Goal: Task Accomplishment & Management: Manage account settings

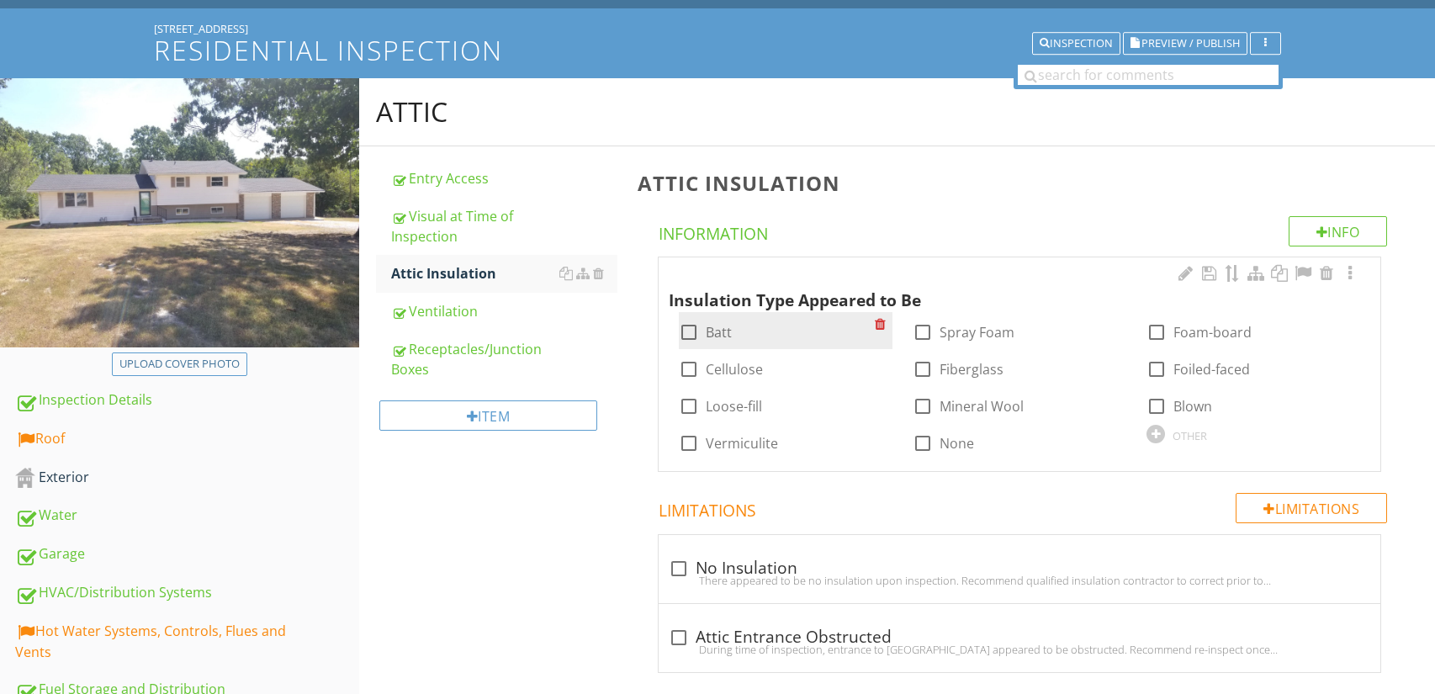
scroll to position [171, 0]
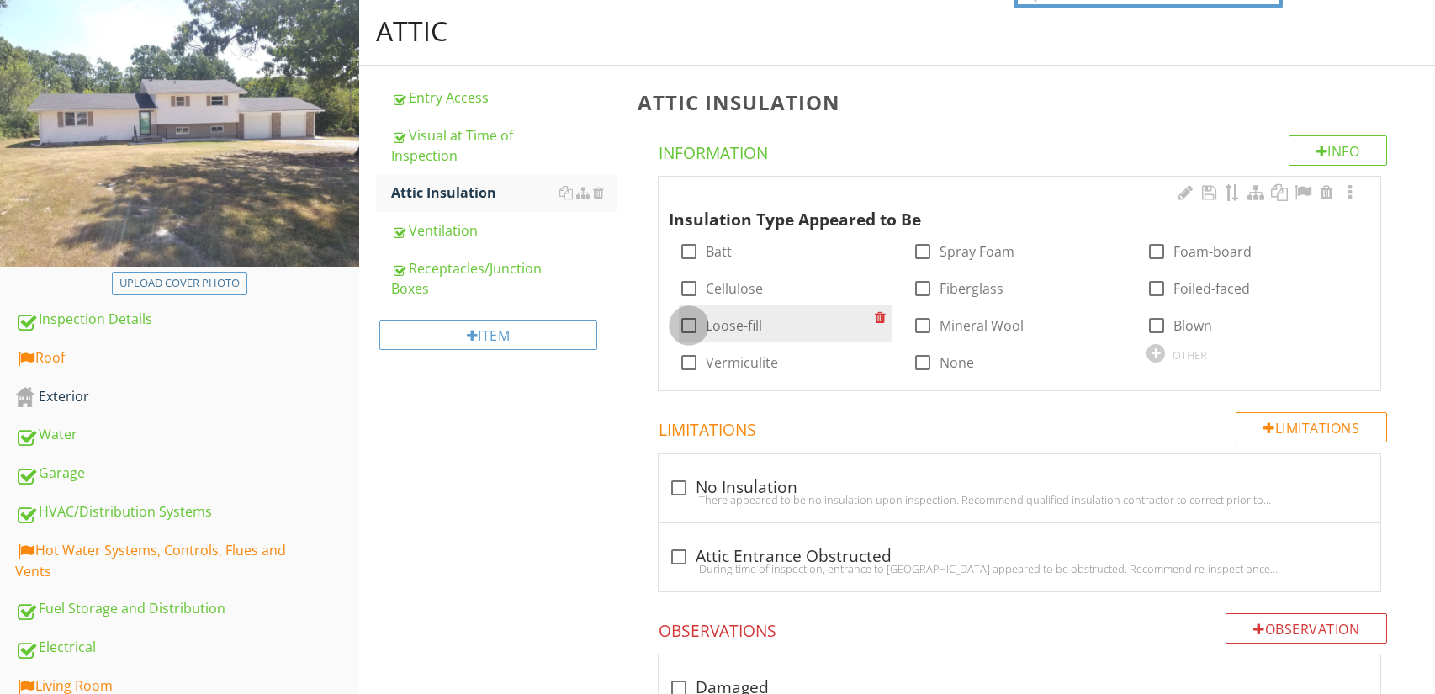
click at [686, 327] on div at bounding box center [689, 325] width 29 height 29
checkbox input "true"
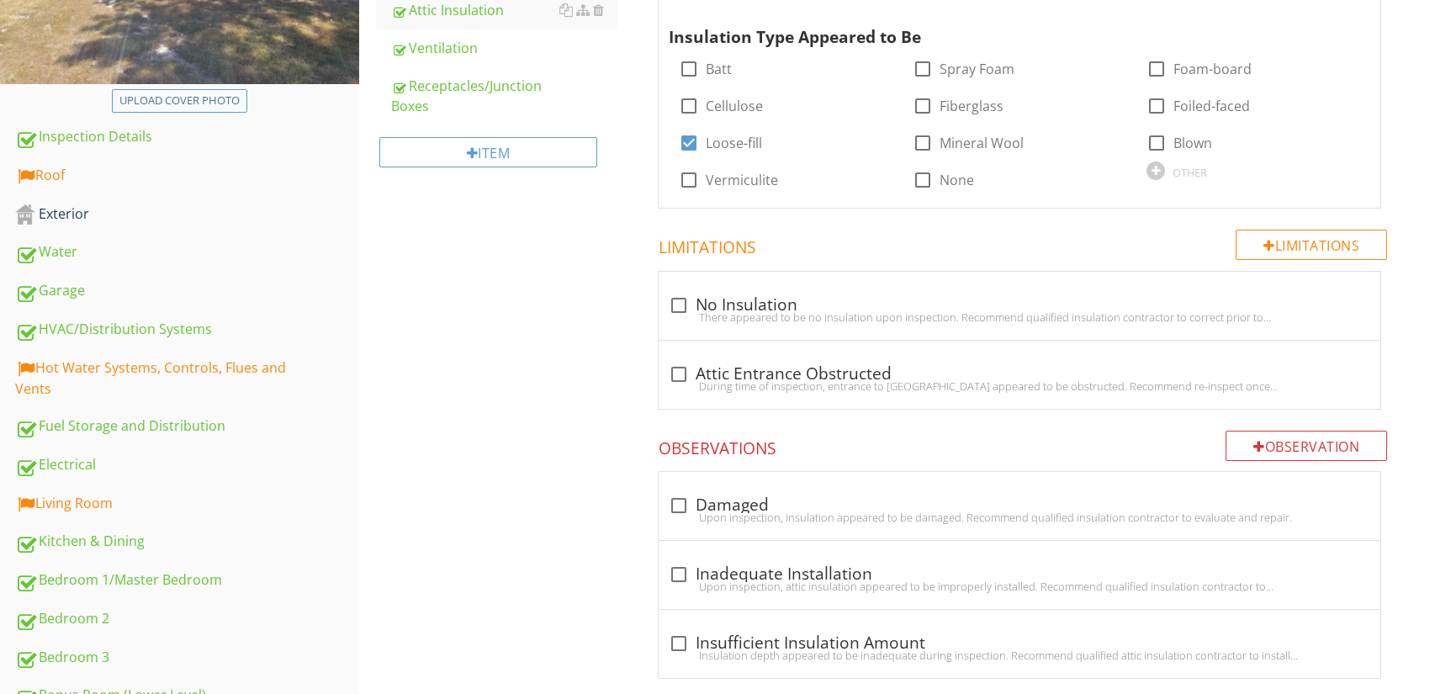
scroll to position [428, 0]
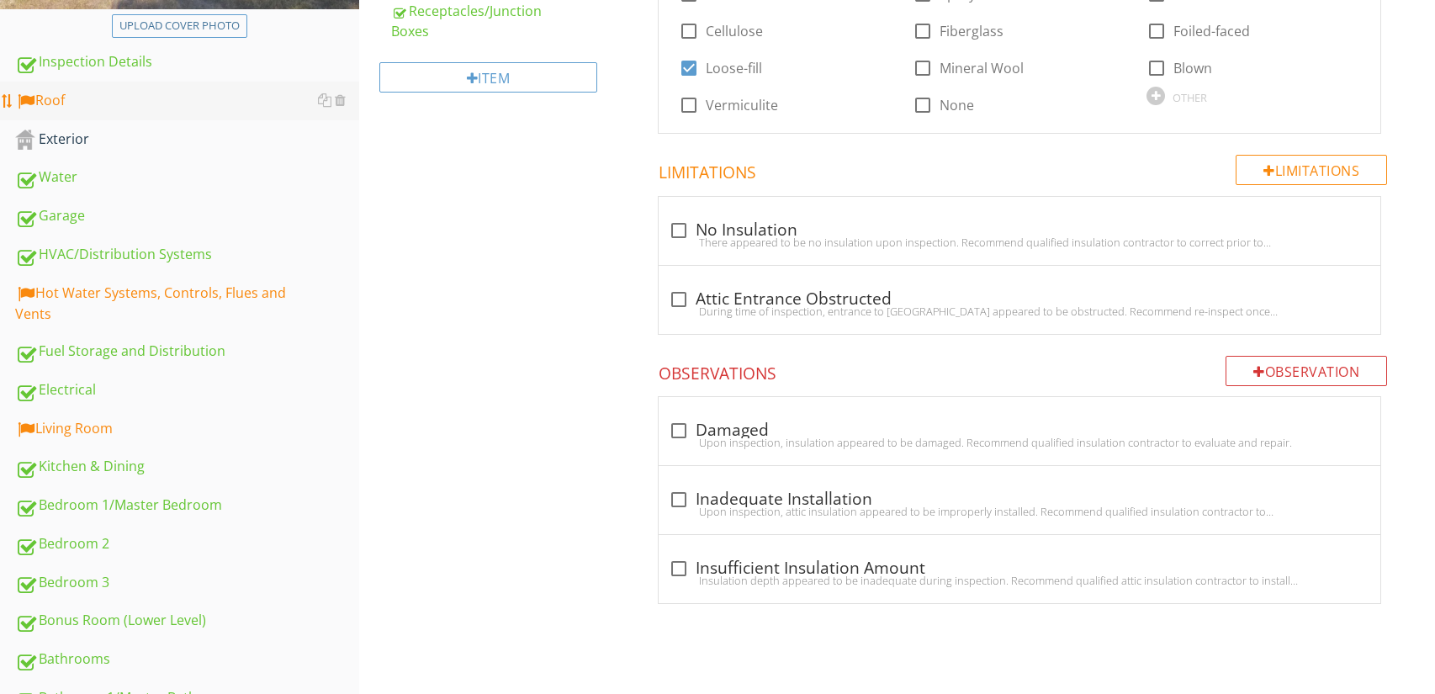
click at [215, 109] on div "Roof" at bounding box center [187, 101] width 344 height 22
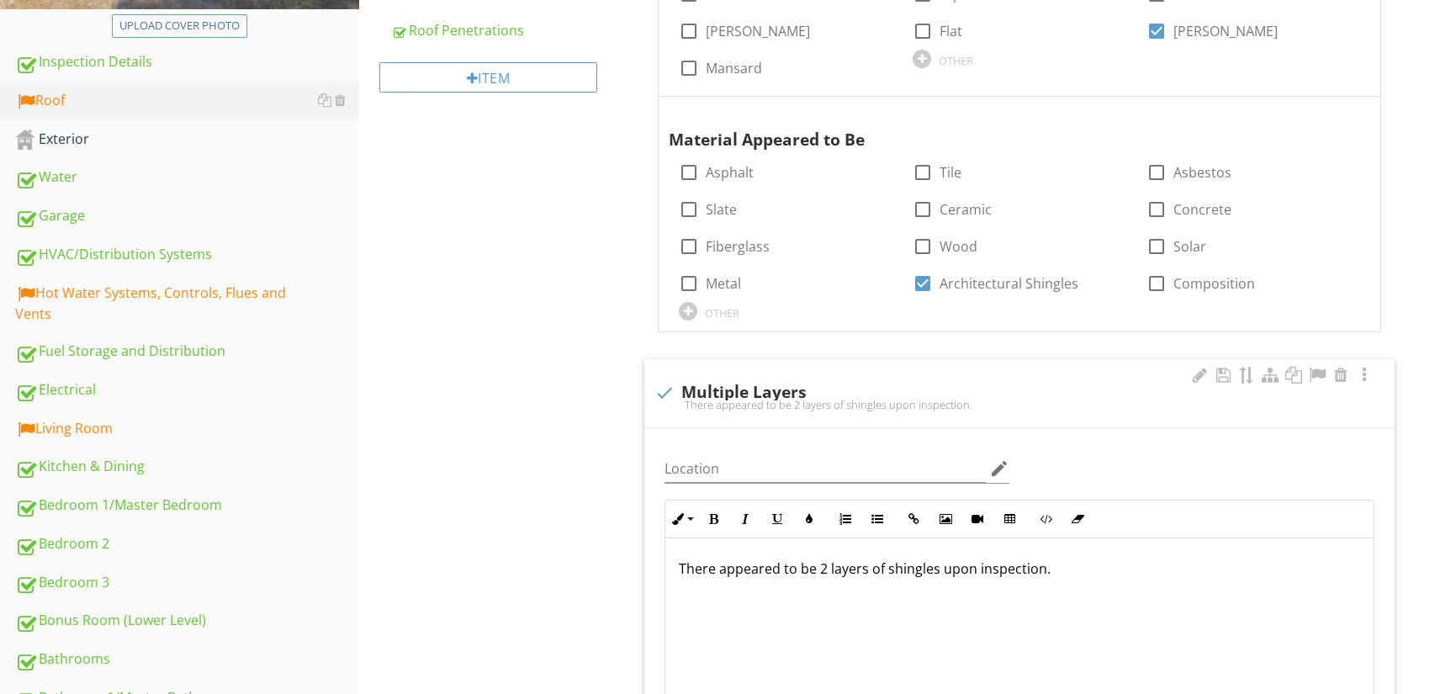
scroll to position [74, 0]
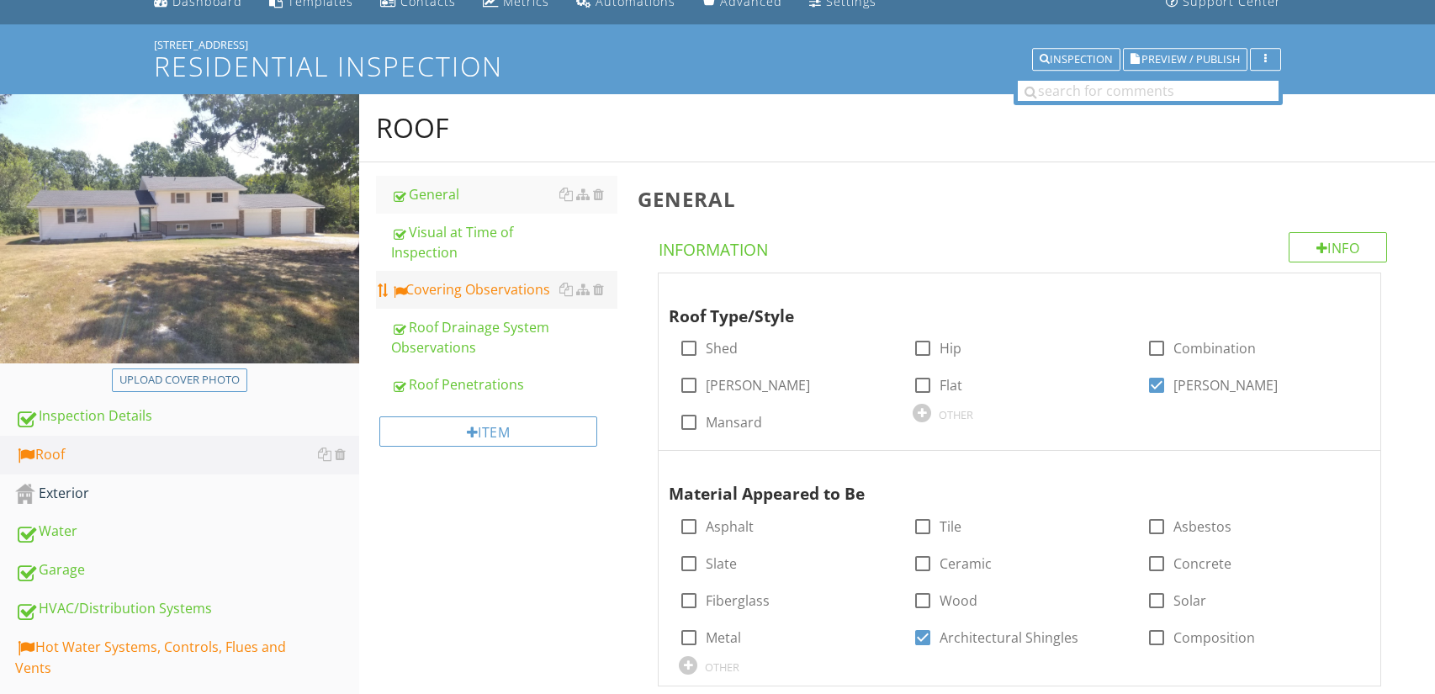
click at [530, 294] on div "Covering Observations" at bounding box center [504, 289] width 227 height 20
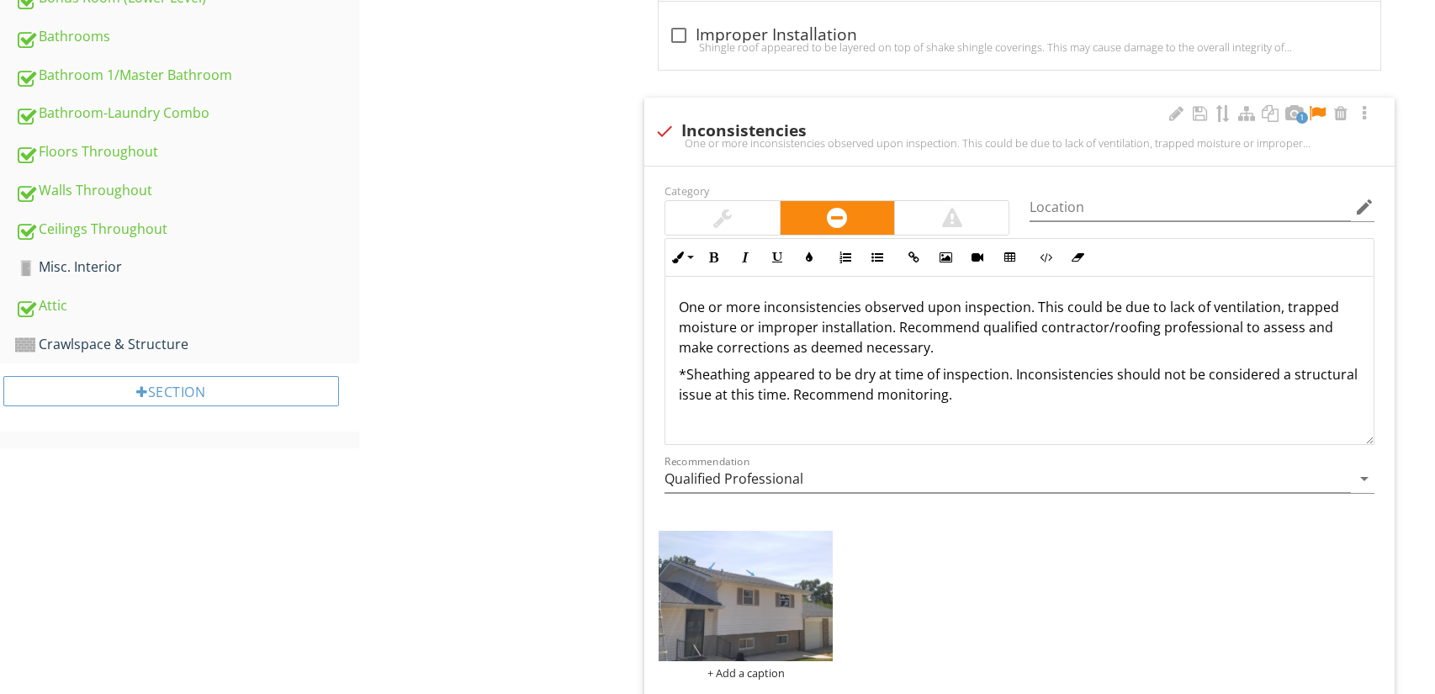
scroll to position [7, 0]
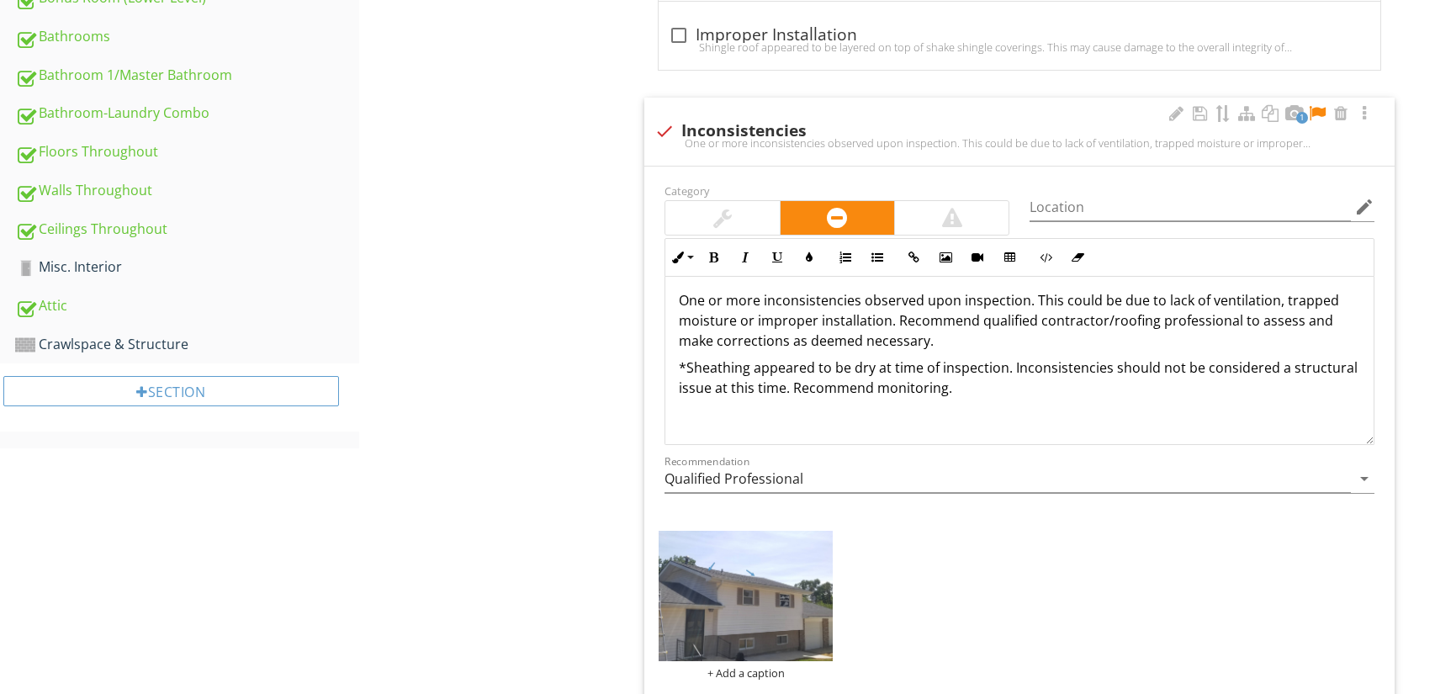
click at [766, 340] on p "One or more inconsistencies observed upon inspection. This could be due to lack…" at bounding box center [1019, 320] width 681 height 61
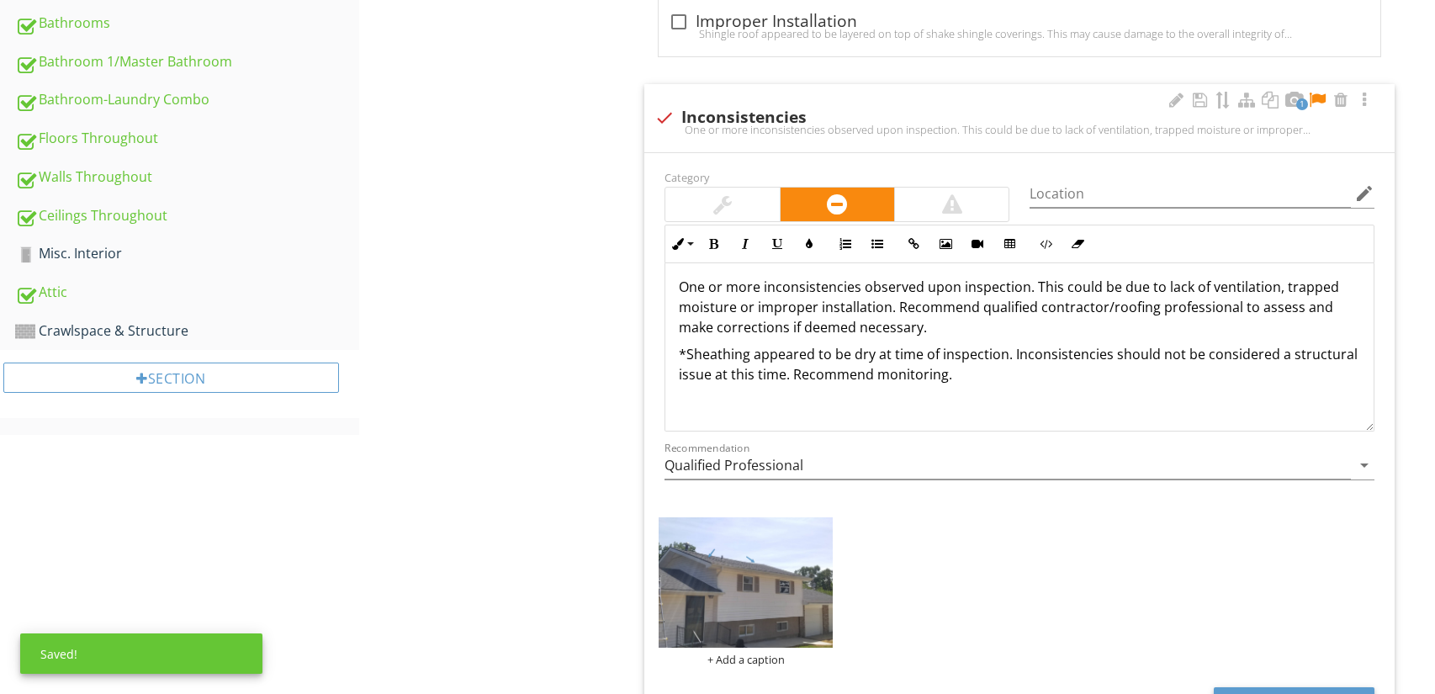
scroll to position [1077, 0]
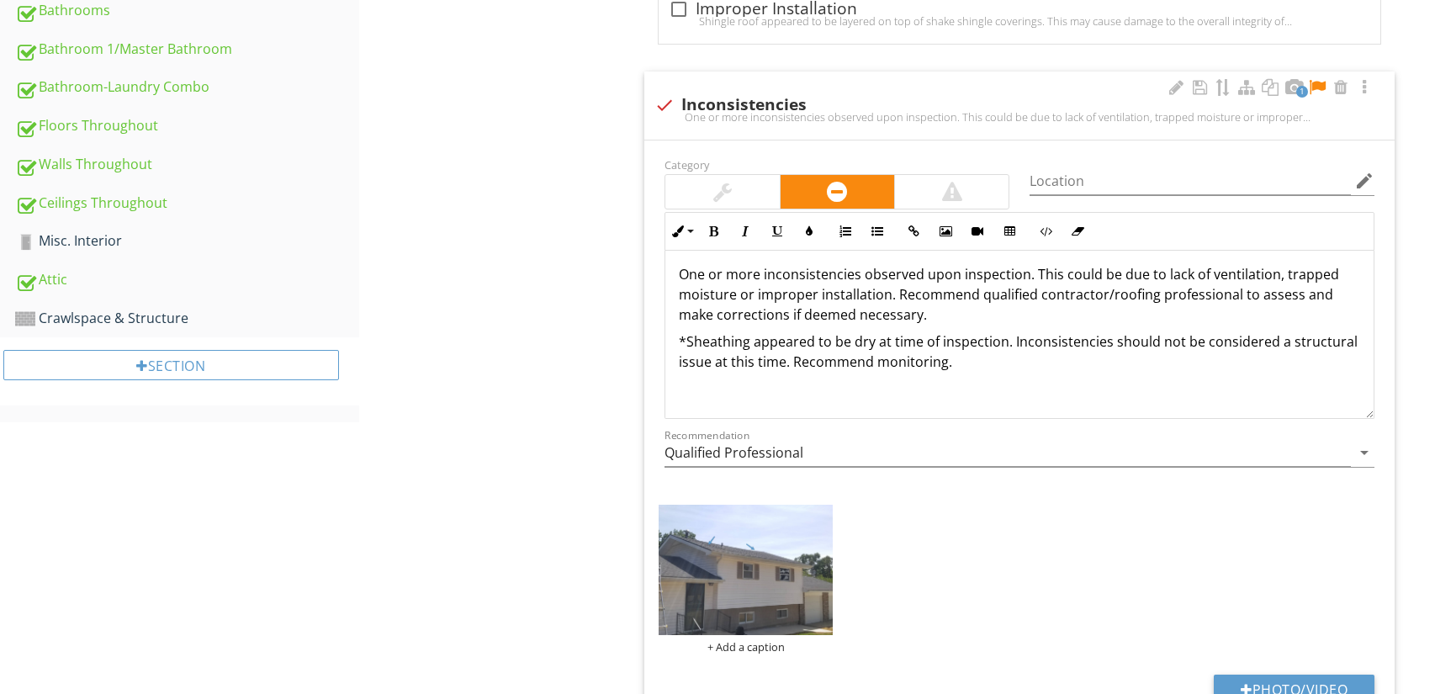
click at [966, 368] on p "*Sheathing appeared to be dry at time of inspection. Inconsistencies should not…" at bounding box center [1019, 351] width 681 height 40
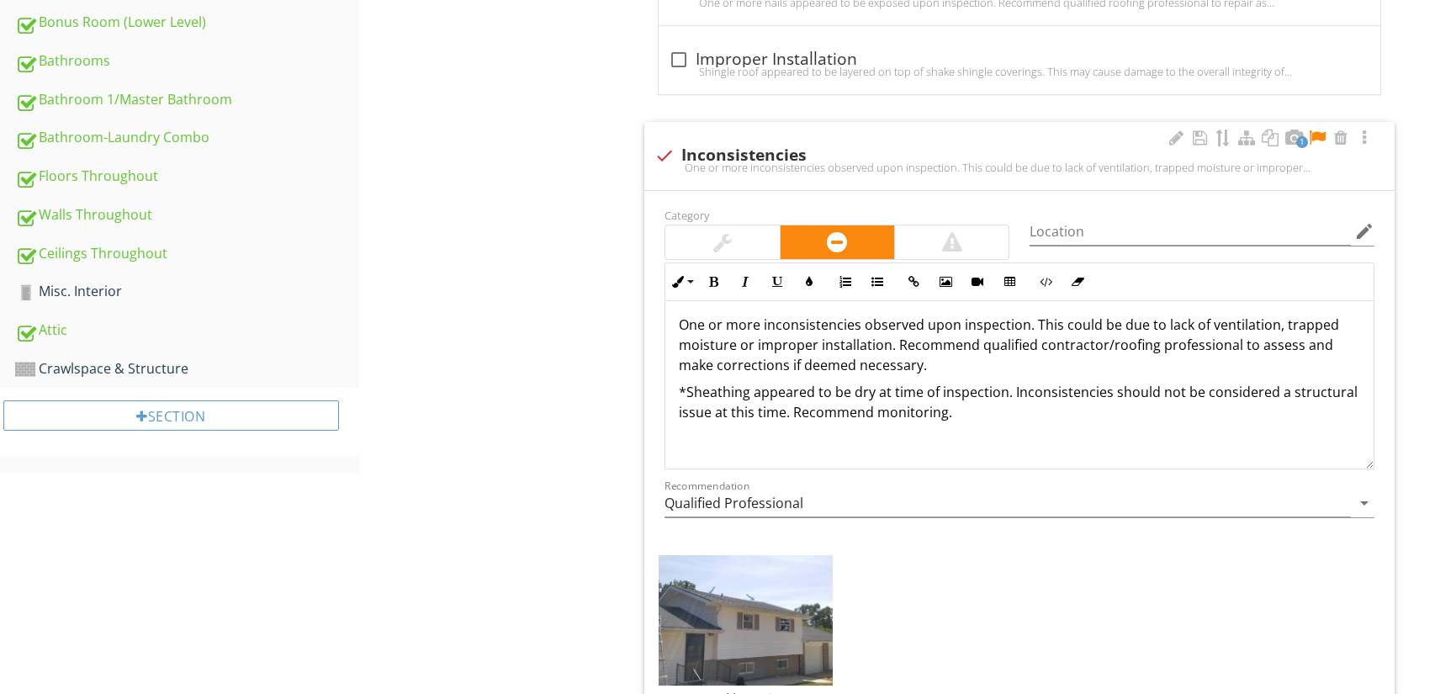
scroll to position [1008, 0]
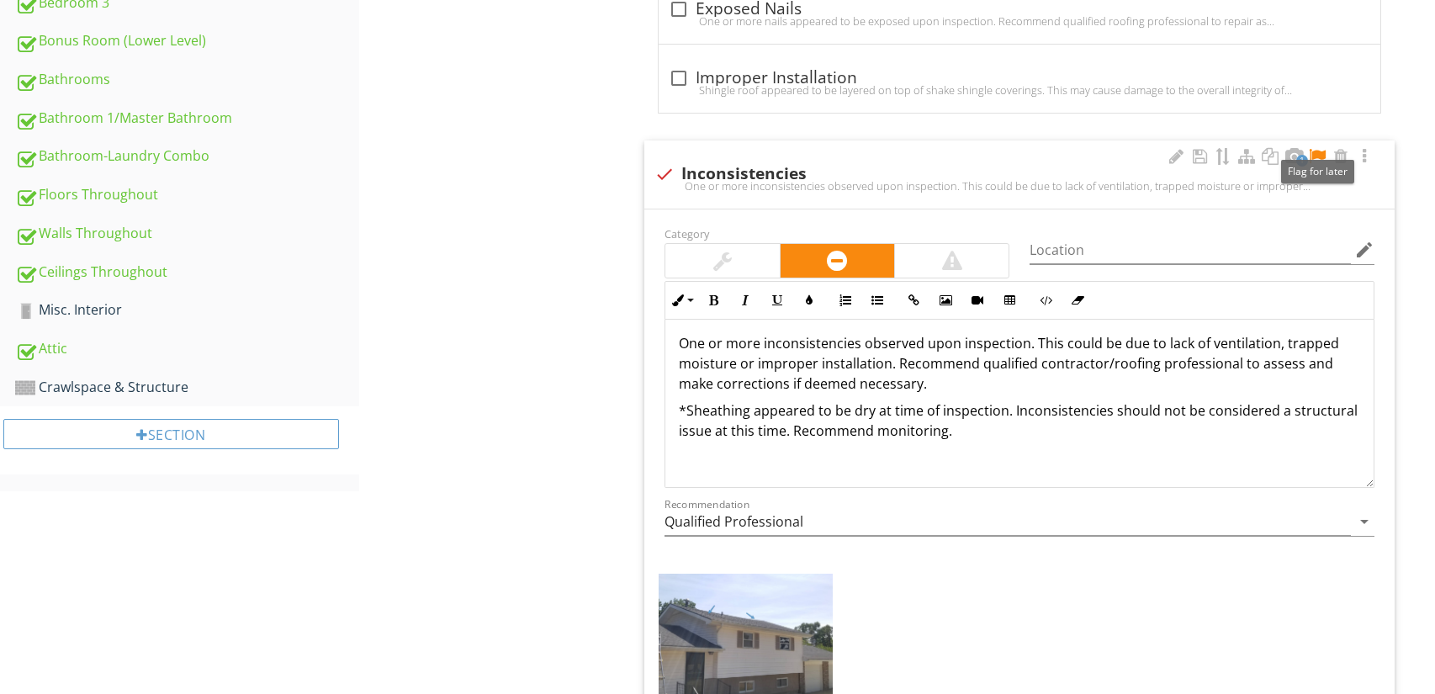
click at [1322, 154] on div at bounding box center [1317, 156] width 20 height 17
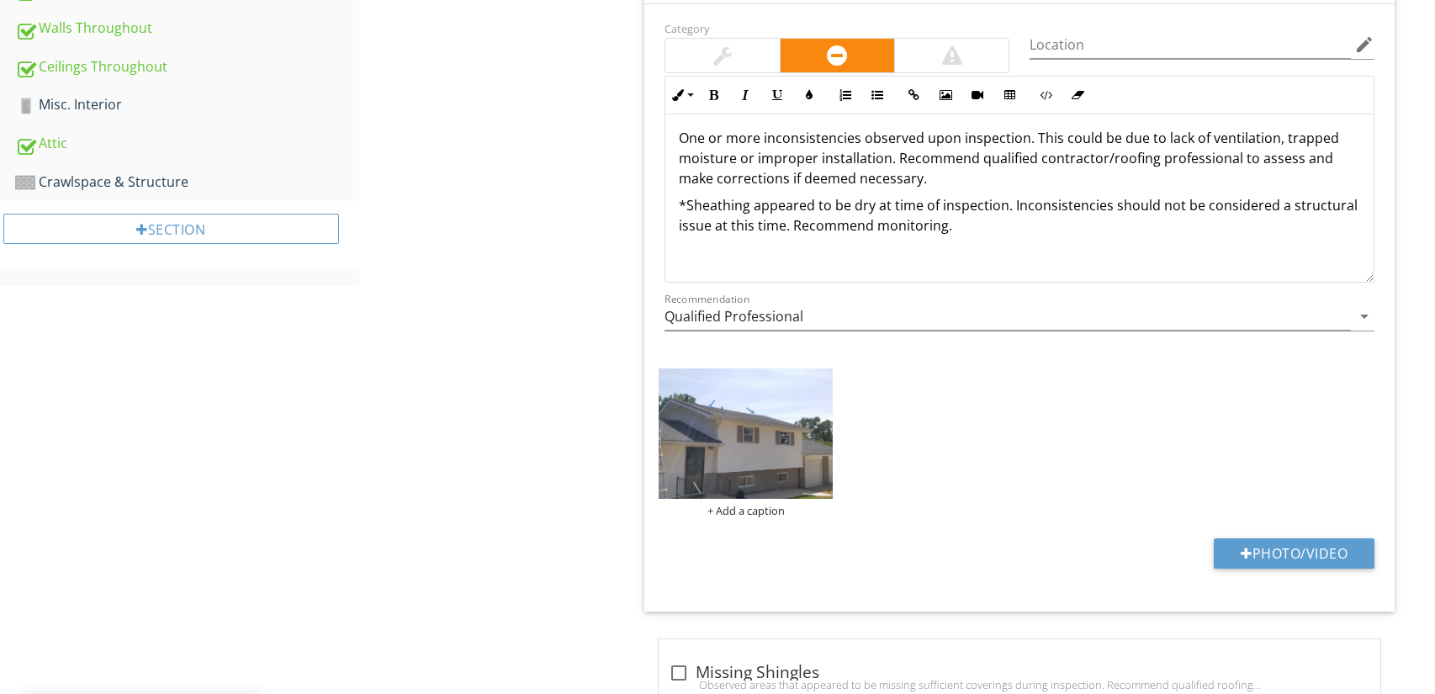
scroll to position [1194, 0]
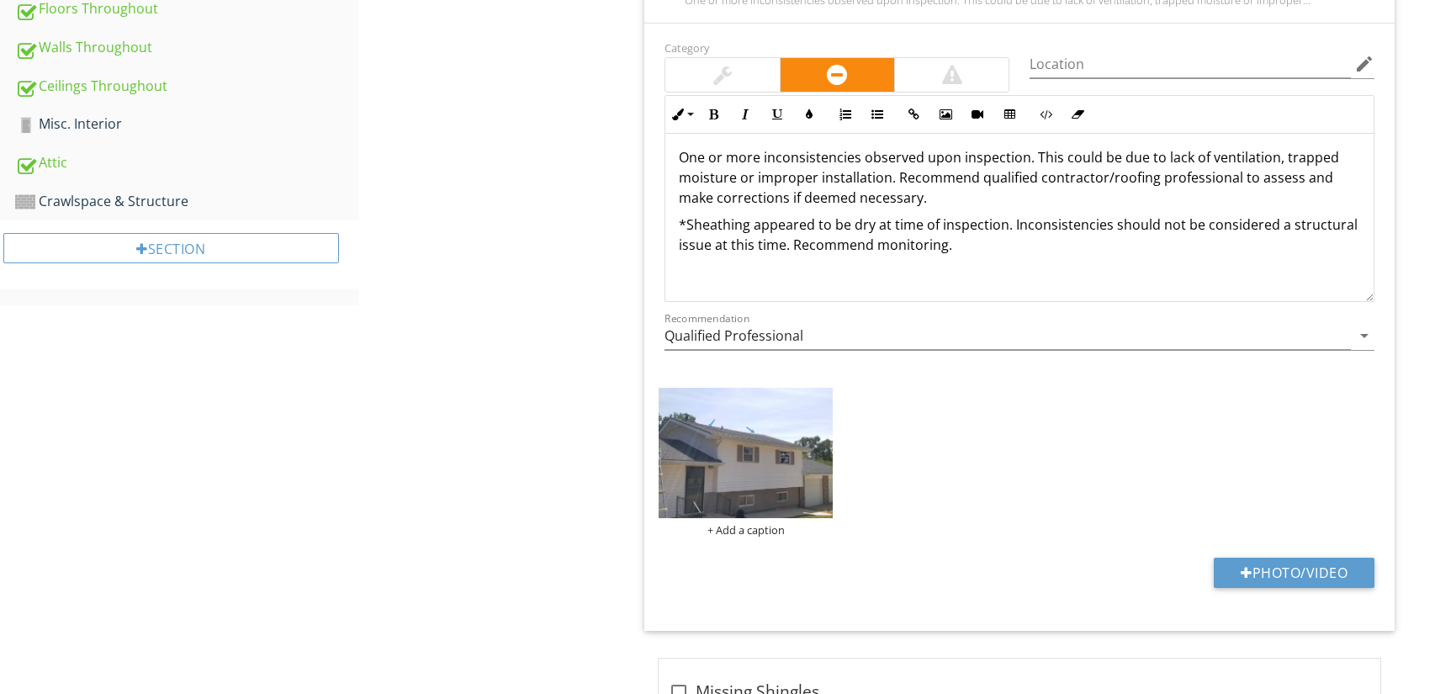
click at [751, 220] on p "*Sheathing appeared to be dry at time of inspection. Inconsistencies should not…" at bounding box center [1019, 235] width 681 height 40
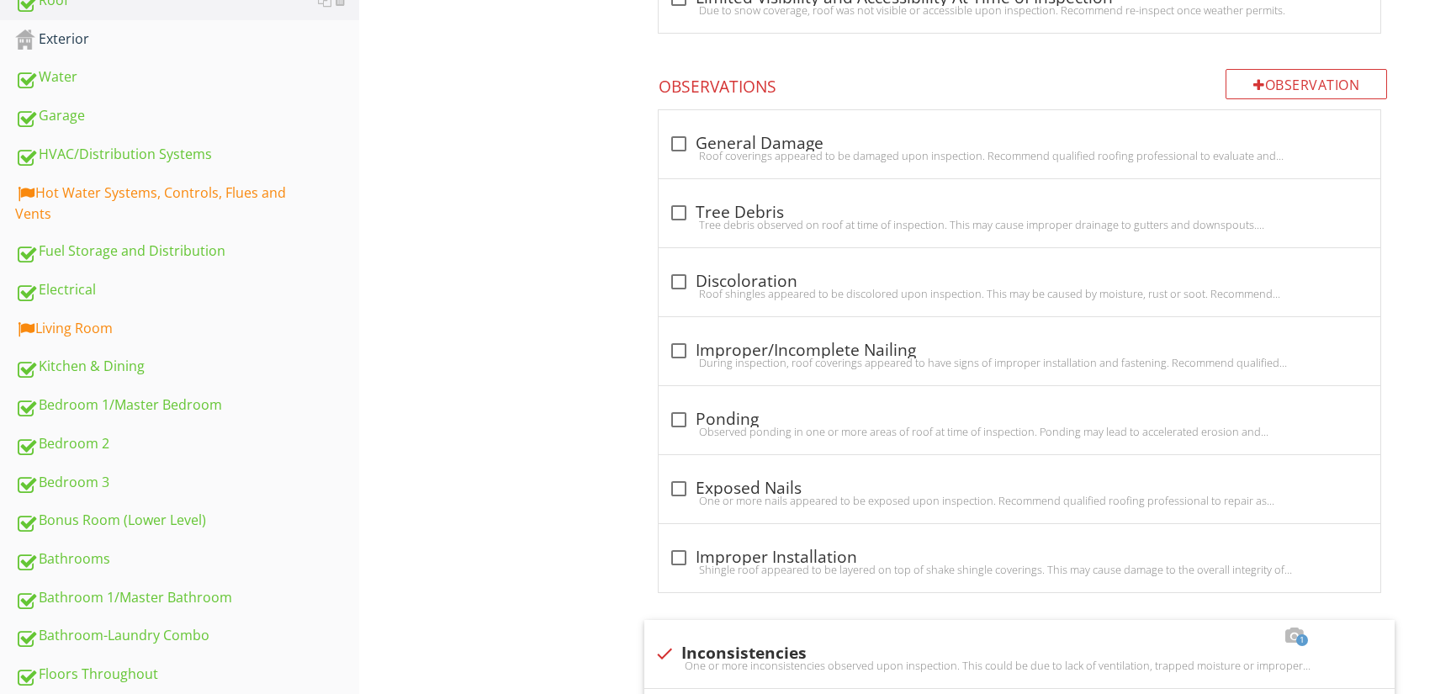
scroll to position [87, 0]
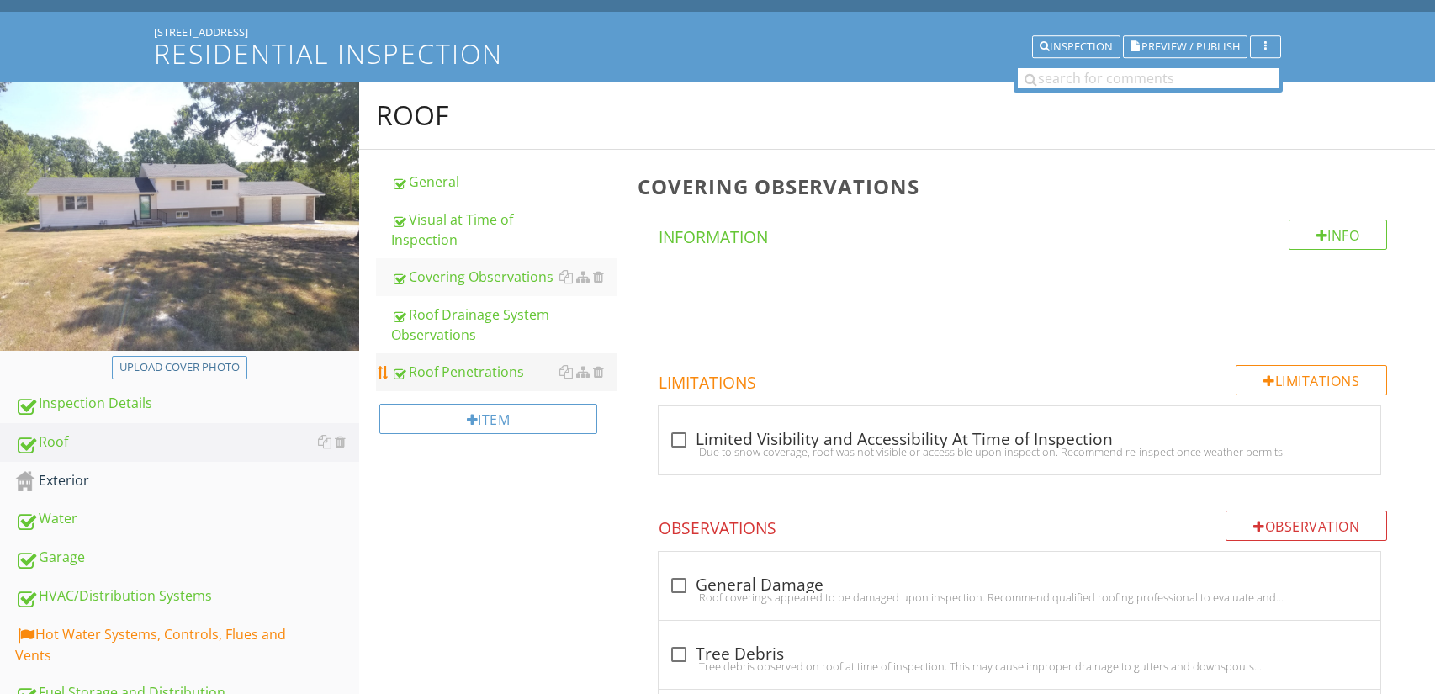
click at [448, 382] on link "Roof Penetrations" at bounding box center [504, 371] width 227 height 37
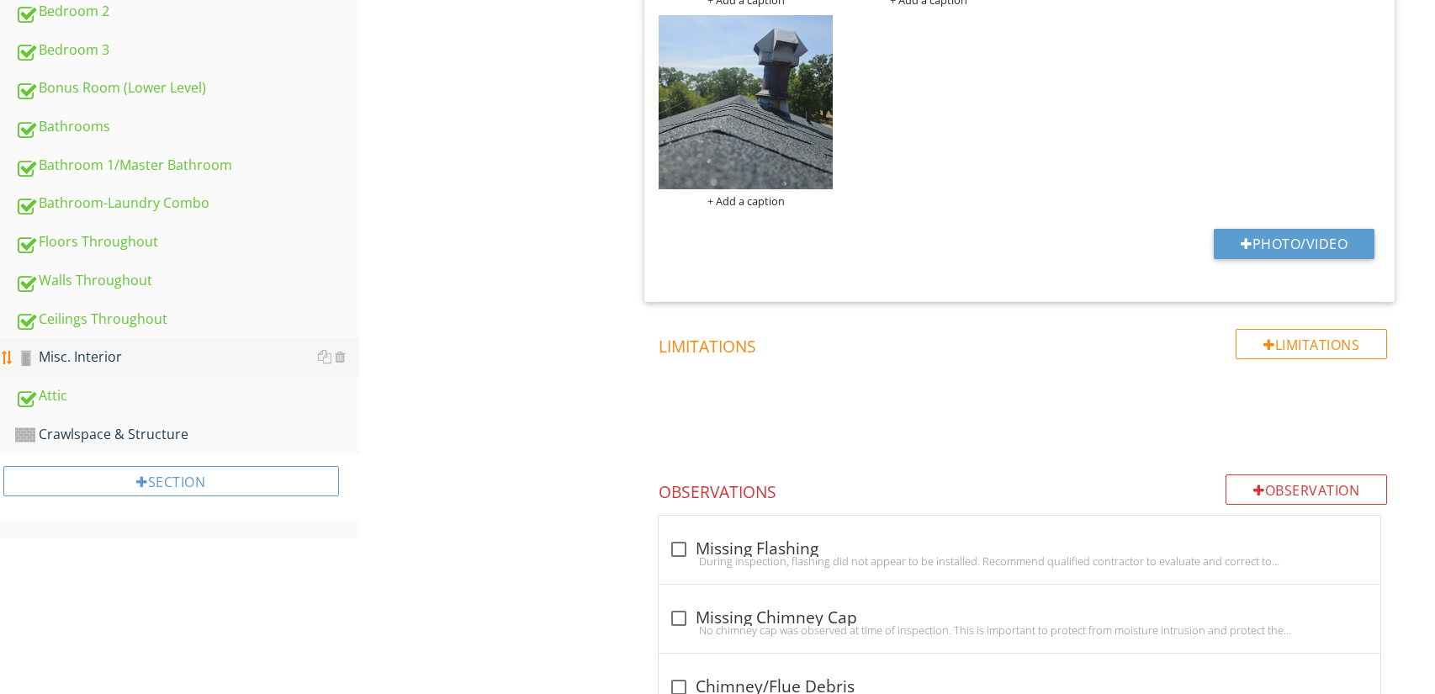
scroll to position [949, 0]
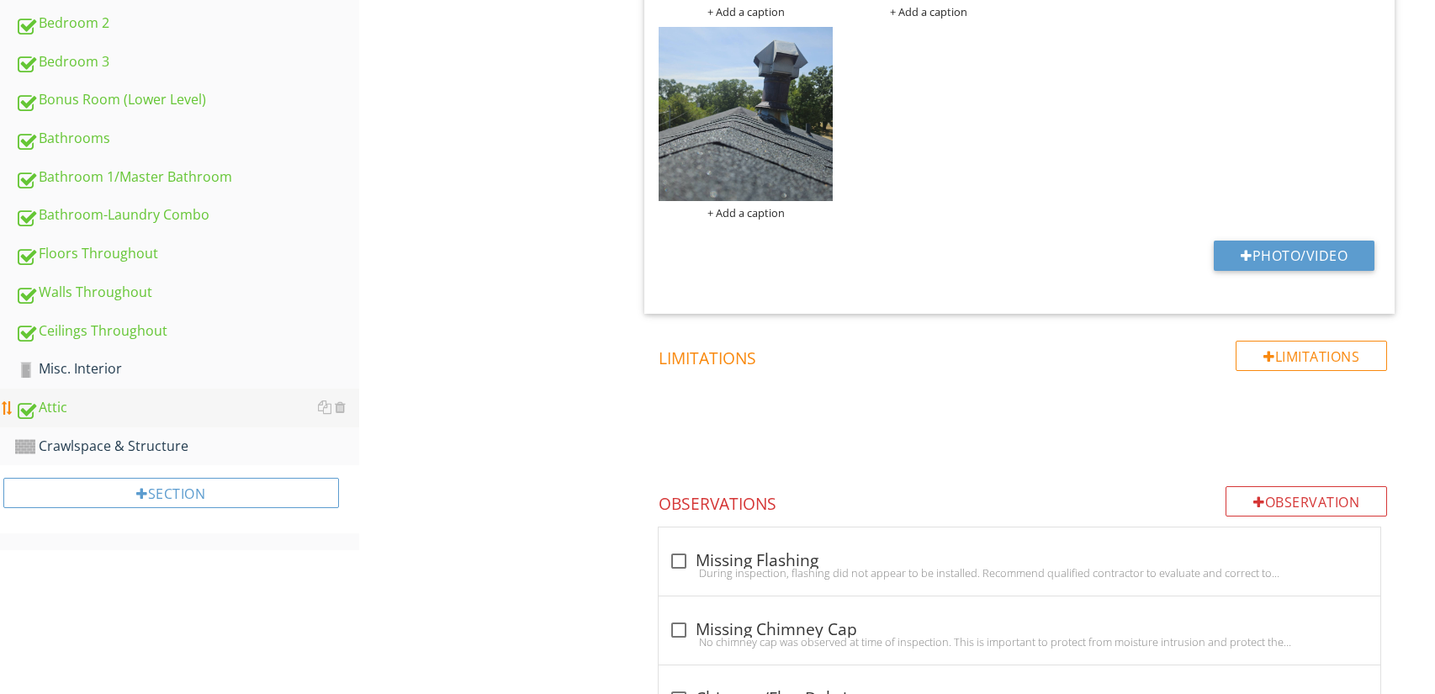
click at [187, 397] on div "Attic" at bounding box center [187, 408] width 344 height 22
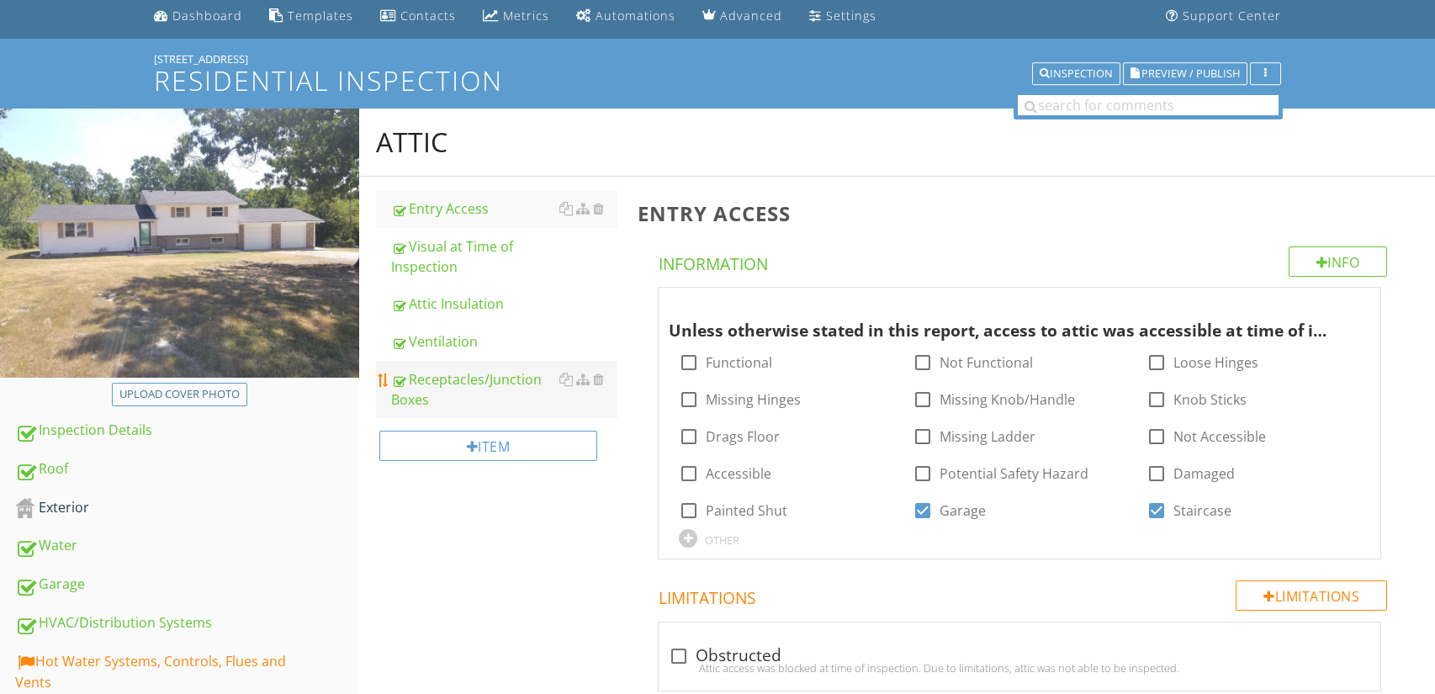
scroll to position [50, 0]
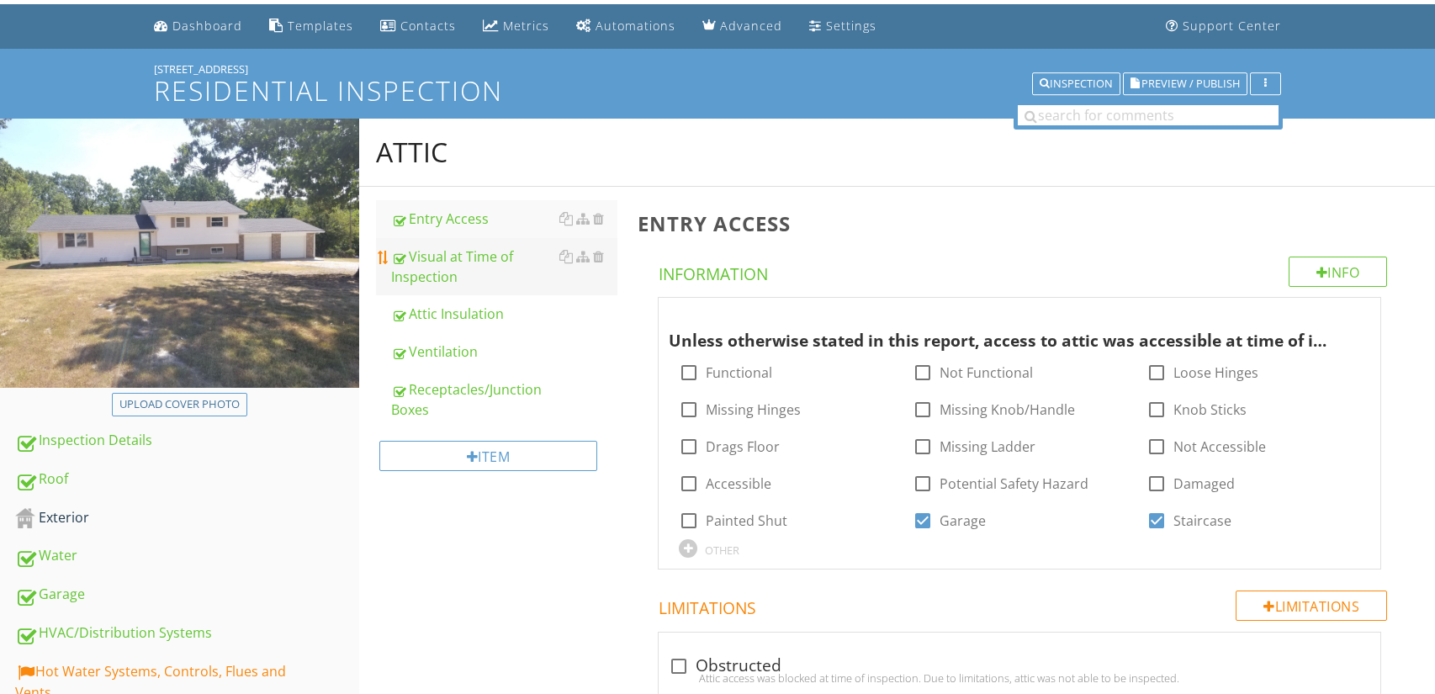
click at [497, 267] on div "Visual at Time of Inspection" at bounding box center [504, 266] width 227 height 40
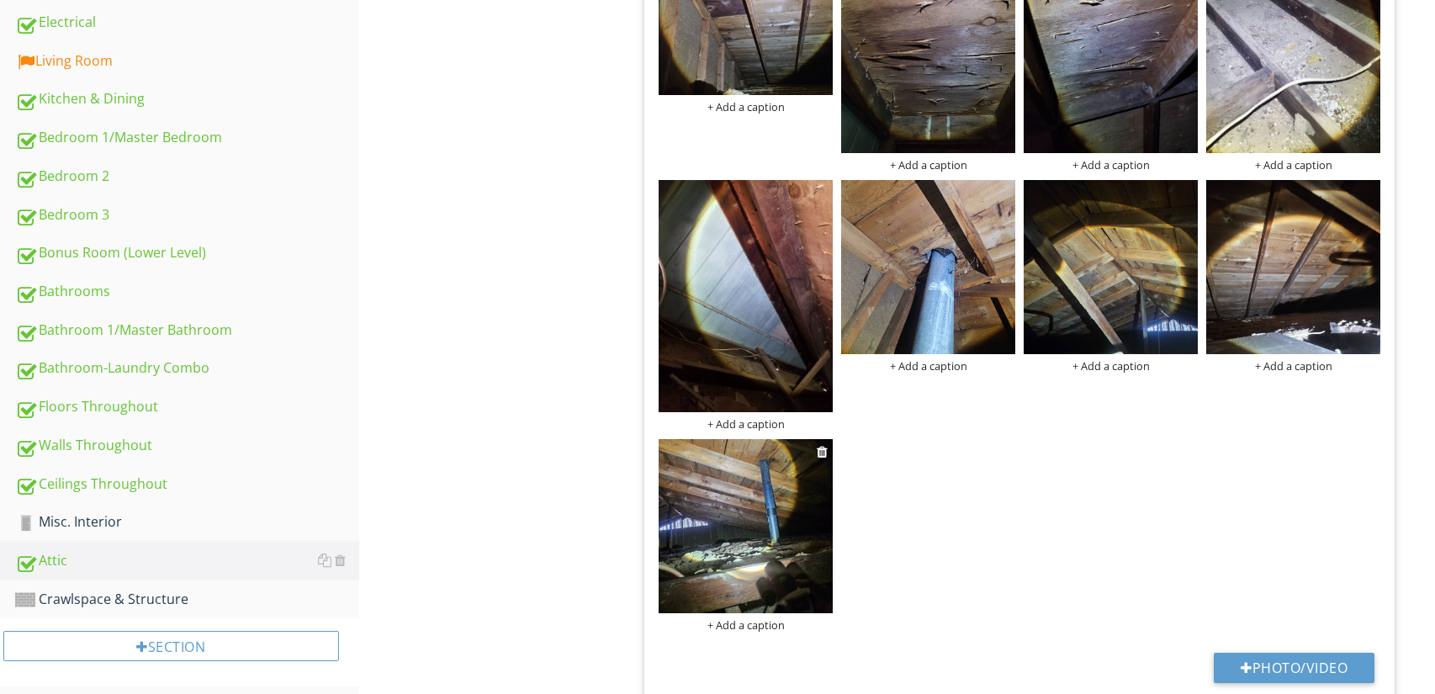
scroll to position [803, 0]
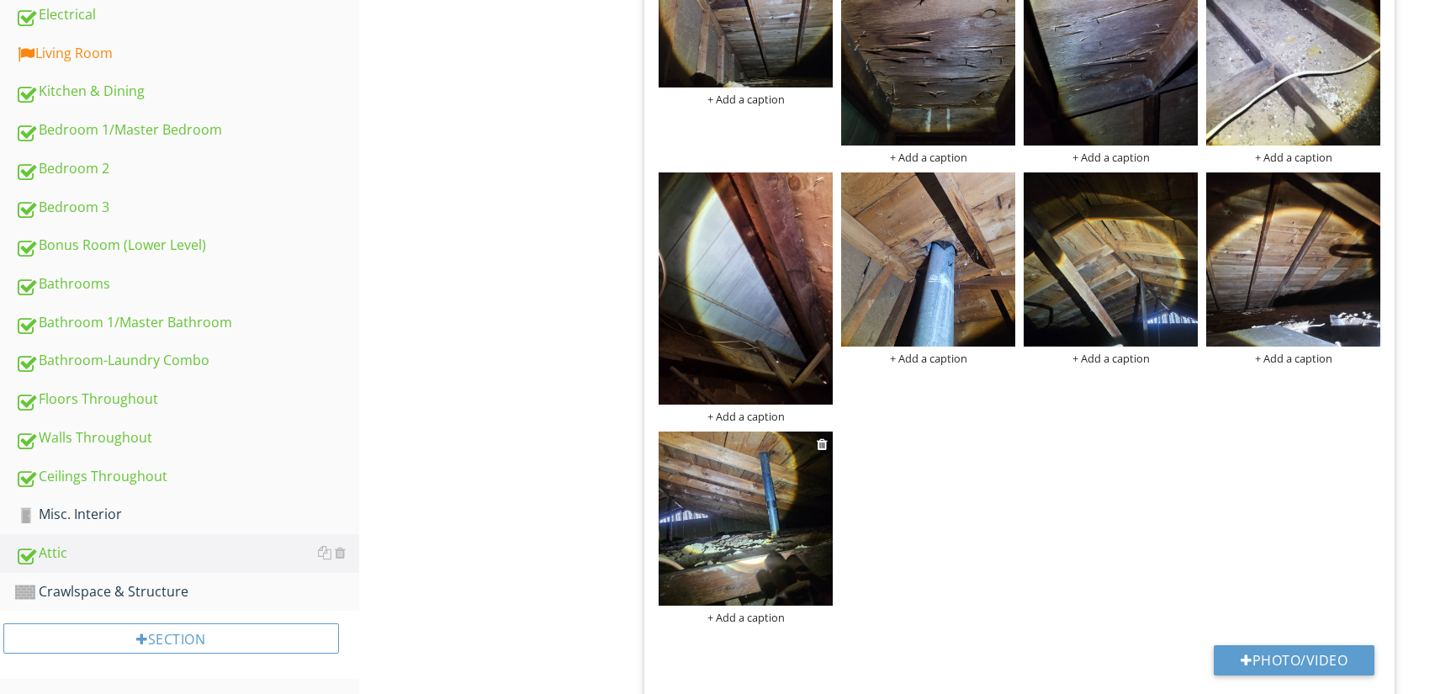
click at [774, 495] on img at bounding box center [746, 519] width 174 height 174
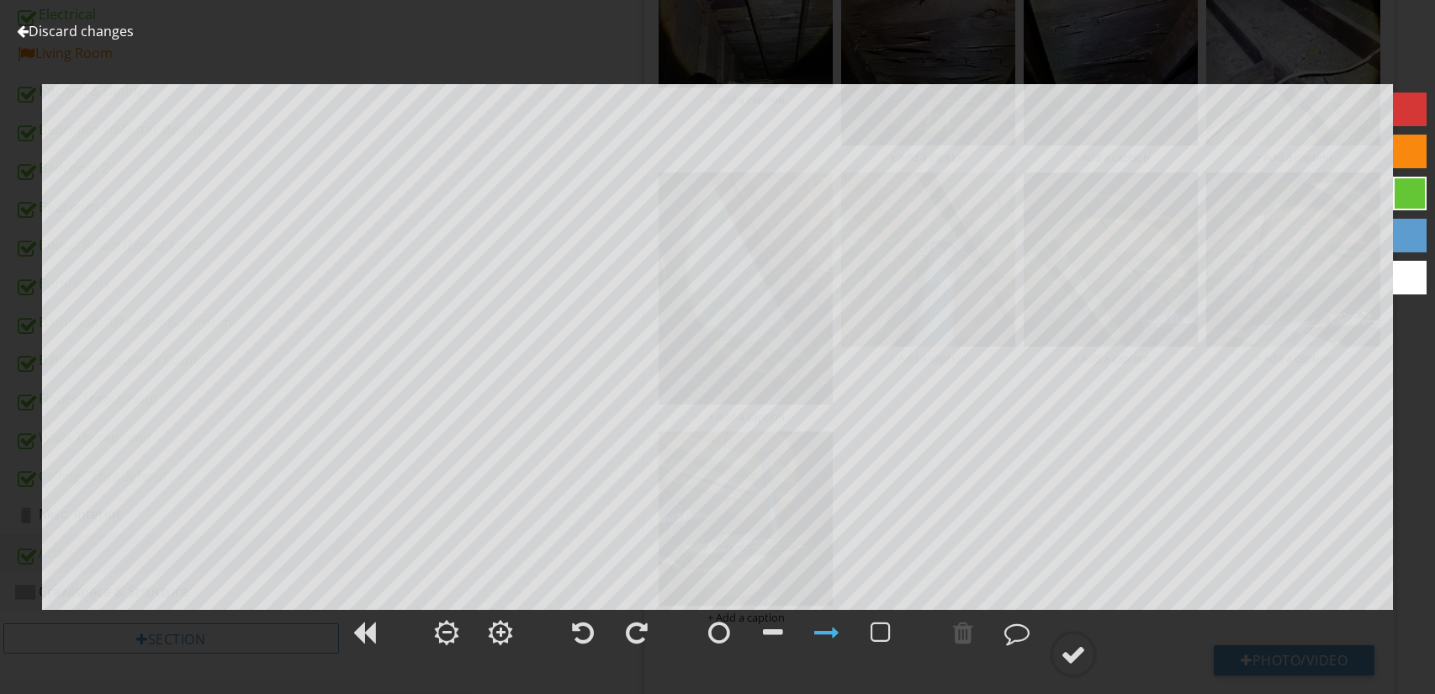
click at [19, 31] on div at bounding box center [23, 30] width 12 height 13
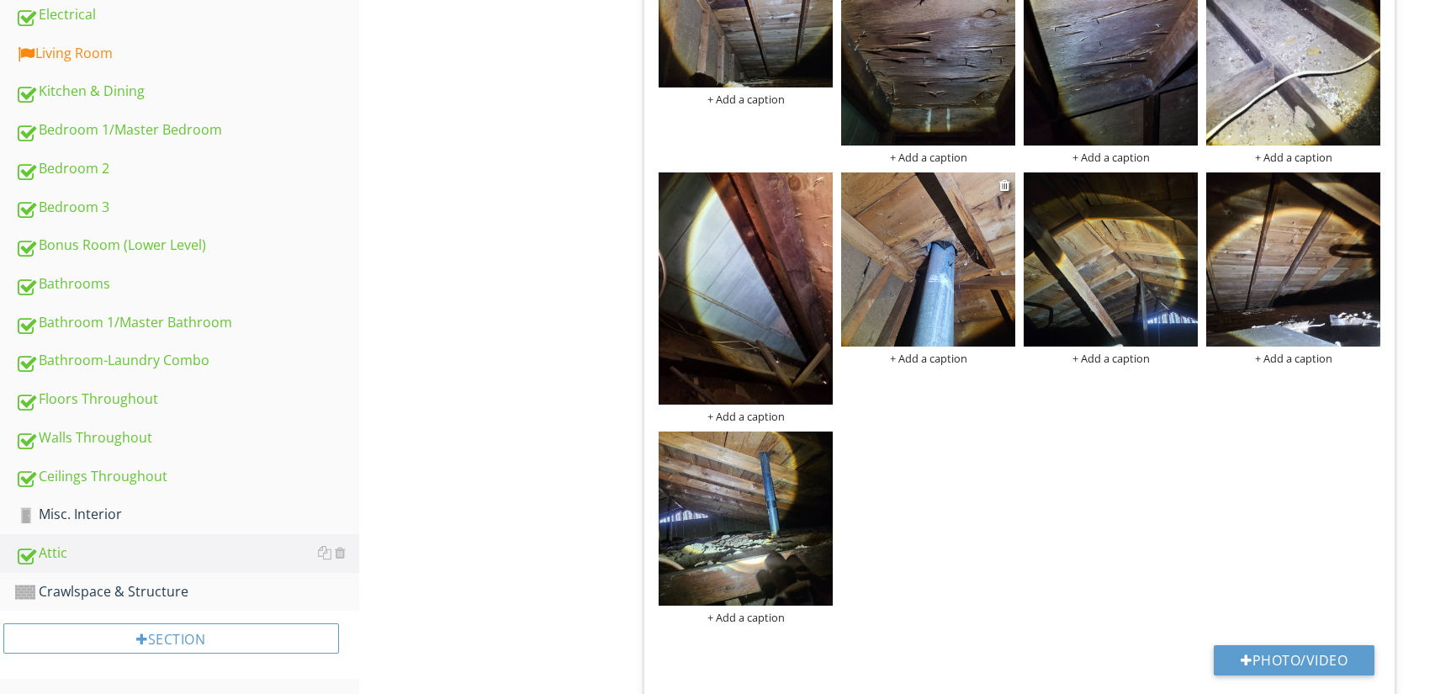
click at [957, 262] on img at bounding box center [928, 259] width 174 height 174
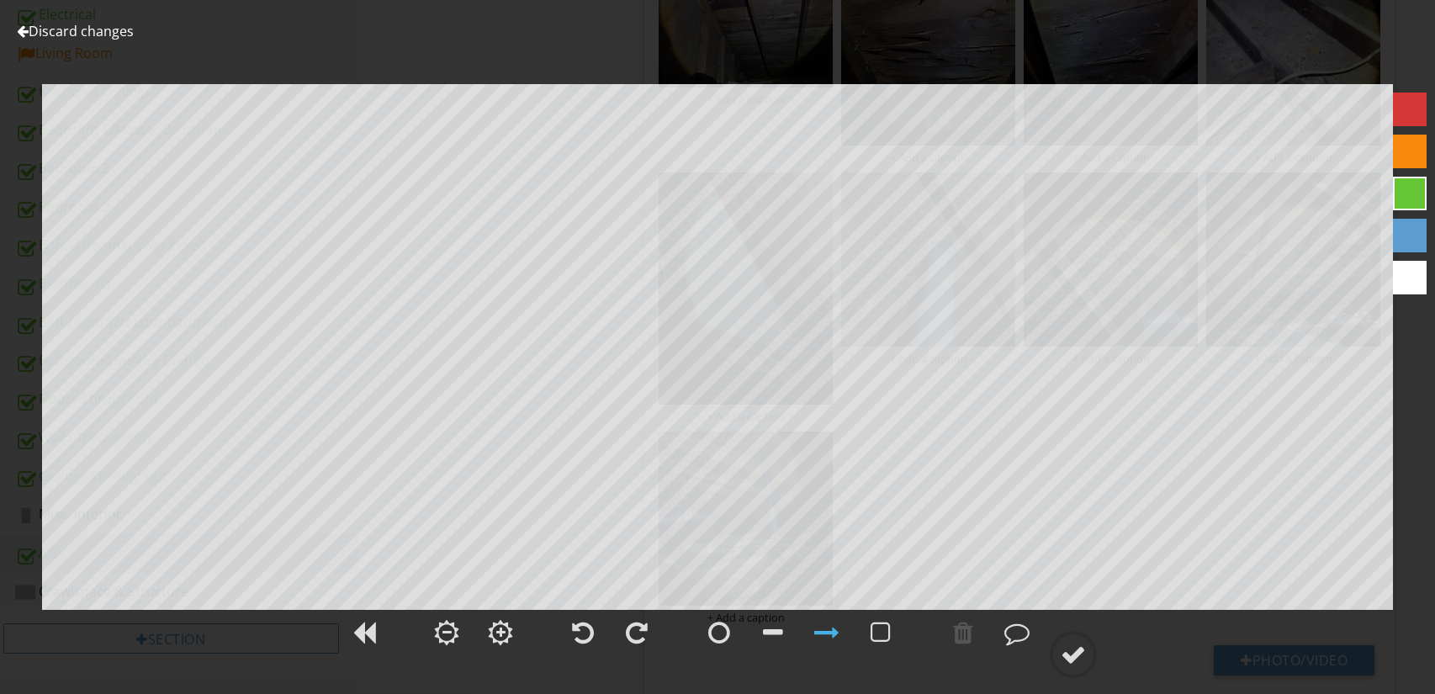
click at [18, 30] on div at bounding box center [23, 30] width 12 height 13
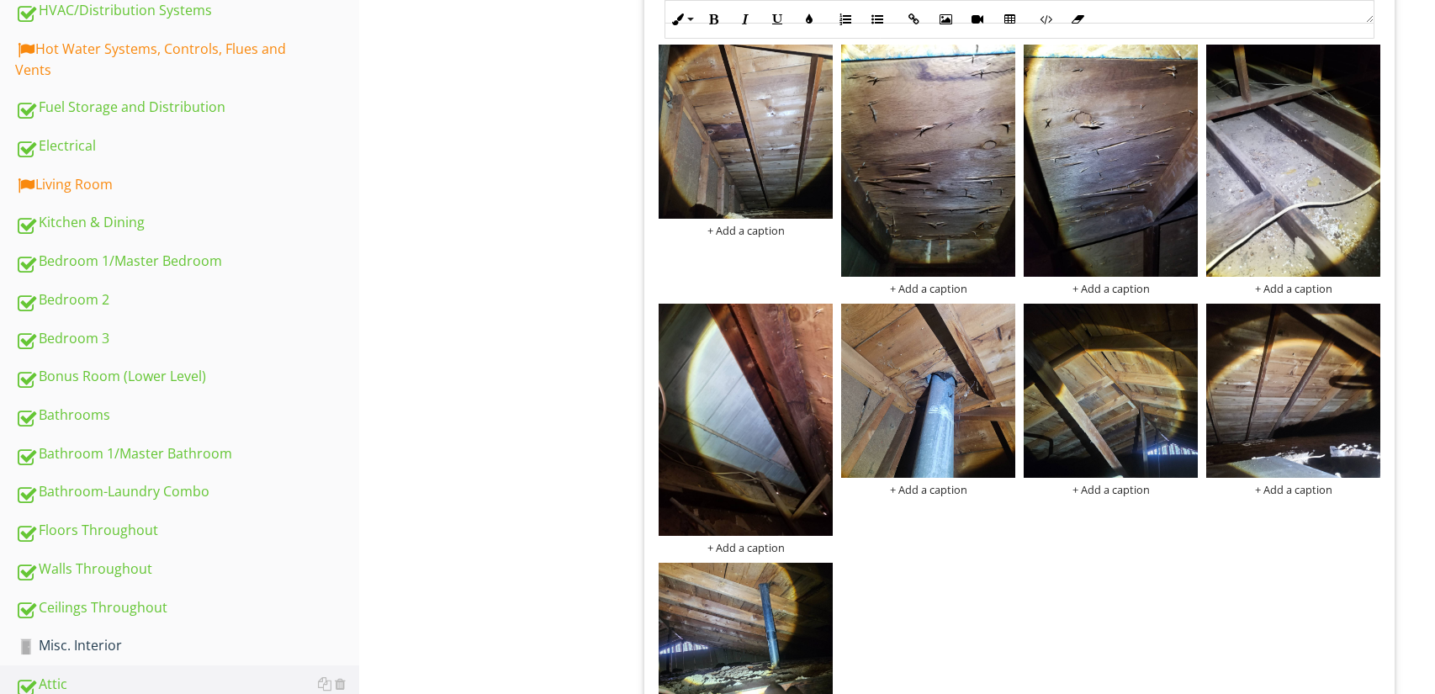
scroll to position [408, 0]
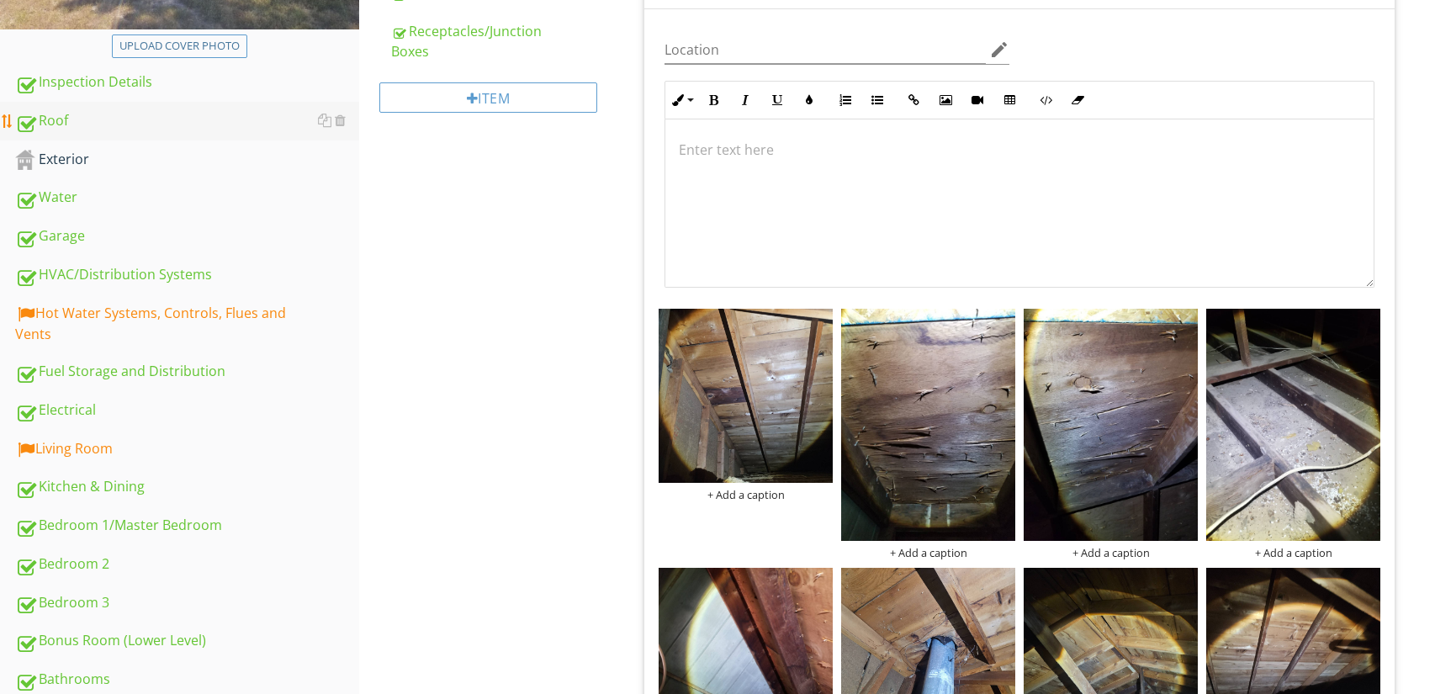
click at [150, 129] on div "Roof" at bounding box center [187, 121] width 344 height 22
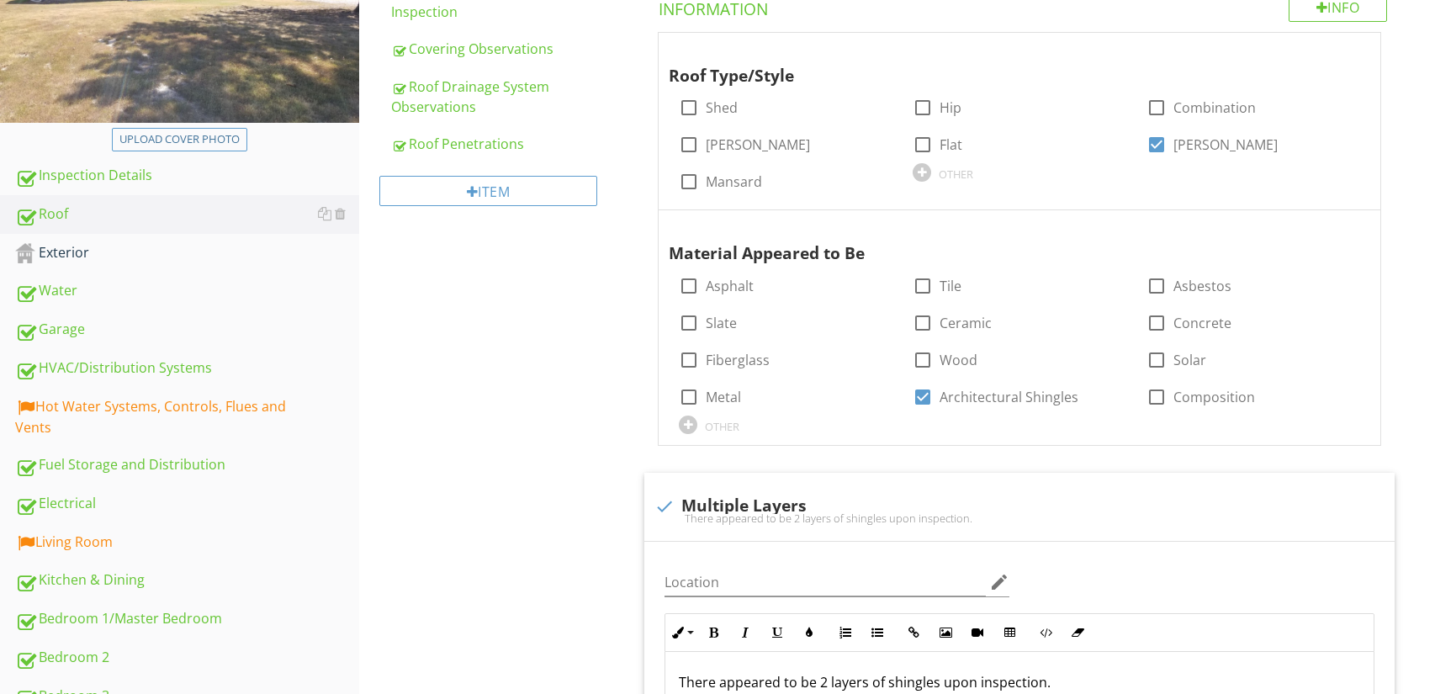
scroll to position [60, 0]
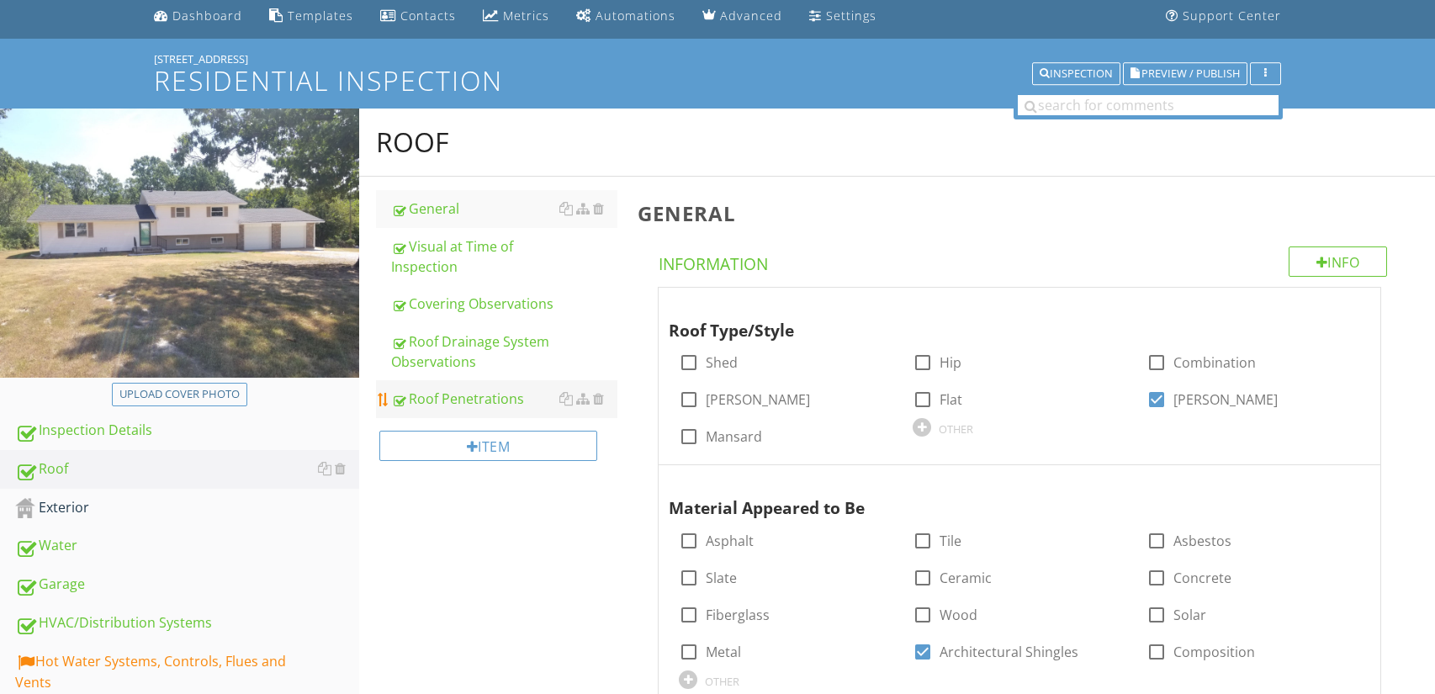
click at [436, 403] on div "Roof Penetrations" at bounding box center [504, 399] width 227 height 20
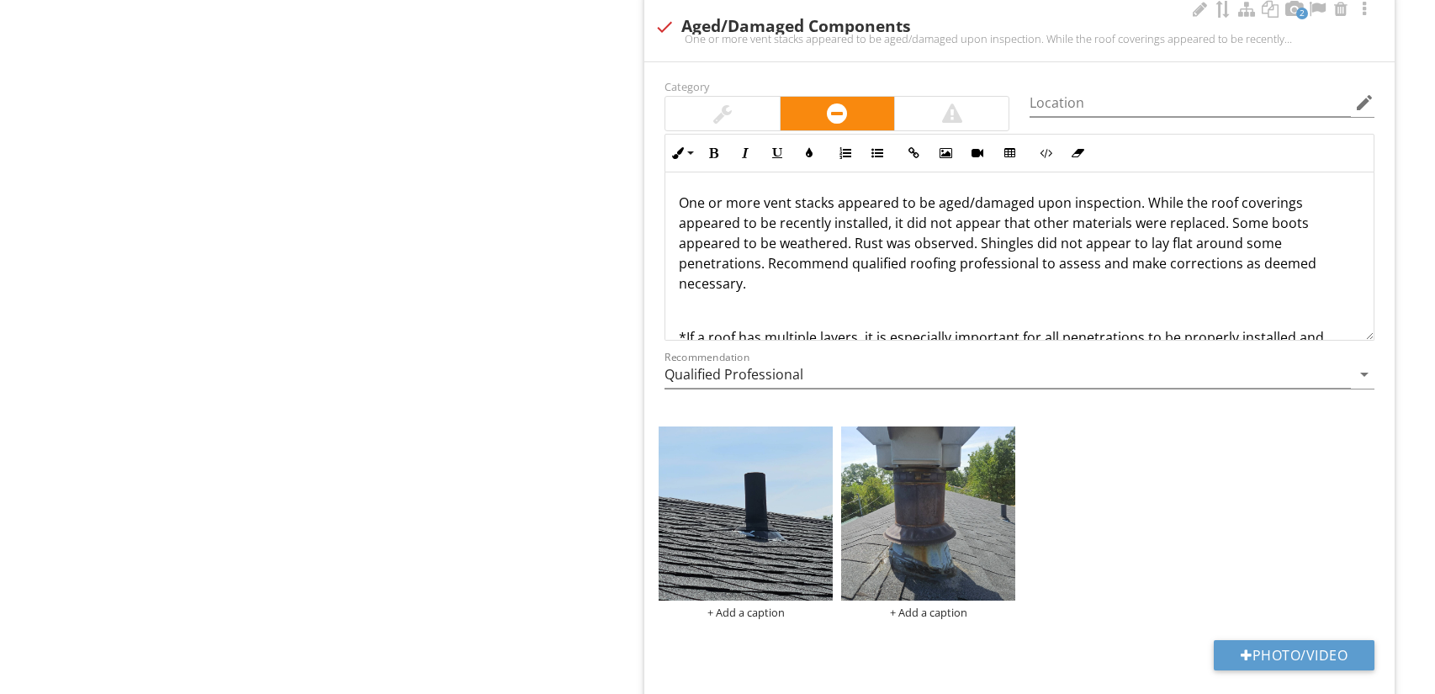
click at [1263, 243] on p "One or more vent stacks appeared to be aged/damaged upon inspection. While the …" at bounding box center [1019, 243] width 681 height 101
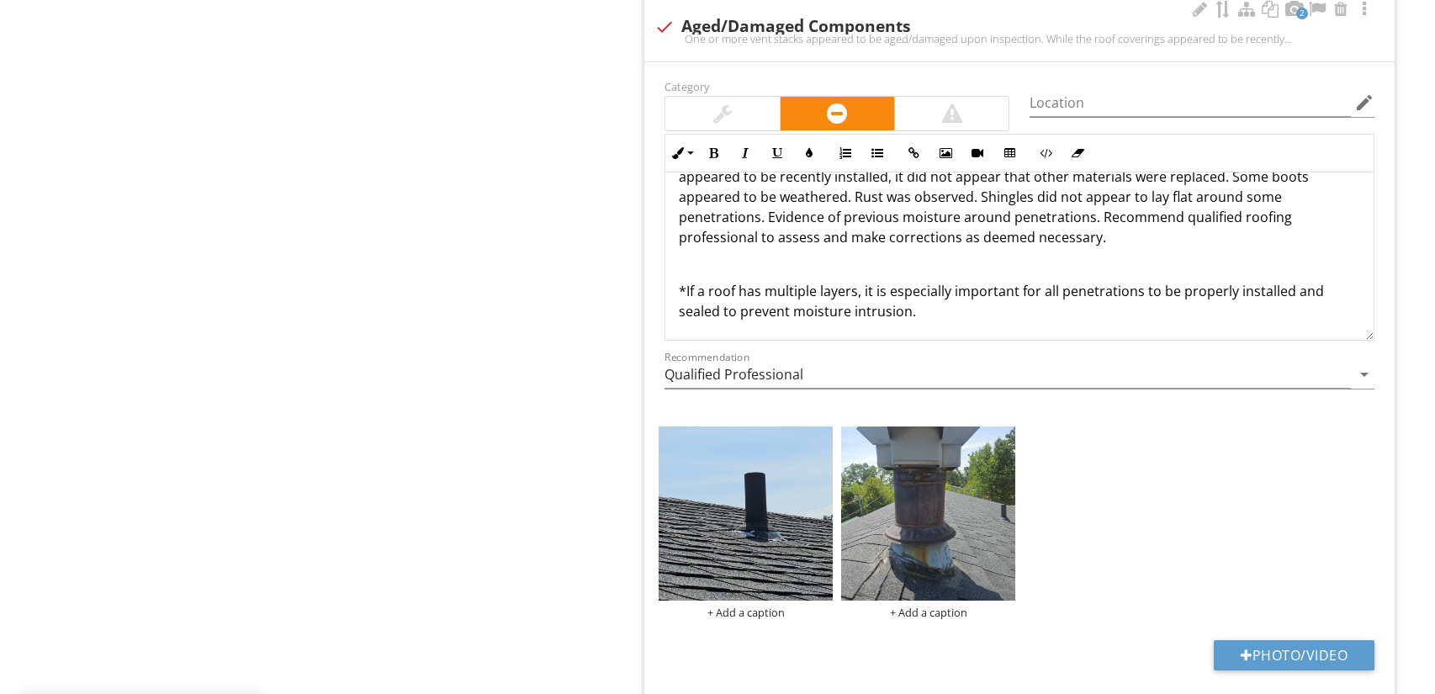
scroll to position [47, 0]
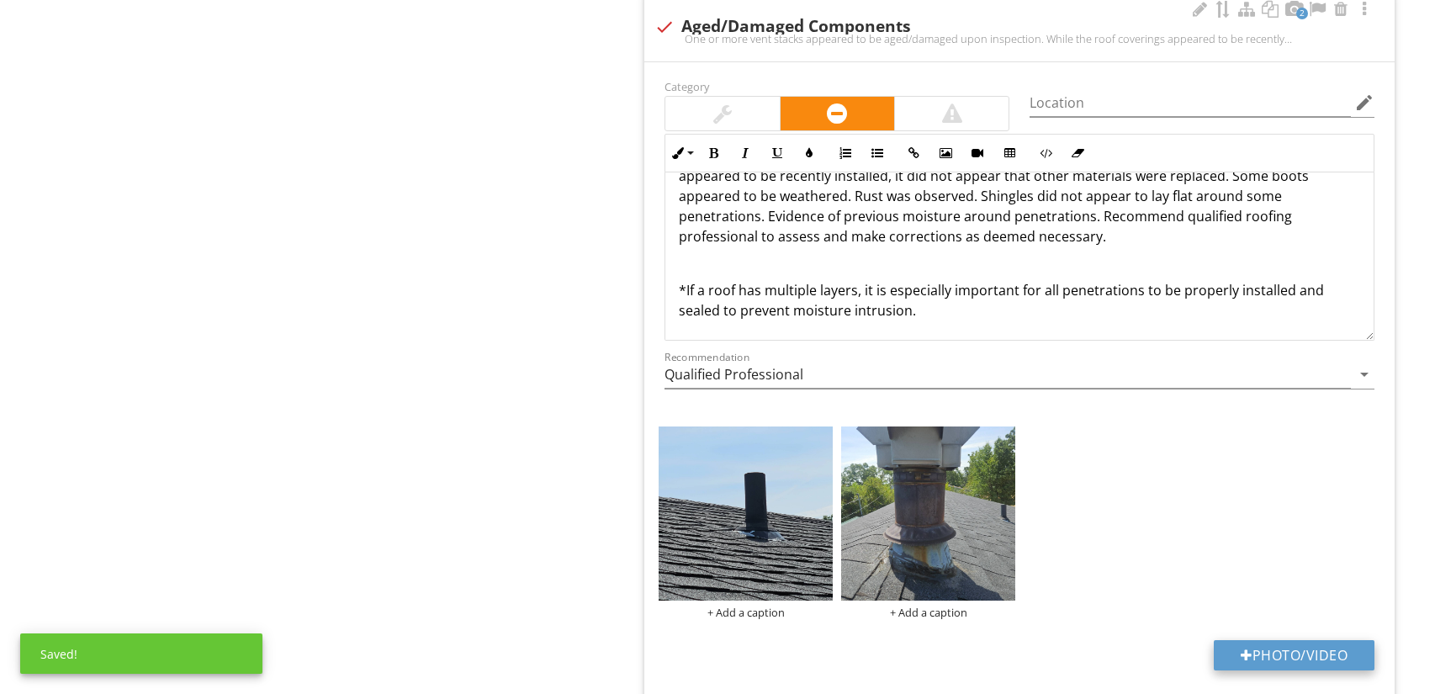
click at [1269, 658] on button "Photo/Video" at bounding box center [1294, 655] width 161 height 30
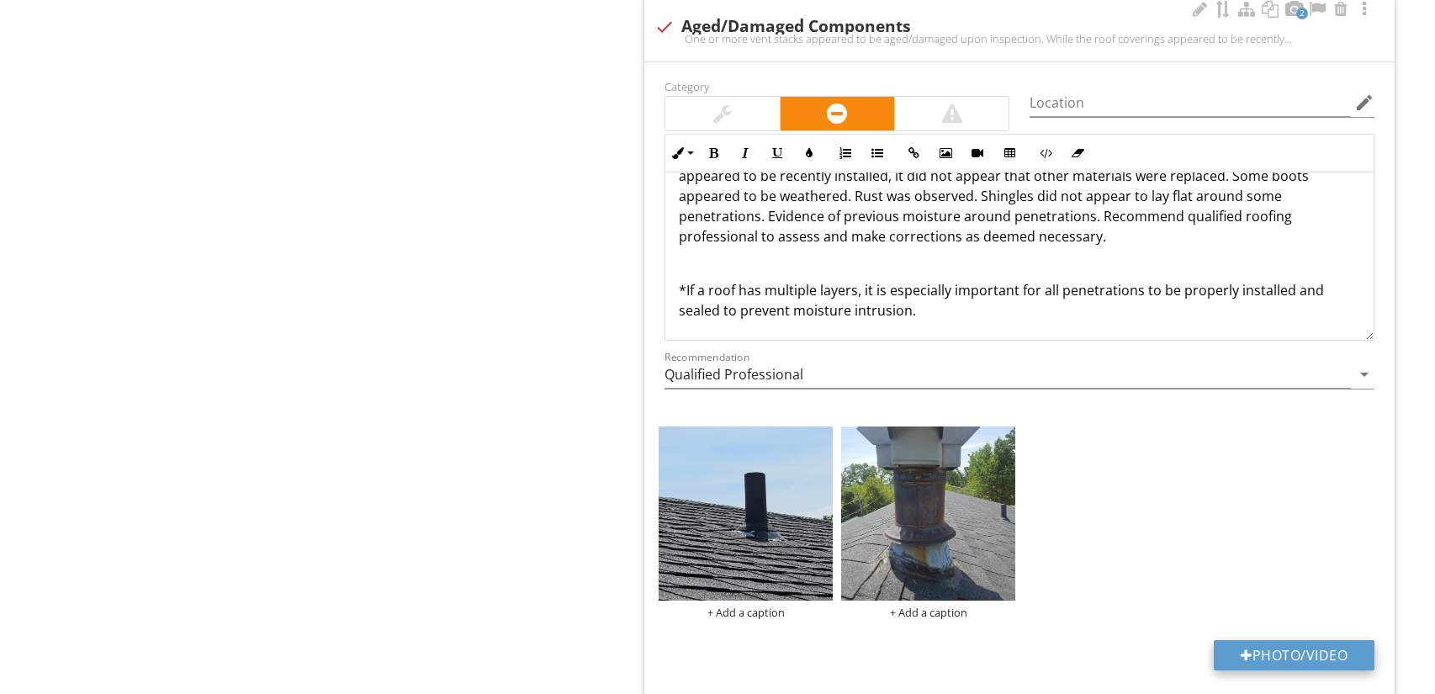
type input "C:\fakepath\water.jpeg"
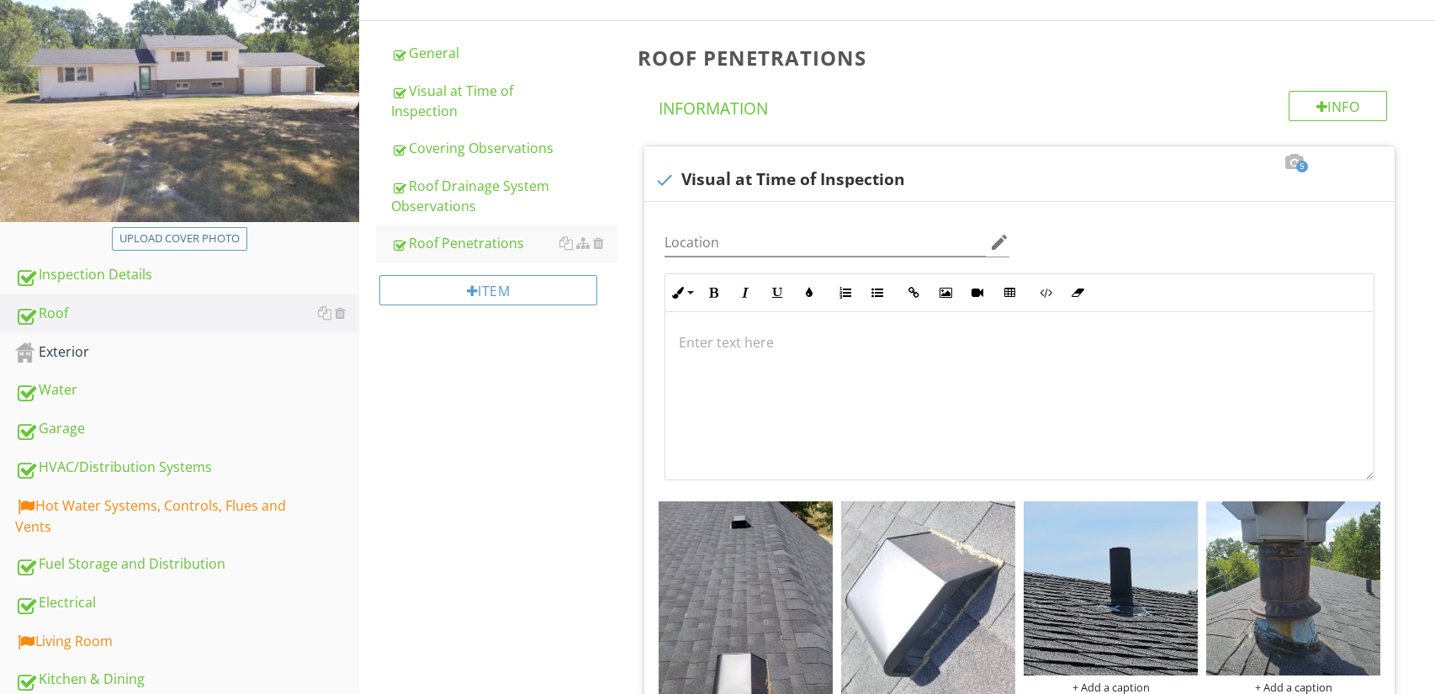
scroll to position [217, 0]
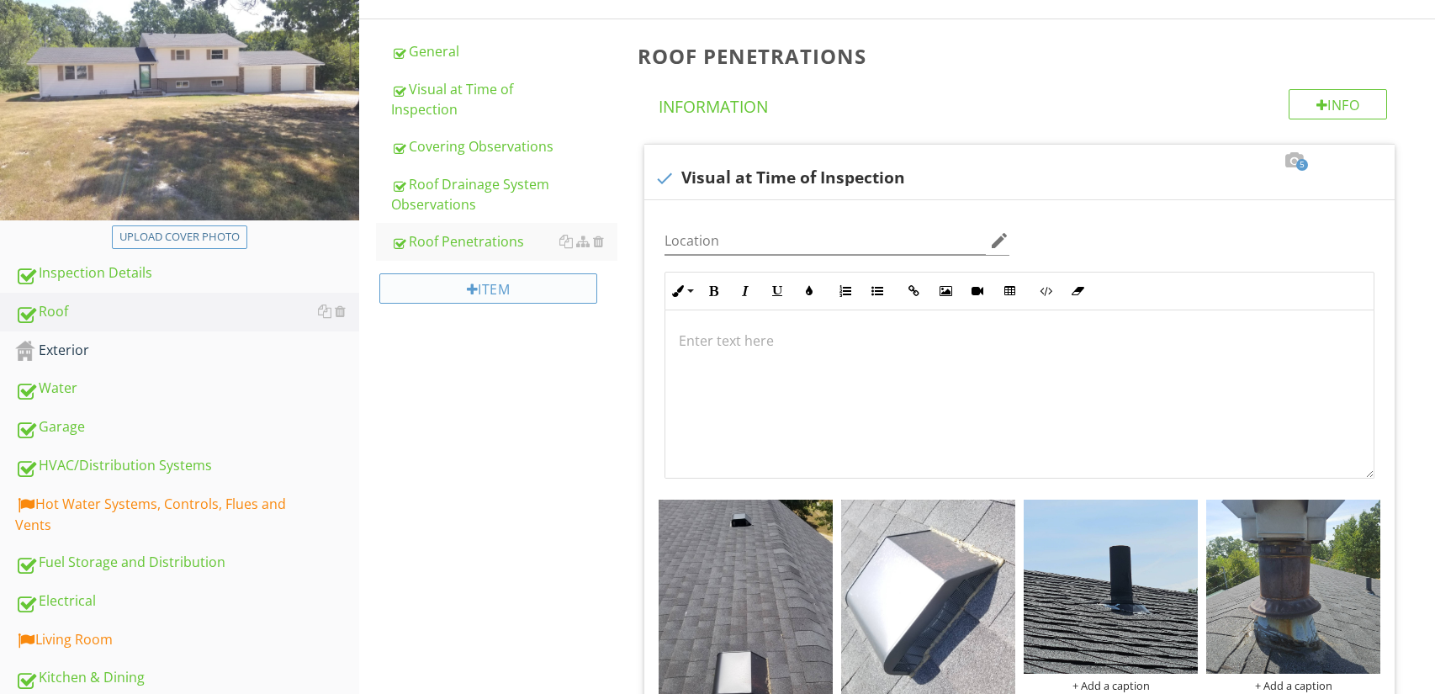
click at [543, 288] on div "Item" at bounding box center [488, 288] width 219 height 30
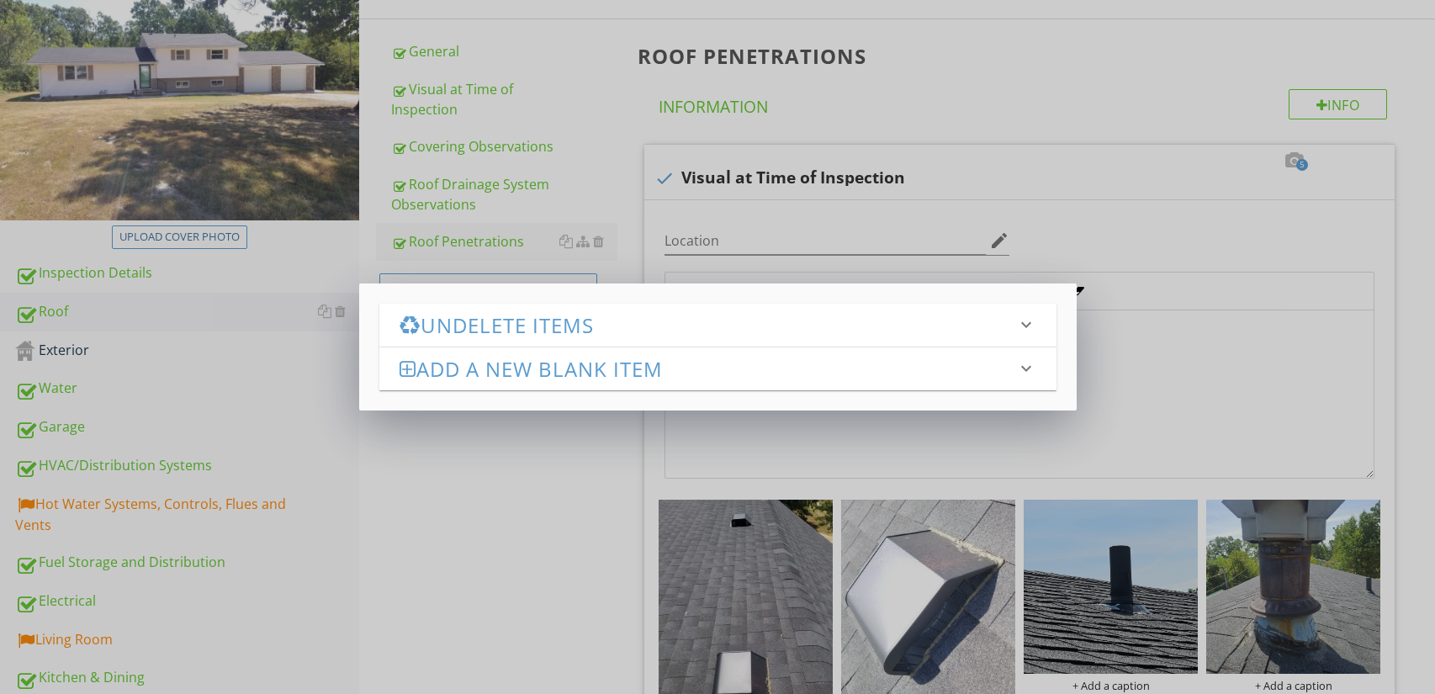
click at [574, 368] on h3 "Add a new Blank Item" at bounding box center [708, 369] width 617 height 23
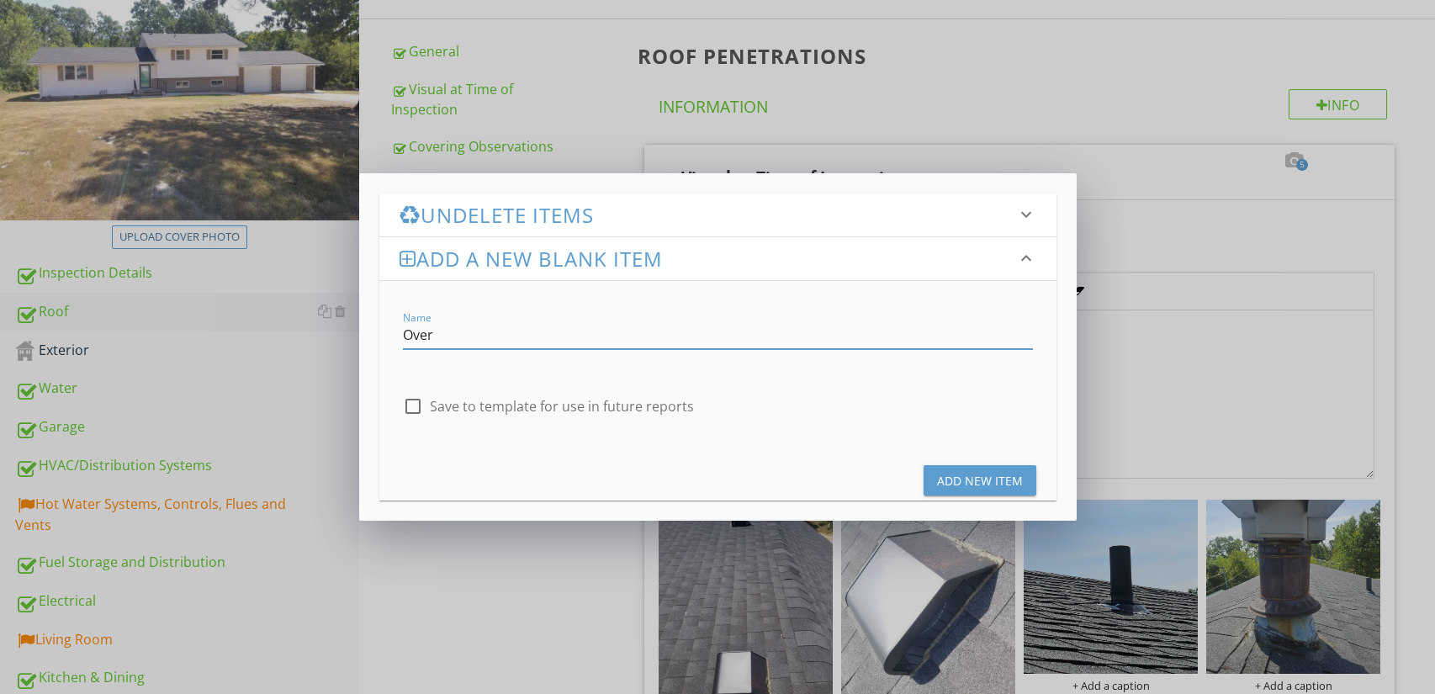
type input "Overall"
click at [1004, 484] on div "Add New Item" at bounding box center [980, 481] width 86 height 18
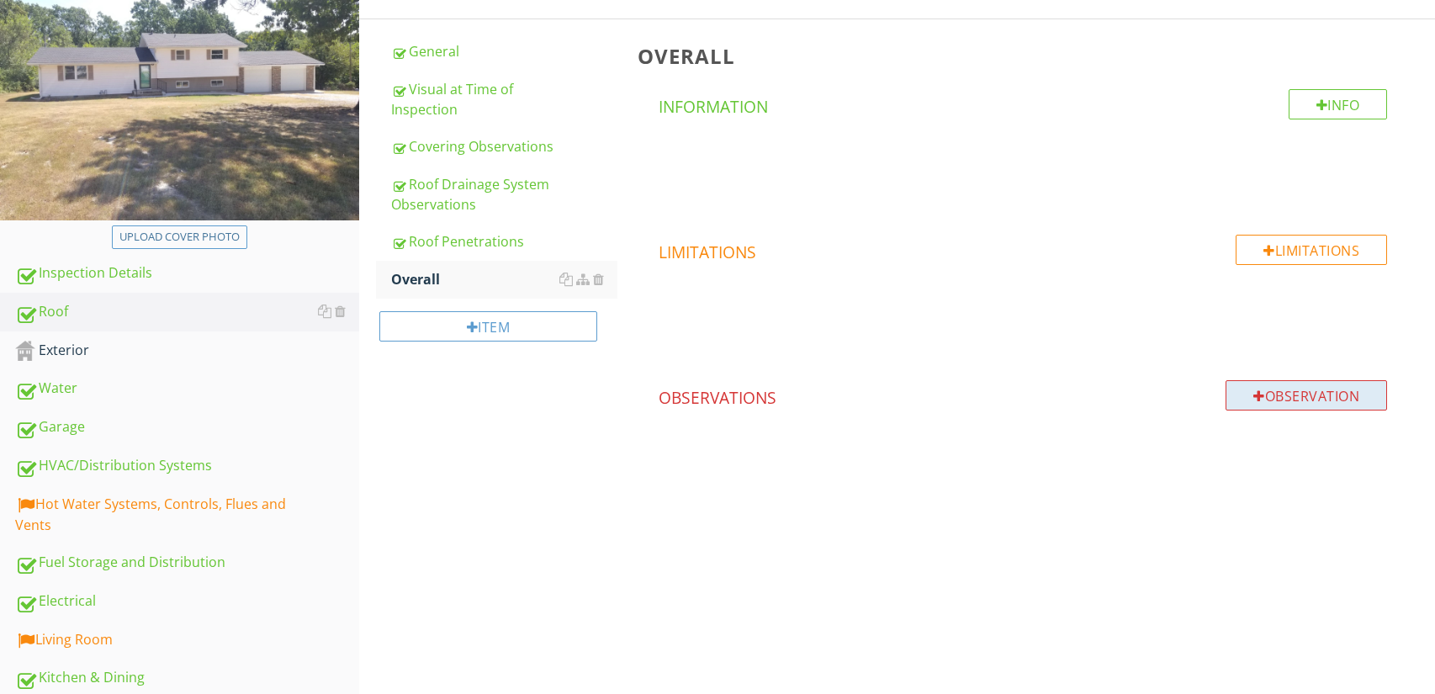
click at [1313, 398] on div "Observation" at bounding box center [1307, 395] width 162 height 30
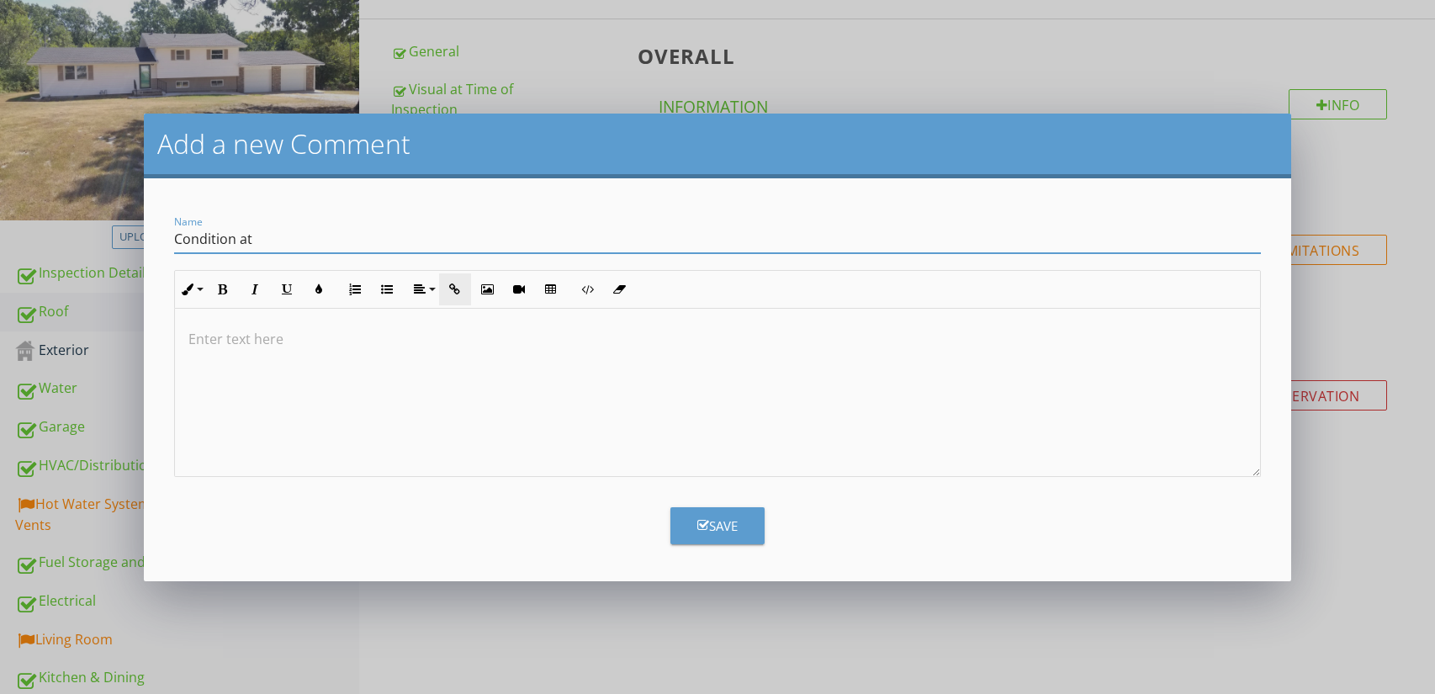
type input "Condition at Time of Inspection"
click at [411, 361] on div at bounding box center [718, 393] width 1086 height 168
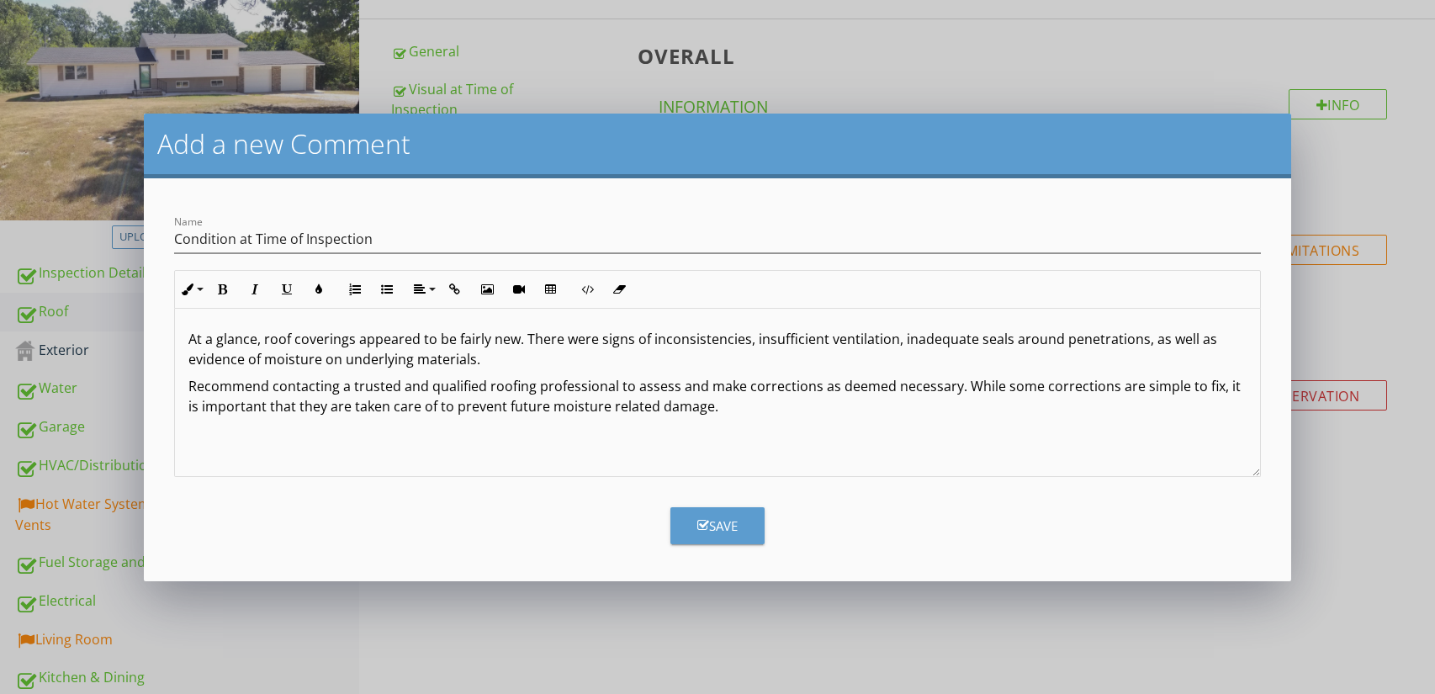
click at [1206, 390] on p "Recommend contacting a trusted and qualified roofing professional to assess and…" at bounding box center [717, 396] width 1059 height 40
click at [944, 417] on div "At a glance, roof coverings appeared to be fairly new. There were signs of inco…" at bounding box center [718, 393] width 1086 height 168
click at [459, 464] on p "Please read Full Report for deficiencies," at bounding box center [717, 460] width 1059 height 20
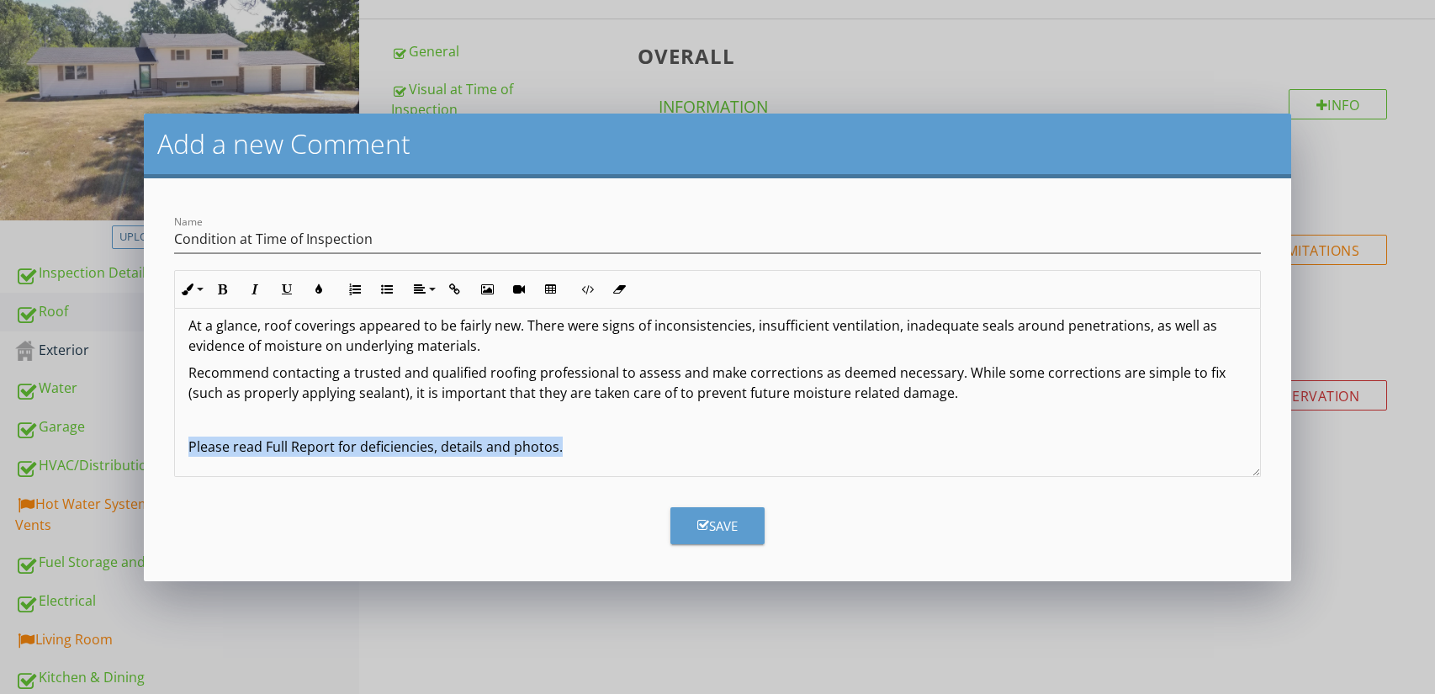
drag, startPoint x: 562, startPoint y: 464, endPoint x: 178, endPoint y: 459, distance: 383.6
click at [178, 459] on div "At a glance, roof coverings appeared to be fairly new. There were signs of inco…" at bounding box center [718, 386] width 1086 height 182
click at [222, 289] on icon "button" at bounding box center [223, 289] width 12 height 12
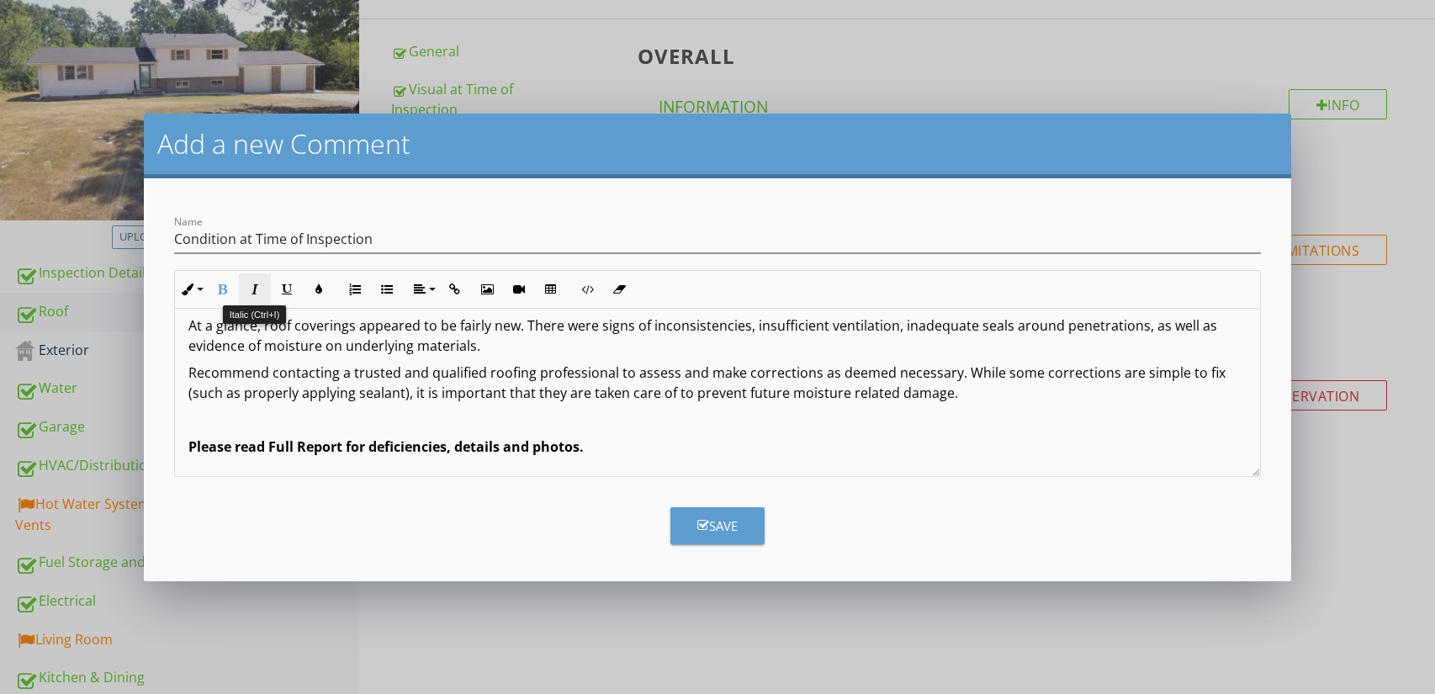
click at [255, 289] on icon "button" at bounding box center [255, 289] width 12 height 12
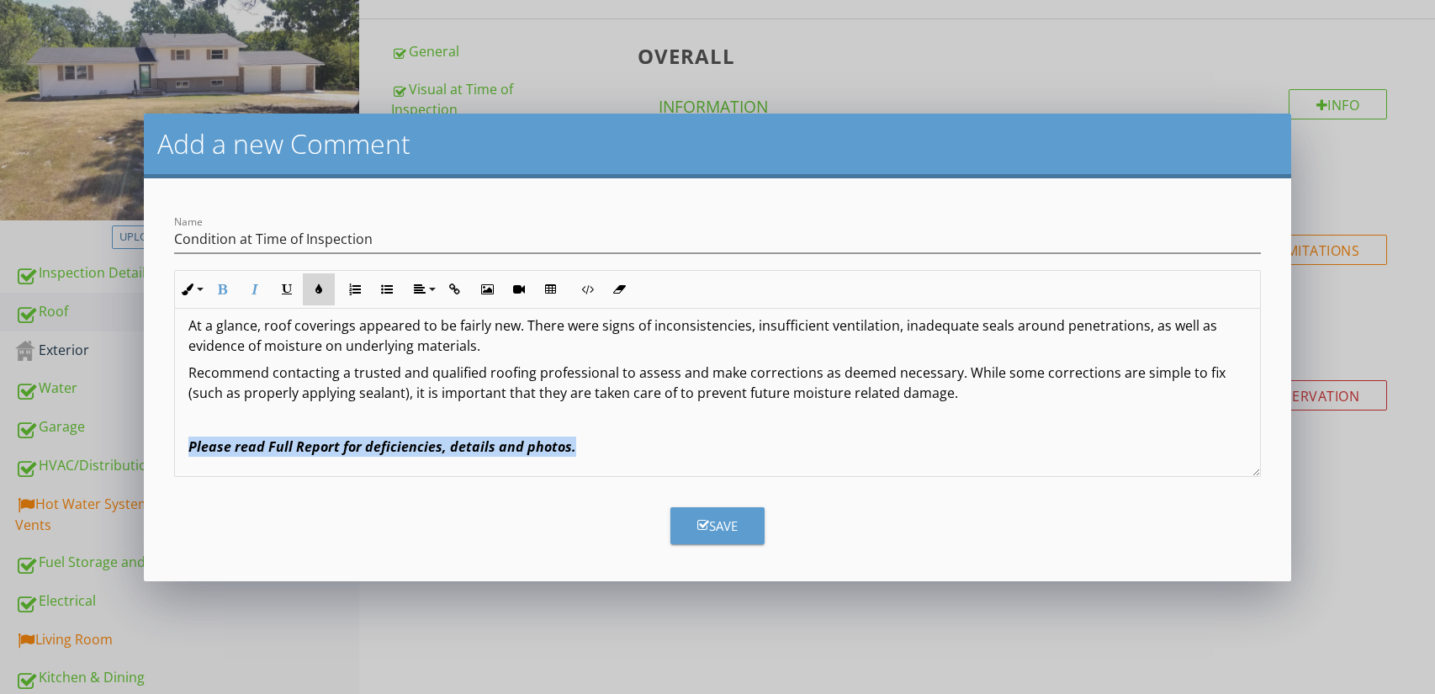
click at [319, 287] on icon "button" at bounding box center [319, 289] width 12 height 12
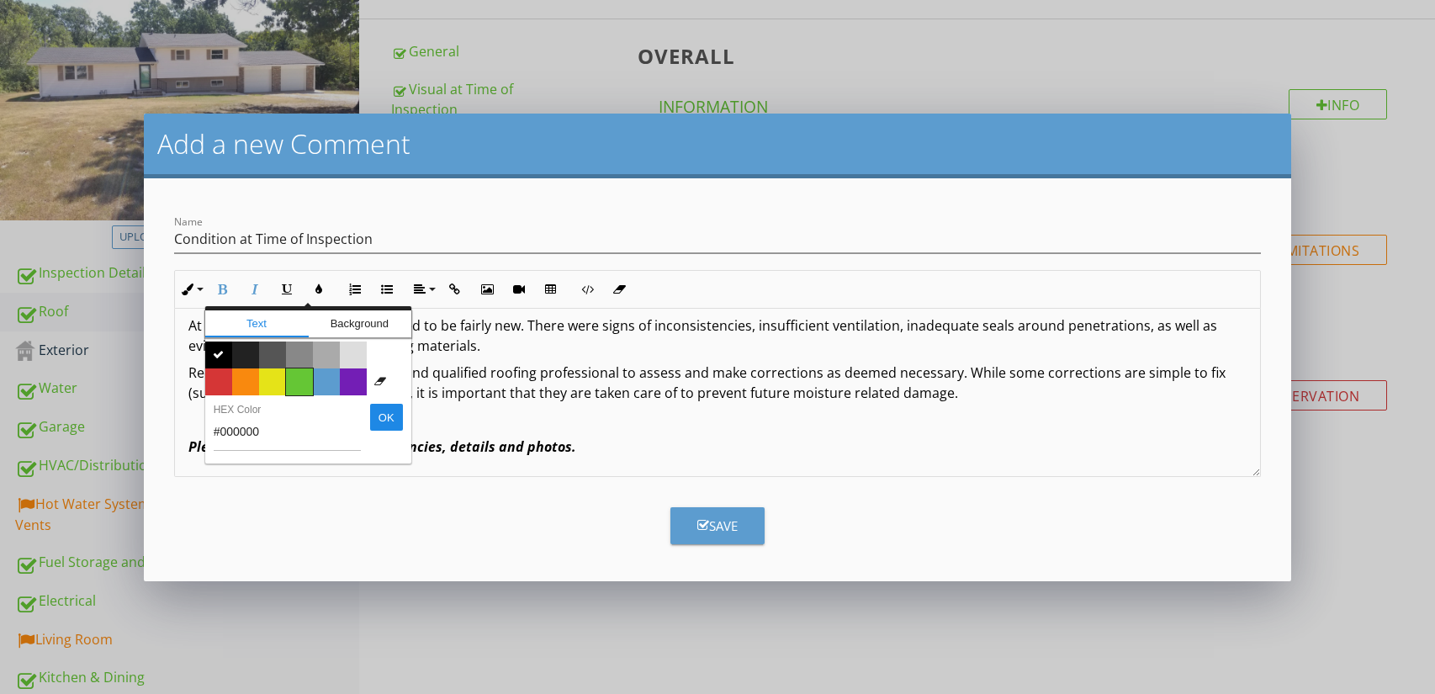
click at [298, 386] on span "Color #65c635" at bounding box center [299, 381] width 27 height 27
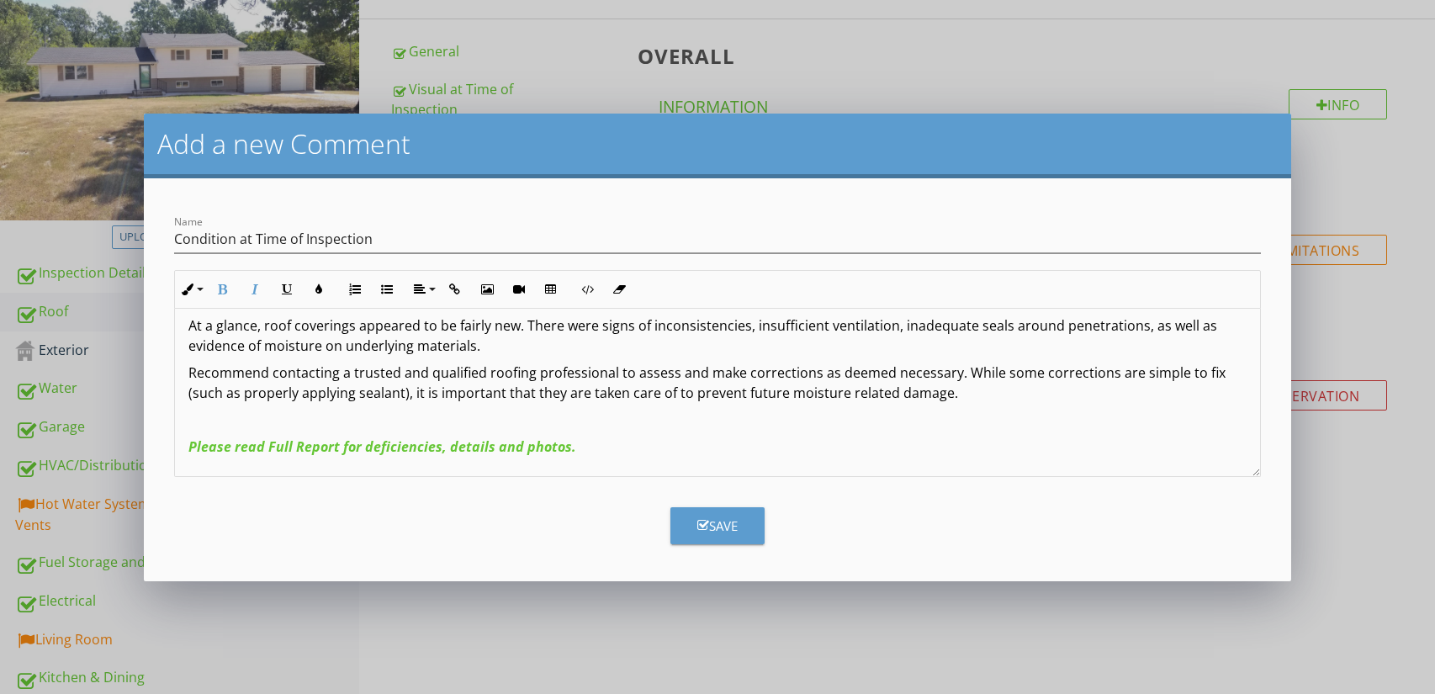
click at [620, 453] on p "Please read Full Report for deficiencies, details and photos." at bounding box center [717, 447] width 1059 height 20
click at [552, 444] on span "Please read Full Report for deficiencies, details and photos." at bounding box center [382, 446] width 388 height 19
click at [620, 450] on p "Please read Full Report for deficiencies, details and photos." at bounding box center [717, 447] width 1059 height 20
click at [707, 530] on icon "button" at bounding box center [703, 525] width 12 height 13
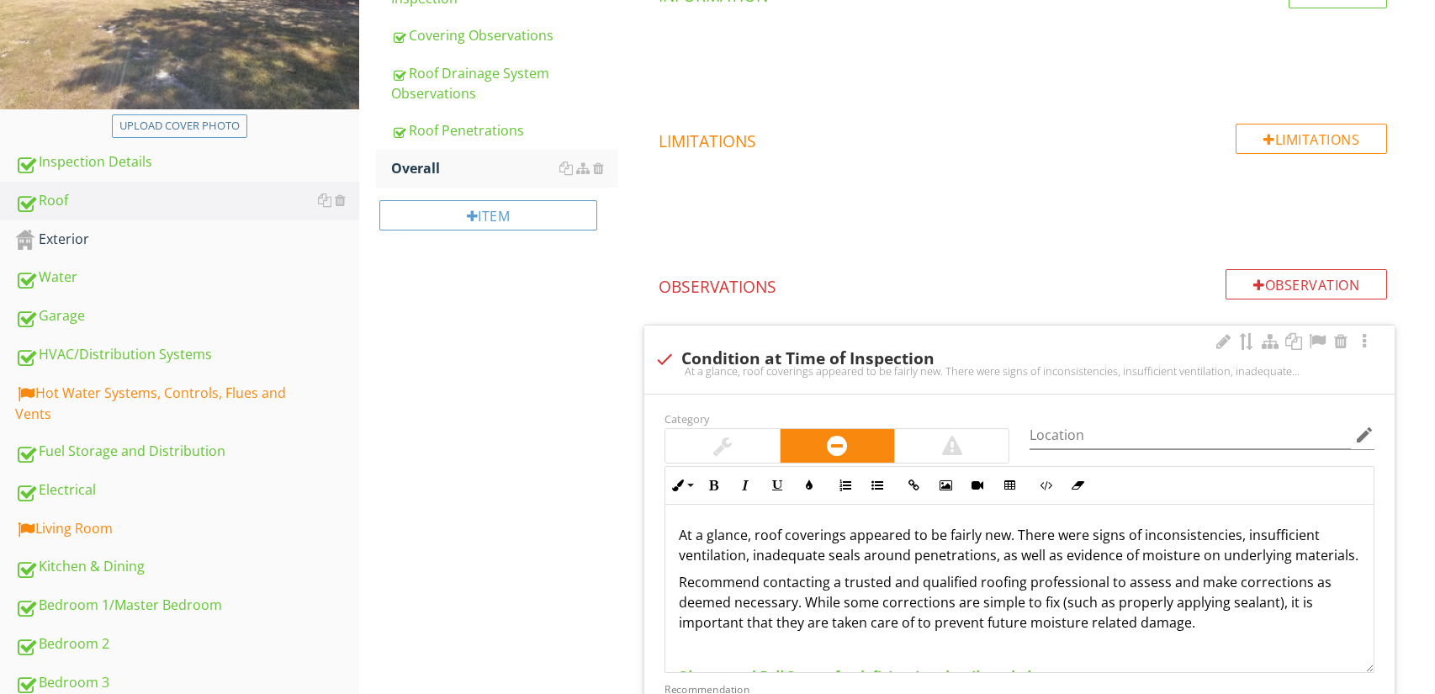
scroll to position [382, 0]
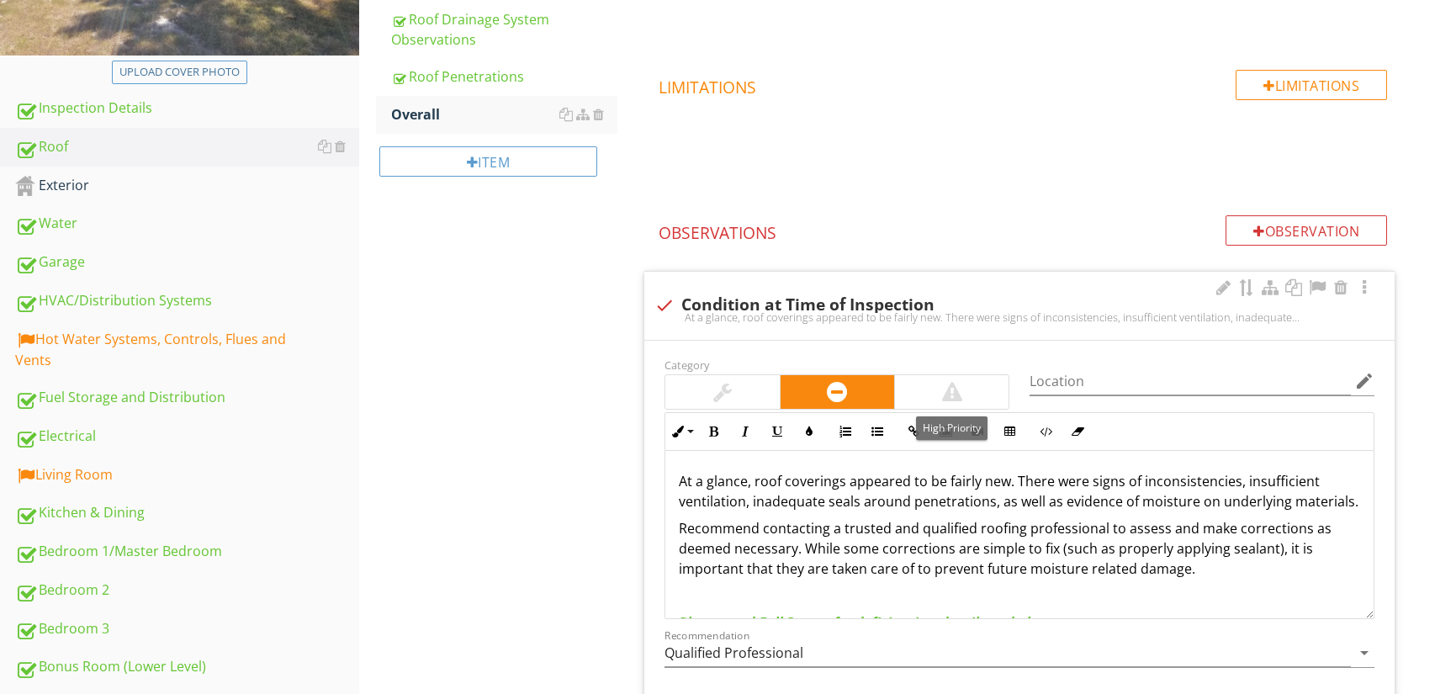
click at [972, 389] on div at bounding box center [952, 392] width 114 height 34
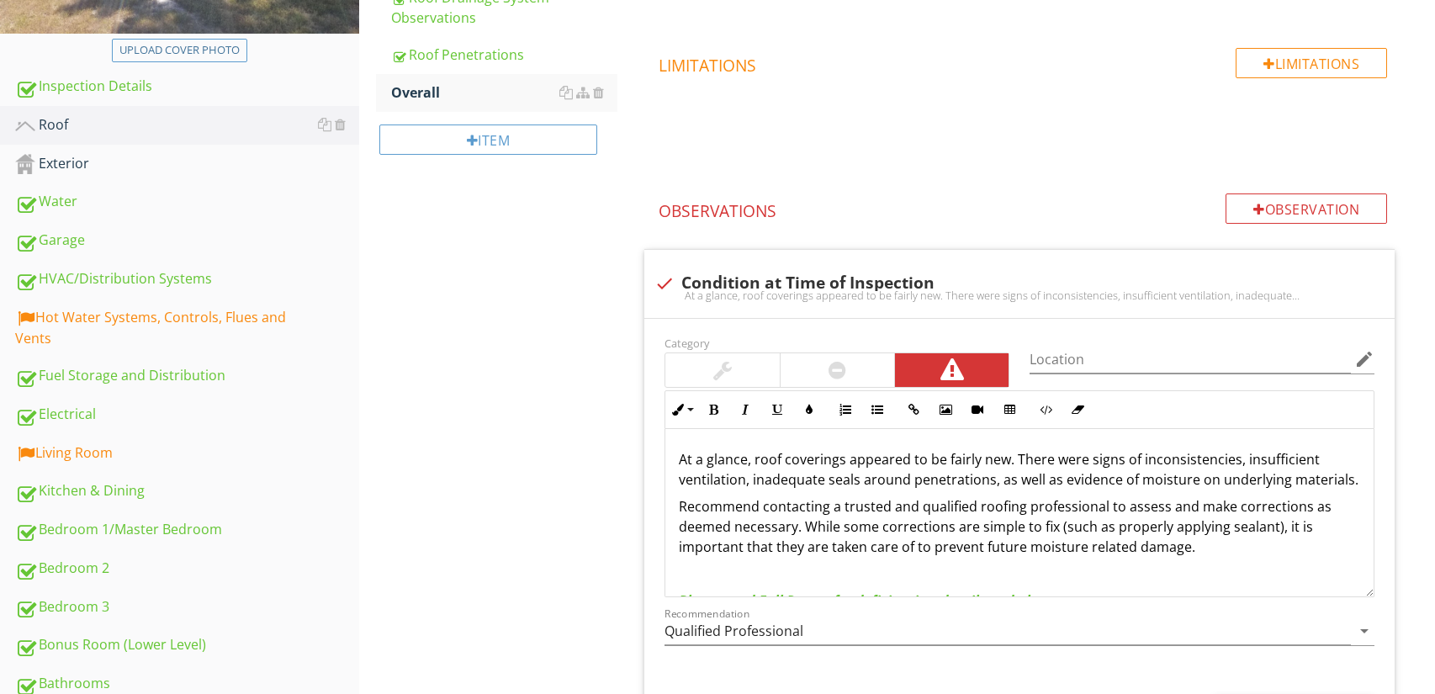
scroll to position [442, 0]
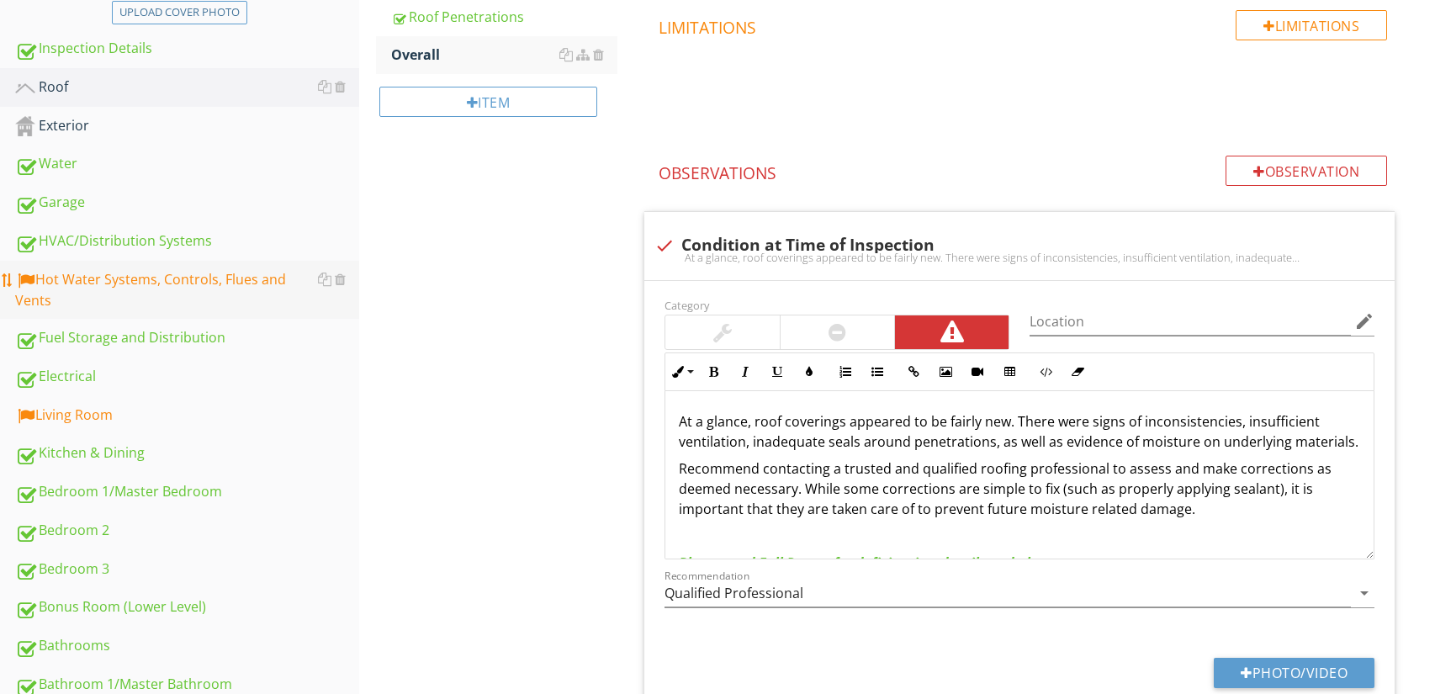
click at [250, 281] on div "Hot Water Systems, Controls, Flues and Vents" at bounding box center [187, 290] width 344 height 42
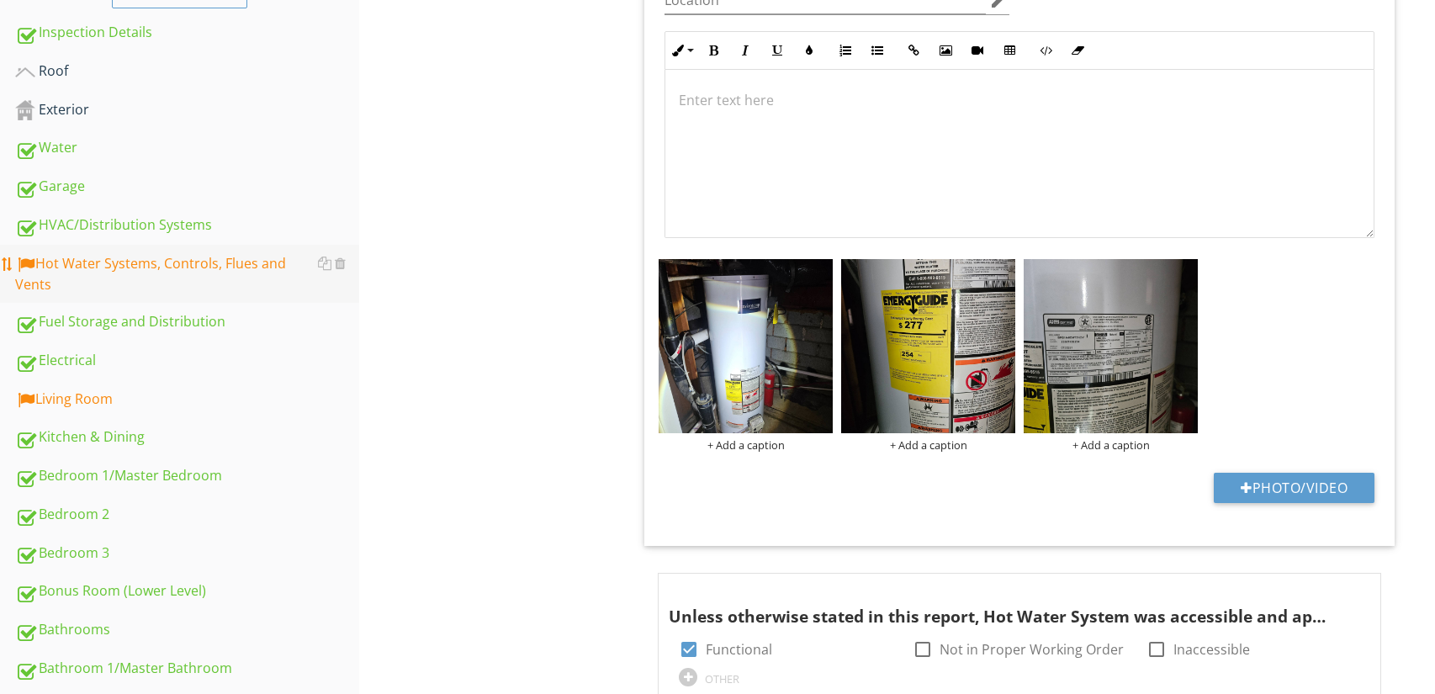
scroll to position [457, 0]
click at [197, 150] on div "Water" at bounding box center [187, 149] width 344 height 22
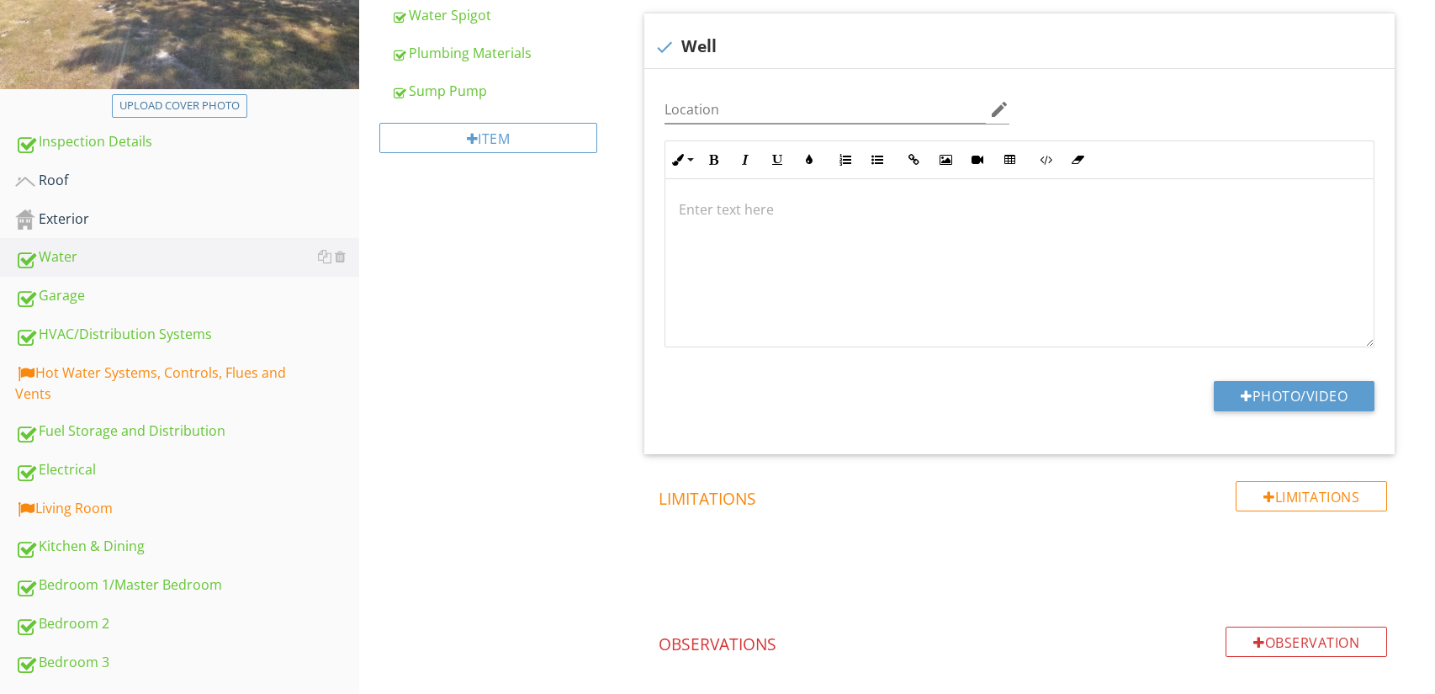
scroll to position [65, 0]
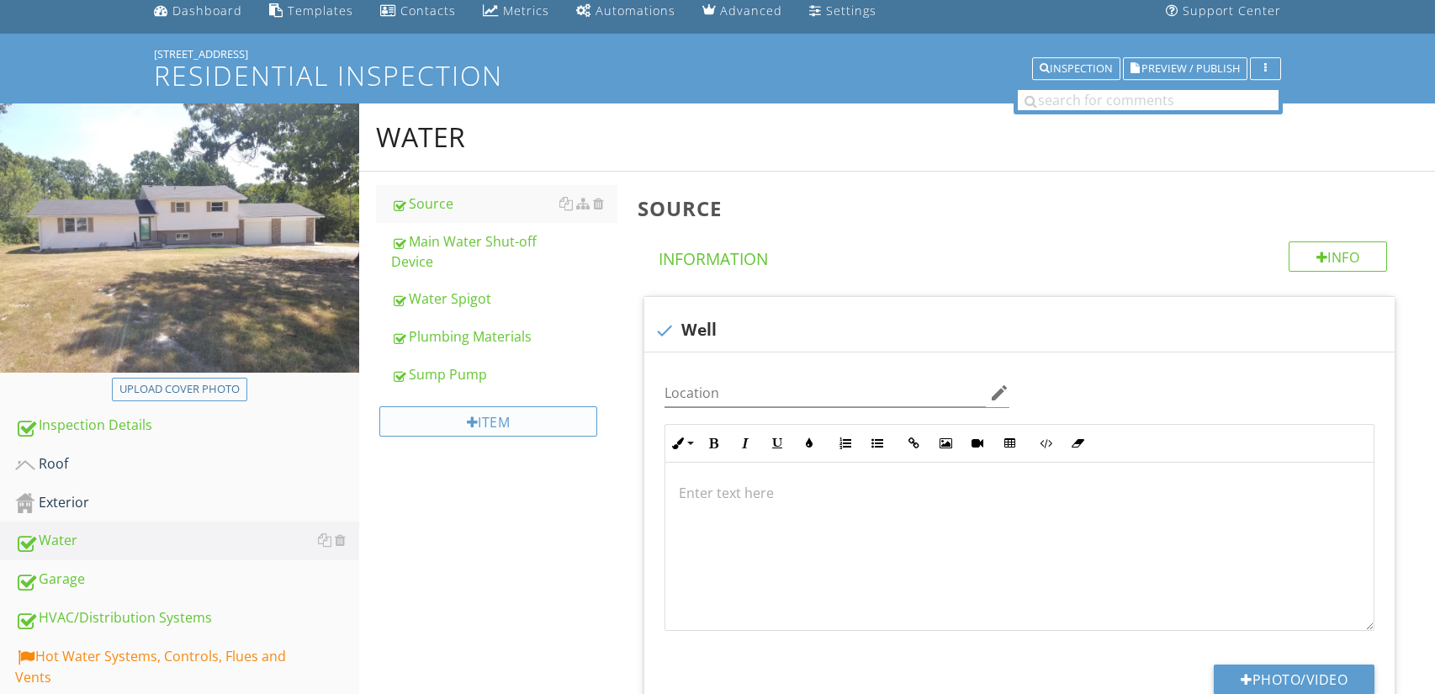
click at [536, 423] on div "Item" at bounding box center [488, 421] width 219 height 30
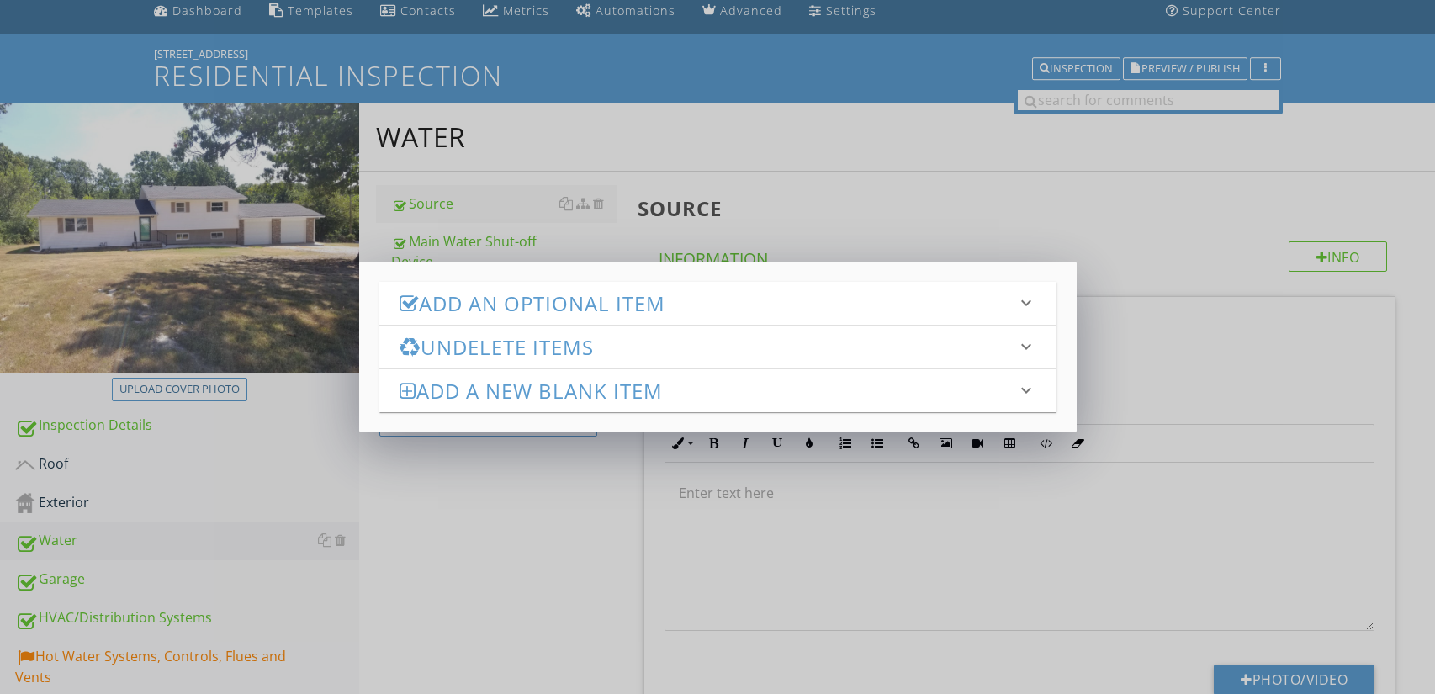
click at [598, 387] on h3 "Add a new Blank Item" at bounding box center [708, 390] width 617 height 23
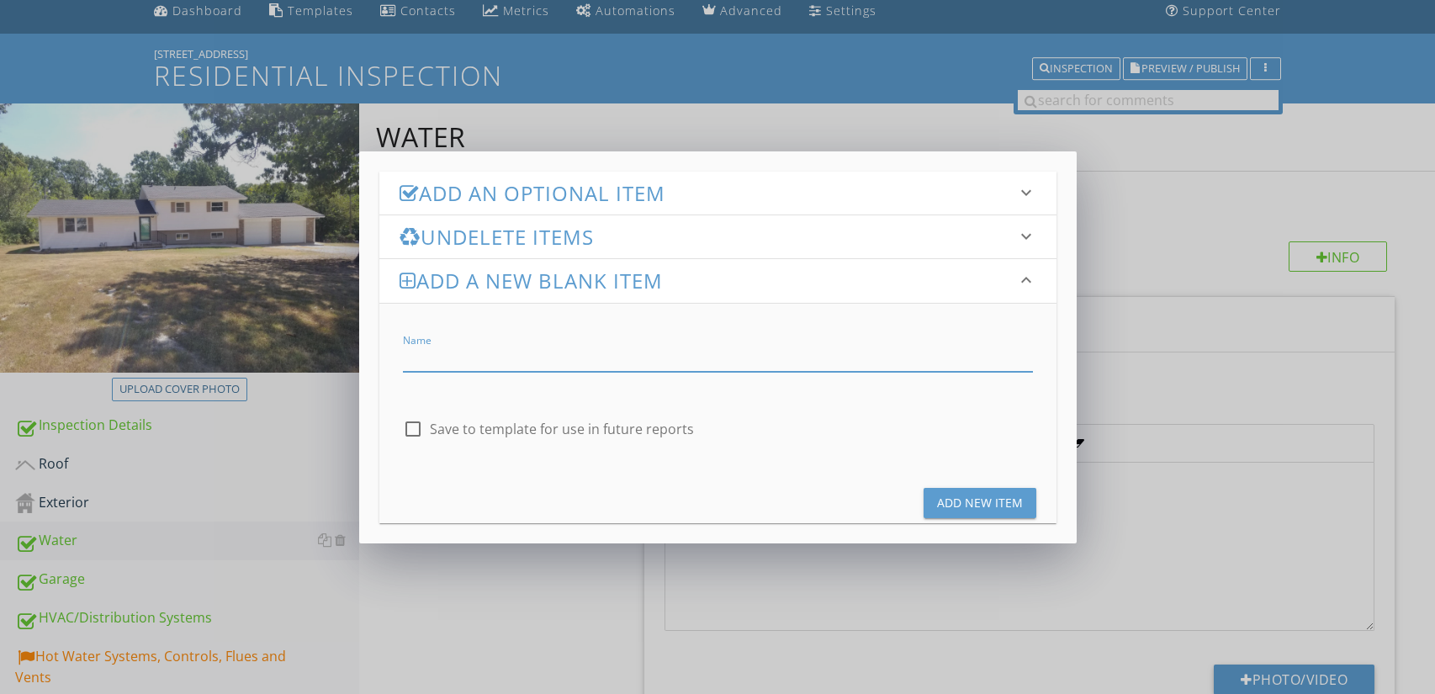
click at [585, 587] on div "Add an Optional Item keyboard_arrow_down check_box_outline_blank Winterized Add…" at bounding box center [717, 347] width 1435 height 694
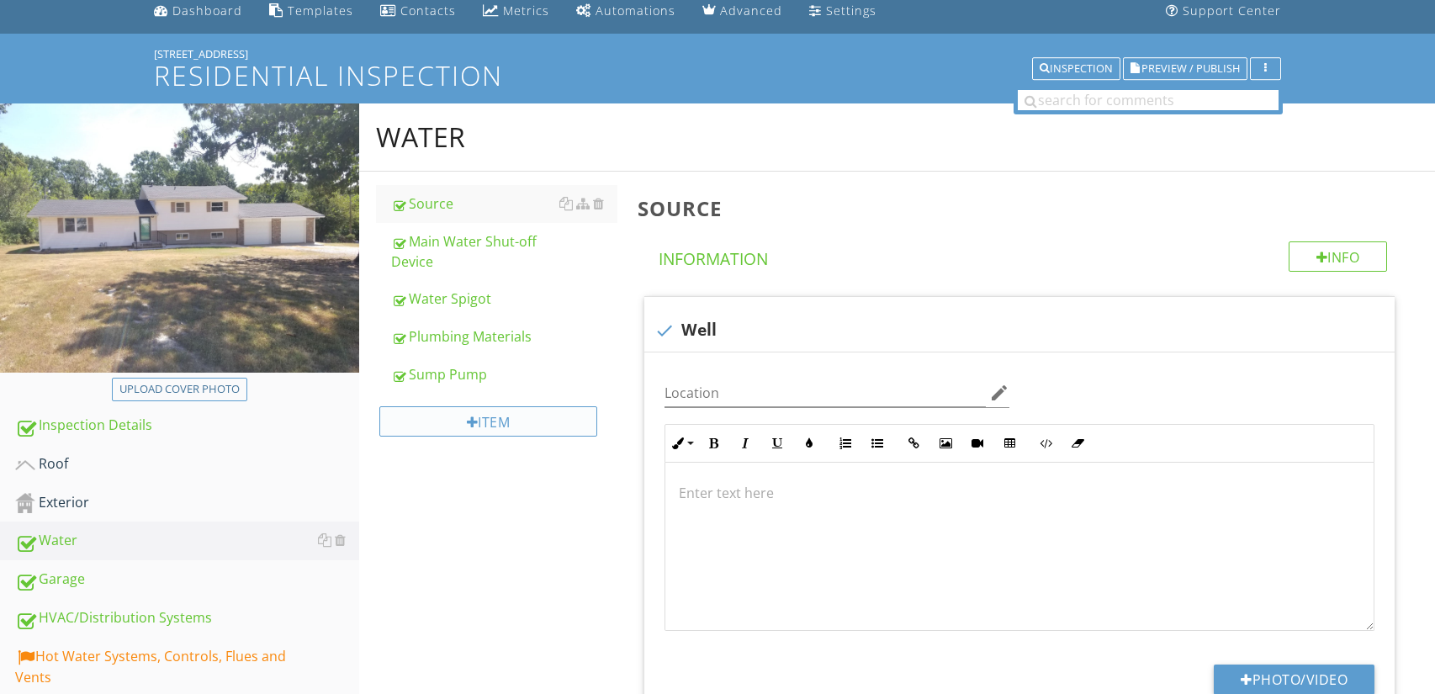
click at [523, 424] on div "Item" at bounding box center [488, 421] width 219 height 30
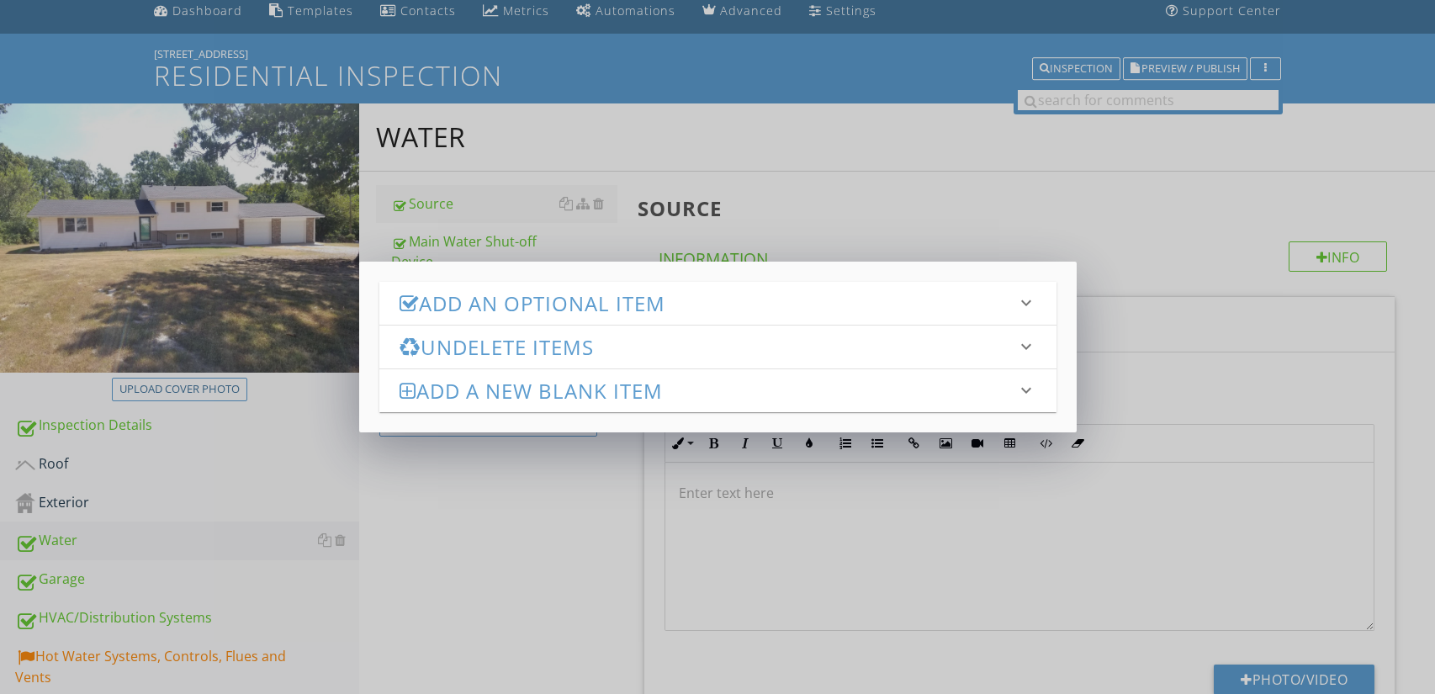
click at [567, 391] on h3 "Add a new Blank Item" at bounding box center [708, 390] width 617 height 23
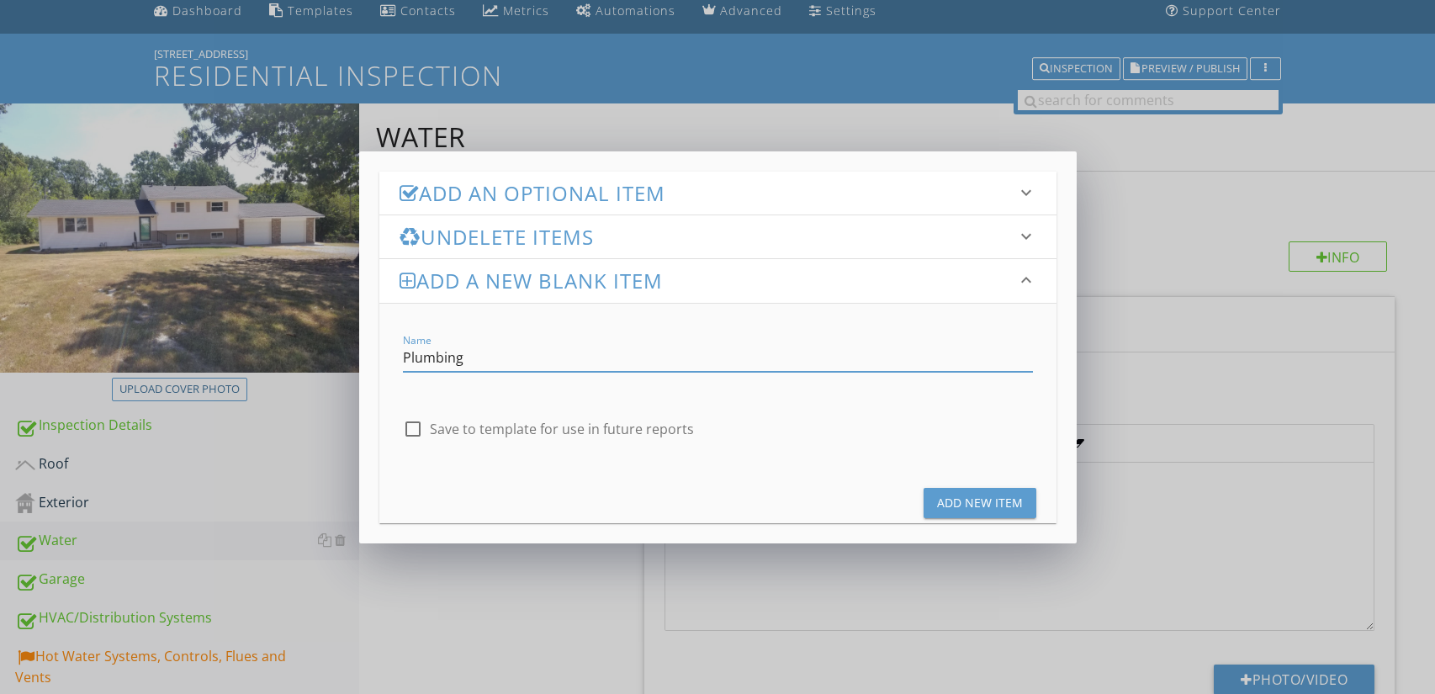
type input "Plumbing System and Components"
click at [955, 504] on div "Add New Item" at bounding box center [980, 503] width 86 height 18
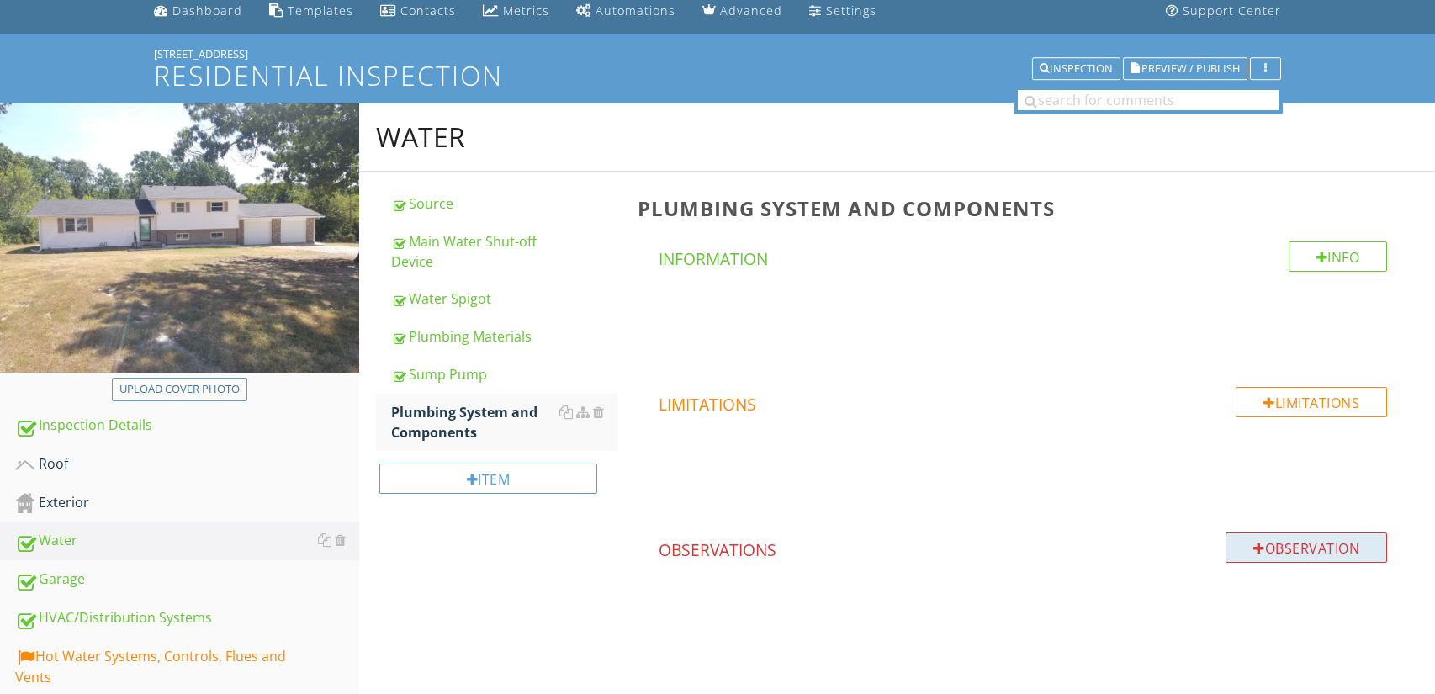
click at [1343, 547] on div "Observation" at bounding box center [1307, 548] width 162 height 30
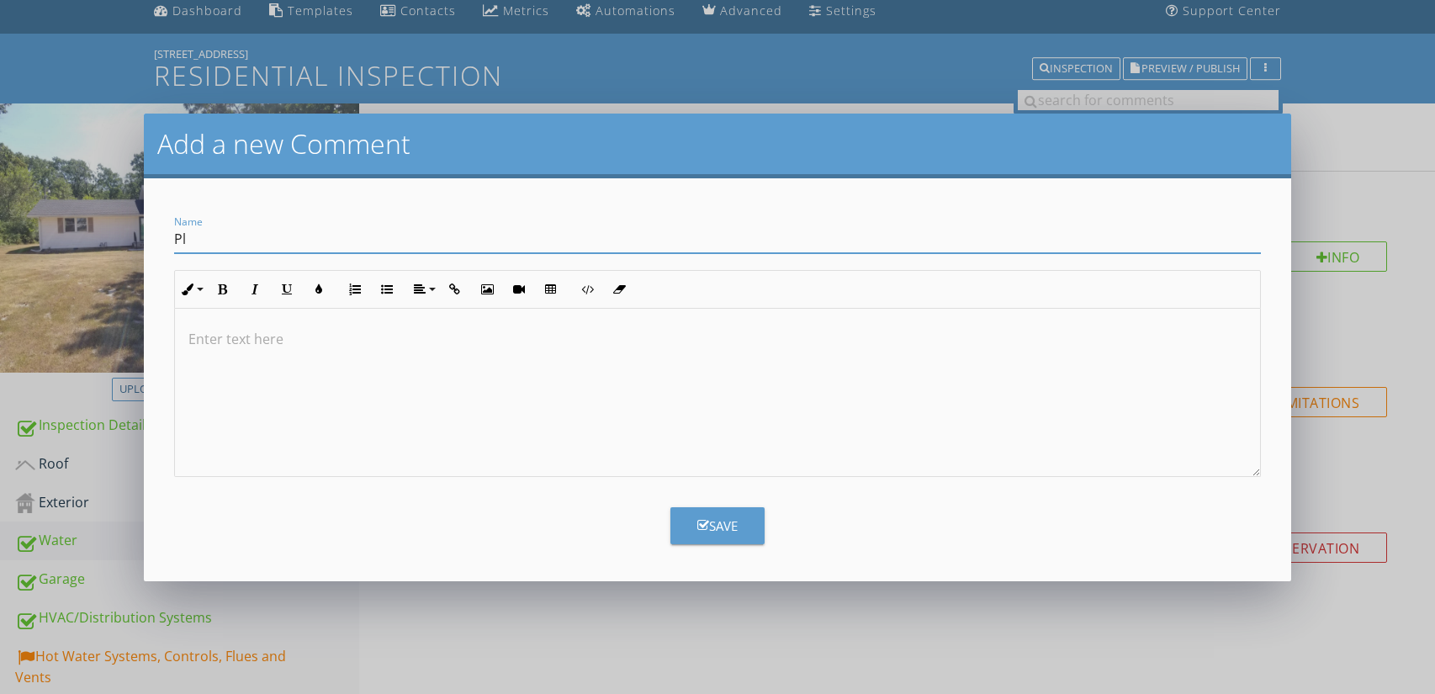
type input "Plumbing System and Components"
drag, startPoint x: 411, startPoint y: 241, endPoint x: 176, endPoint y: 250, distance: 234.9
click at [176, 250] on input "Plumbing System and Components" at bounding box center [718, 239] width 1088 height 28
type input "Some Things to Consider:"
click at [364, 342] on p at bounding box center [717, 339] width 1059 height 20
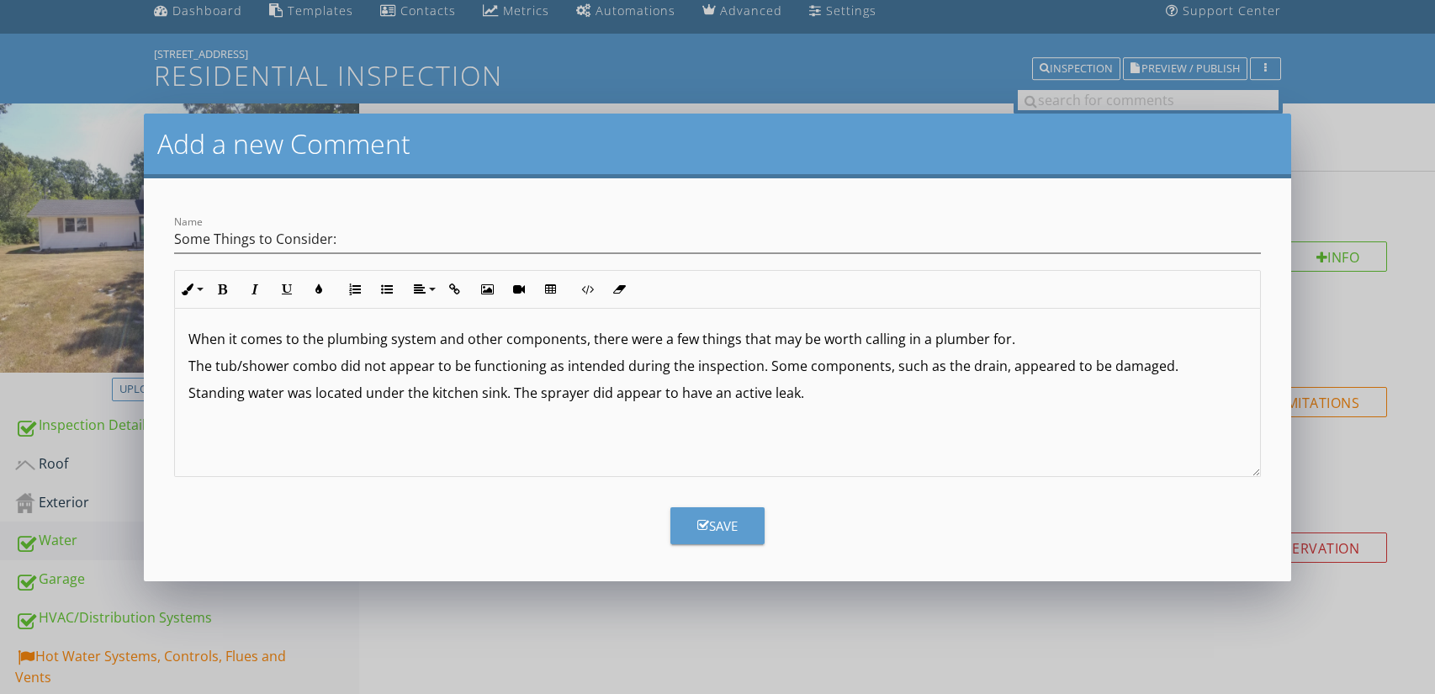
click at [507, 389] on p "Standing water was located under the kitchen sink. The sprayer did appear to ha…" at bounding box center [717, 393] width 1059 height 20
click at [501, 395] on p "Standing water was located under the kitchen sink. The sprayer did appear to ha…" at bounding box center [717, 393] width 1059 height 20
click at [924, 393] on p "Standing water was located under the kitchen sink (under disposal). The sprayer…" at bounding box center [717, 393] width 1059 height 20
click at [713, 392] on p "Standing water was located under the kitchen sink (under disposal). The sprayer…" at bounding box center [717, 393] width 1059 height 20
click at [735, 395] on p "Standing water was located under the kitchen sink (under disposal). The sprayer…" at bounding box center [717, 393] width 1059 height 20
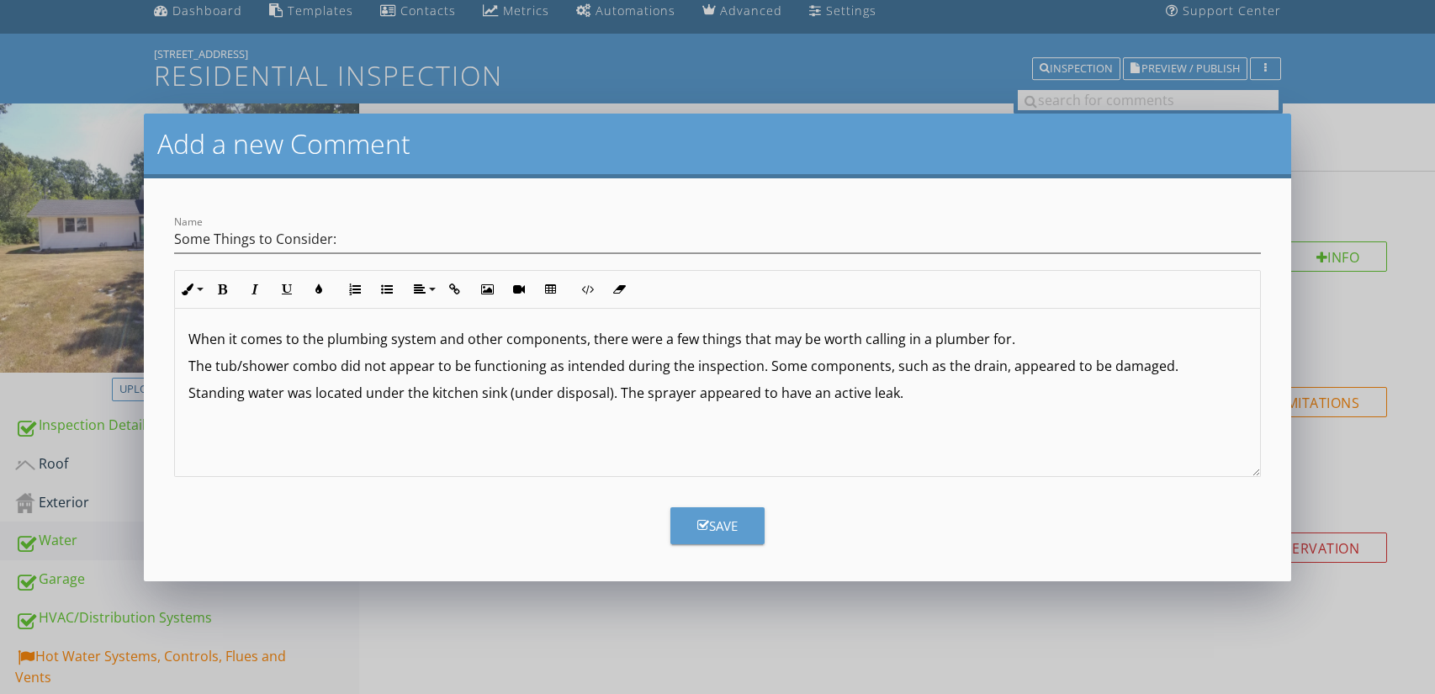
click at [903, 404] on div "When it comes to the plumbing system and other components, there were a few thi…" at bounding box center [718, 393] width 1086 height 168
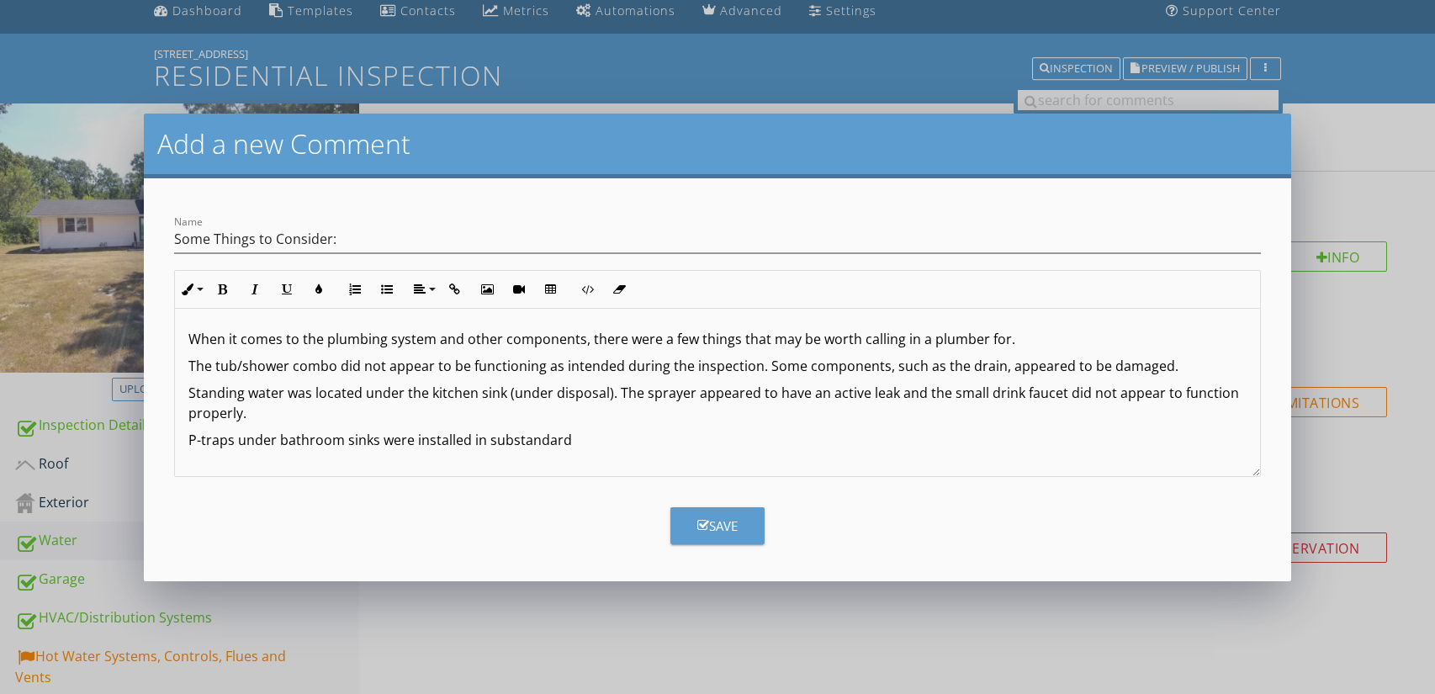
click at [383, 437] on p "P-traps under bathroom sinks were installed in substandard" at bounding box center [717, 440] width 1059 height 20
click at [509, 447] on p "P-traps under bathroom sinks appeared to be were installed in substandard" at bounding box center [717, 440] width 1059 height 20
click at [631, 439] on p "P-traps under bathroom sinks appeared to be installed in substandard" at bounding box center [717, 440] width 1059 height 20
click at [552, 442] on p "P-traps under bathroom sinks appeared to be installed in substandard" at bounding box center [717, 440] width 1059 height 20
click at [676, 447] on p "P-traps under bathroom sinks appeared to be installed in a substandard" at bounding box center [717, 440] width 1059 height 20
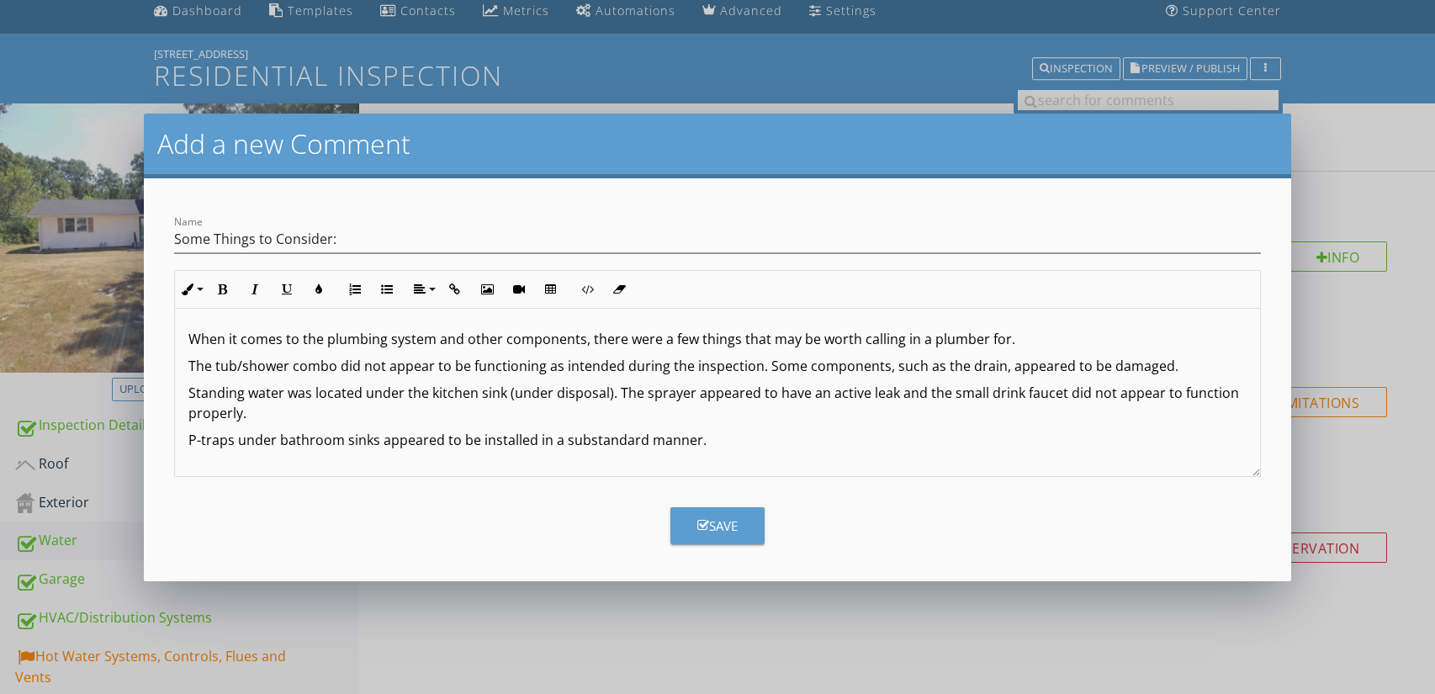
click at [1007, 339] on p "When it comes to the plumbing system and other components, there were a few thi…" at bounding box center [717, 339] width 1059 height 20
click at [708, 440] on p "P-traps under bathroom sinks appeared to be installed in a substandard manner." at bounding box center [717, 440] width 1059 height 20
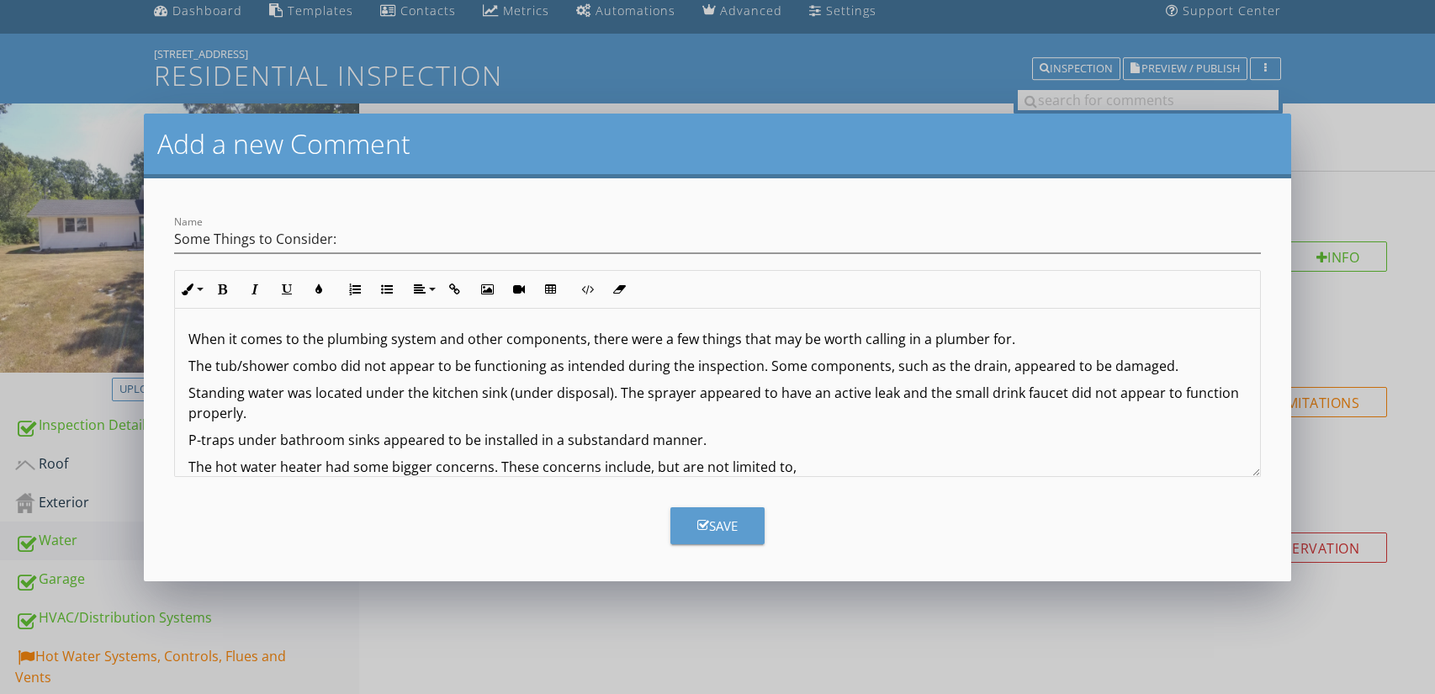
click at [428, 463] on p "The hot water heater had some bigger concerns. These concerns include, but are …" at bounding box center [717, 467] width 1059 height 20
click at [446, 467] on p "The hot water heater had some concerns. These concerns include, but are not lim…" at bounding box center [717, 467] width 1059 height 20
click at [833, 467] on p "The hot water heater appeared to need a current assessment by a trusted license…" at bounding box center [717, 467] width 1059 height 20
click at [1086, 468] on p "The hot water heater appeared to need a current assessment by a trusted license…" at bounding box center [717, 467] width 1059 height 20
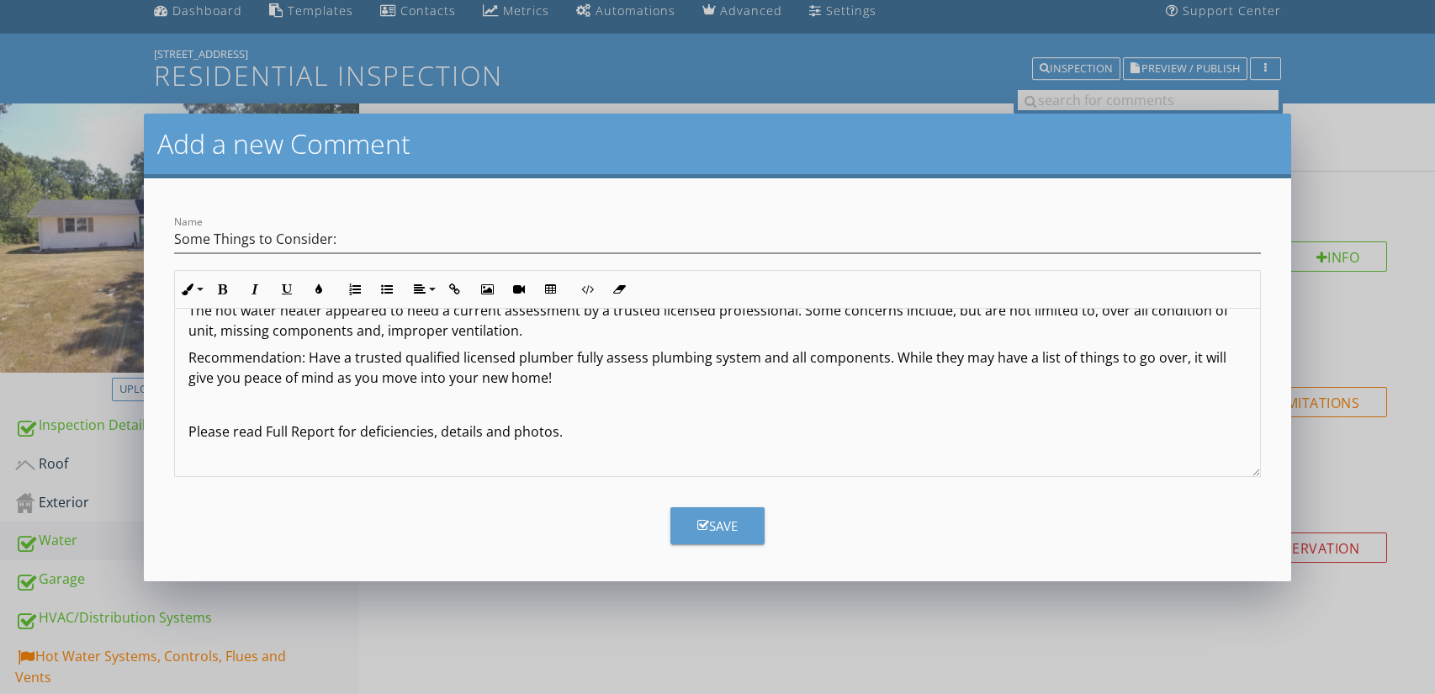
scroll to position [168, 0]
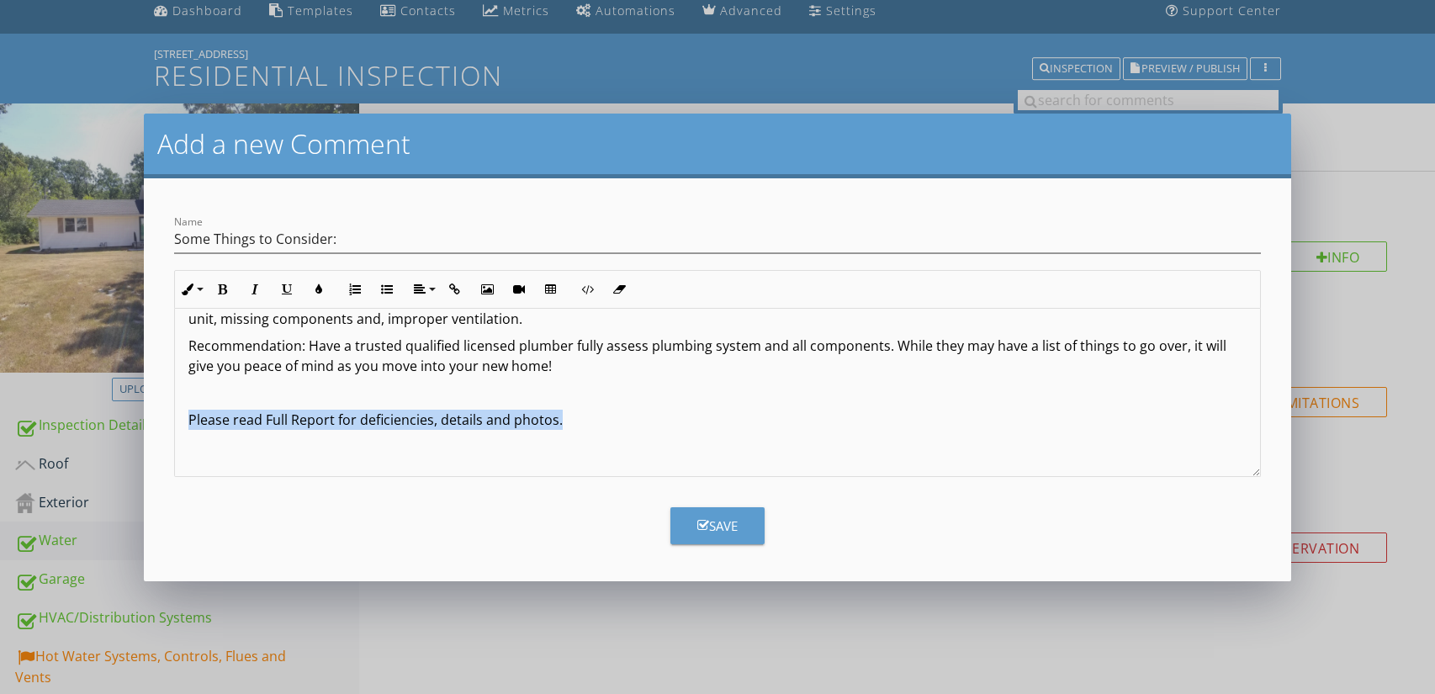
drag, startPoint x: 561, startPoint y: 420, endPoint x: 186, endPoint y: 421, distance: 375.2
click at [186, 421] on div "When it comes to the plumbing system and other components, there were a few thi…" at bounding box center [718, 308] width 1086 height 336
click at [224, 286] on icon "button" at bounding box center [223, 289] width 12 height 12
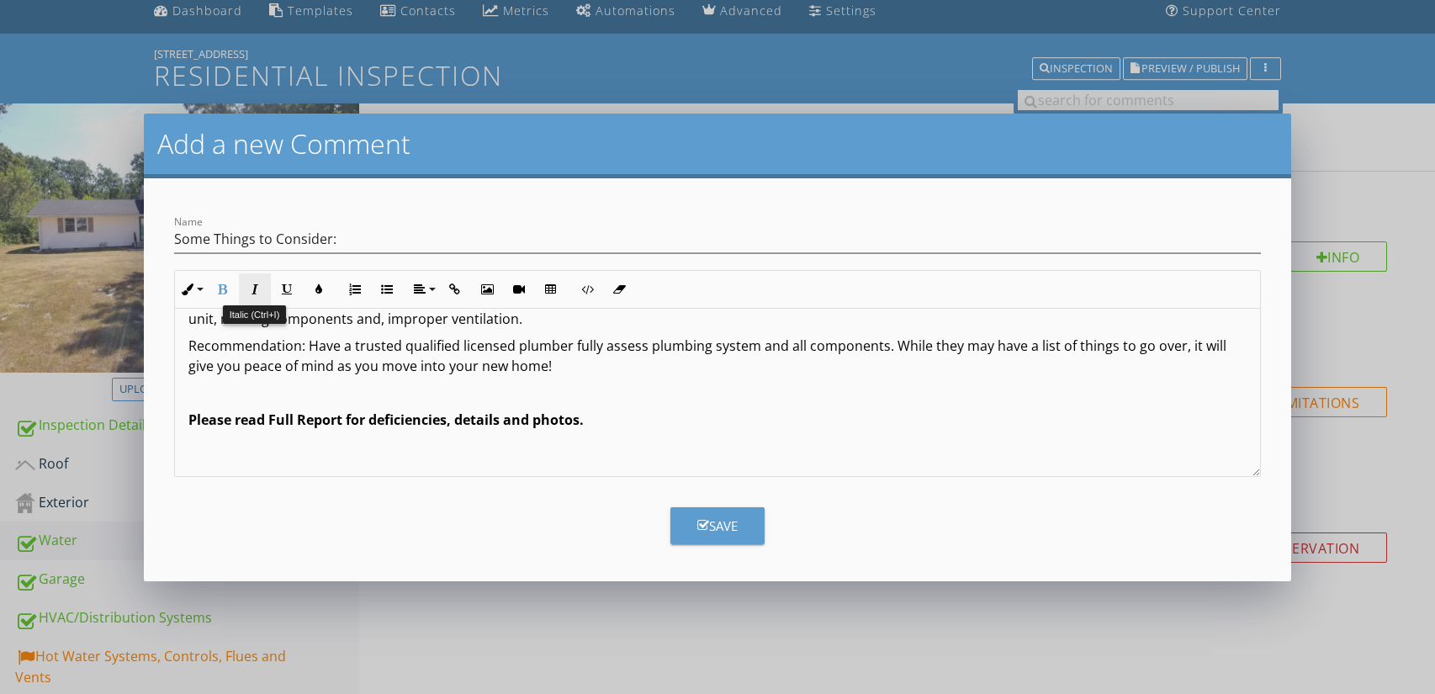
click at [256, 287] on icon "button" at bounding box center [255, 289] width 12 height 12
click at [321, 296] on button "Colors" at bounding box center [319, 289] width 32 height 32
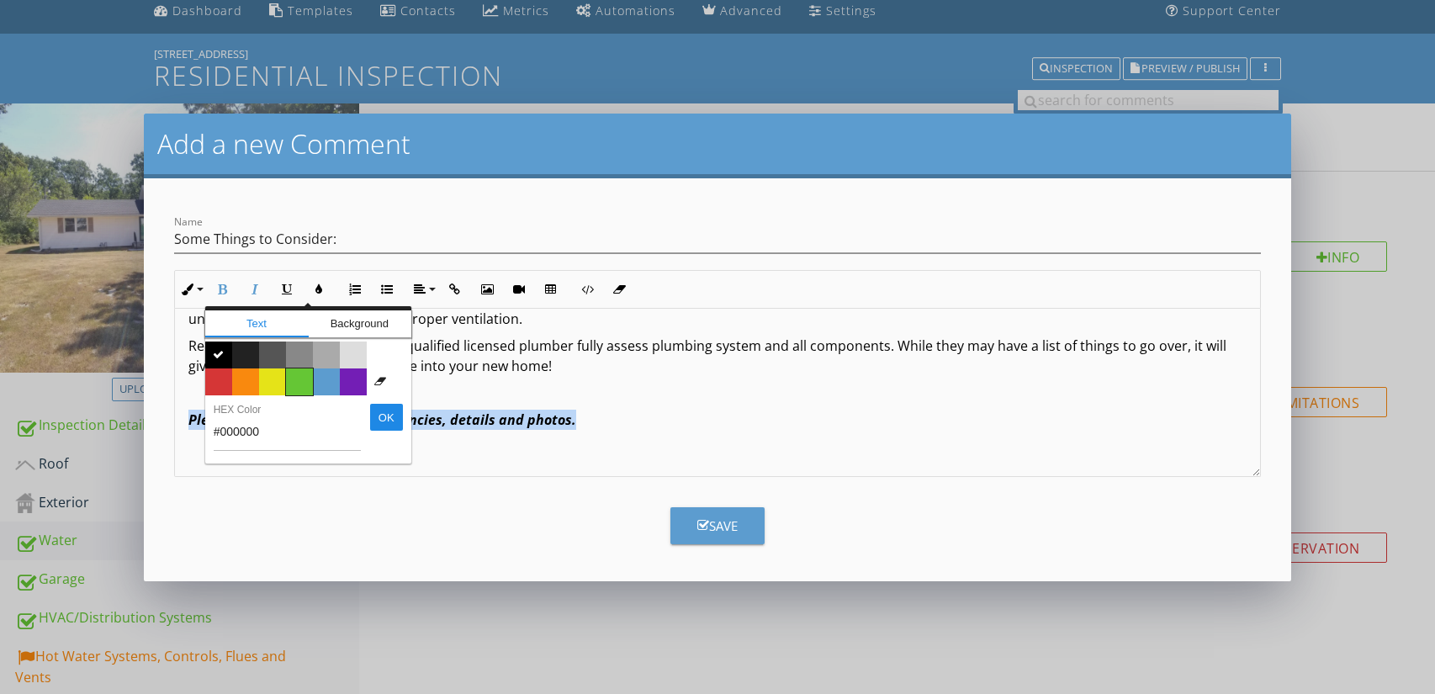
click at [300, 382] on span "Color #65c635" at bounding box center [299, 381] width 27 height 27
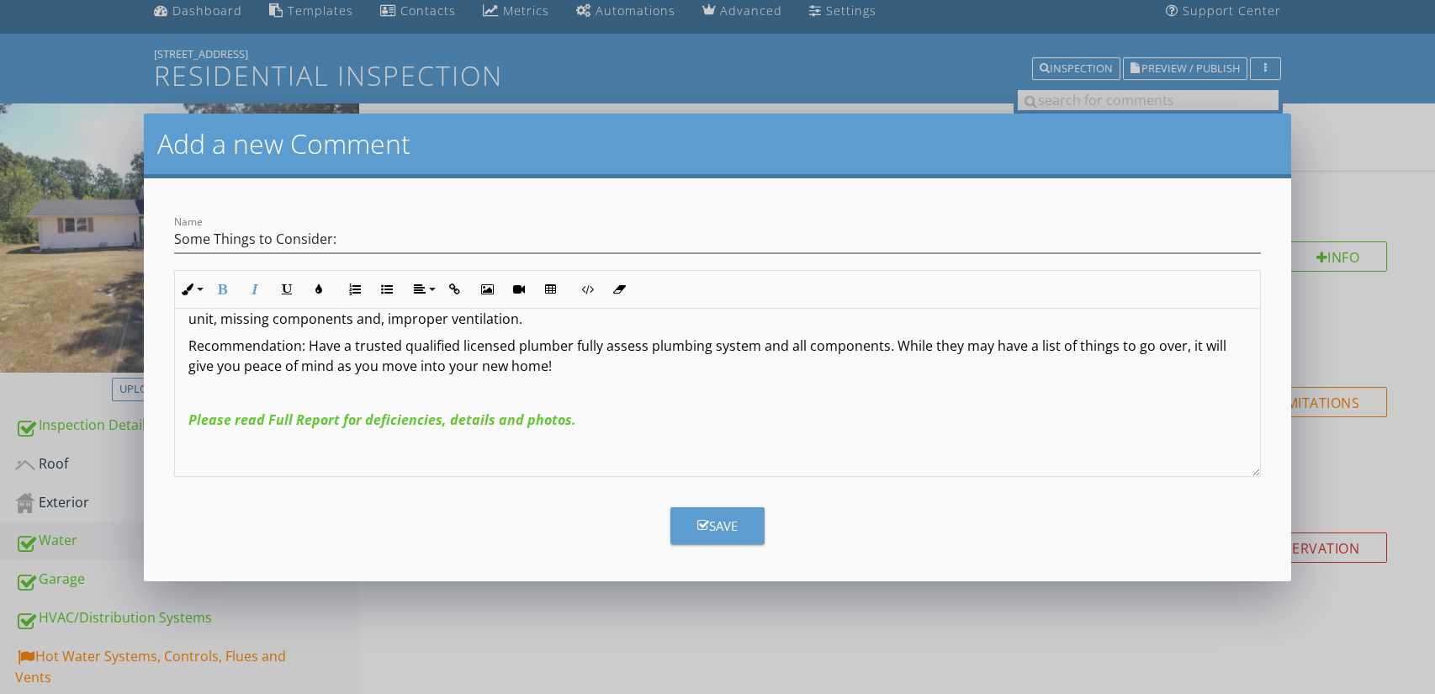
click at [587, 421] on p "Please read Full Report for deficiencies, details and photos." at bounding box center [717, 420] width 1059 height 20
click at [720, 522] on div "Save" at bounding box center [717, 526] width 40 height 19
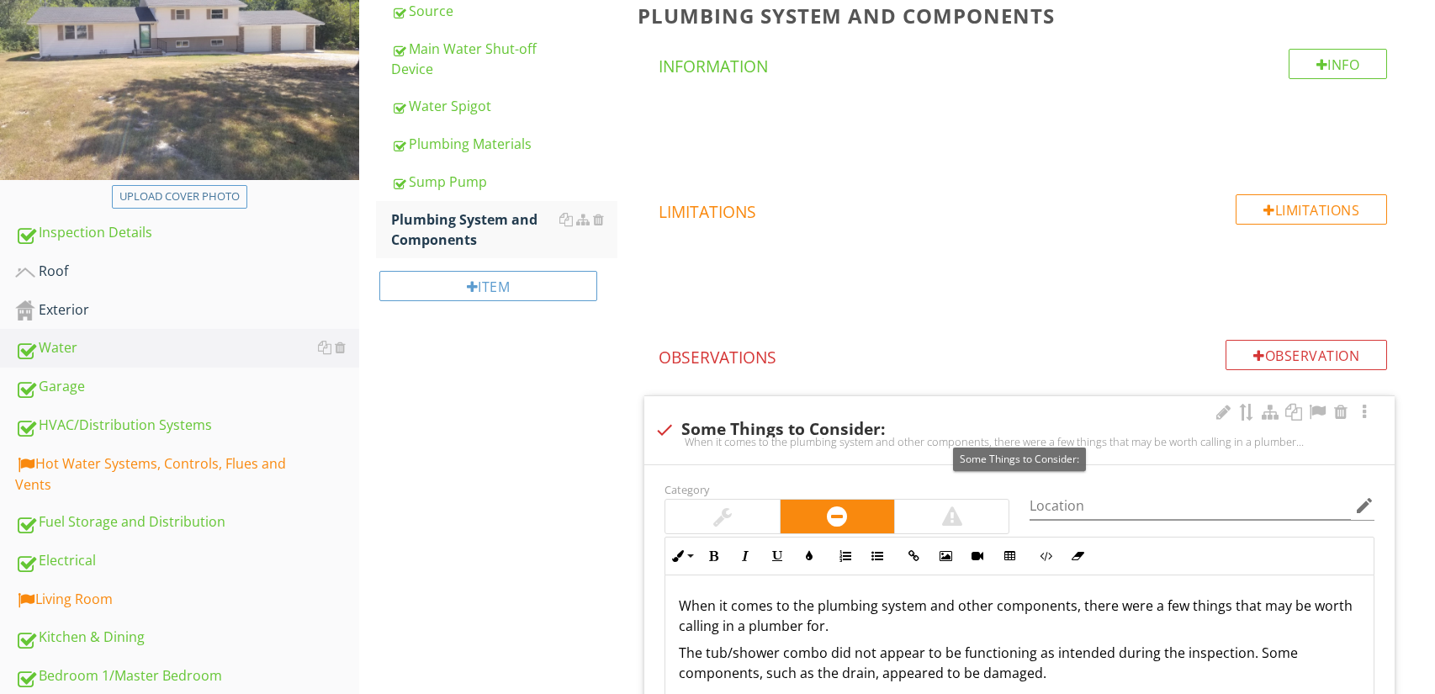
scroll to position [444, 0]
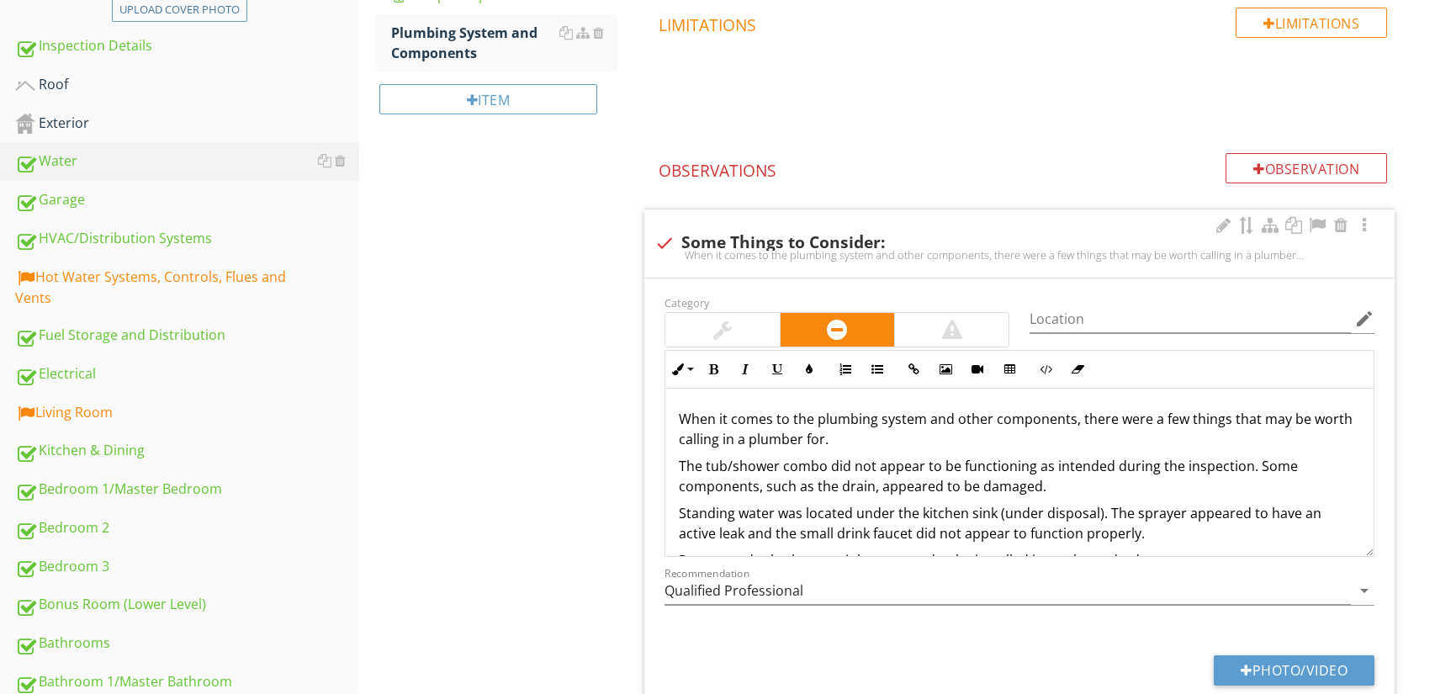
click at [939, 317] on div at bounding box center [952, 330] width 114 height 34
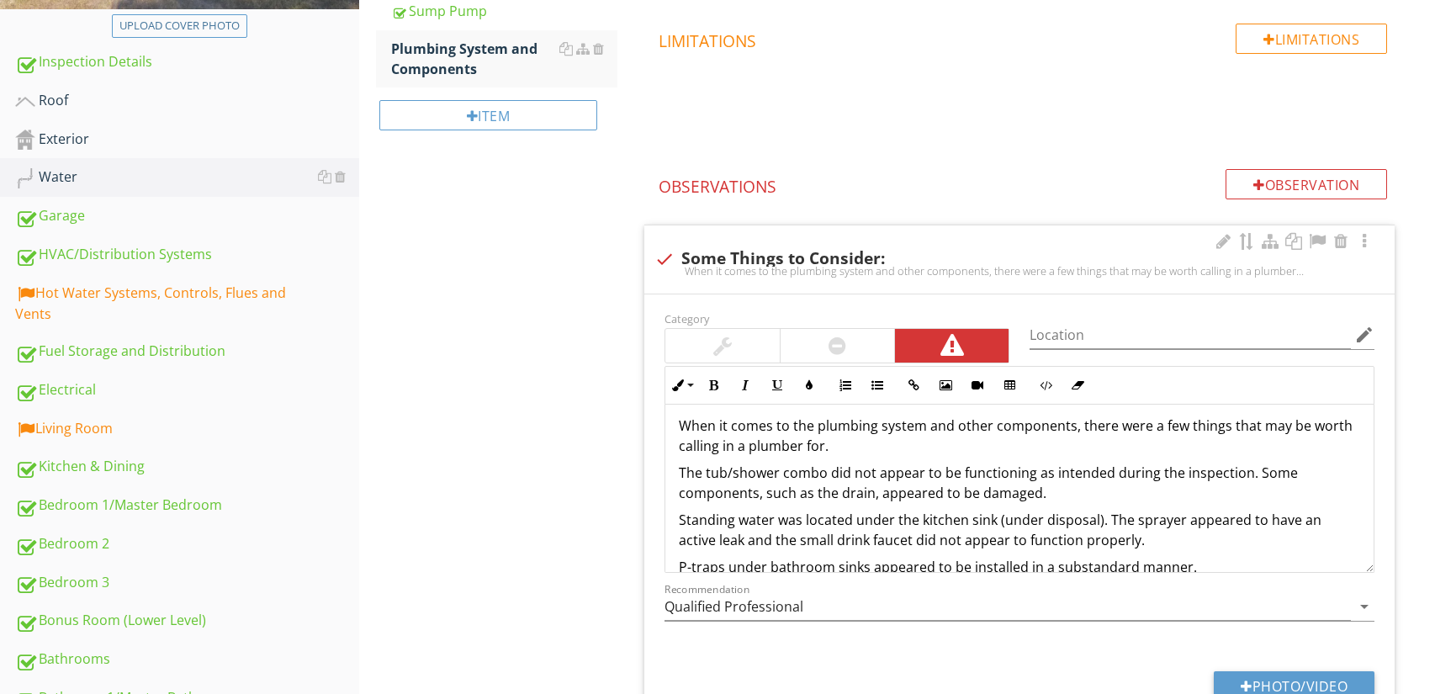
scroll to position [0, 0]
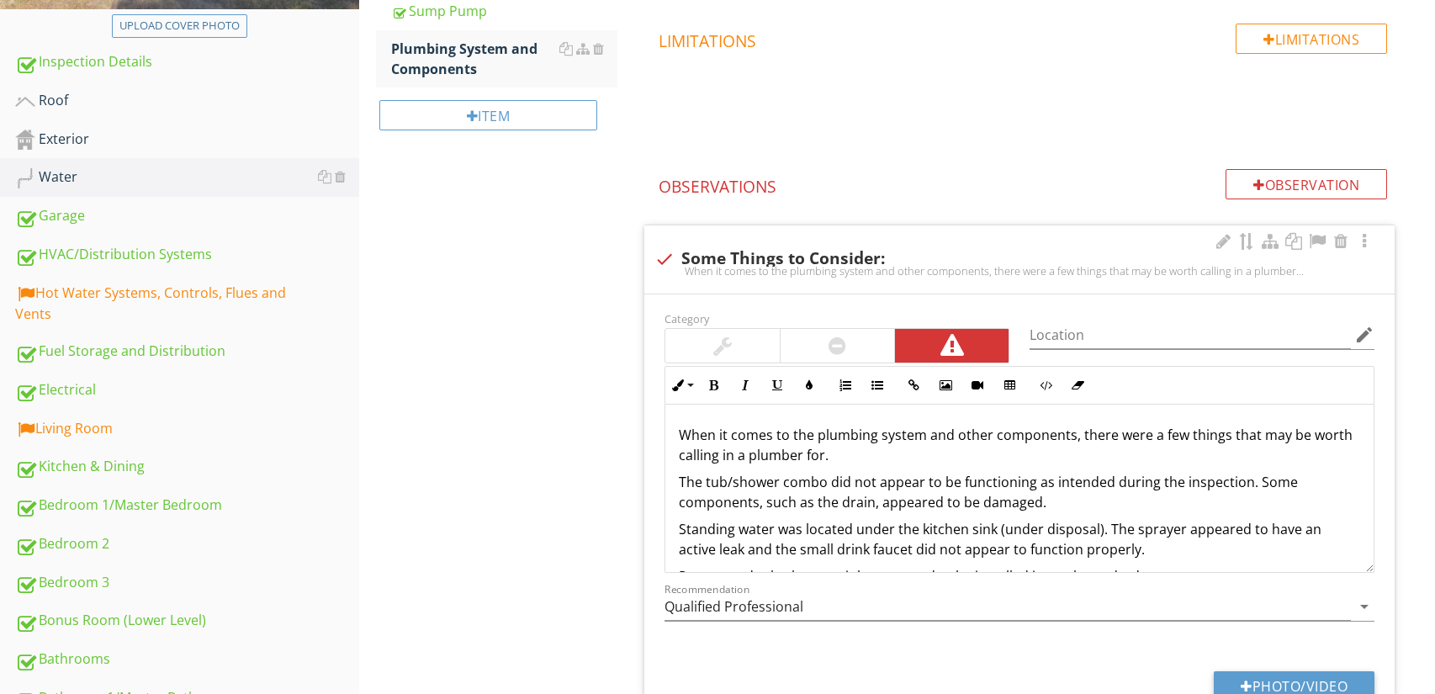
click at [824, 461] on p "When it comes to the plumbing system and other components, there were a few thi…" at bounding box center [1019, 445] width 681 height 40
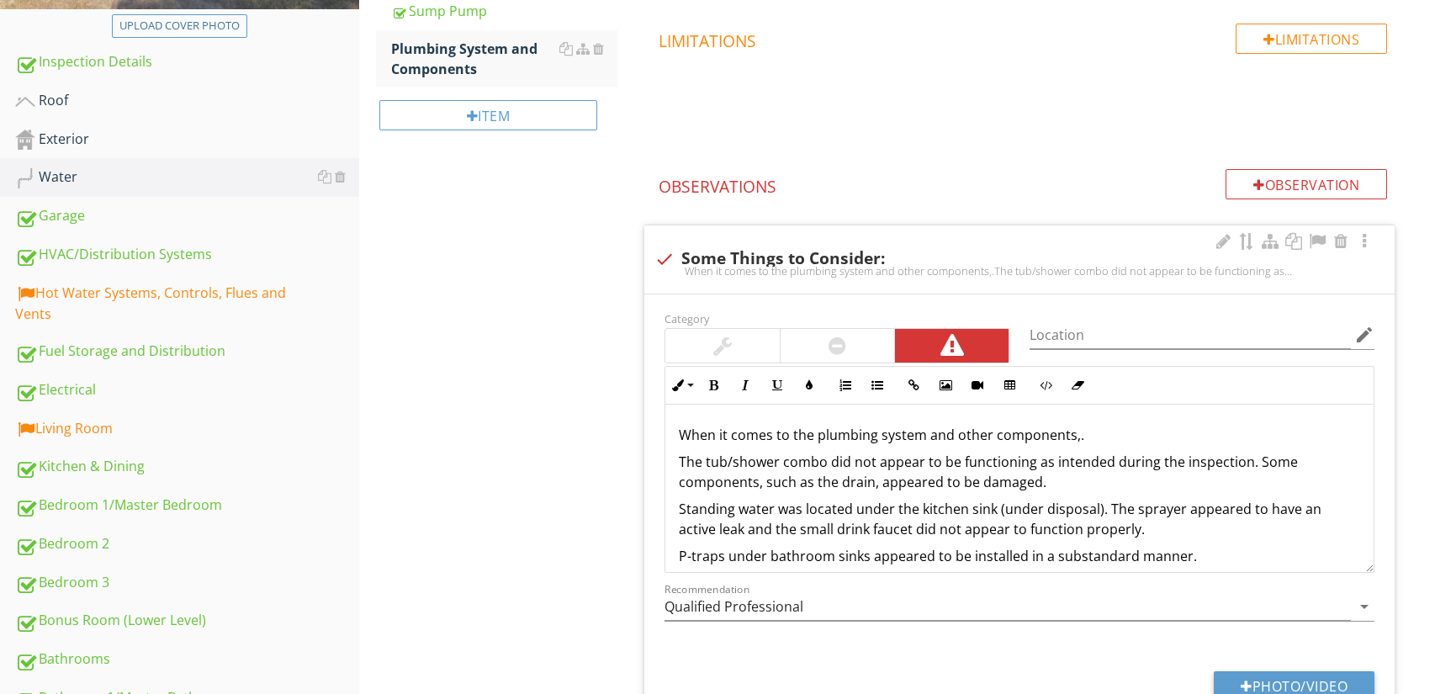
click at [1081, 437] on p "When it comes to the plumbing system and other components,." at bounding box center [1019, 435] width 681 height 20
click at [679, 467] on p "The tub/shower combo did not appear to be functioning as intended during the in…" at bounding box center [1019, 472] width 681 height 40
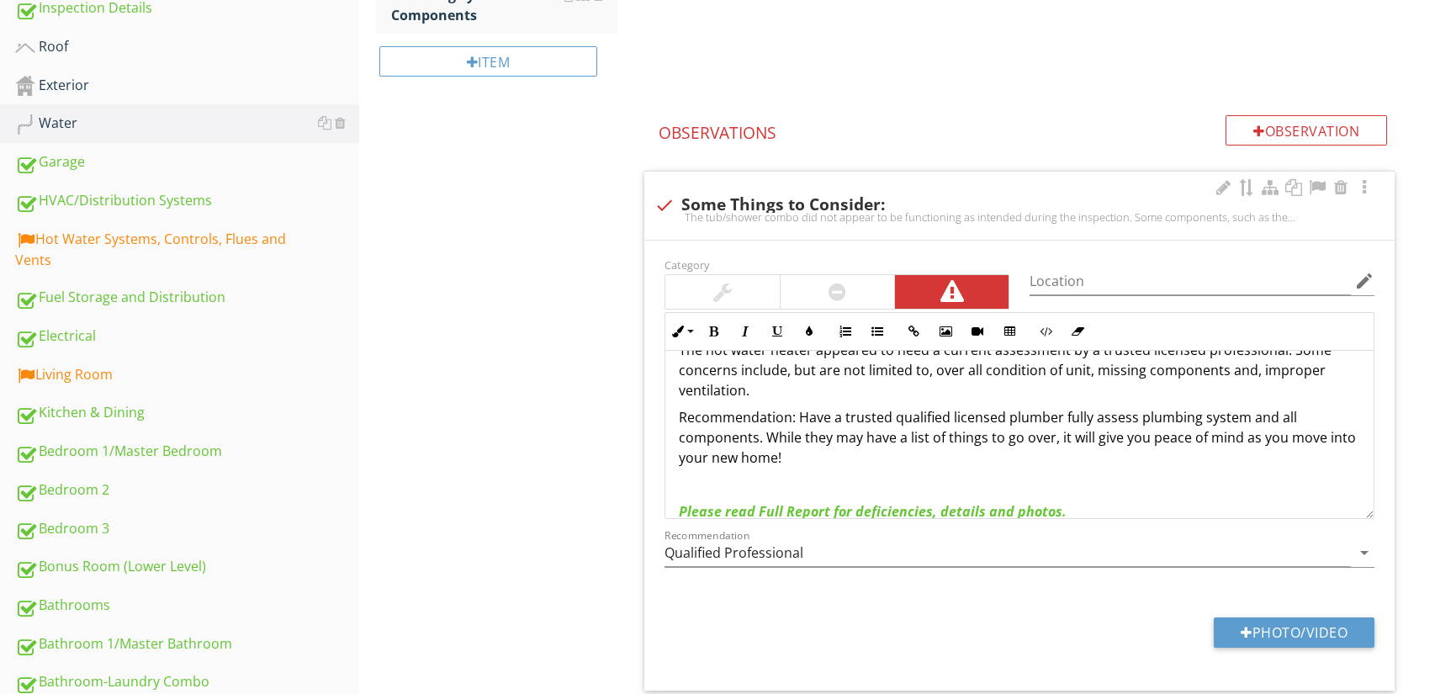
scroll to position [151, 0]
drag, startPoint x: 950, startPoint y: 421, endPoint x: 1058, endPoint y: 422, distance: 108.5
click at [1058, 422] on p "Recommendation: Have a trusted qualified licensed plumber fully assess plumbing…" at bounding box center [1019, 438] width 681 height 61
click at [718, 337] on button "Bold" at bounding box center [713, 331] width 32 height 32
click at [1117, 502] on p "Please read Full Report for deficiencies, details and photos." at bounding box center [1019, 512] width 681 height 20
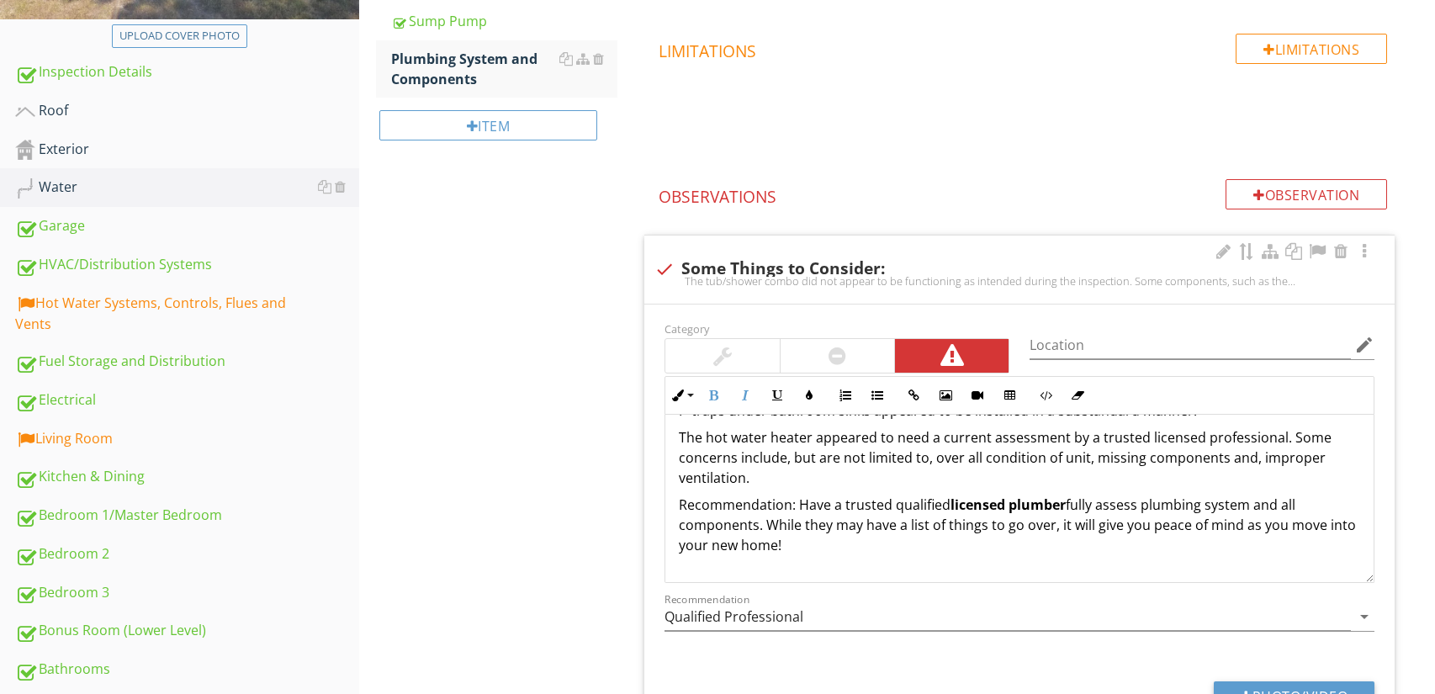
scroll to position [91, 0]
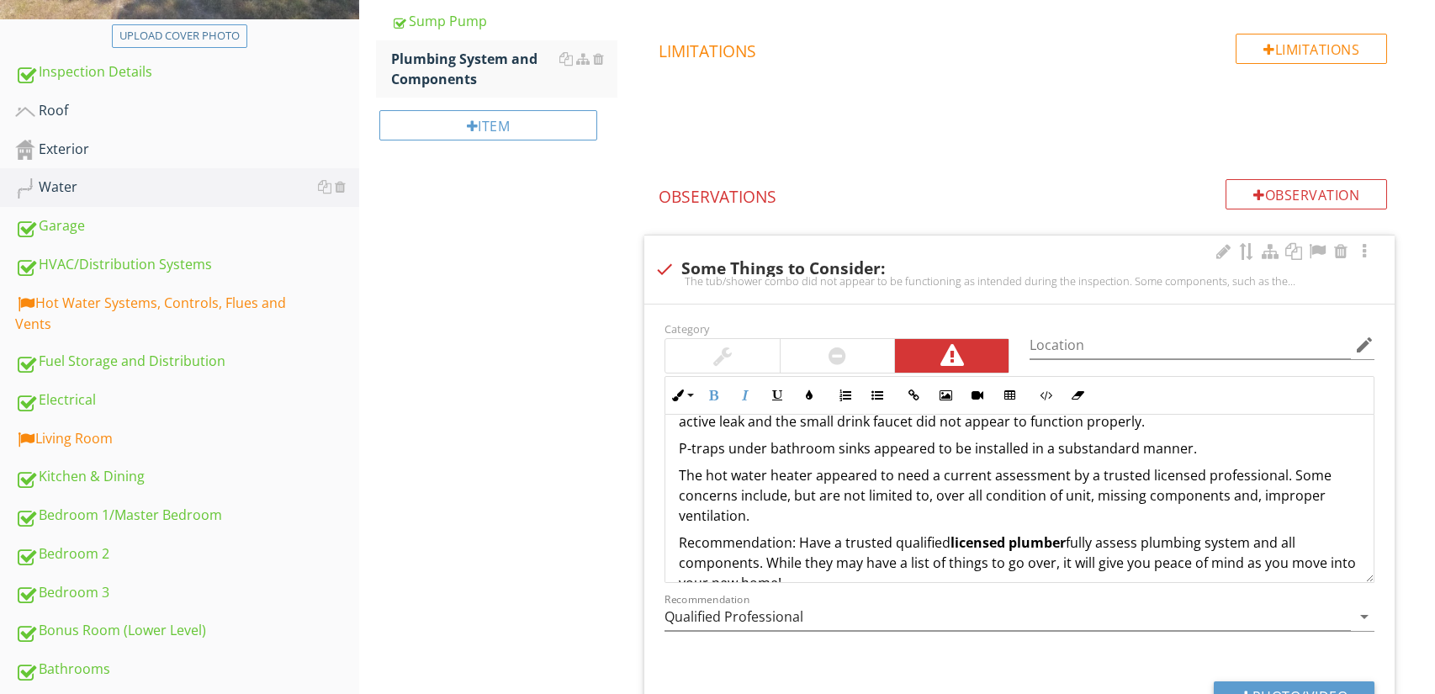
click at [762, 518] on p "The hot water heater appeared to need a current assessment by a trusted license…" at bounding box center [1019, 495] width 681 height 61
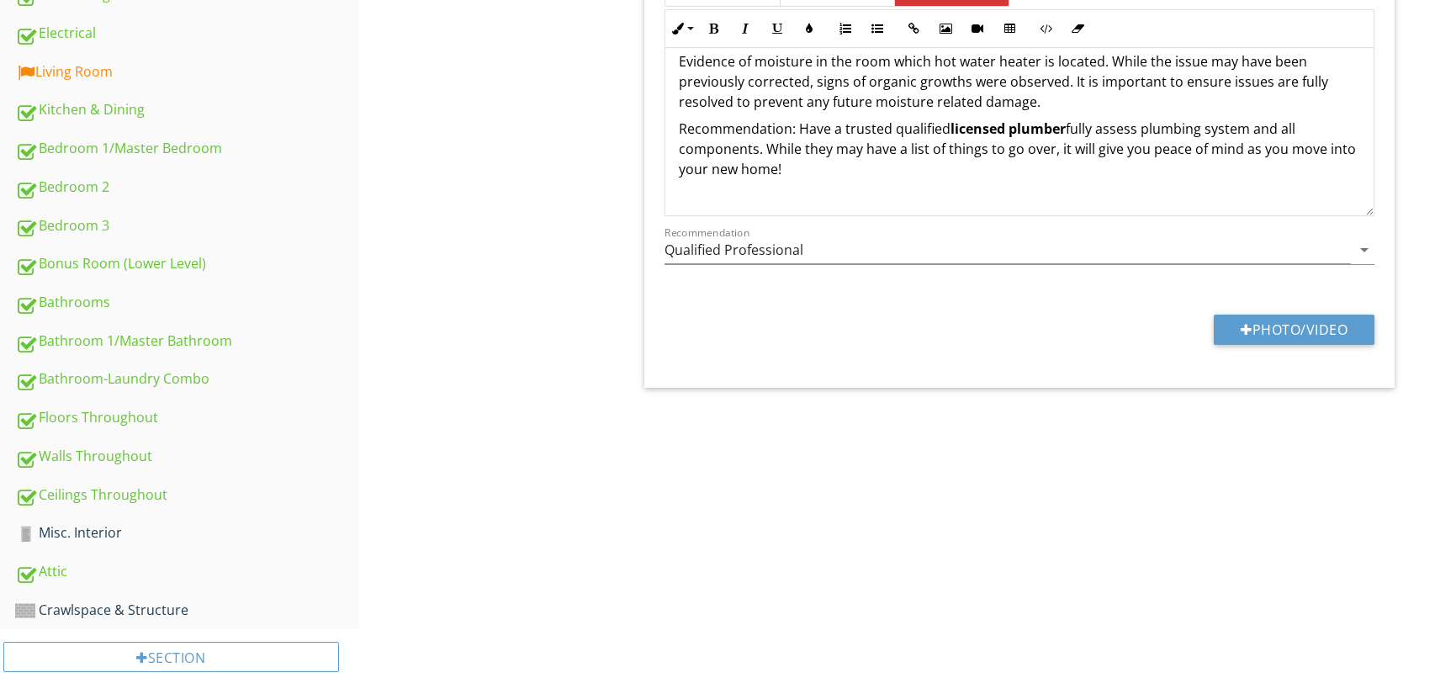
scroll to position [784, 0]
click at [802, 249] on input "Qualified Professional" at bounding box center [1008, 251] width 686 height 28
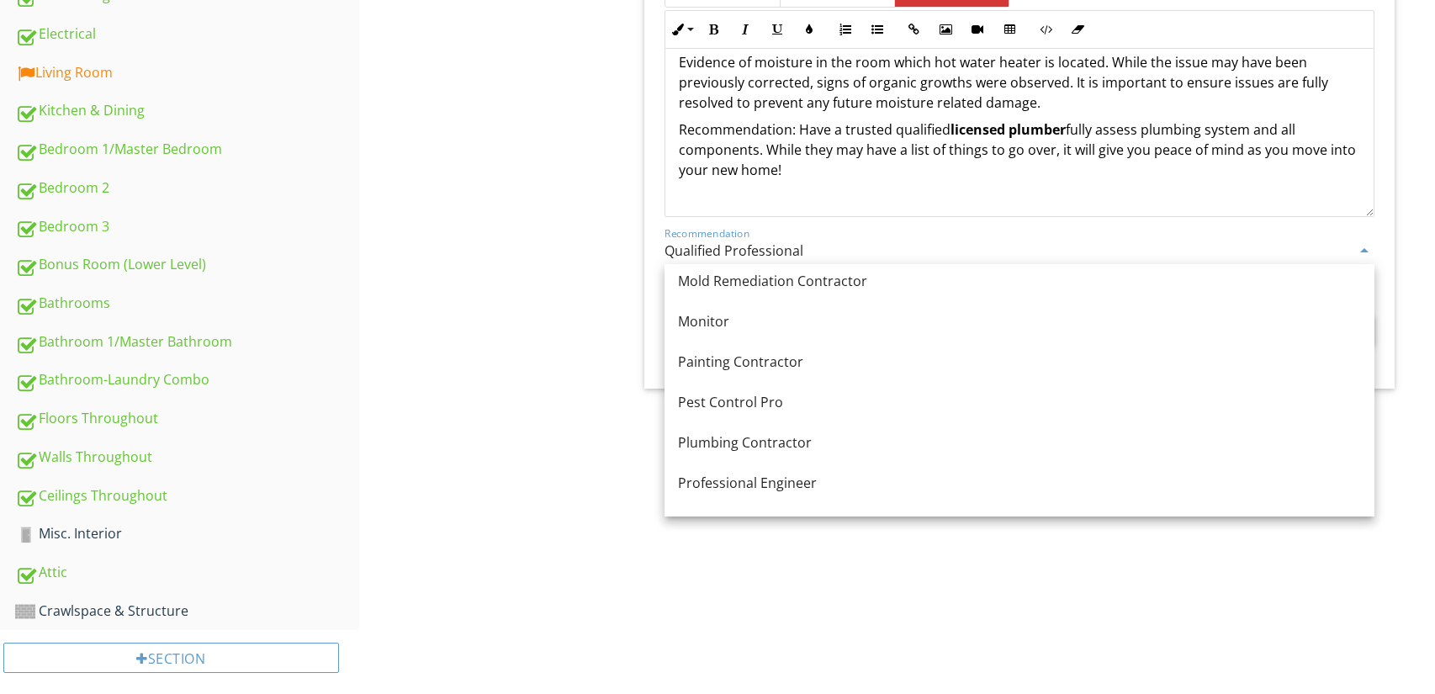
scroll to position [1676, 0]
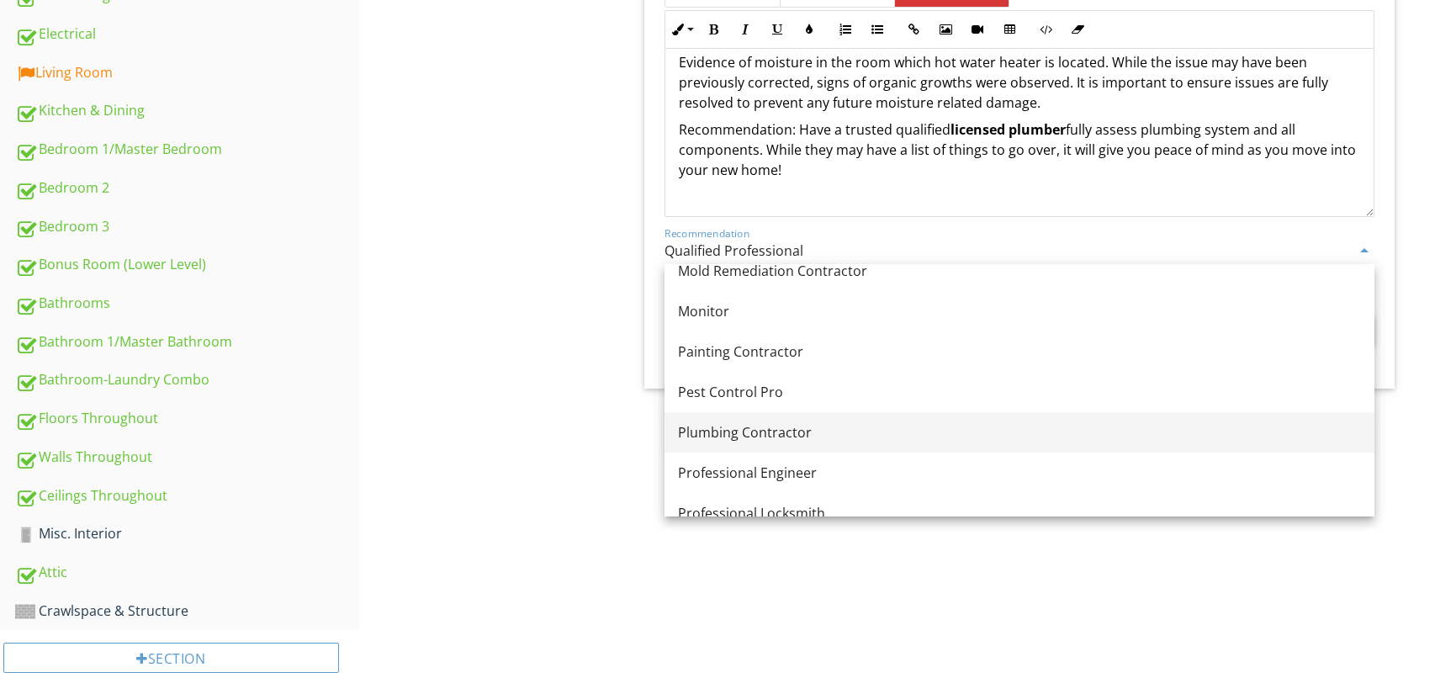
click at [798, 435] on div "Plumbing Contractor" at bounding box center [1019, 432] width 683 height 20
type input "Plumbing Contractor"
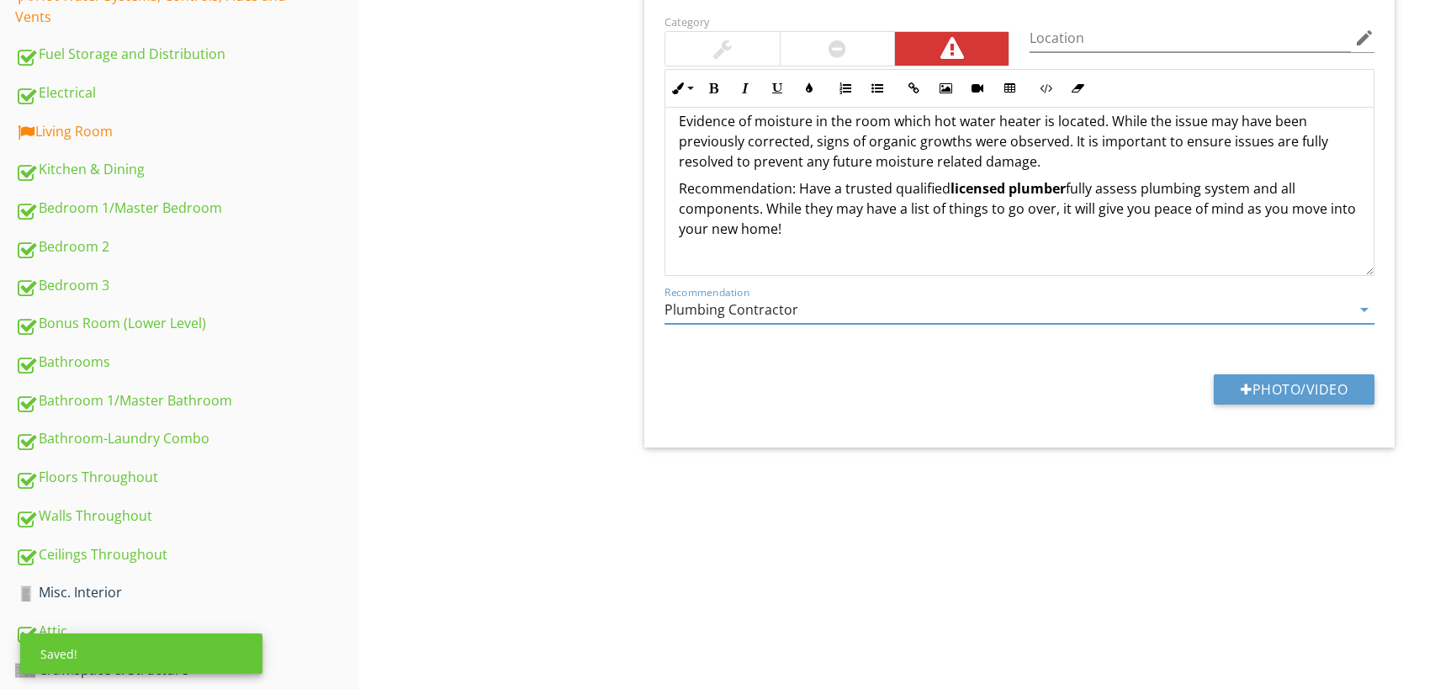
scroll to position [442, 0]
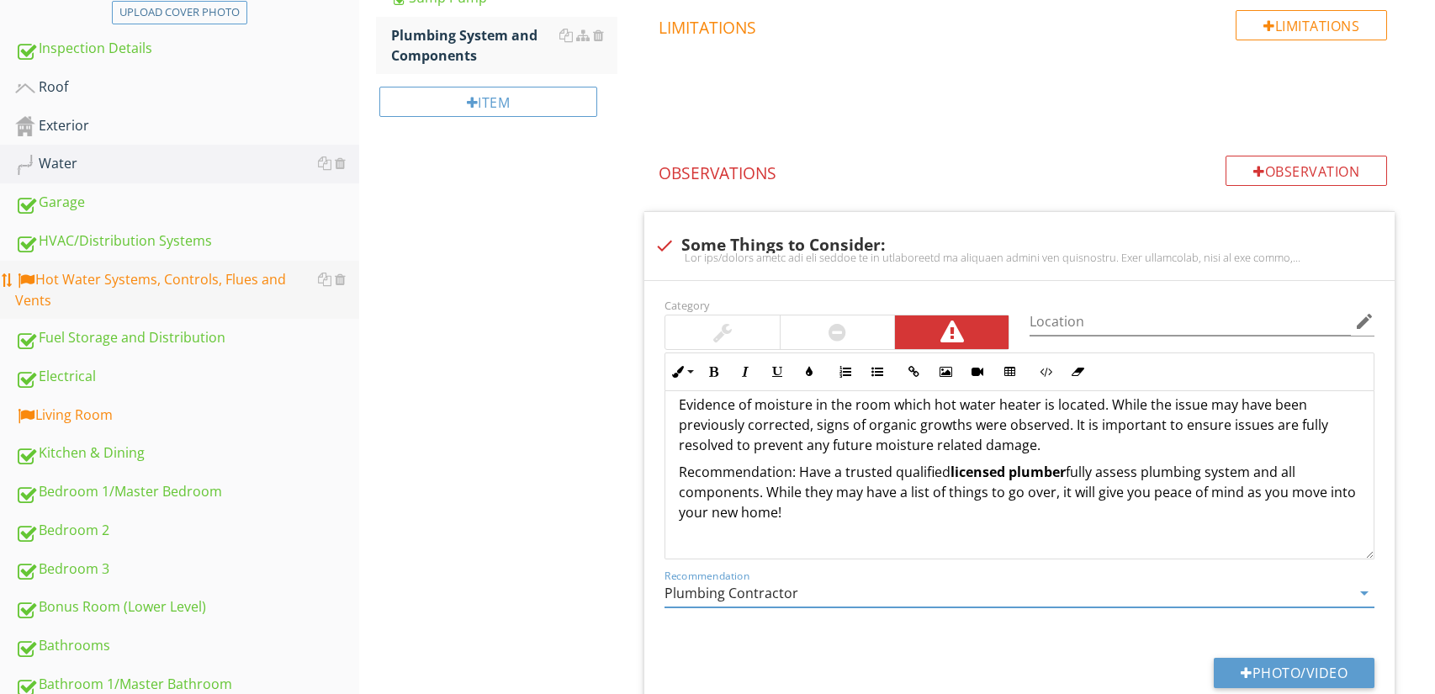
click at [221, 282] on div "Hot Water Systems, Controls, Flues and Vents" at bounding box center [187, 290] width 344 height 42
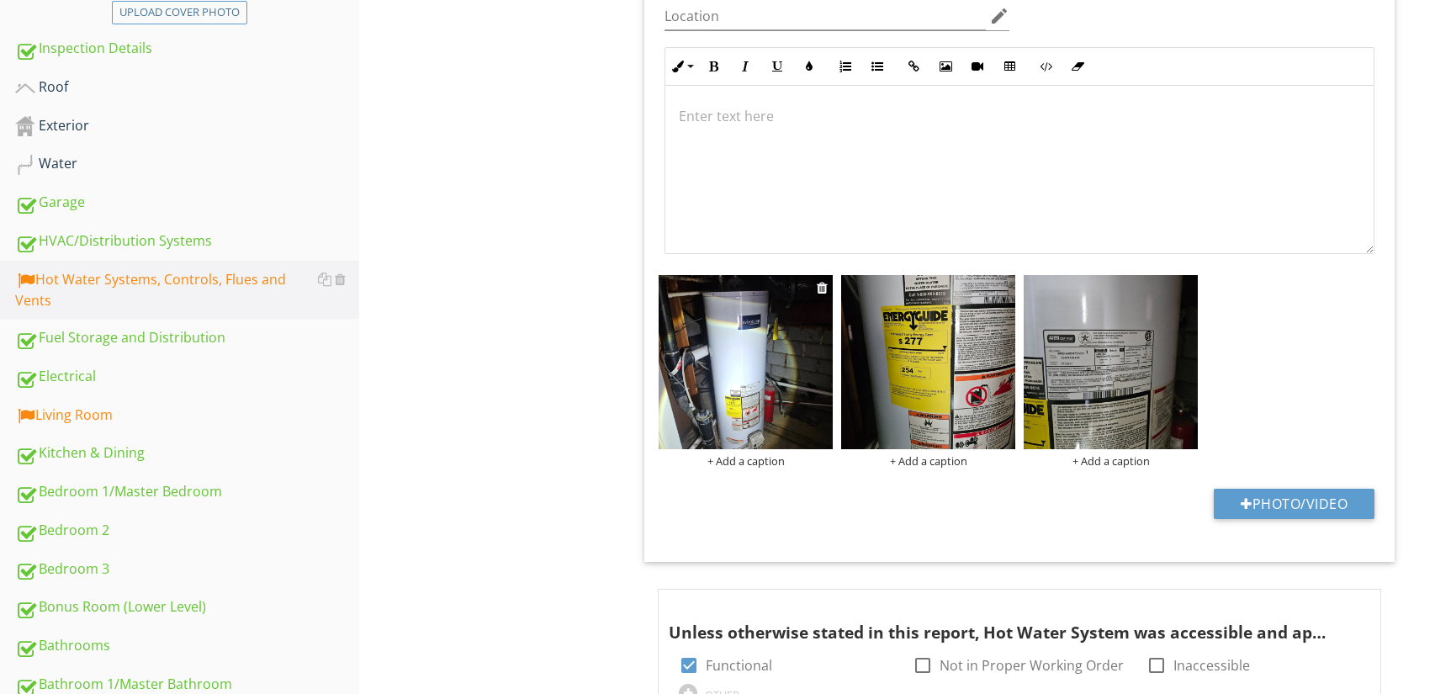
scroll to position [60, 0]
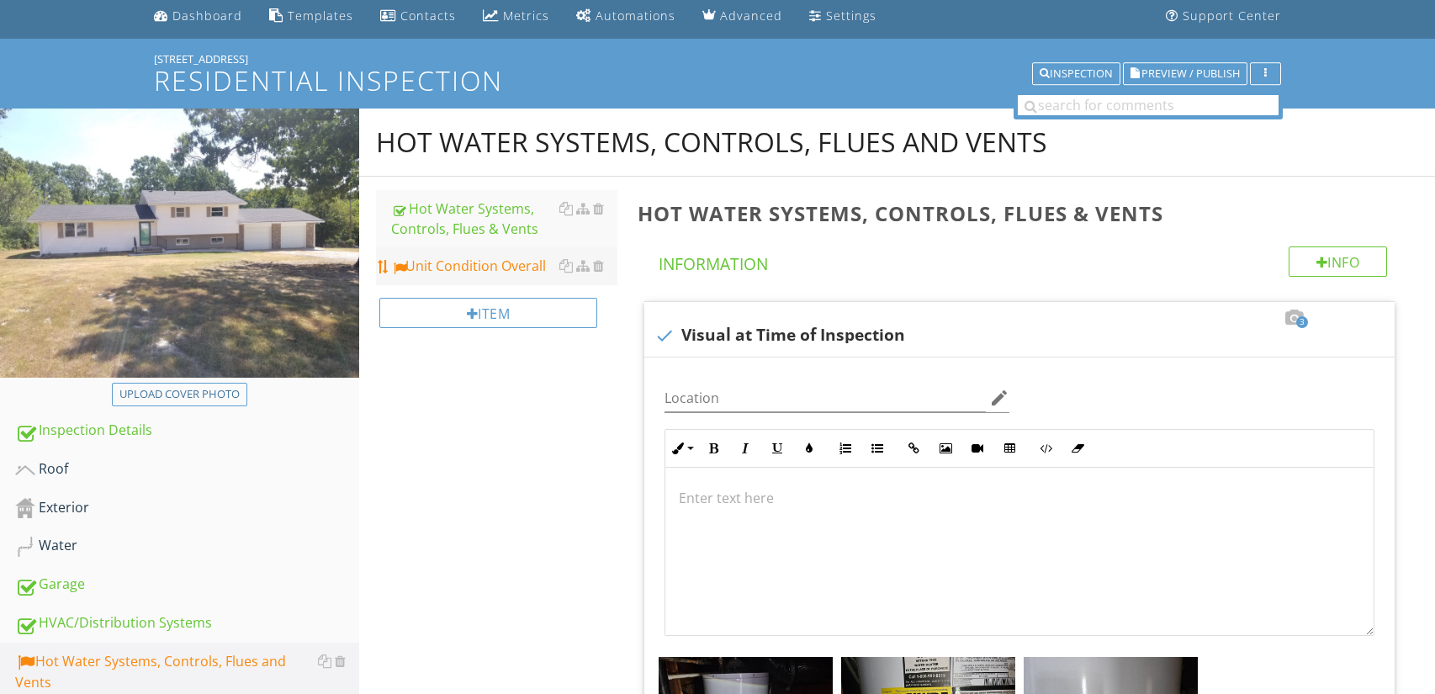
click at [516, 270] on div "Unit Condition Overall" at bounding box center [504, 266] width 227 height 20
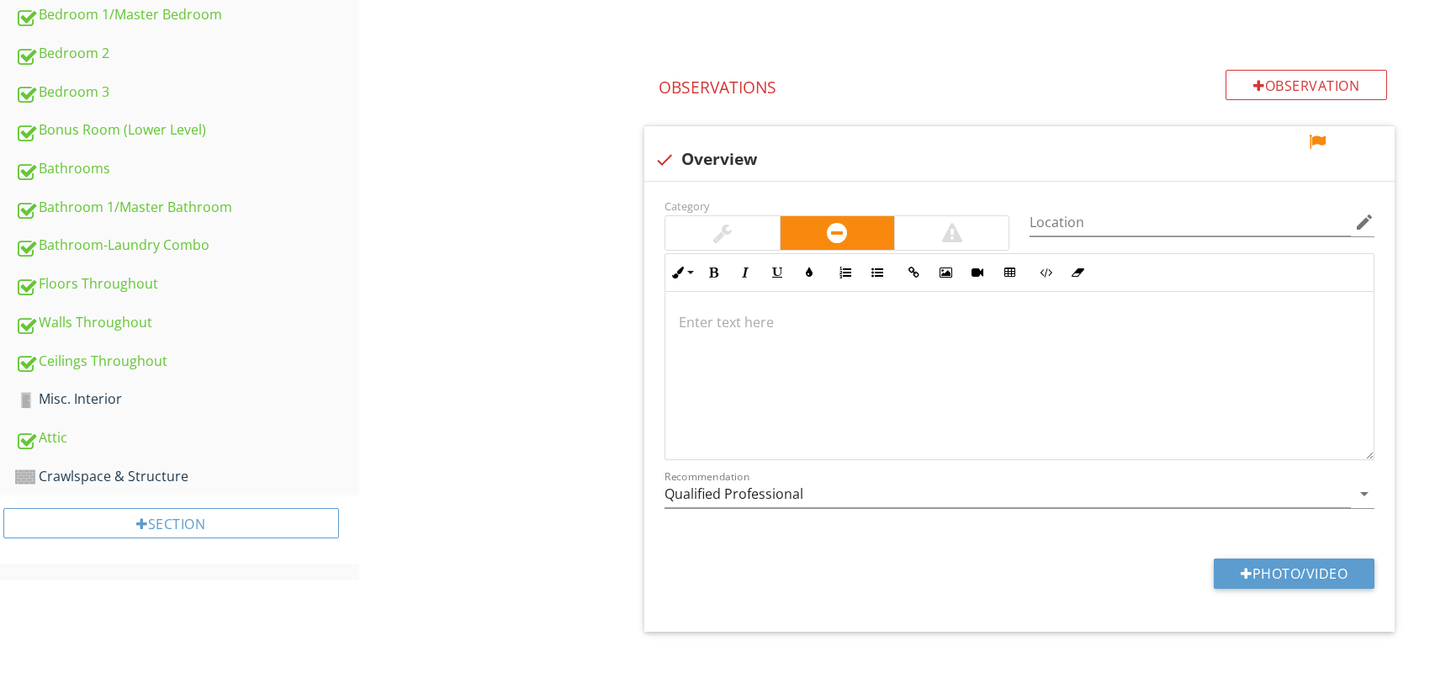
scroll to position [924, 0]
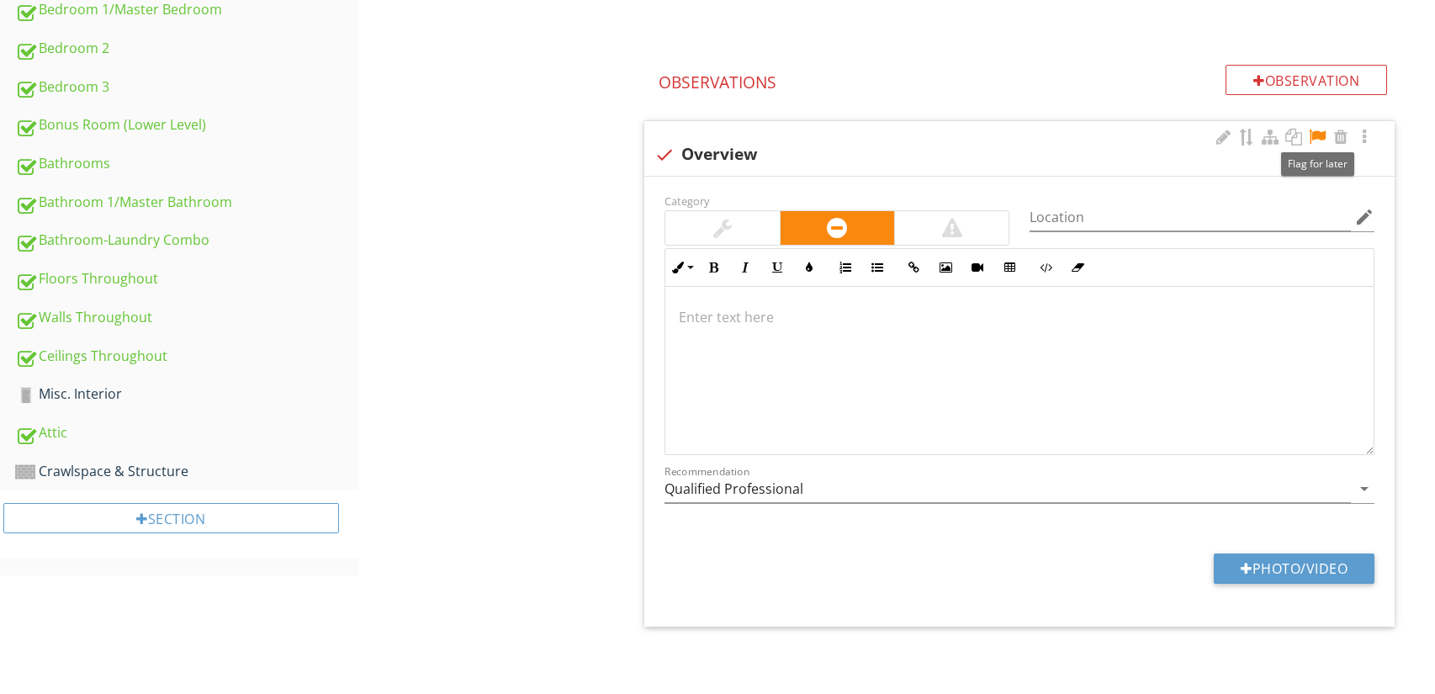
click at [1317, 133] on div at bounding box center [1317, 137] width 20 height 17
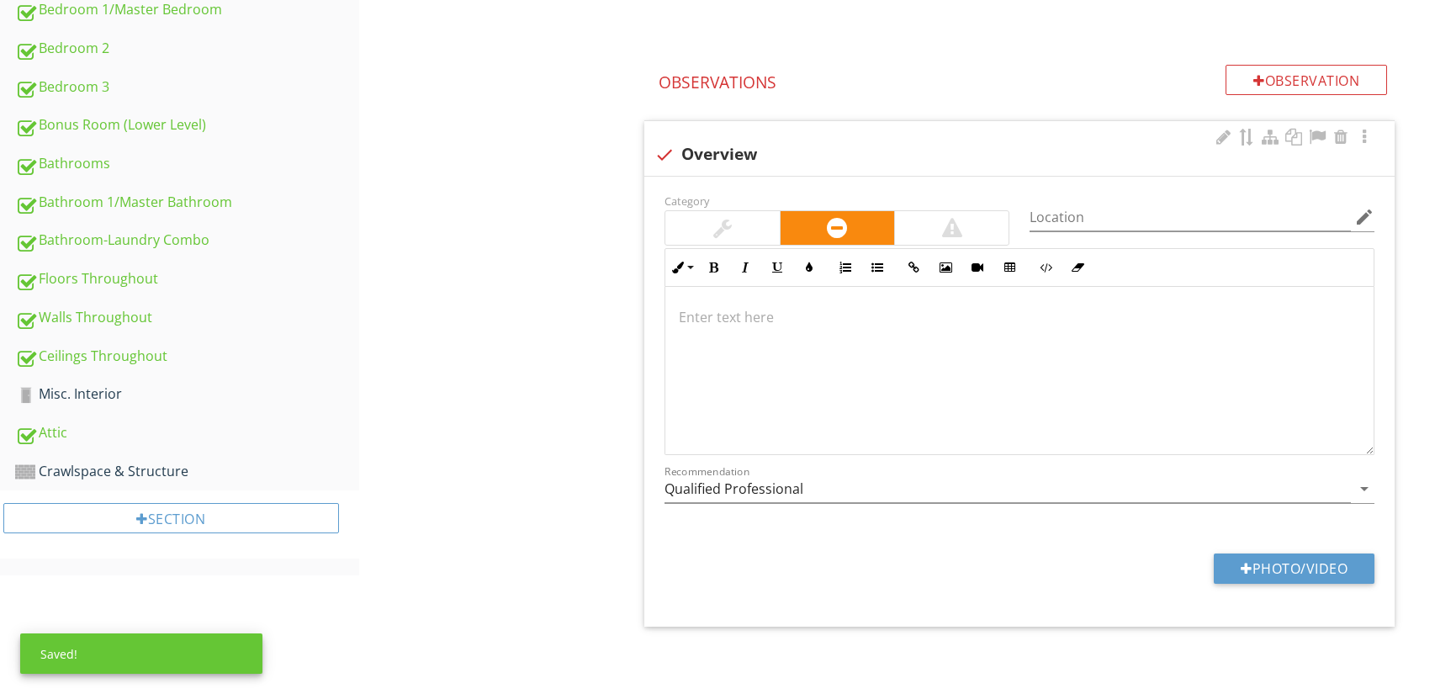
click at [809, 337] on div at bounding box center [1019, 371] width 708 height 168
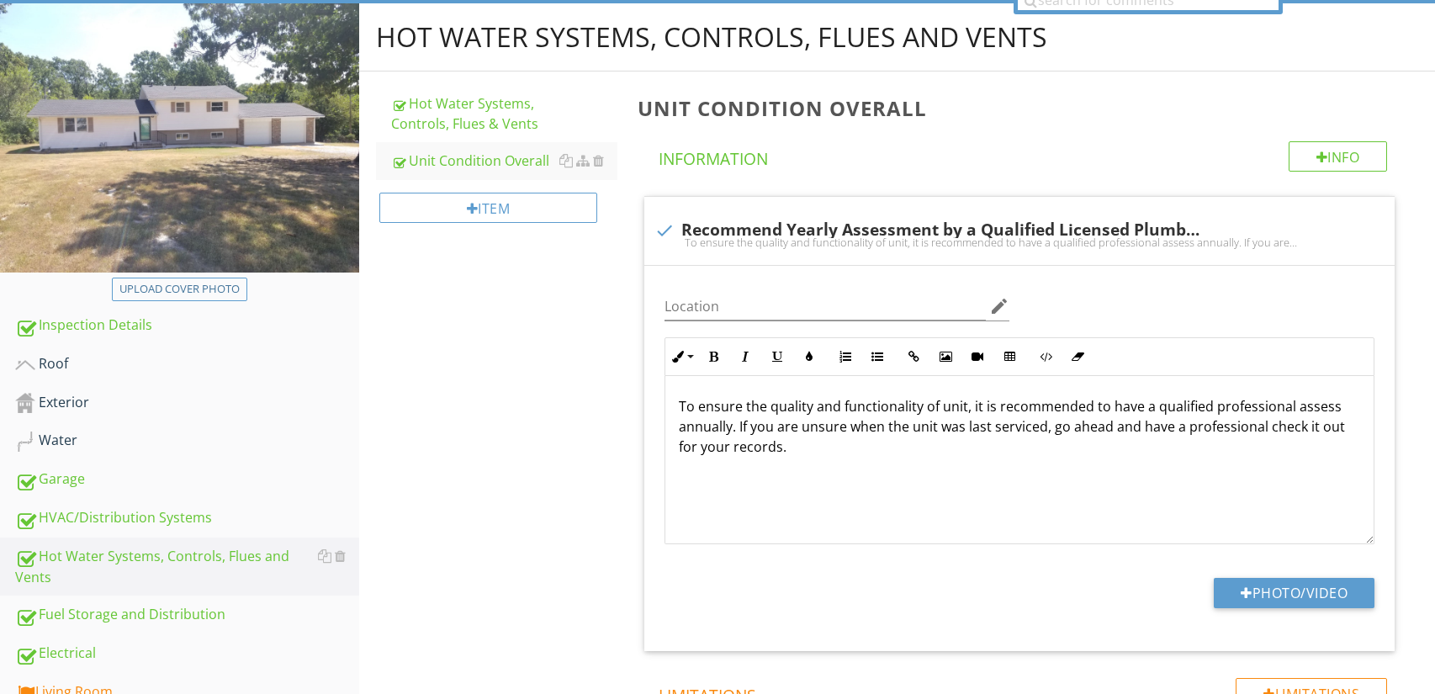
scroll to position [123, 0]
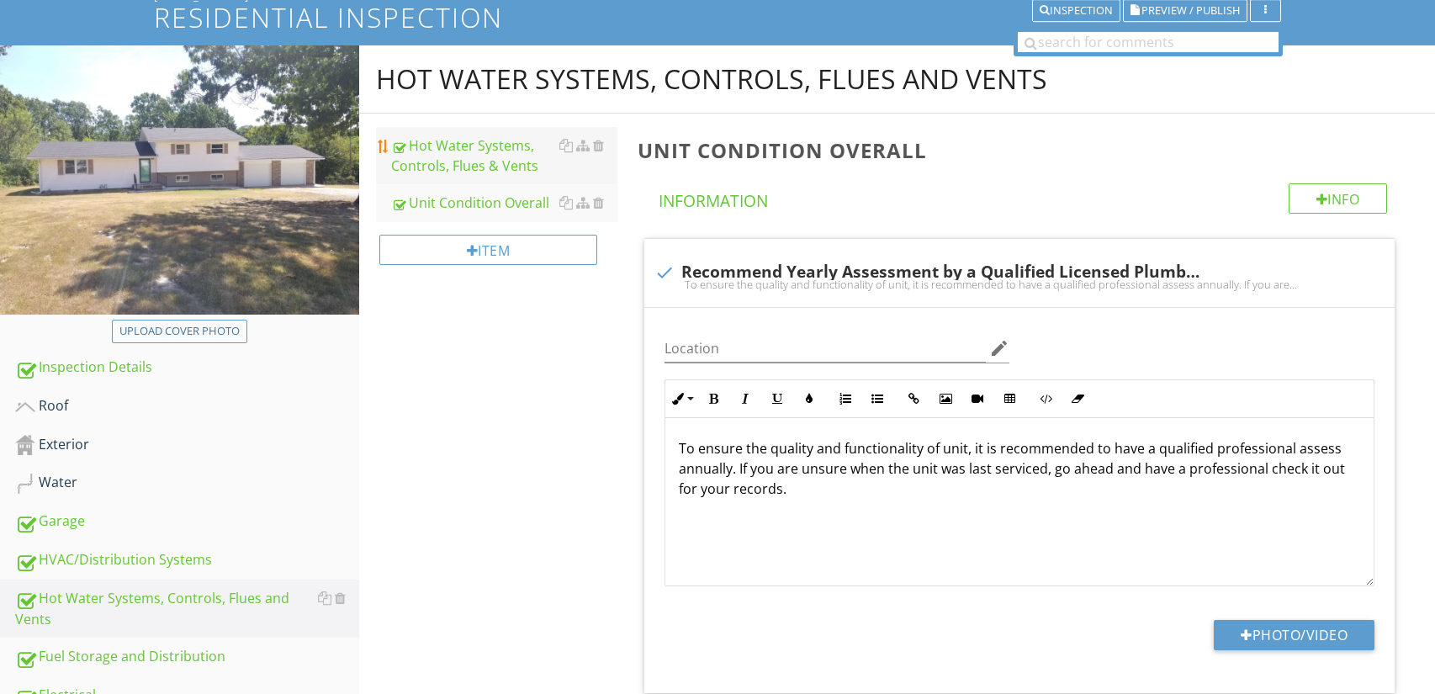
click at [466, 151] on div "Hot Water Systems, Controls, Flues & Vents" at bounding box center [504, 155] width 227 height 40
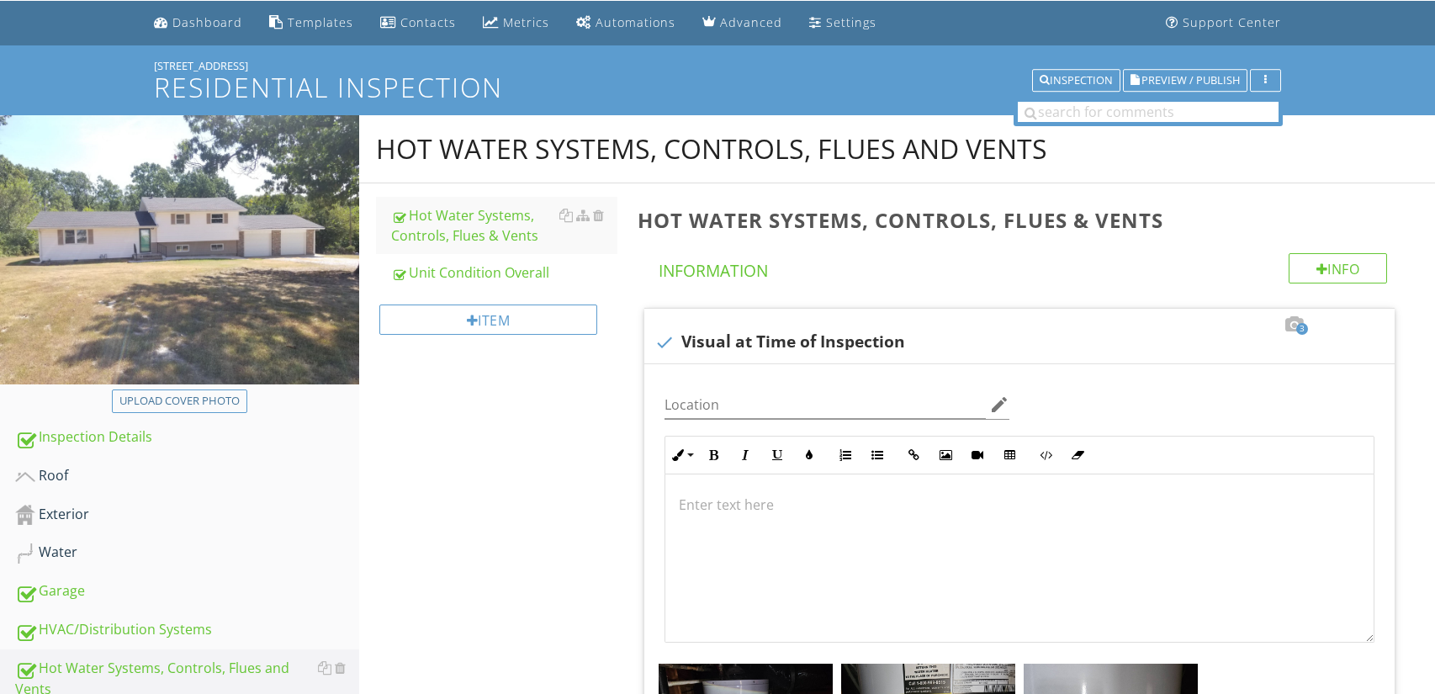
scroll to position [52, 0]
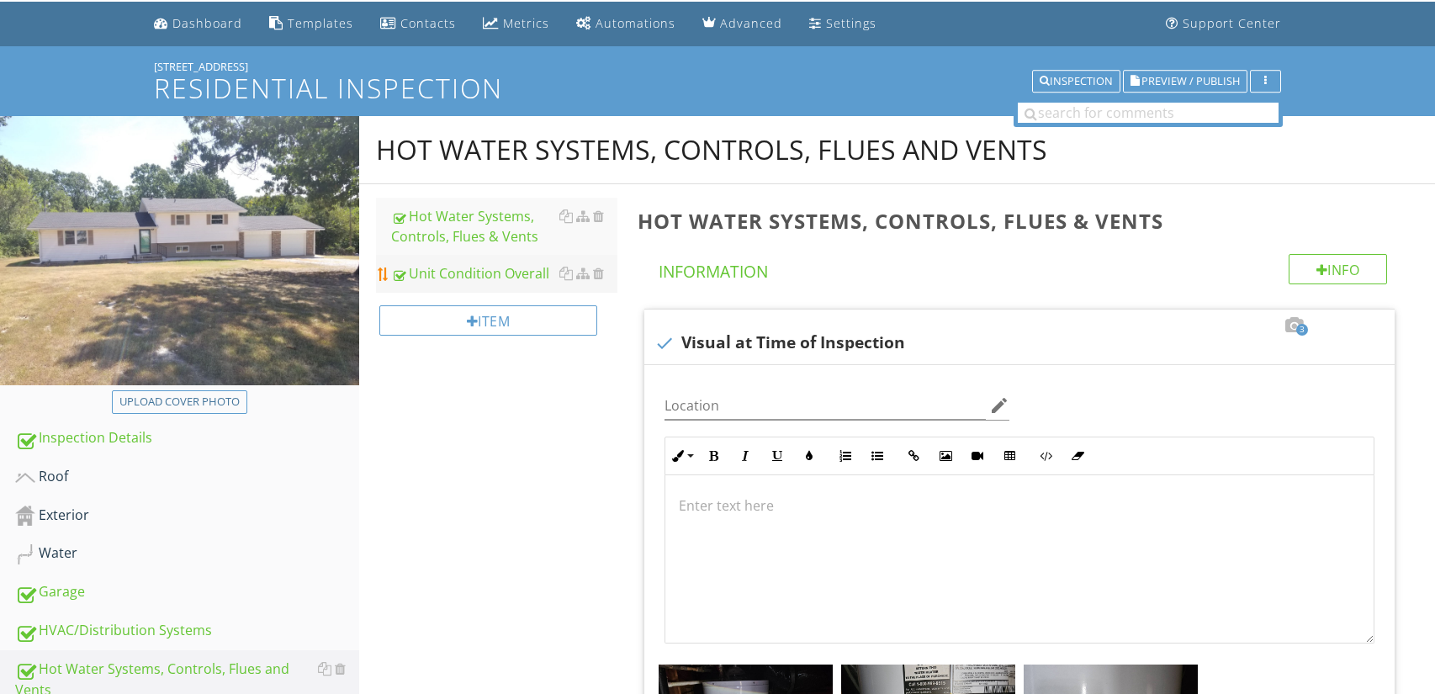
click at [510, 280] on div "Unit Condition Overall" at bounding box center [504, 273] width 227 height 20
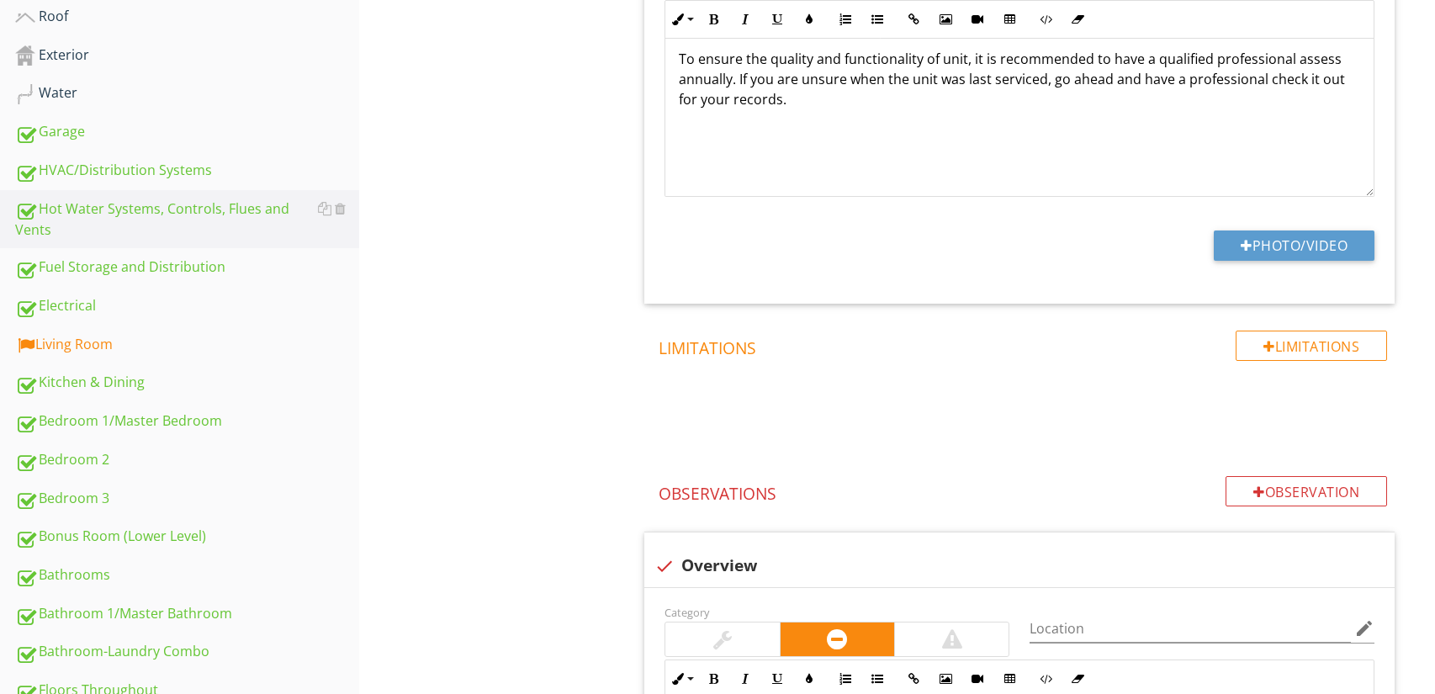
scroll to position [639, 0]
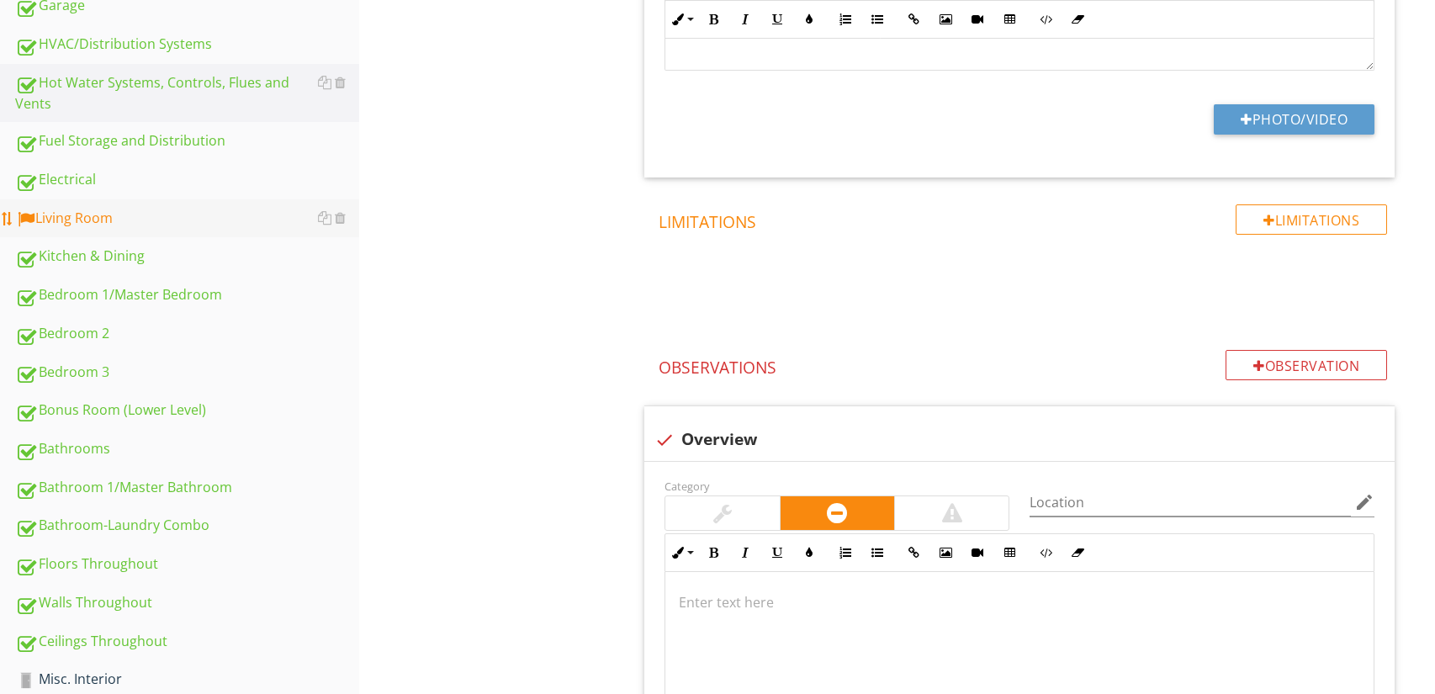
click at [184, 220] on div "Living Room" at bounding box center [187, 219] width 344 height 22
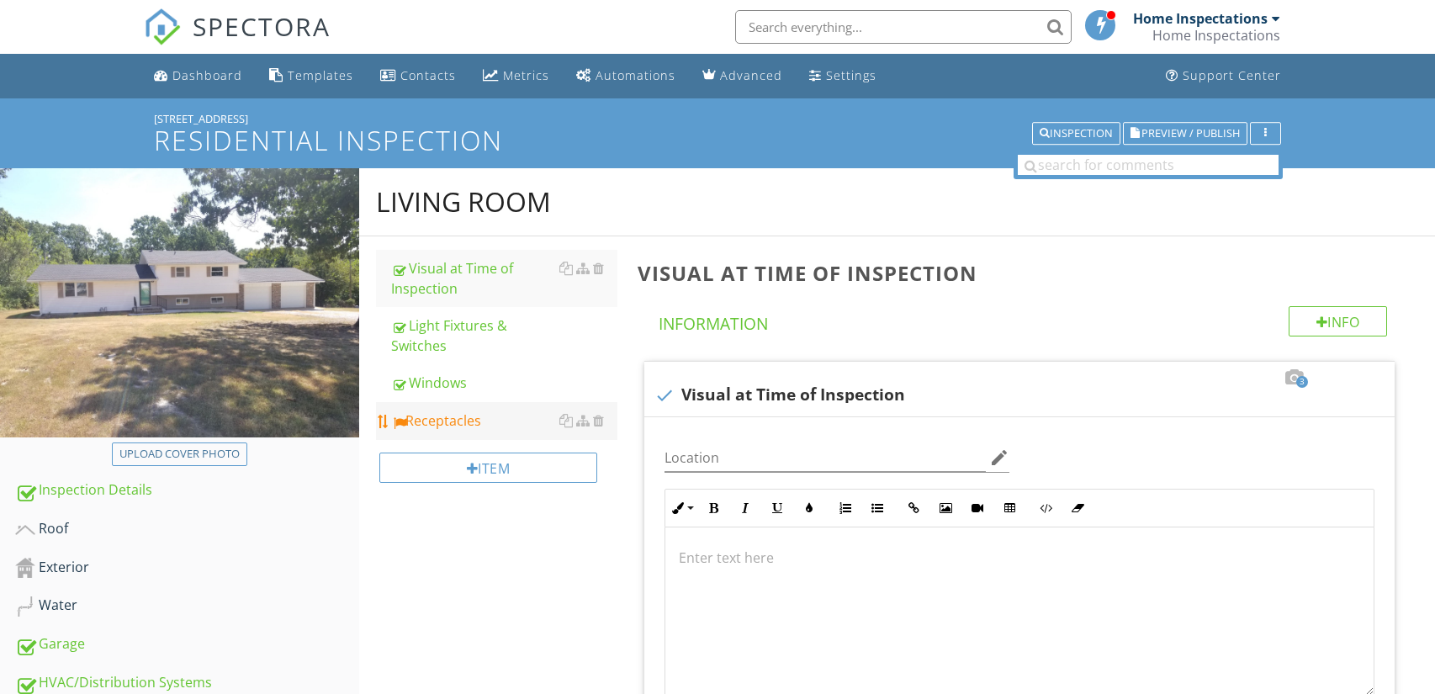
click at [514, 417] on div "Receptacles" at bounding box center [504, 421] width 227 height 20
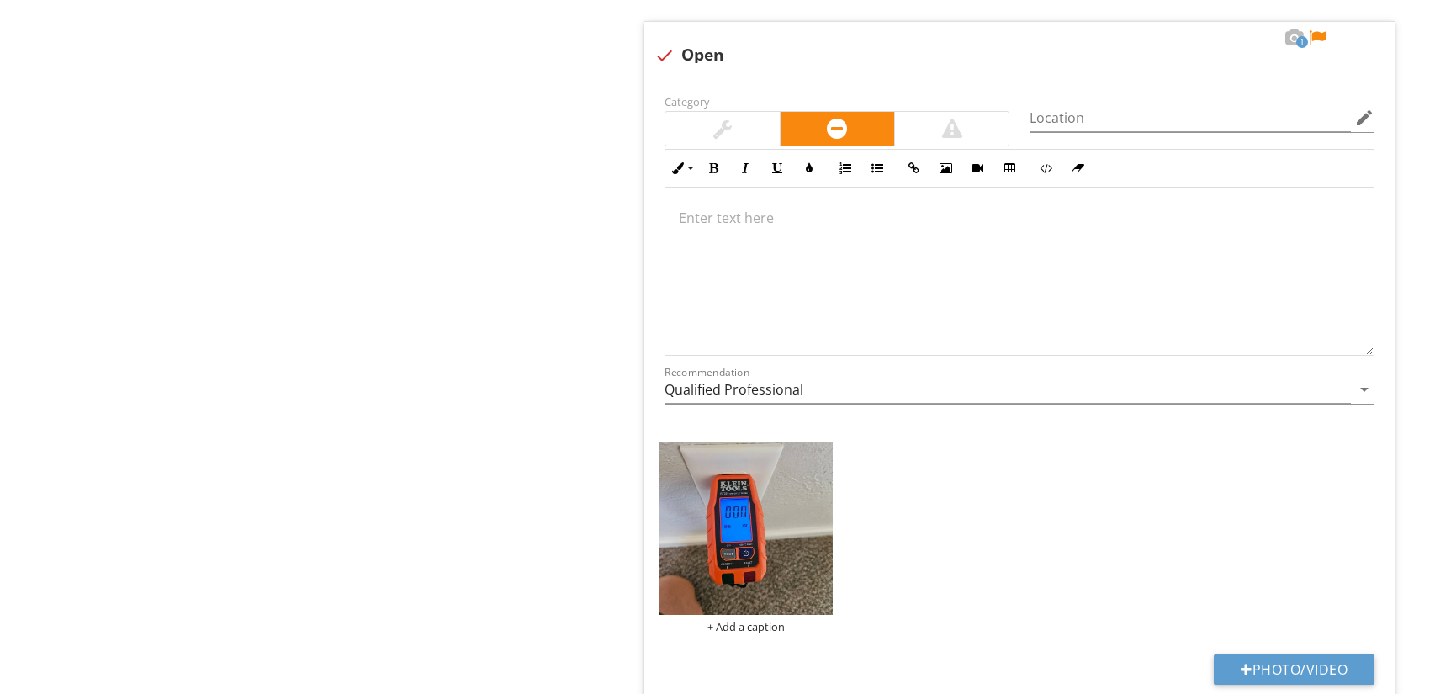
scroll to position [2703, 0]
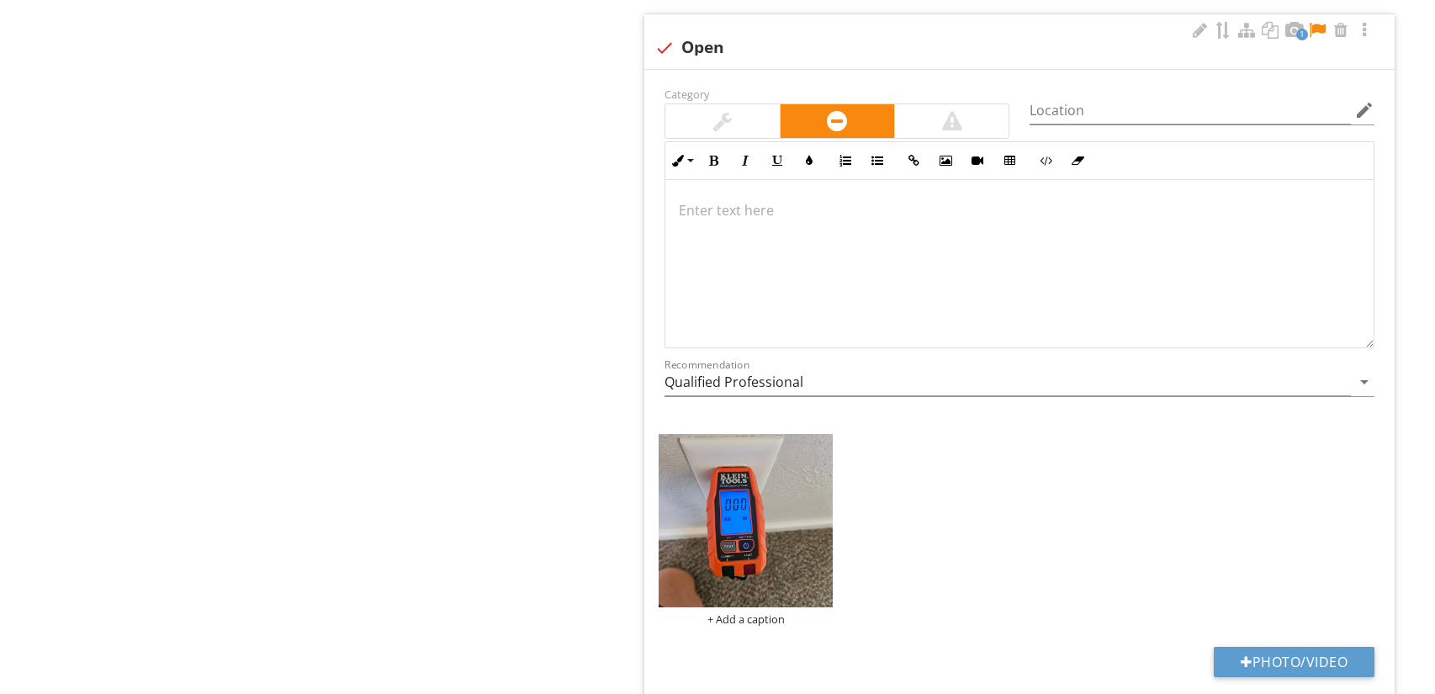
click at [820, 231] on div at bounding box center [1019, 264] width 708 height 168
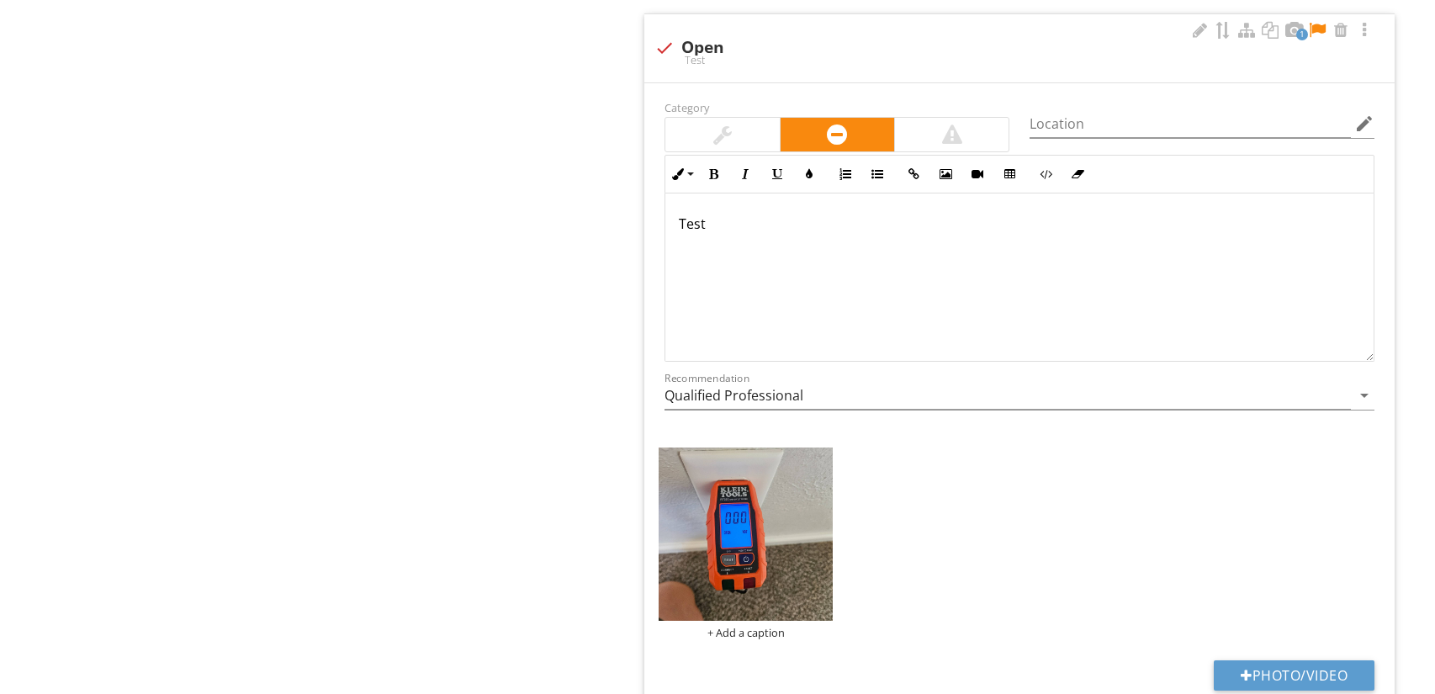
scroll to position [2716, 0]
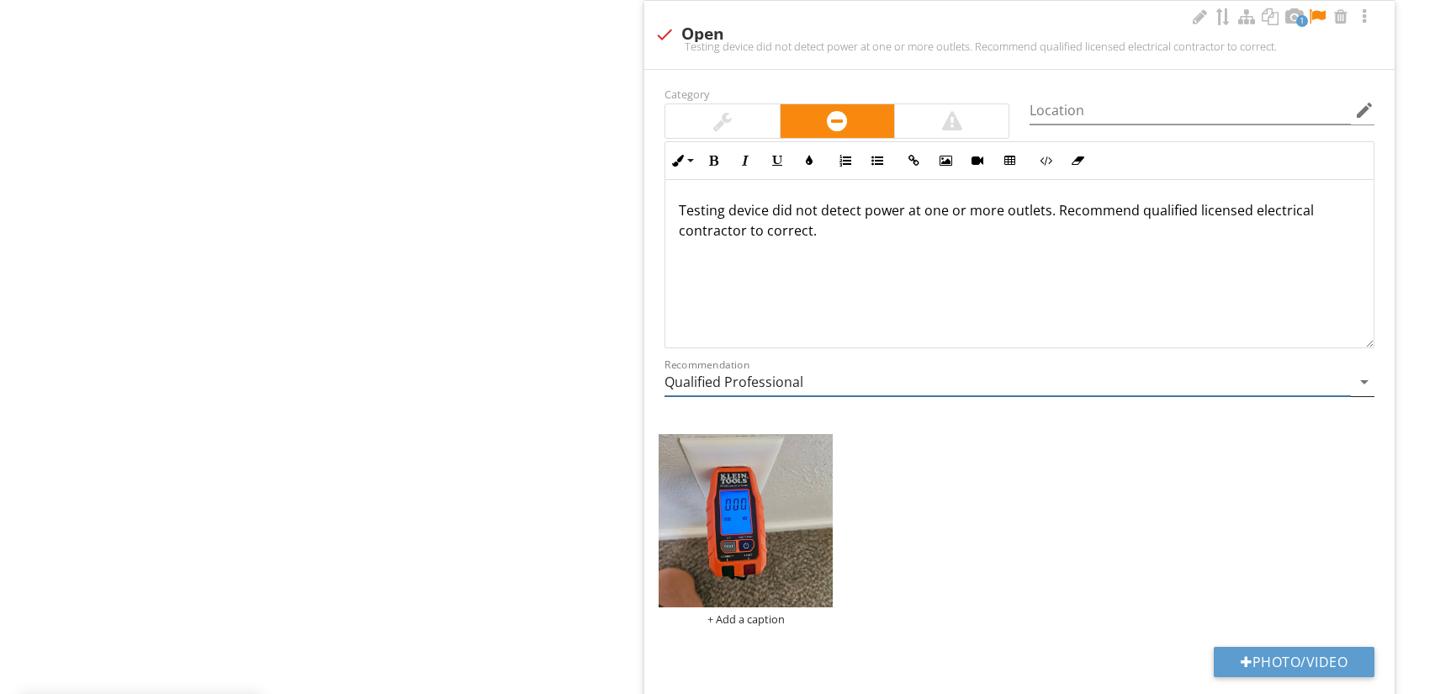
click at [918, 389] on input "Qualified Professional" at bounding box center [1008, 382] width 686 height 28
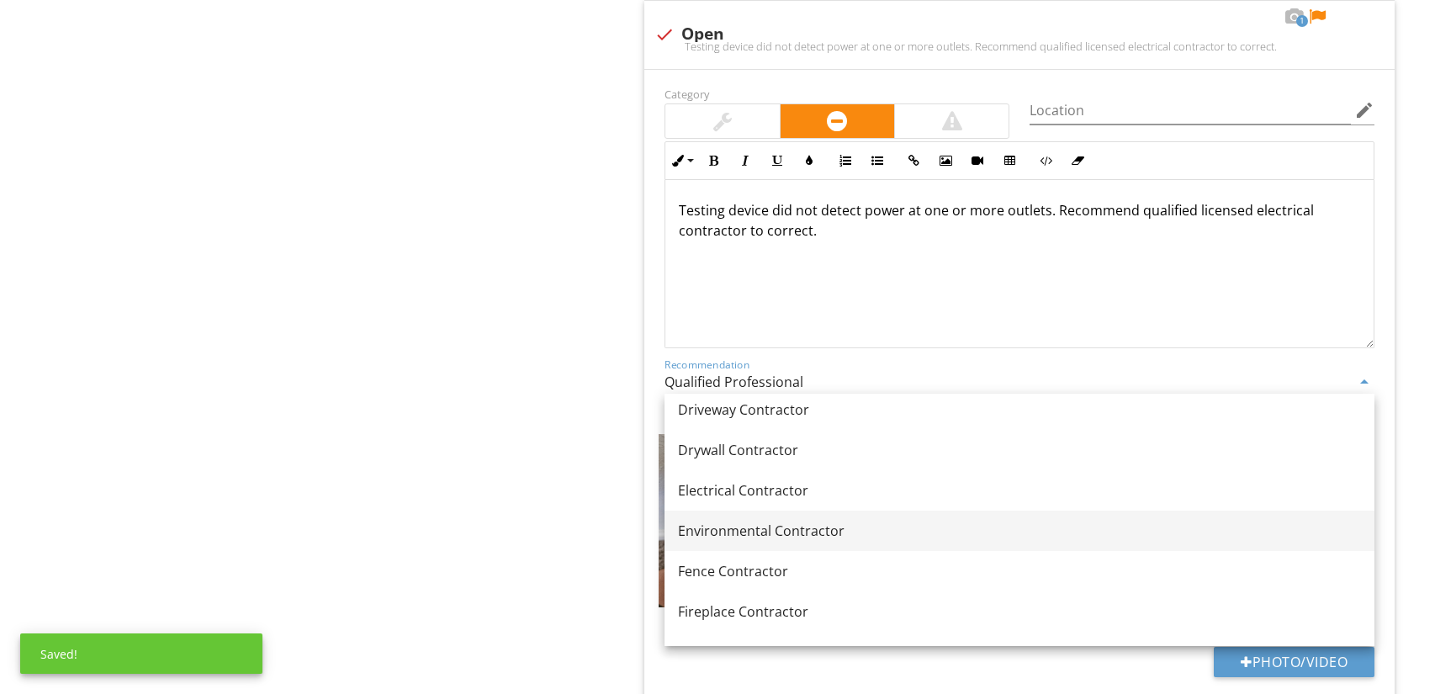
scroll to position [579, 0]
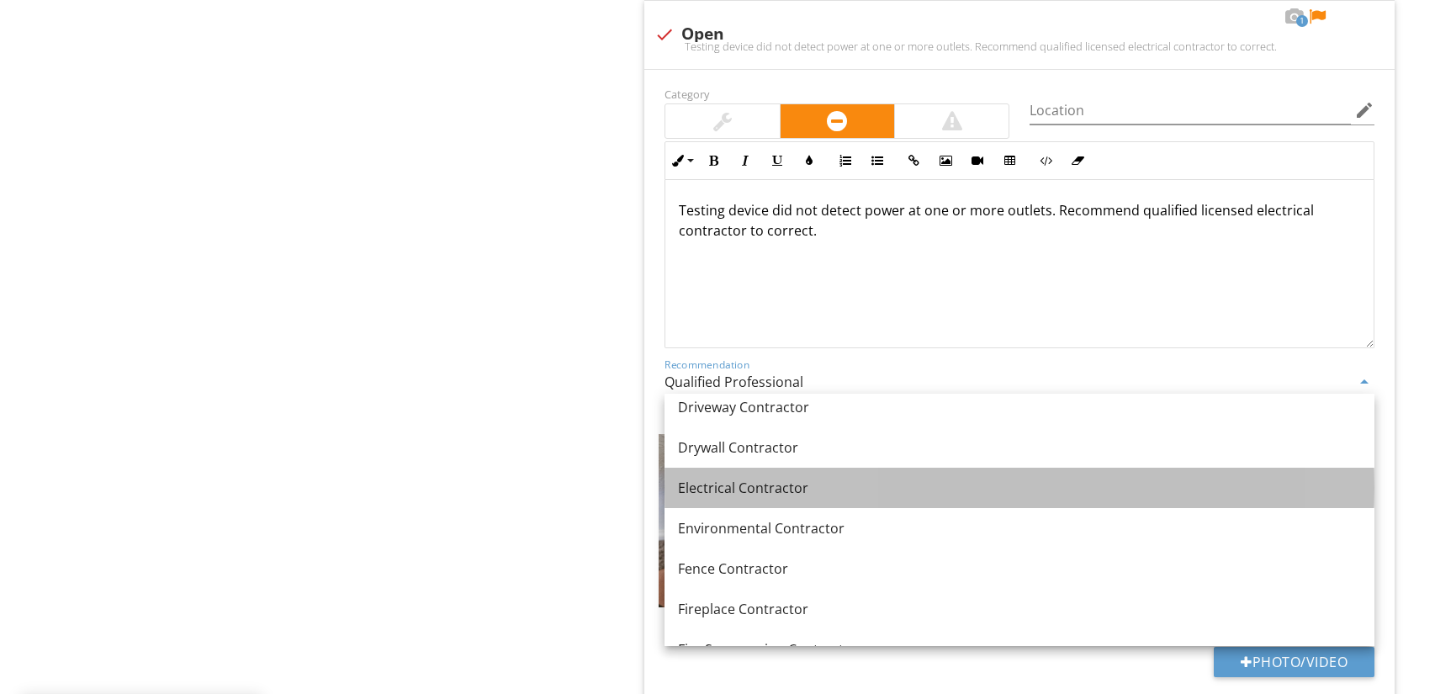
click at [848, 497] on link "Electrical Contractor" at bounding box center [1020, 488] width 710 height 40
type input "Electrical Contractor"
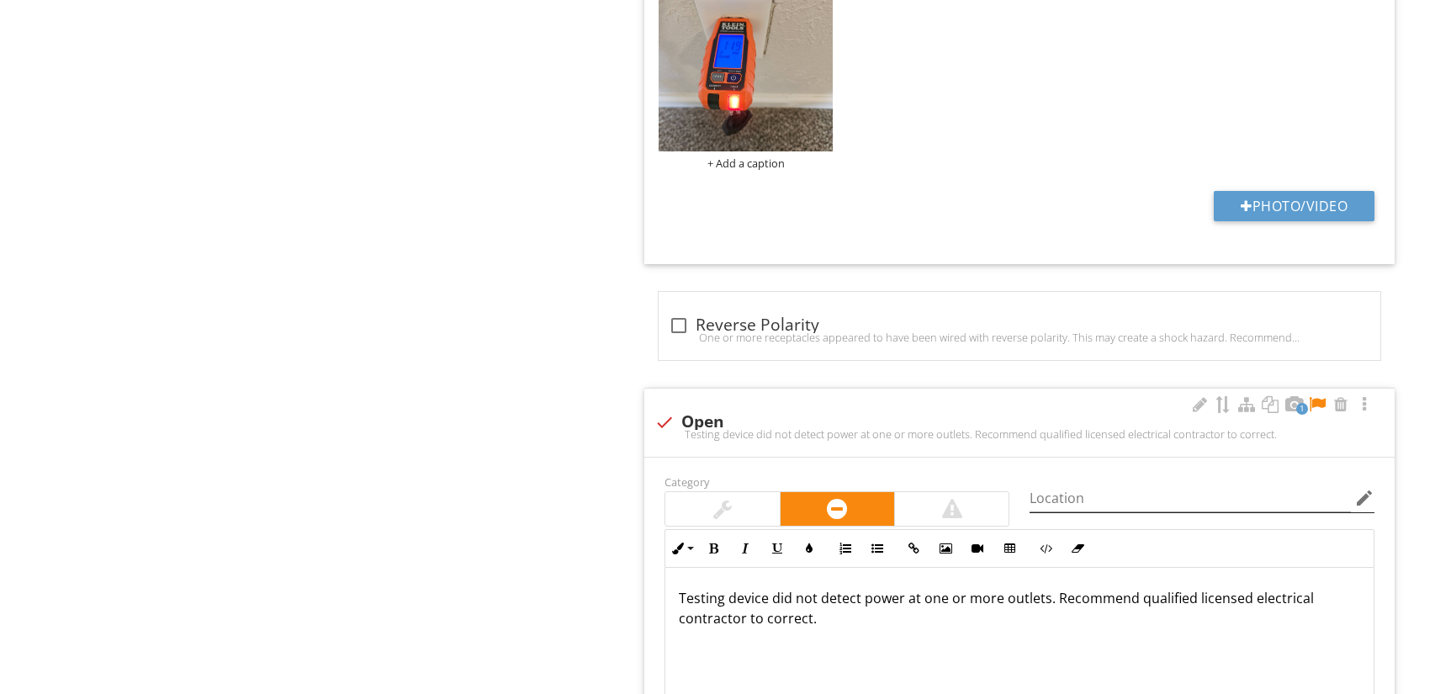
scroll to position [2375, 0]
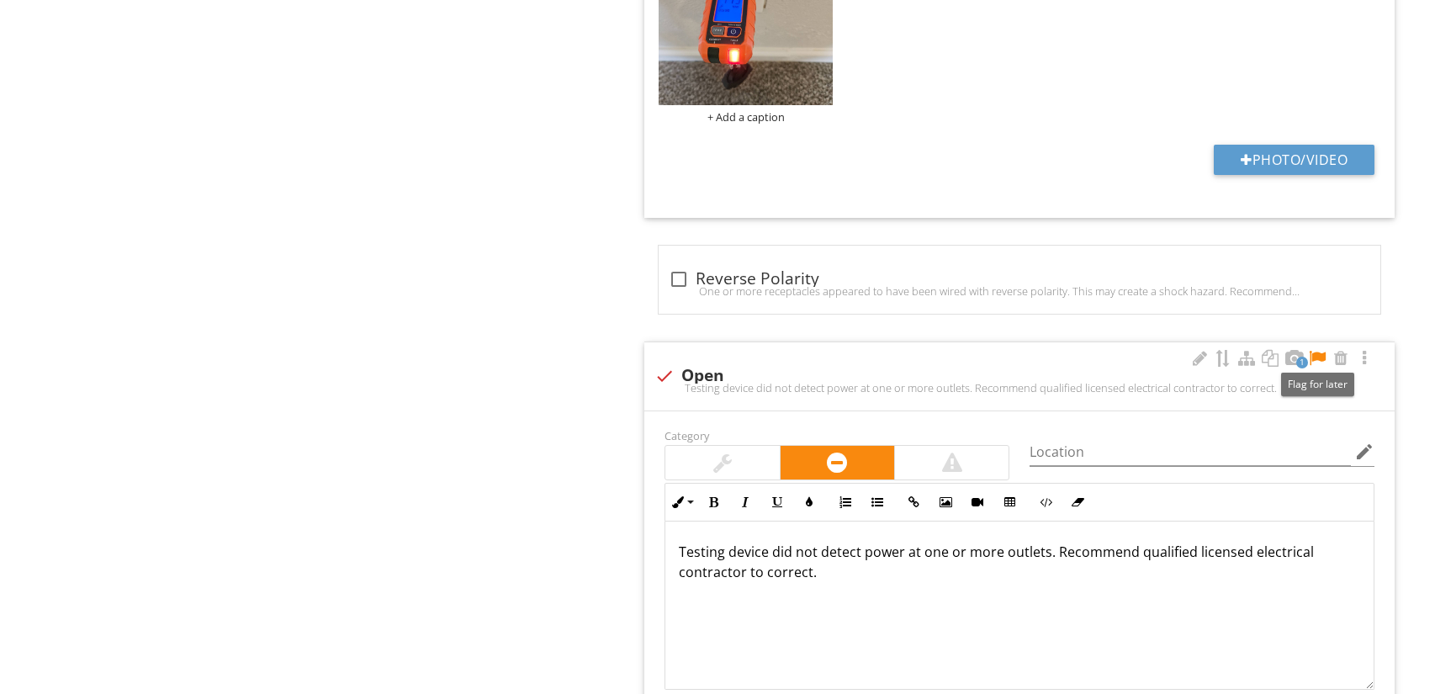
click at [1317, 350] on div at bounding box center [1317, 358] width 20 height 17
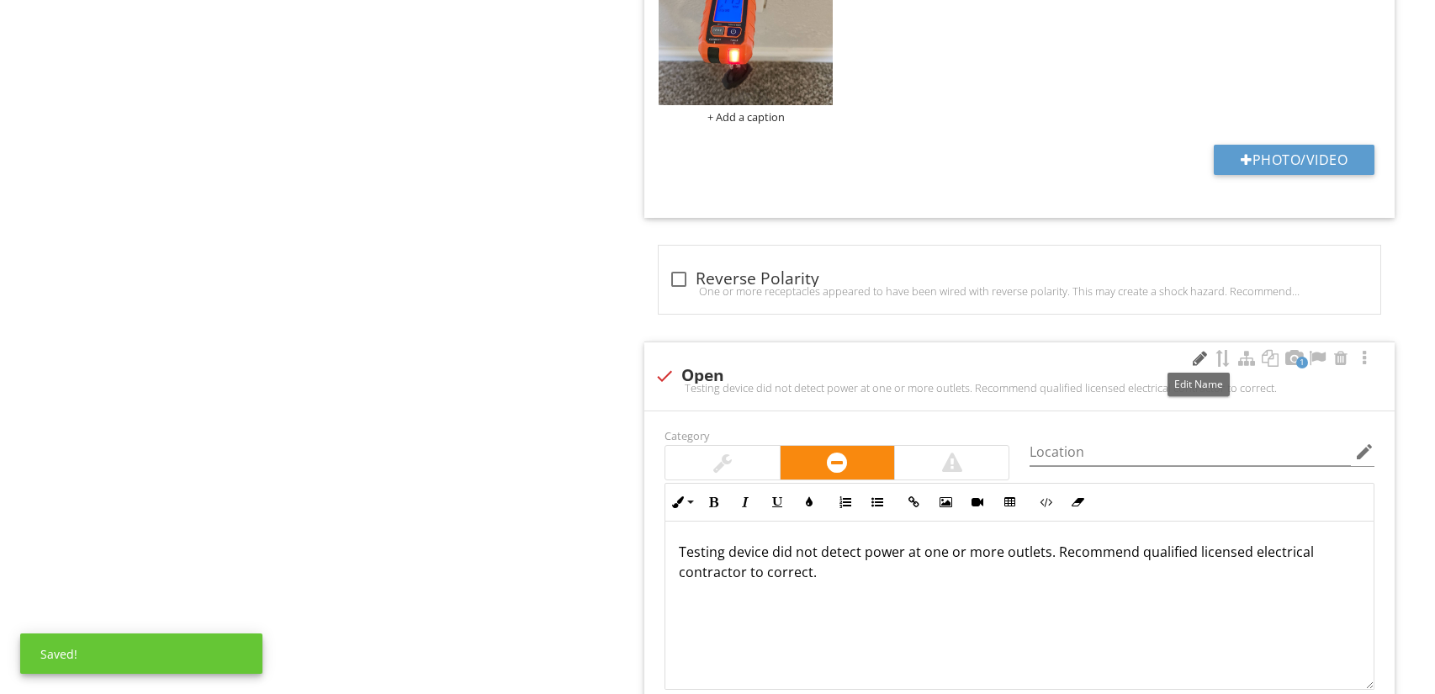
click at [1196, 358] on div at bounding box center [1200, 358] width 20 height 17
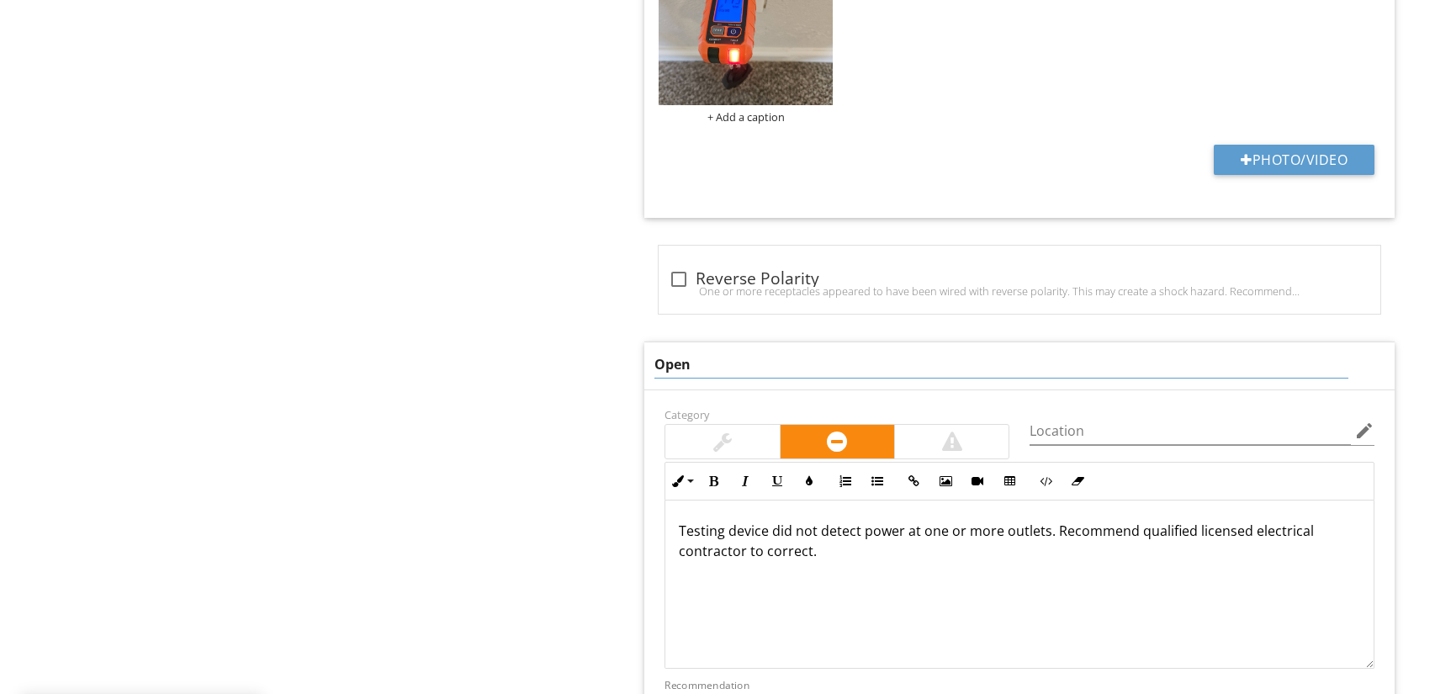
drag, startPoint x: 700, startPoint y: 363, endPoint x: 617, endPoint y: 366, distance: 82.5
type input "Unable to Test"
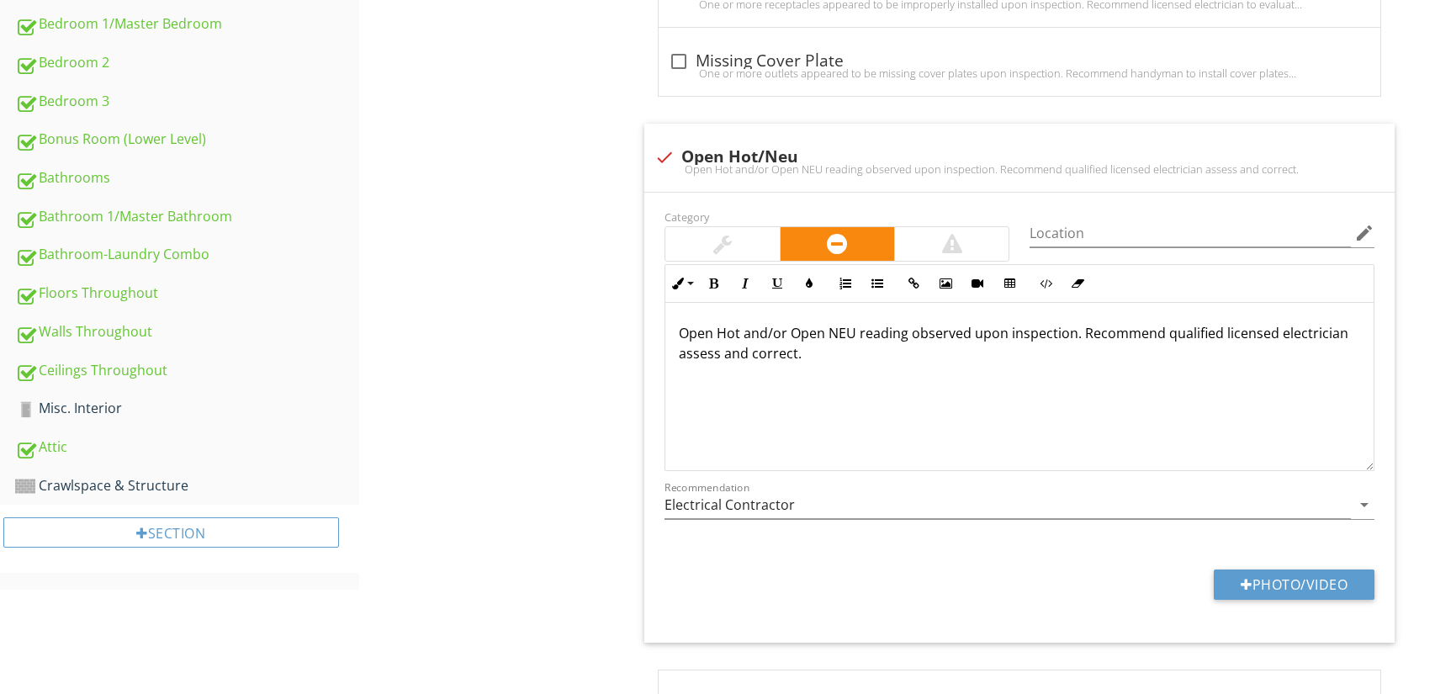
scroll to position [914, 0]
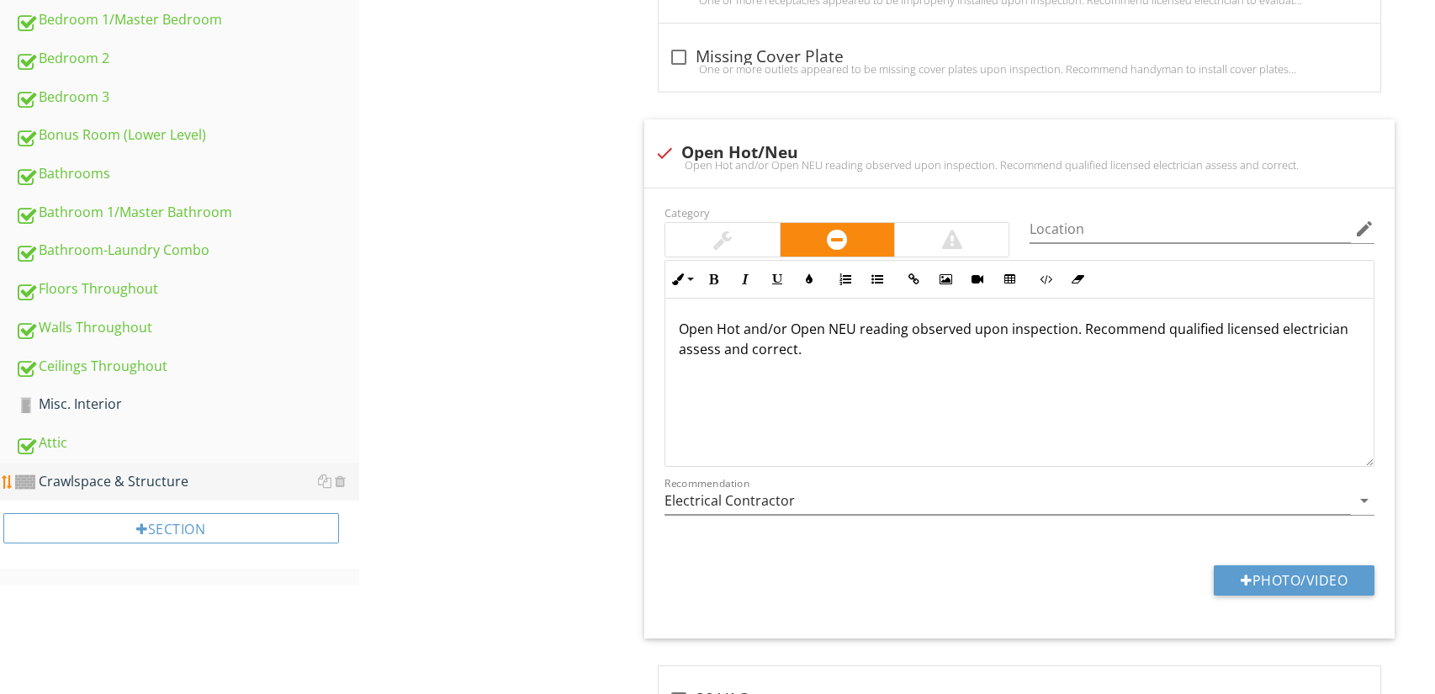
click at [254, 474] on div "Crawlspace & Structure" at bounding box center [187, 482] width 344 height 22
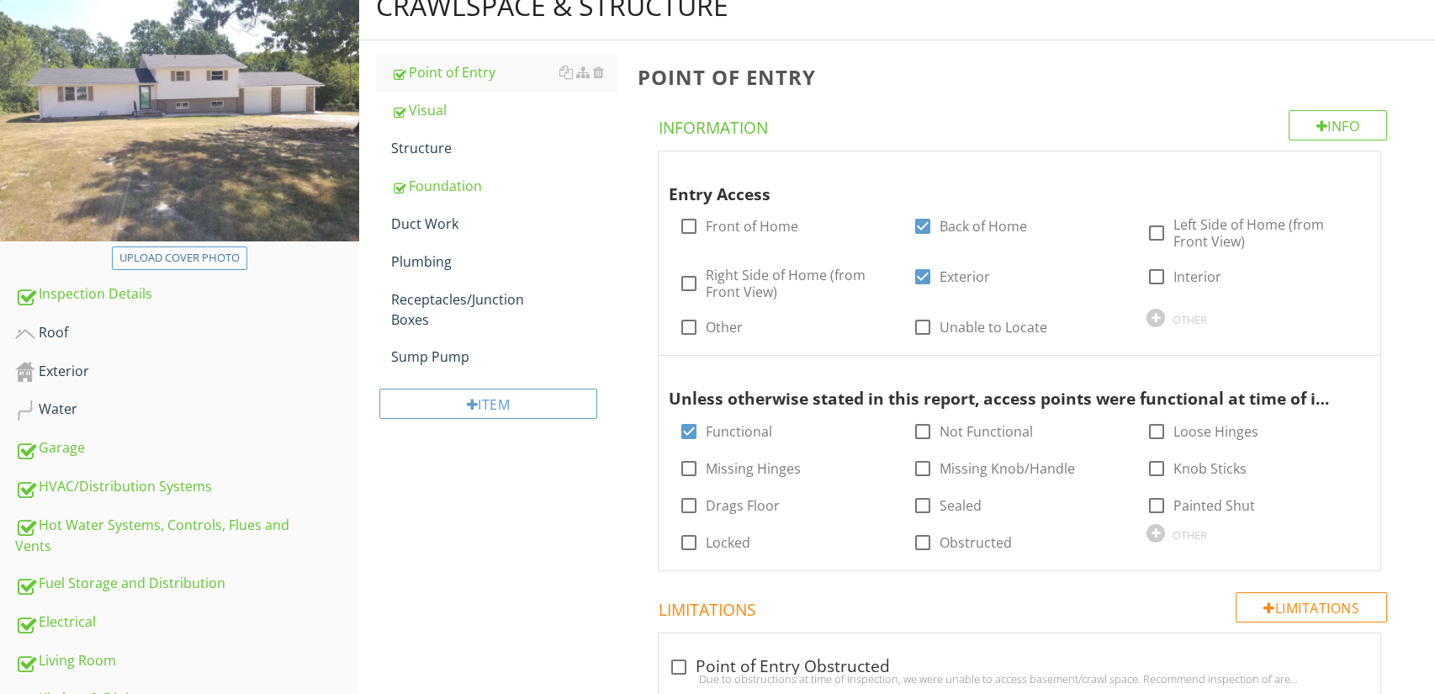
scroll to position [215, 0]
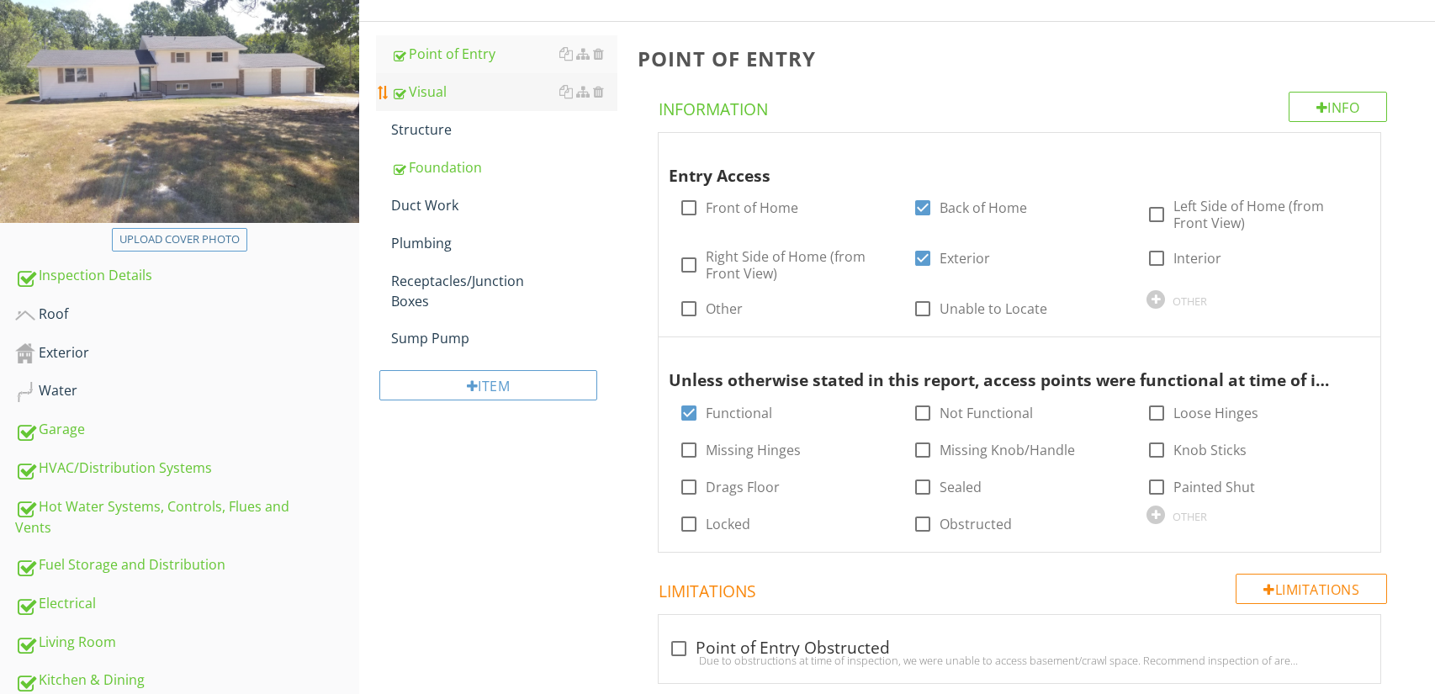
click at [492, 106] on link "Visual" at bounding box center [504, 91] width 227 height 37
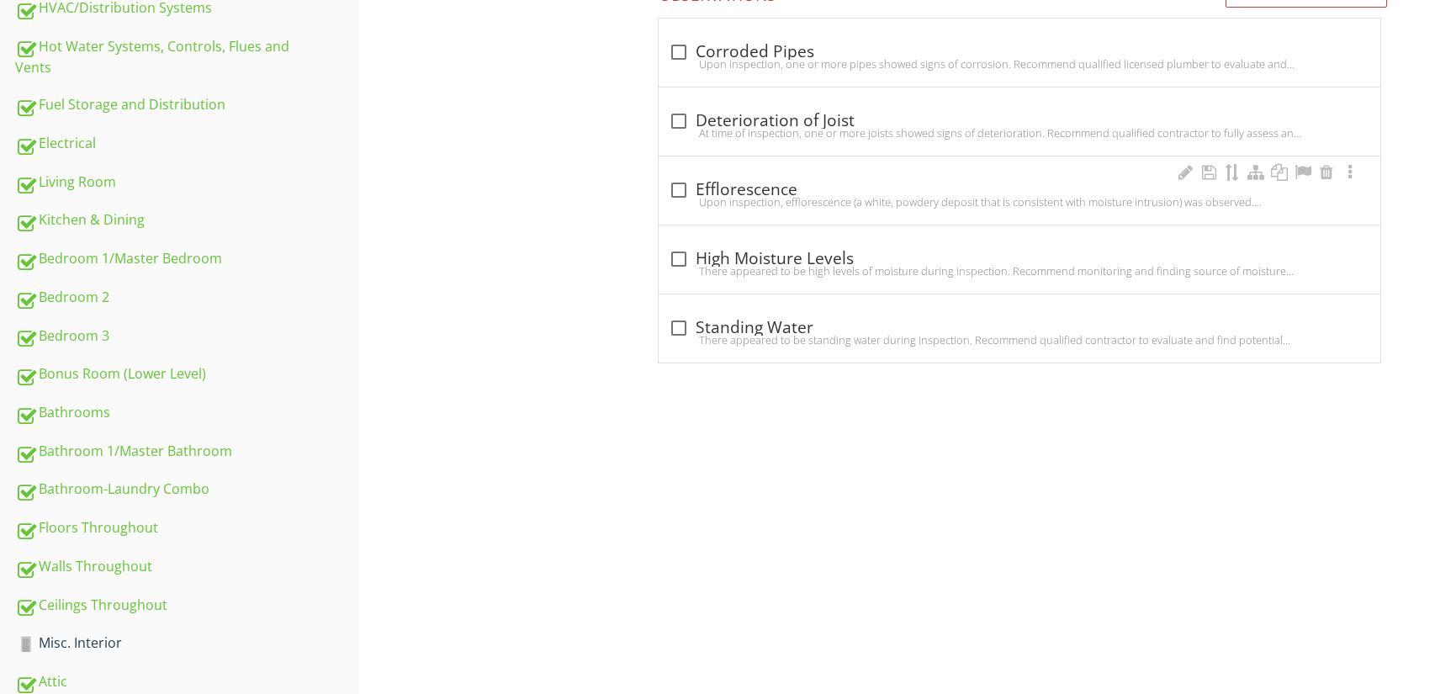
scroll to position [193, 0]
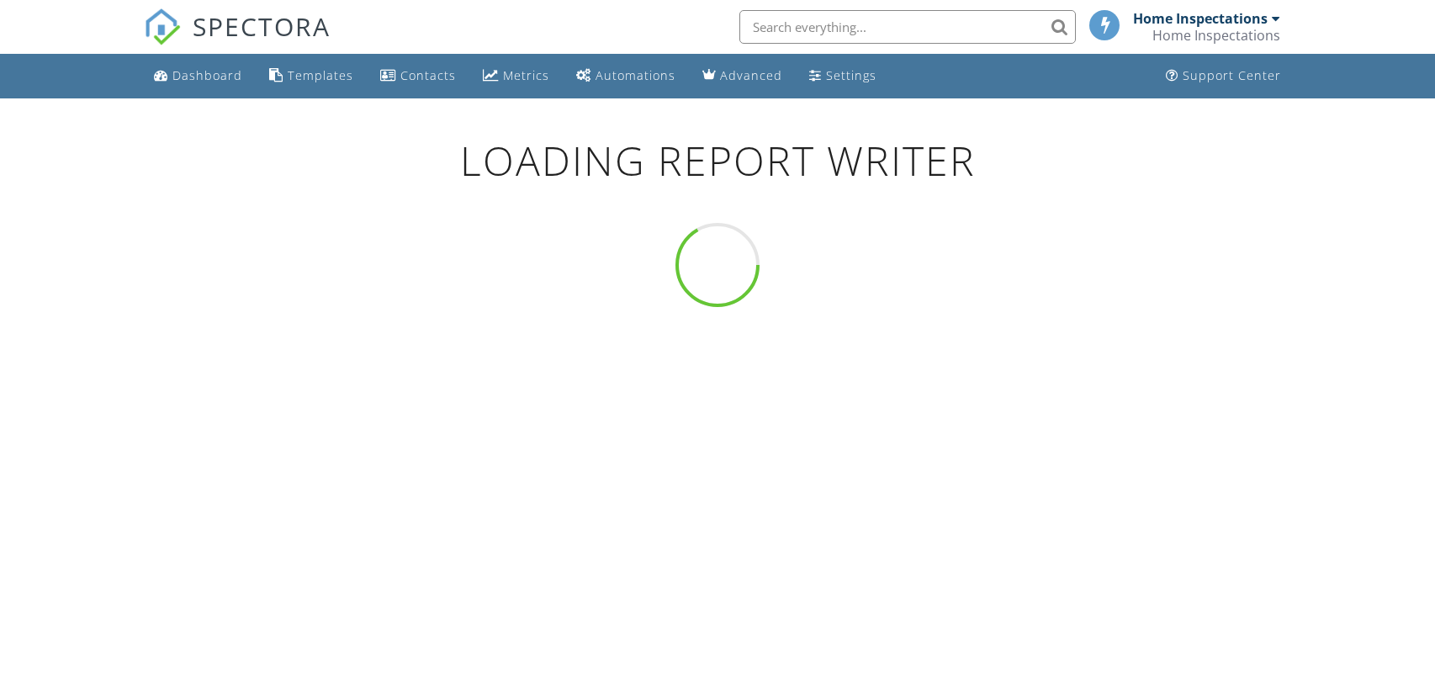
scroll to position [98, 0]
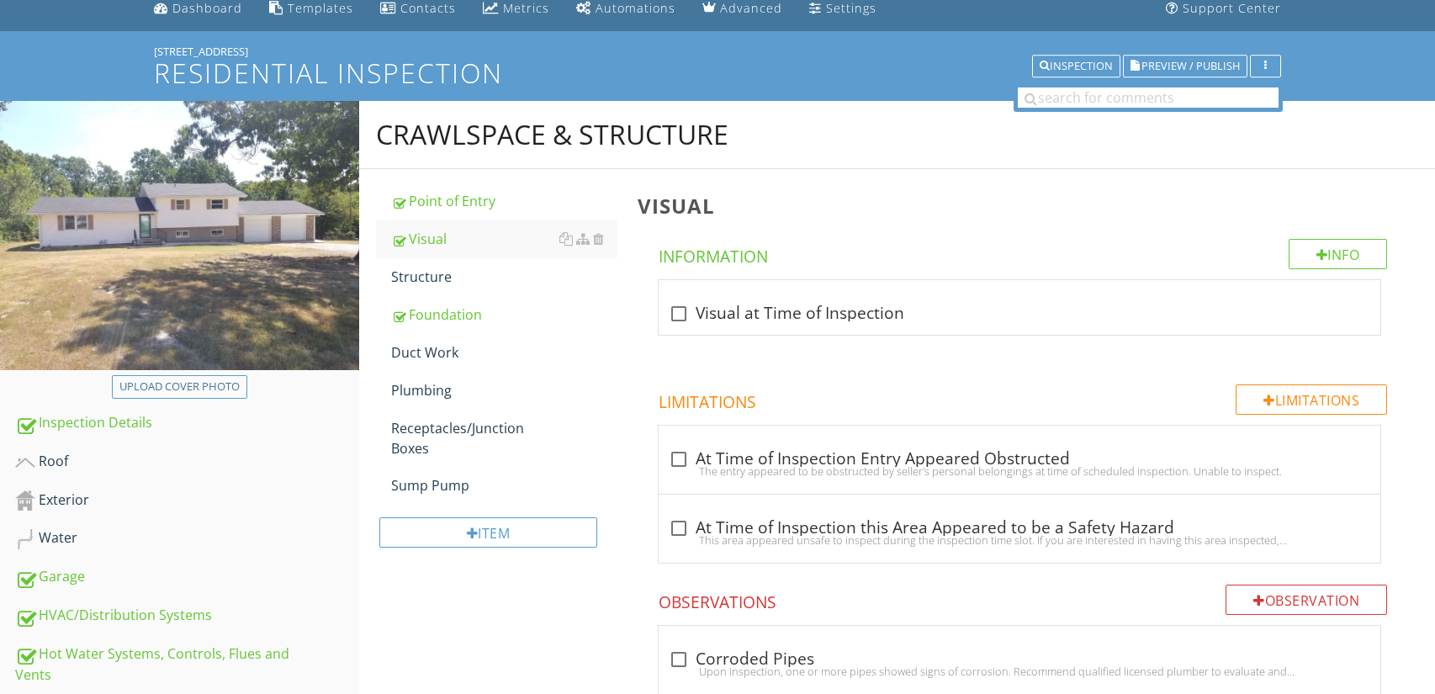
scroll to position [106, 0]
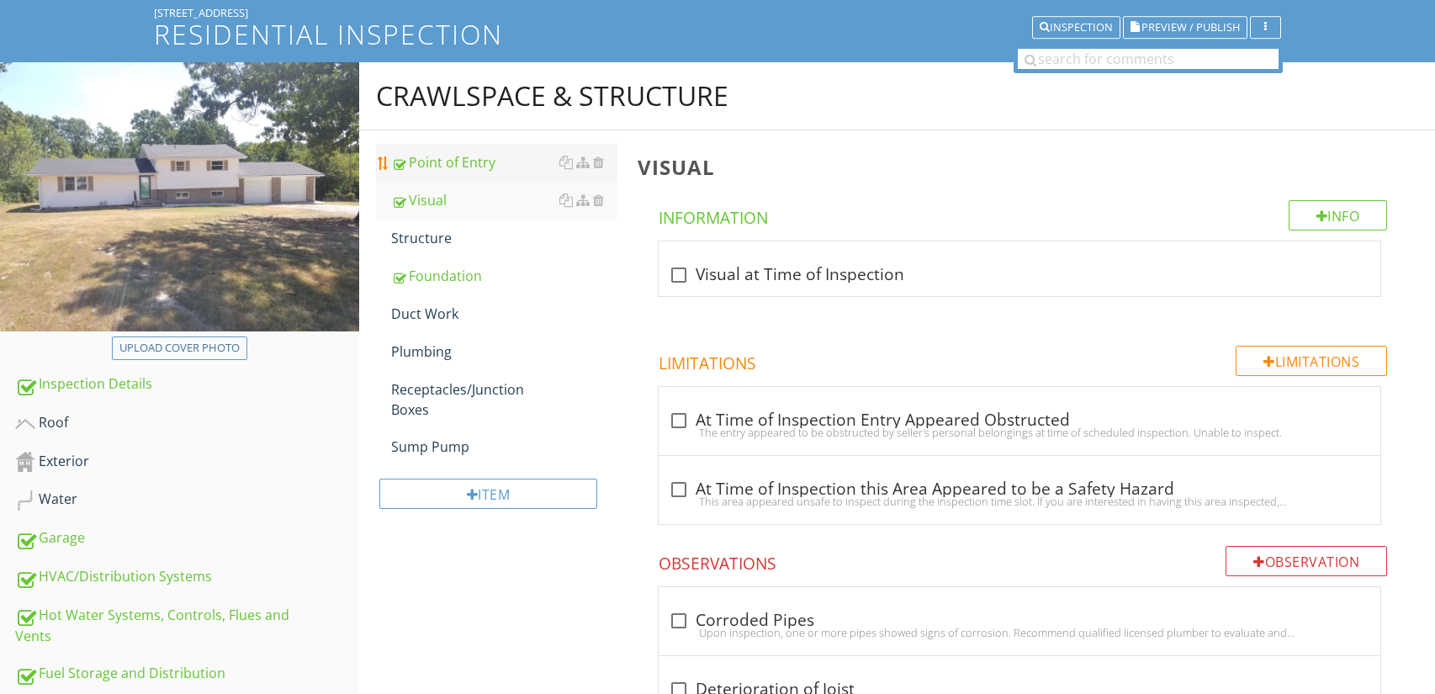
click at [489, 165] on div "Point of Entry" at bounding box center [504, 162] width 227 height 20
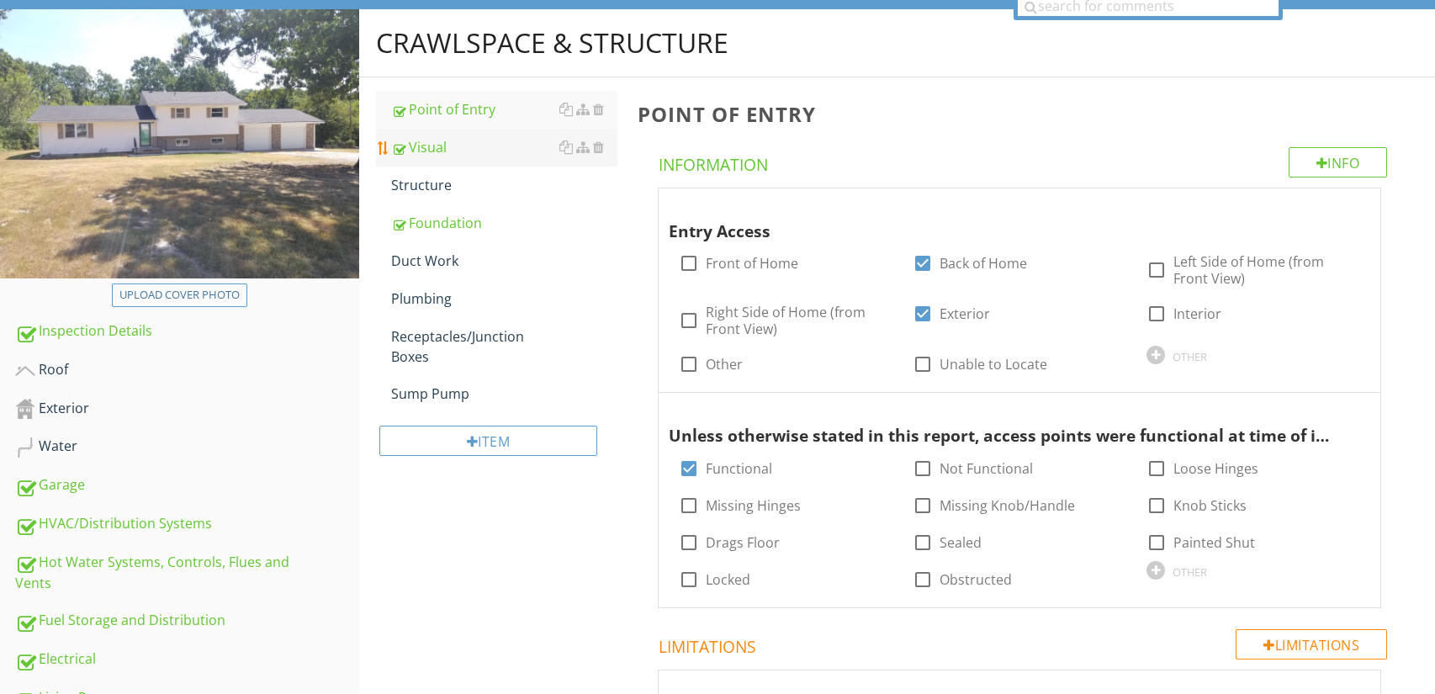
scroll to position [151, 0]
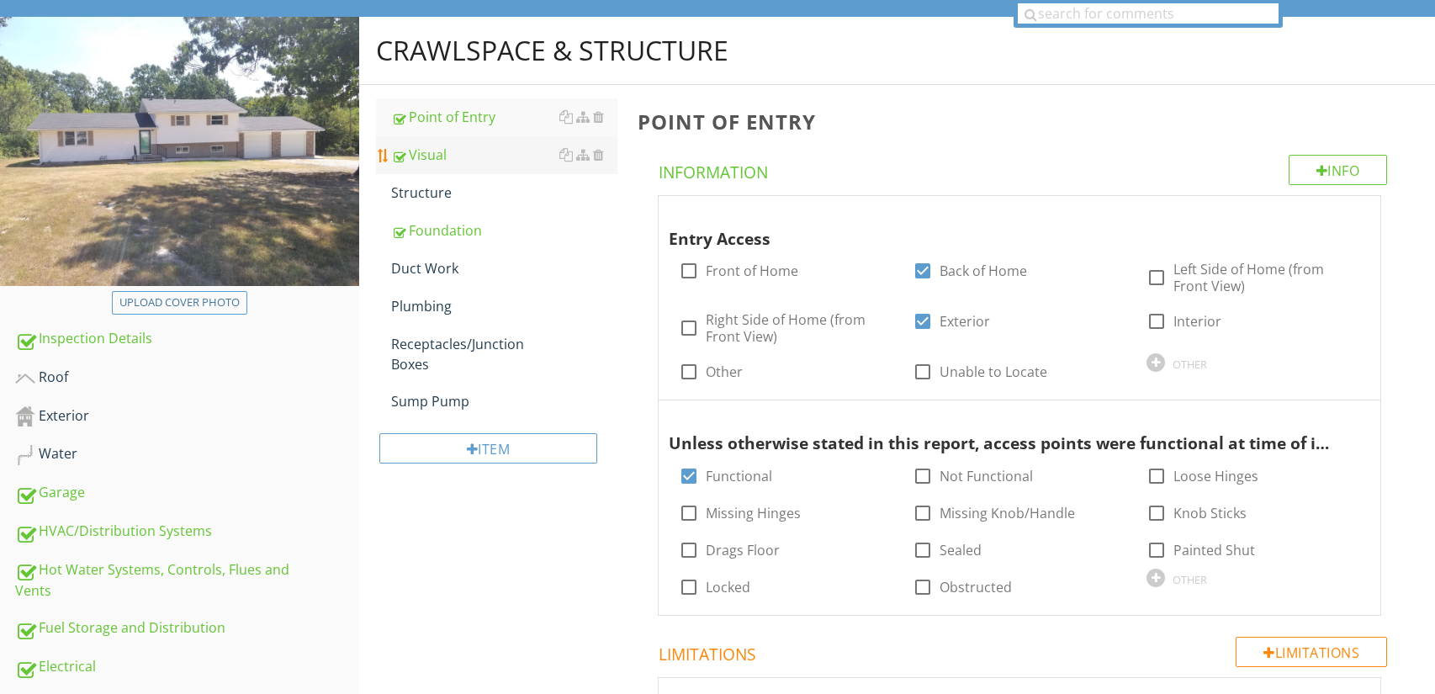
click at [490, 167] on link "Visual" at bounding box center [504, 154] width 227 height 37
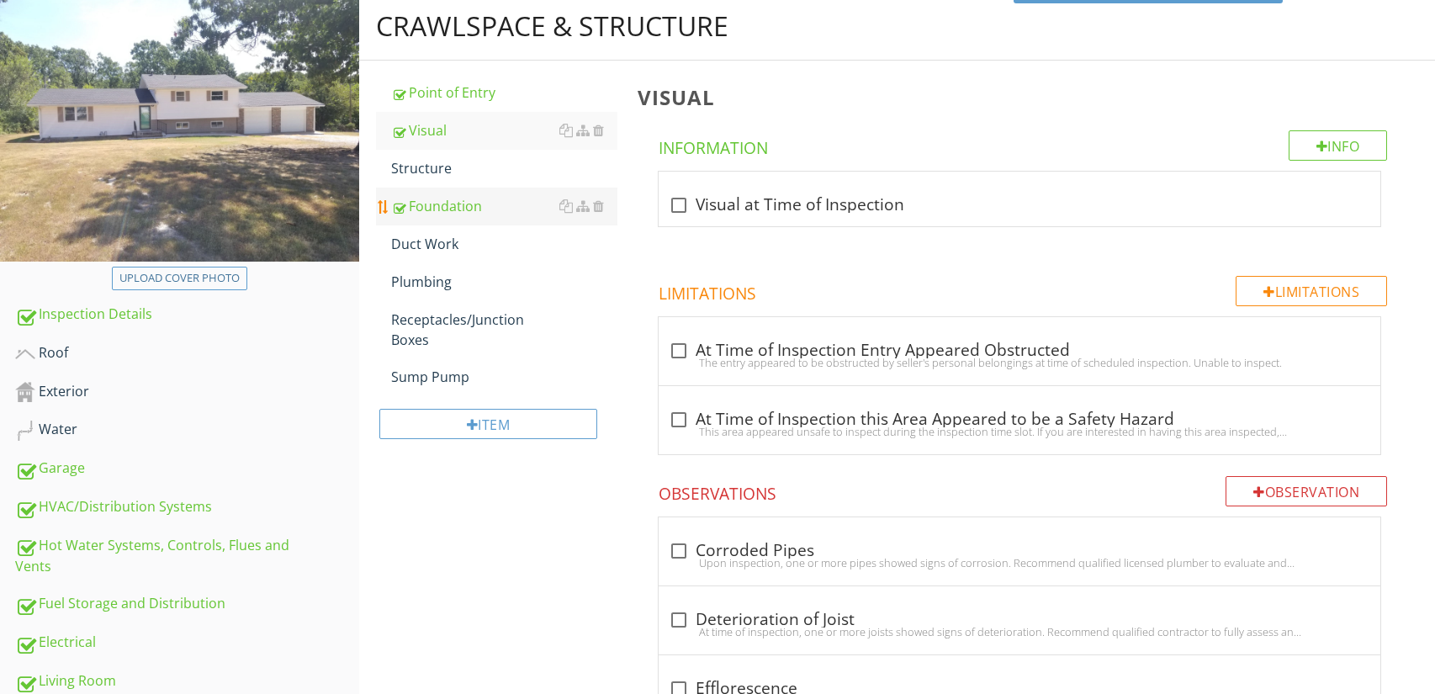
scroll to position [177, 0]
click at [500, 177] on link "Structure" at bounding box center [504, 167] width 227 height 37
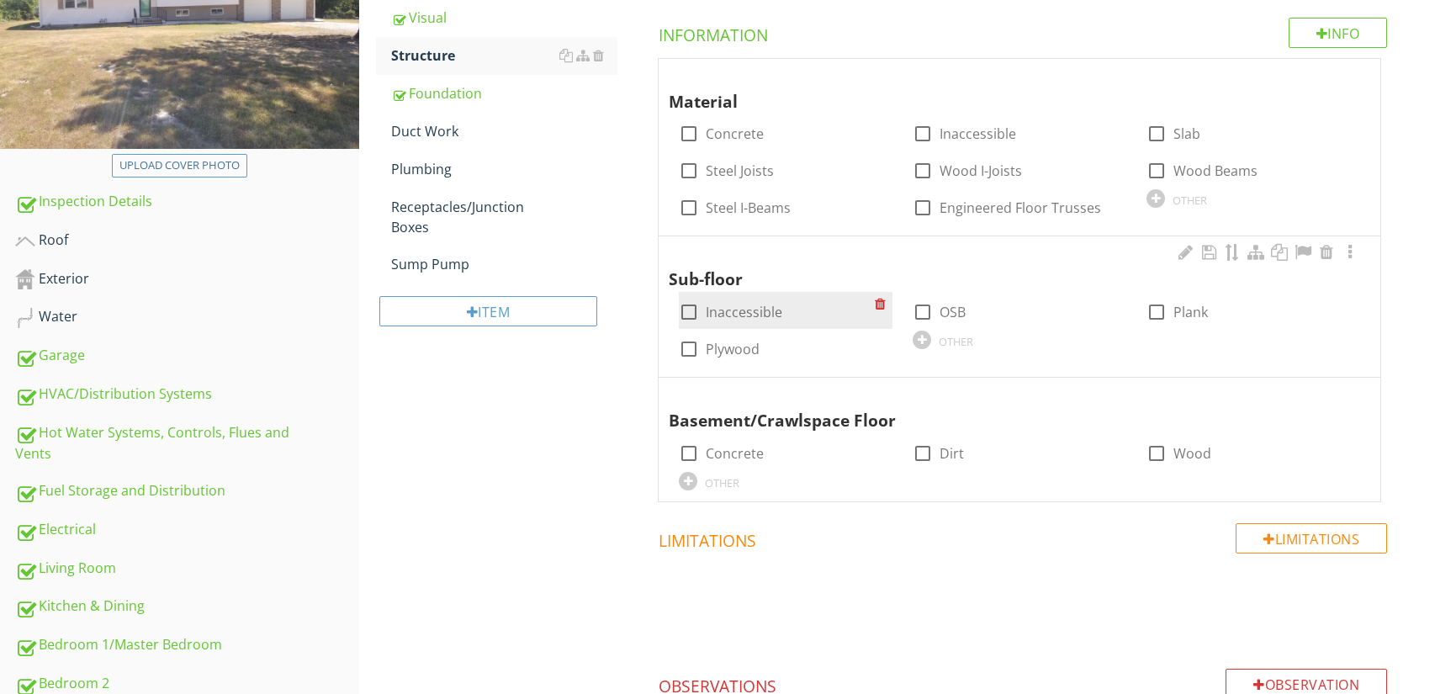
scroll to position [299, 0]
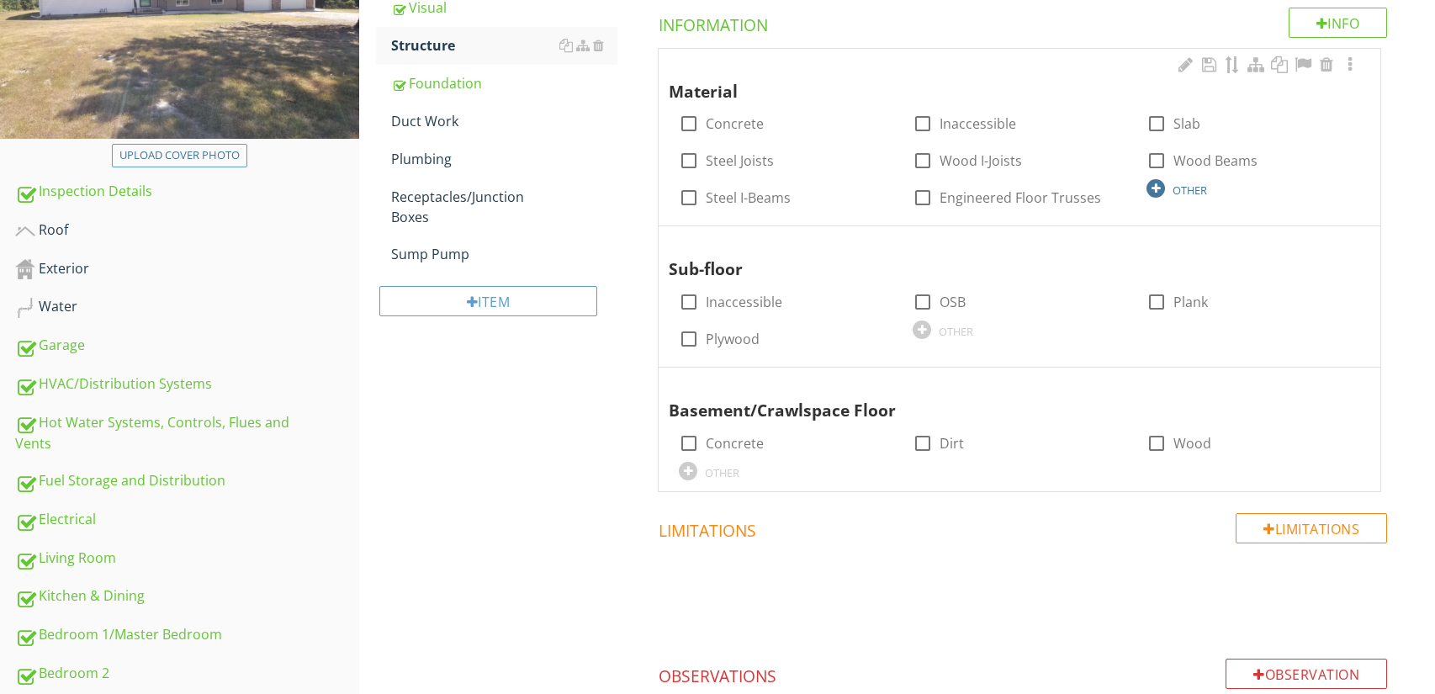
click at [1157, 193] on div at bounding box center [1156, 188] width 19 height 19
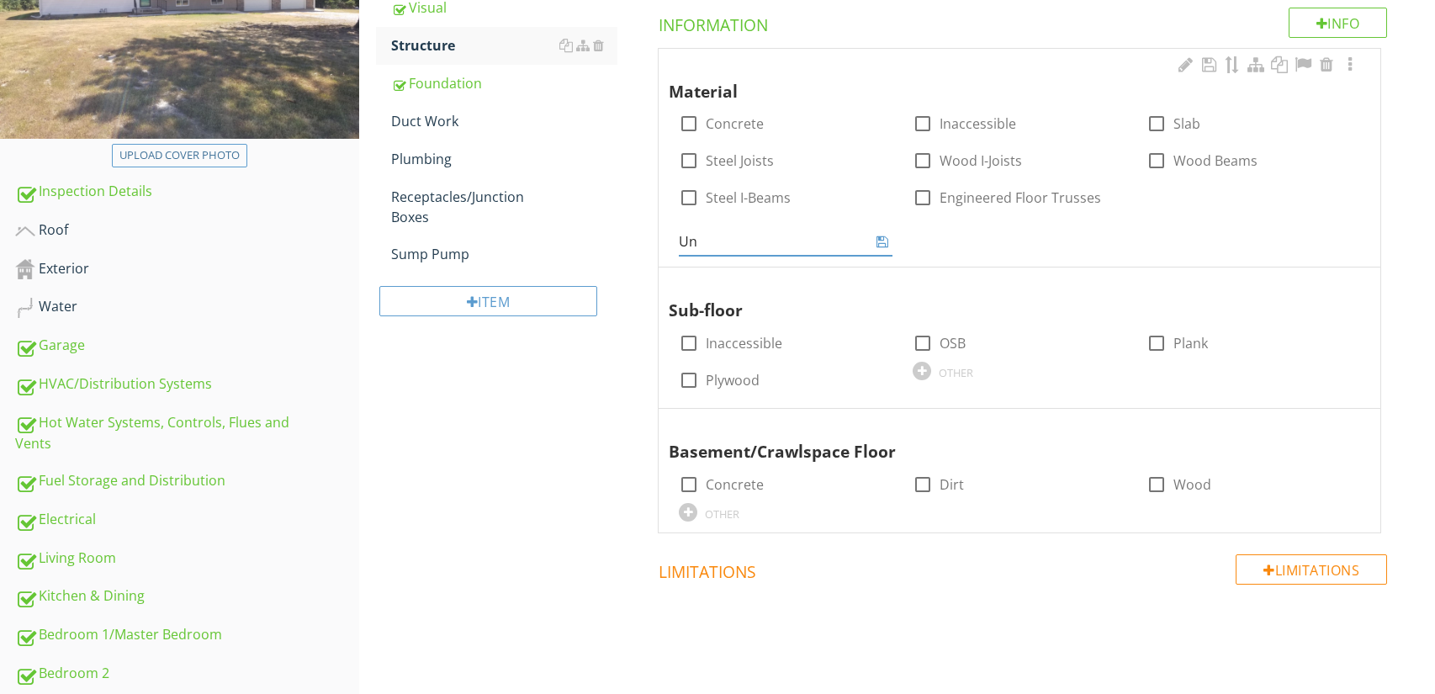
type input "U"
type input "Limited Accessibility"
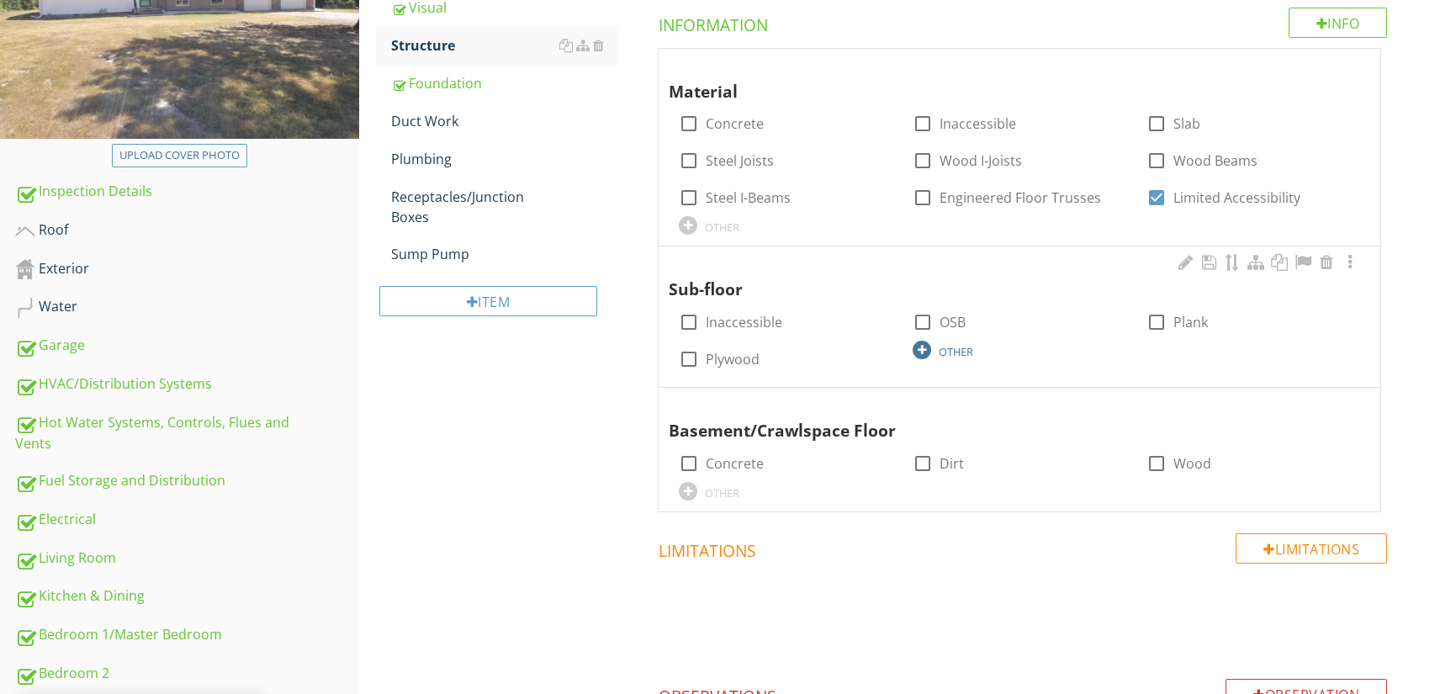
click at [922, 353] on div at bounding box center [922, 350] width 19 height 19
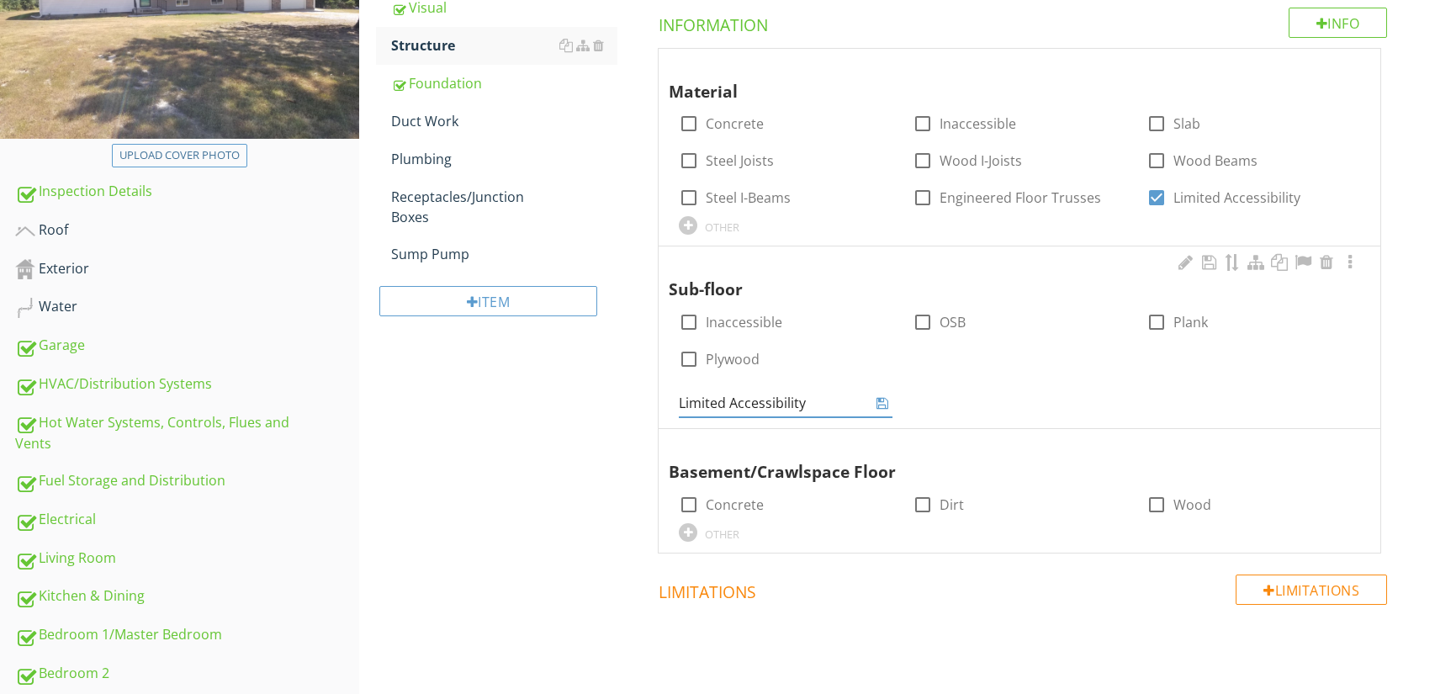
type input "Limited Accessibility"
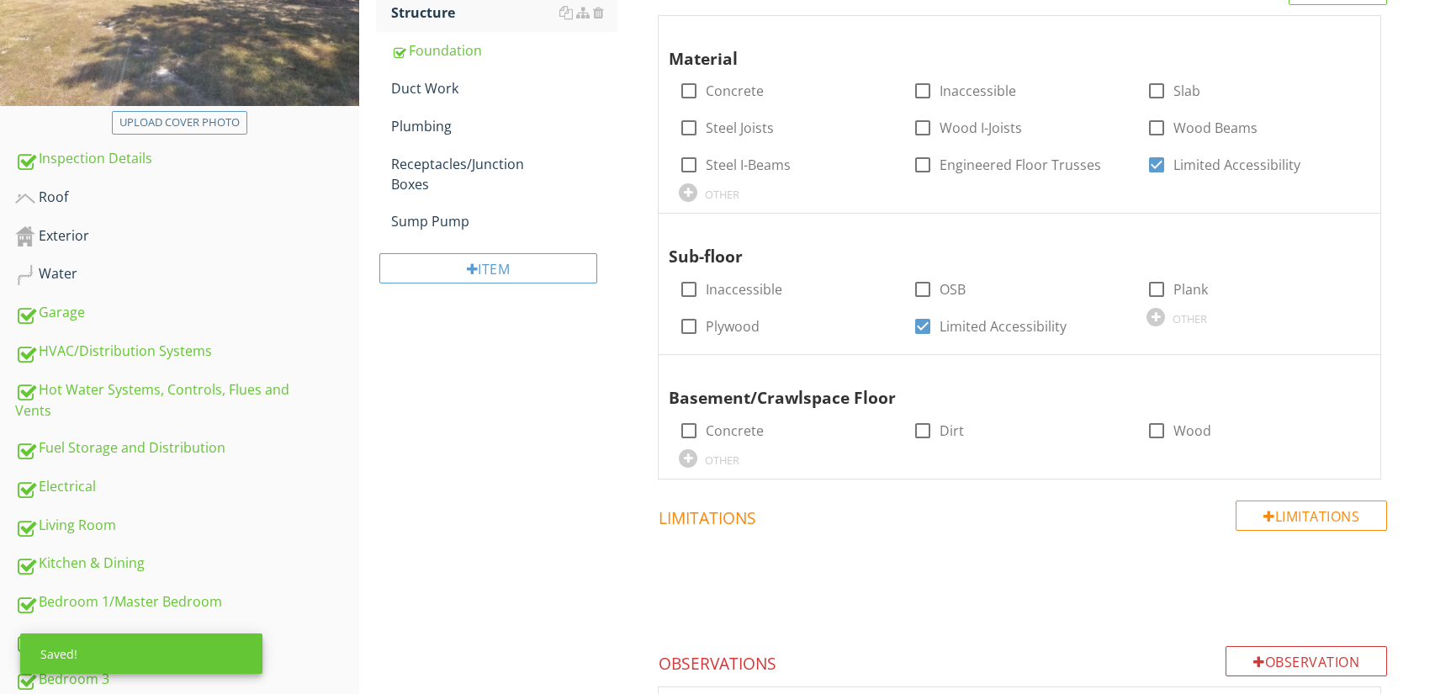
scroll to position [350, 0]
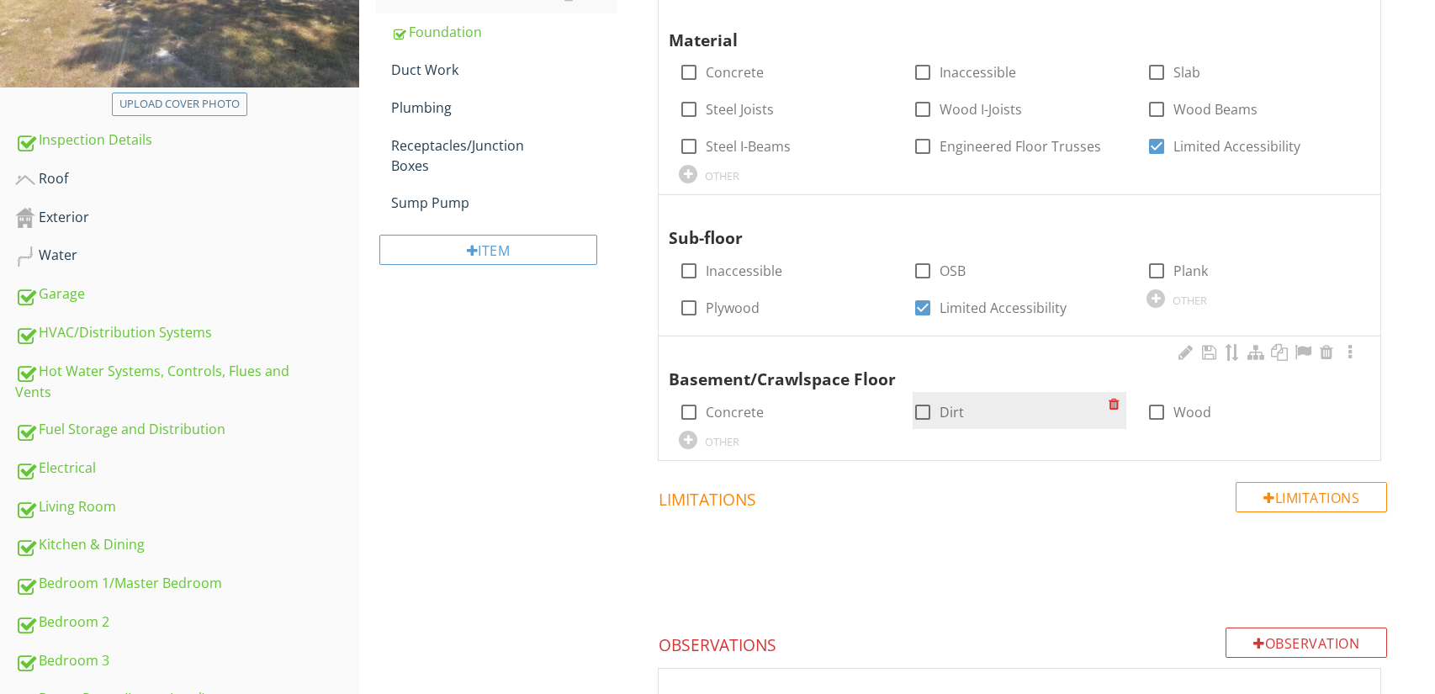
click at [923, 414] on div at bounding box center [923, 412] width 29 height 29
checkbox input "true"
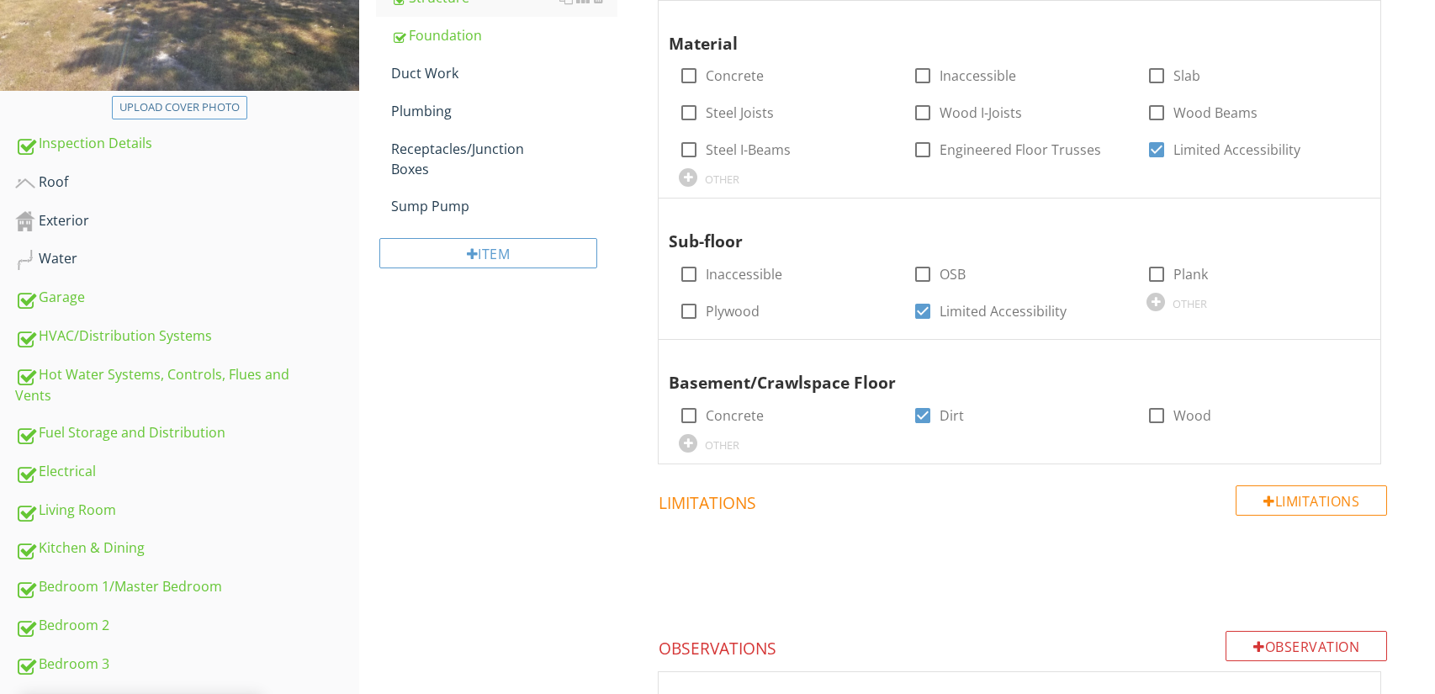
scroll to position [344, 0]
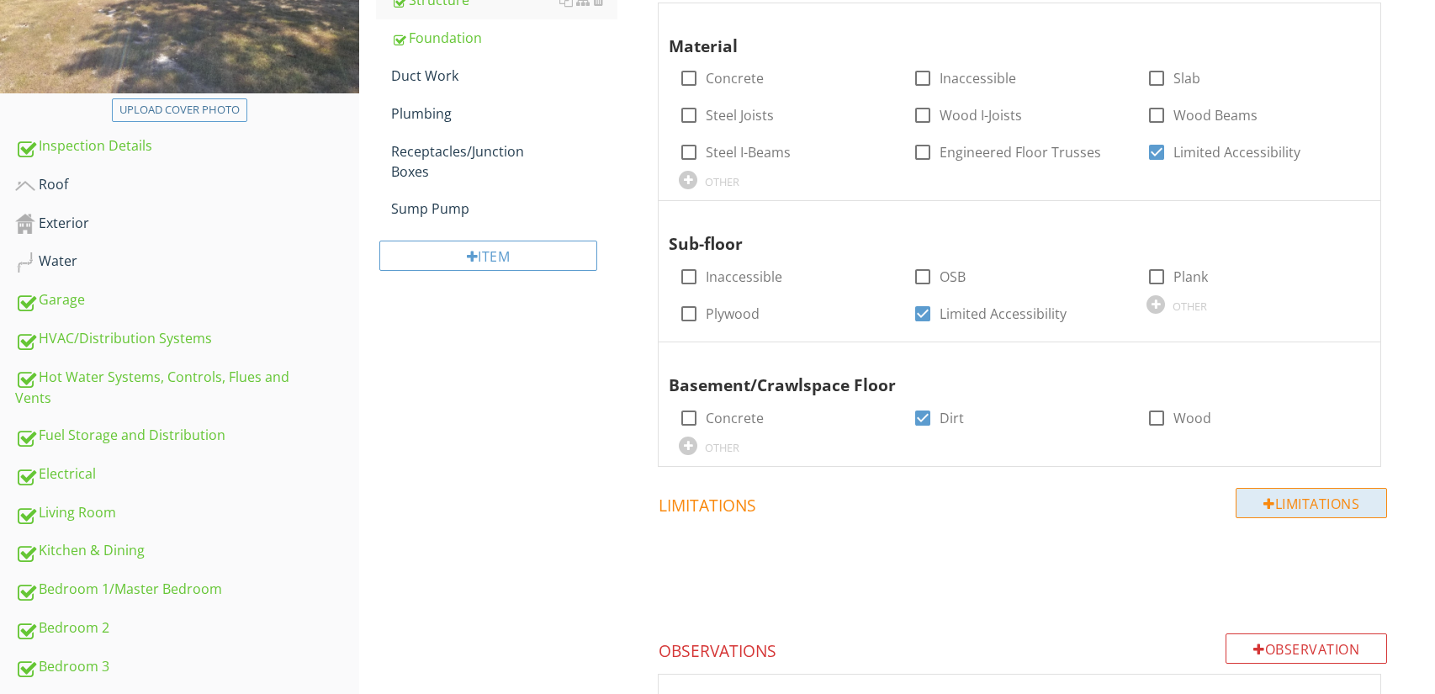
click at [1321, 506] on div "Limitations" at bounding box center [1311, 503] width 151 height 30
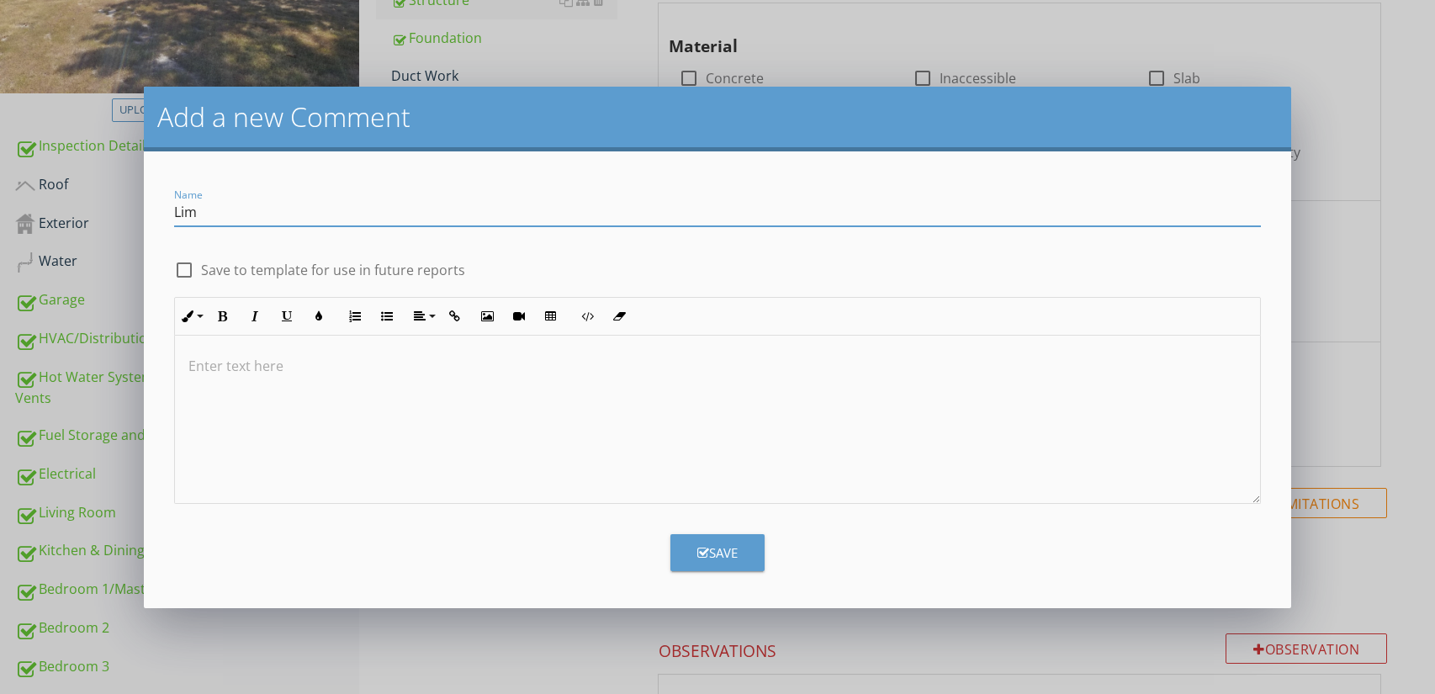
type input "Limited Visibility and Accessibility At Time of Inspection"
click at [533, 409] on div at bounding box center [718, 420] width 1086 height 168
click at [740, 554] on button "Save" at bounding box center [717, 552] width 94 height 37
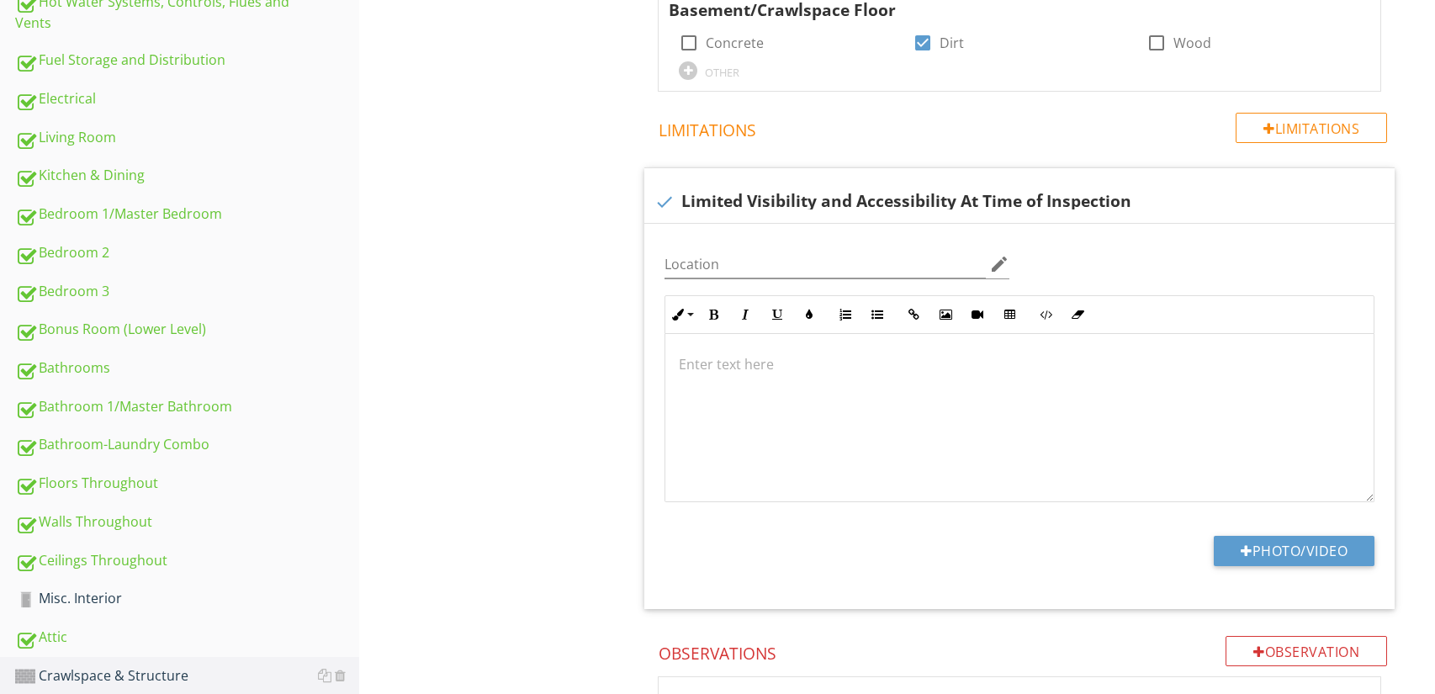
scroll to position [723, 0]
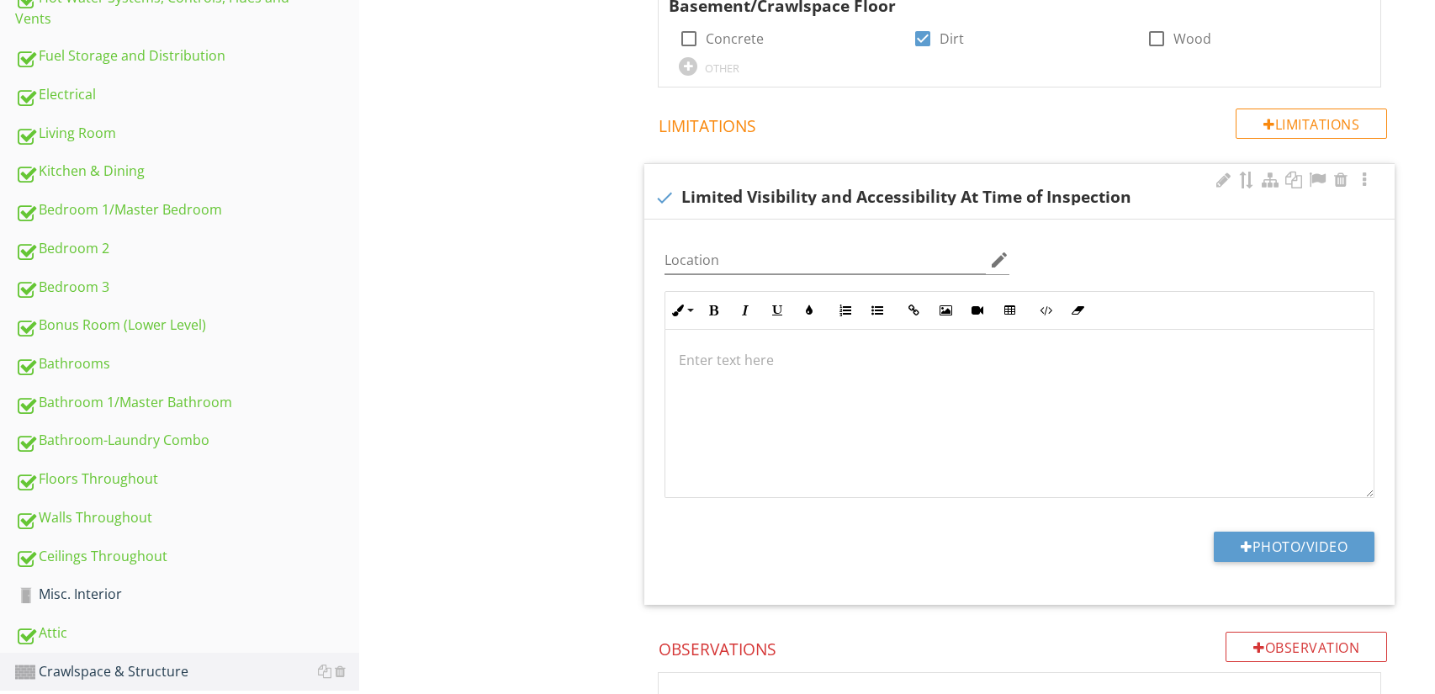
click at [844, 372] on div at bounding box center [1019, 414] width 708 height 168
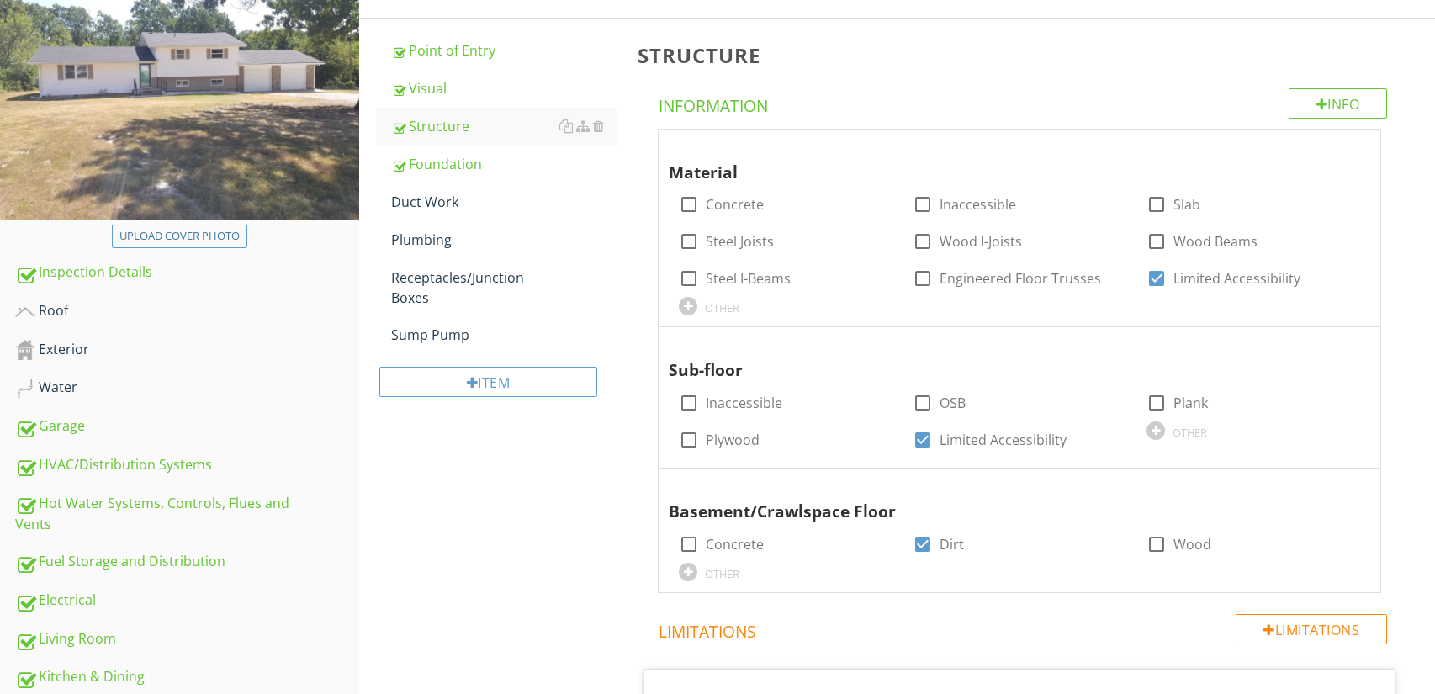
scroll to position [225, 0]
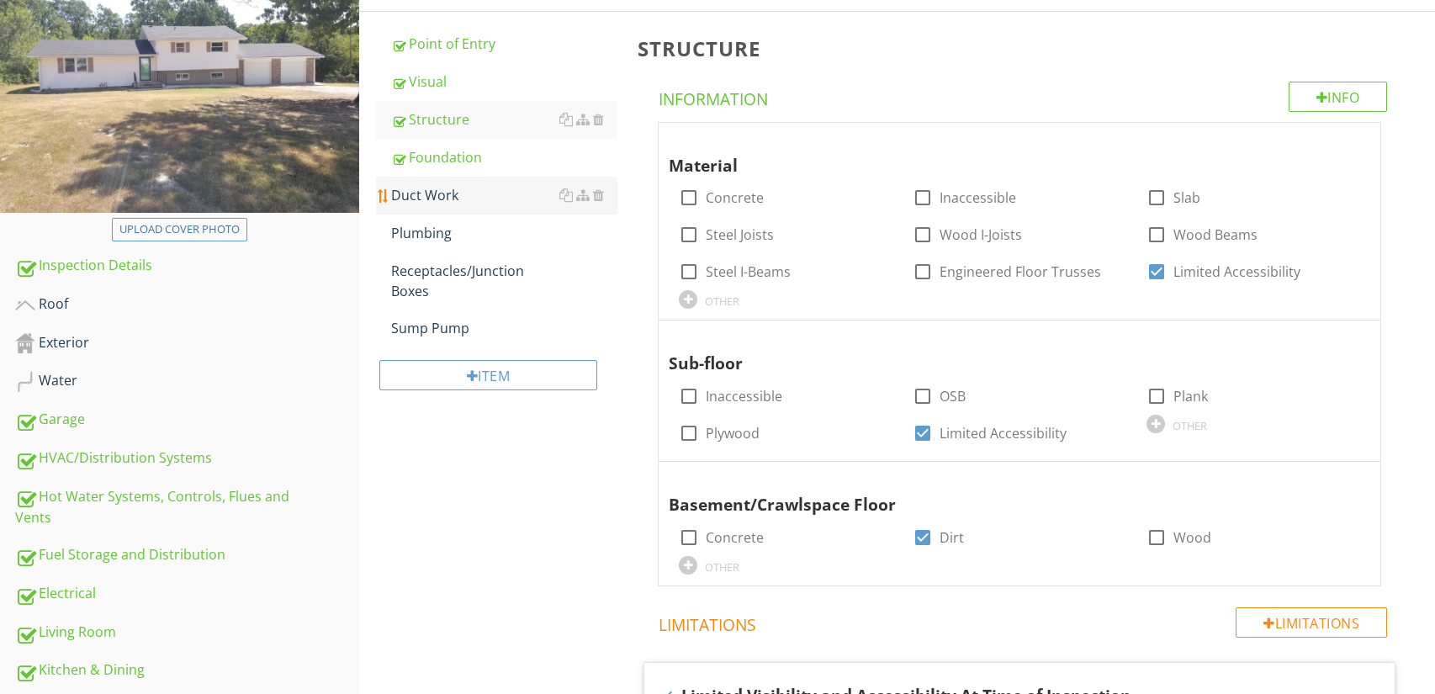
click at [520, 204] on div "Duct Work" at bounding box center [504, 195] width 227 height 20
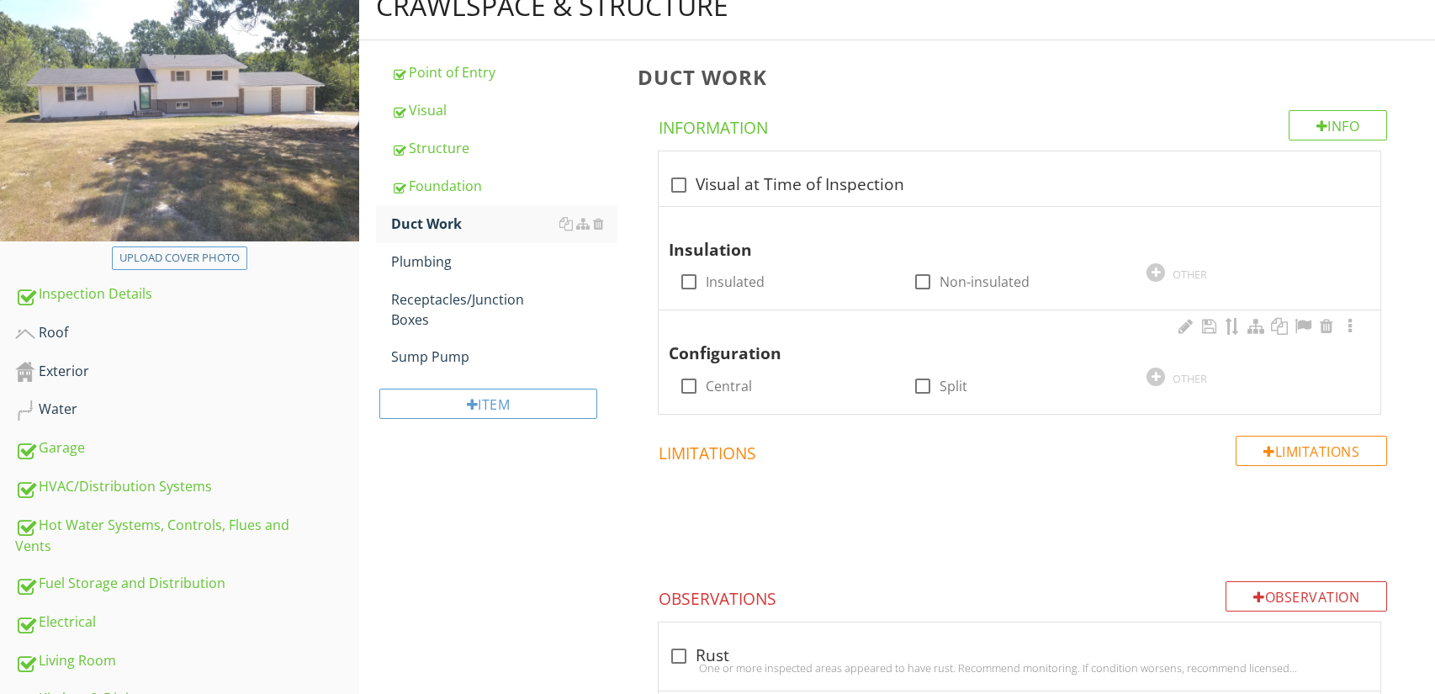
scroll to position [187, 0]
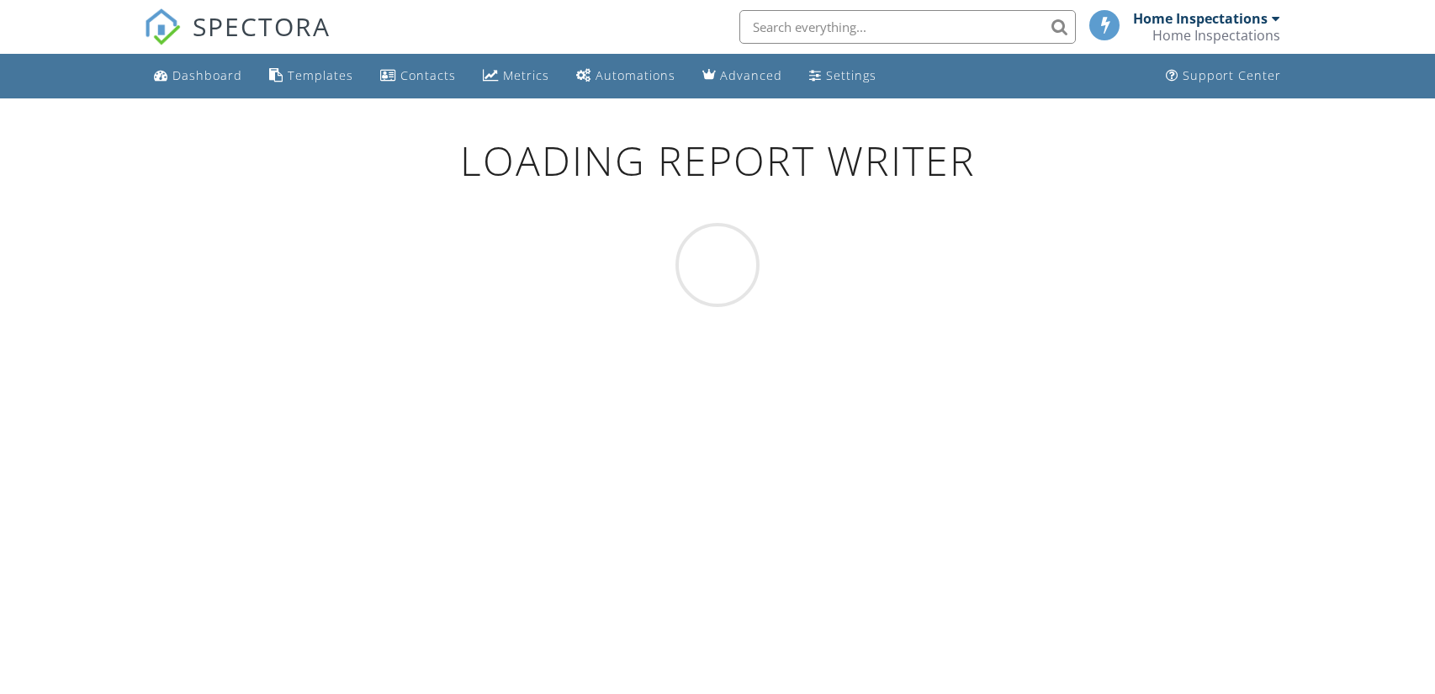
scroll to position [98, 0]
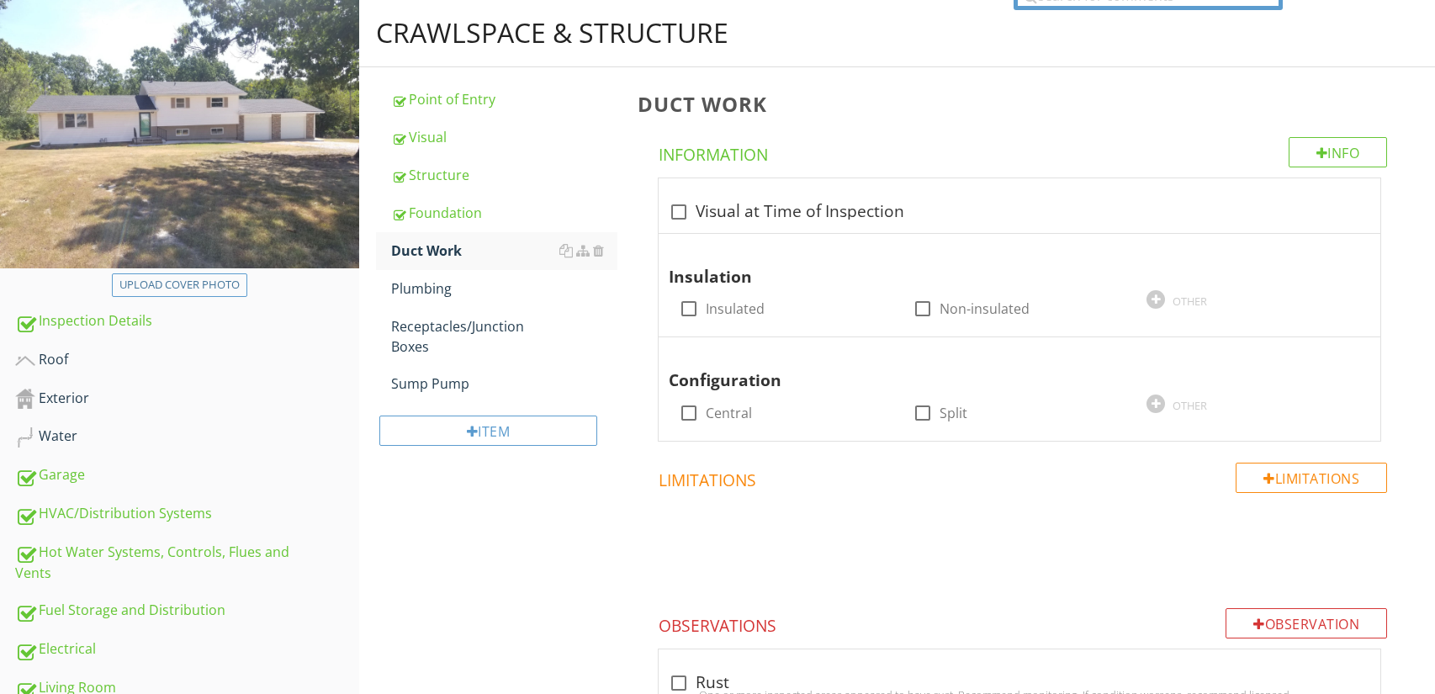
scroll to position [109, 0]
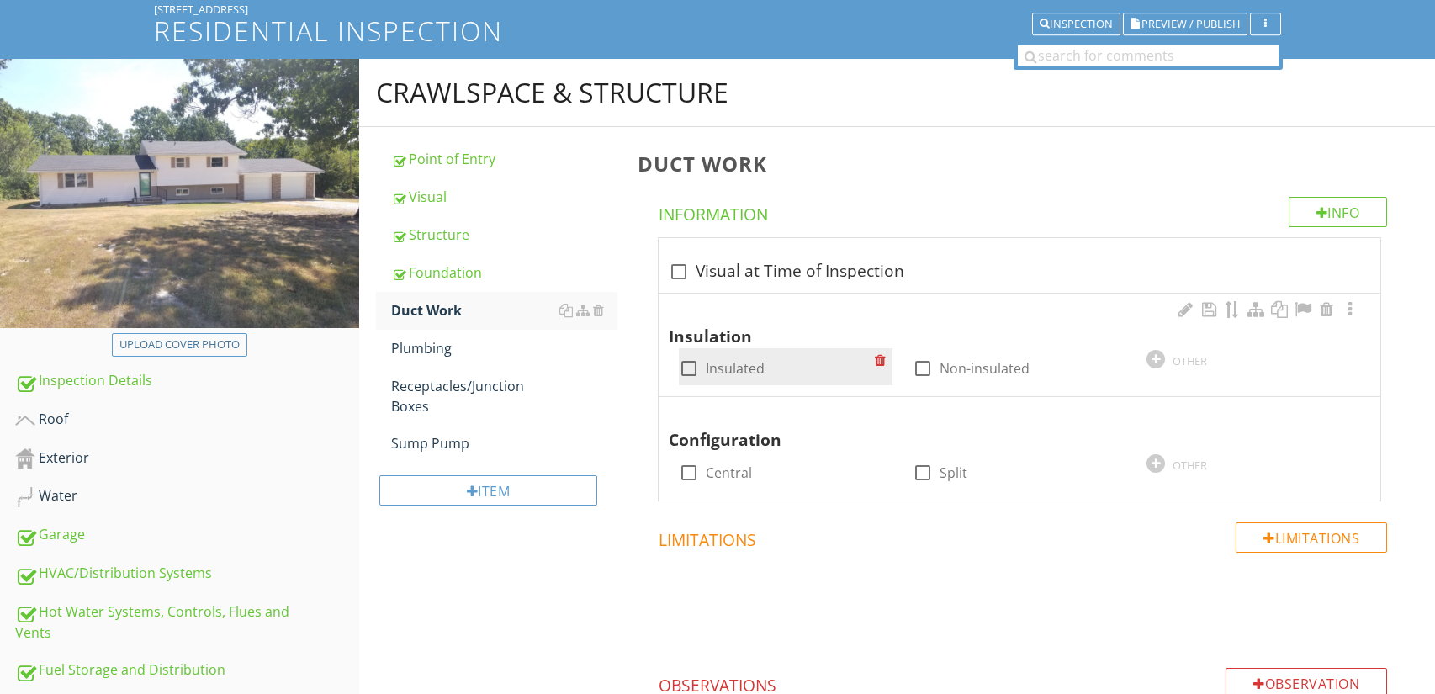
click at [685, 373] on div at bounding box center [689, 368] width 29 height 29
checkbox input "true"
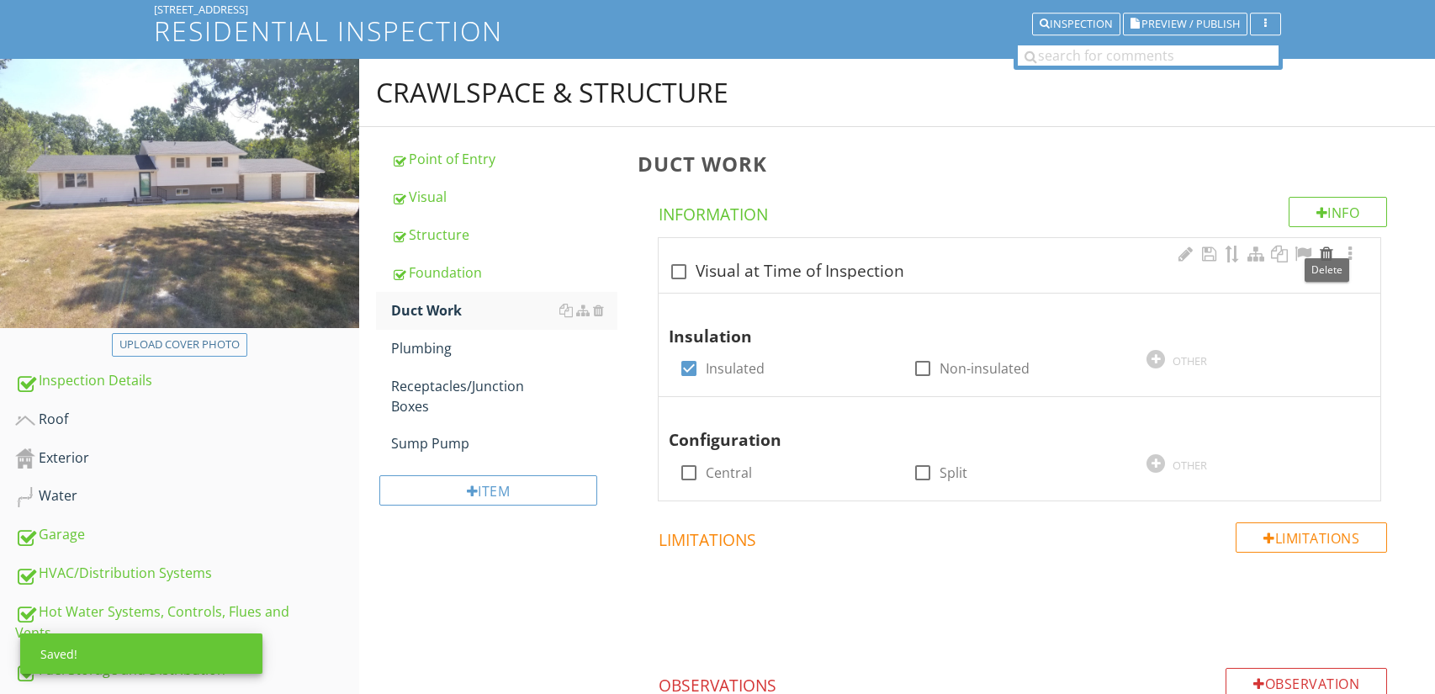
click at [1324, 247] on div at bounding box center [1327, 254] width 20 height 17
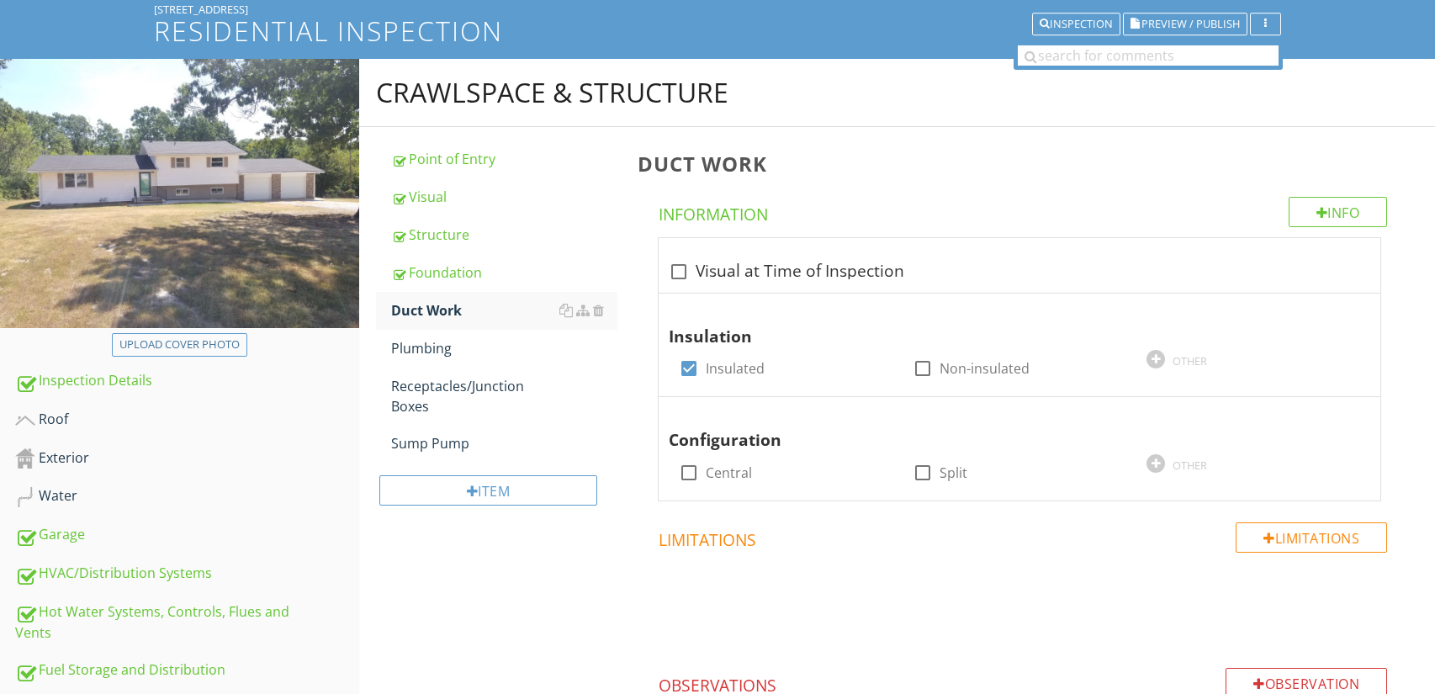
click at [1080, 140] on div at bounding box center [717, 347] width 1435 height 694
click at [697, 467] on div at bounding box center [689, 472] width 29 height 29
checkbox input "true"
click at [678, 274] on div at bounding box center [679, 271] width 29 height 29
checkbox input "true"
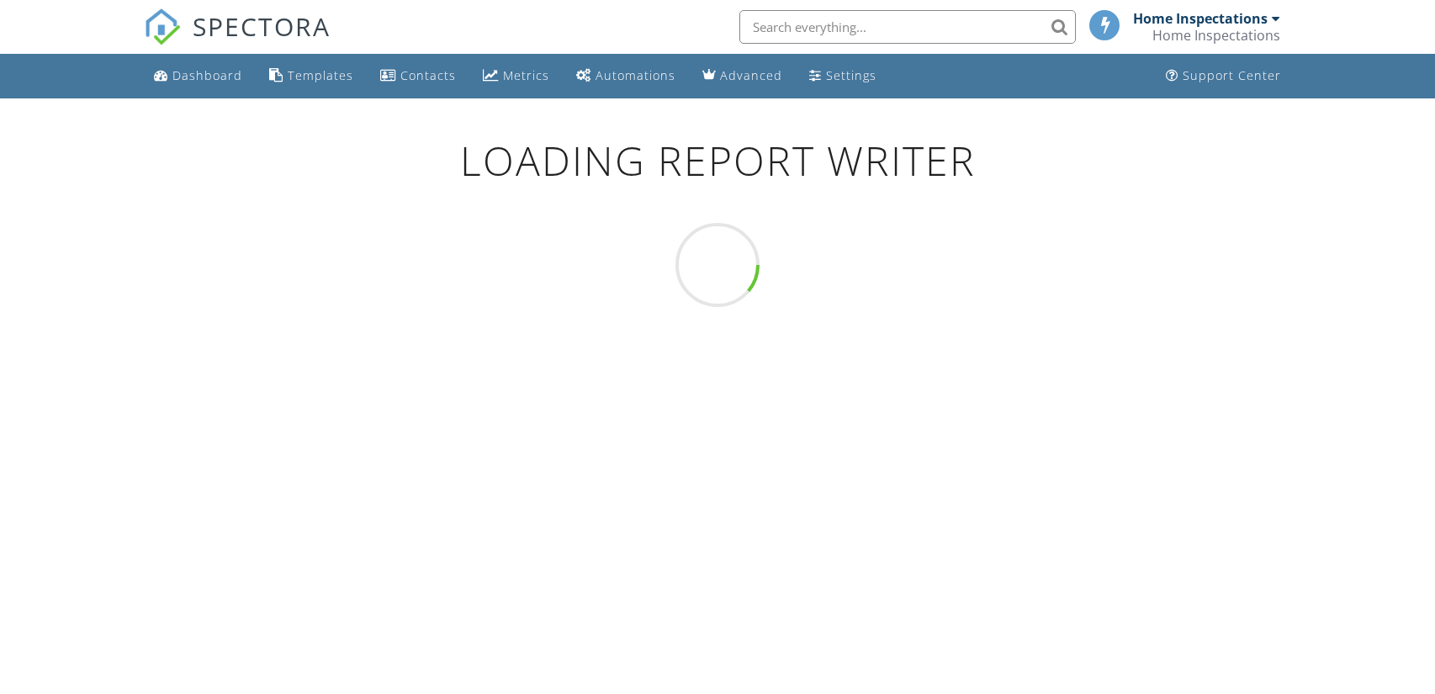
scroll to position [98, 0]
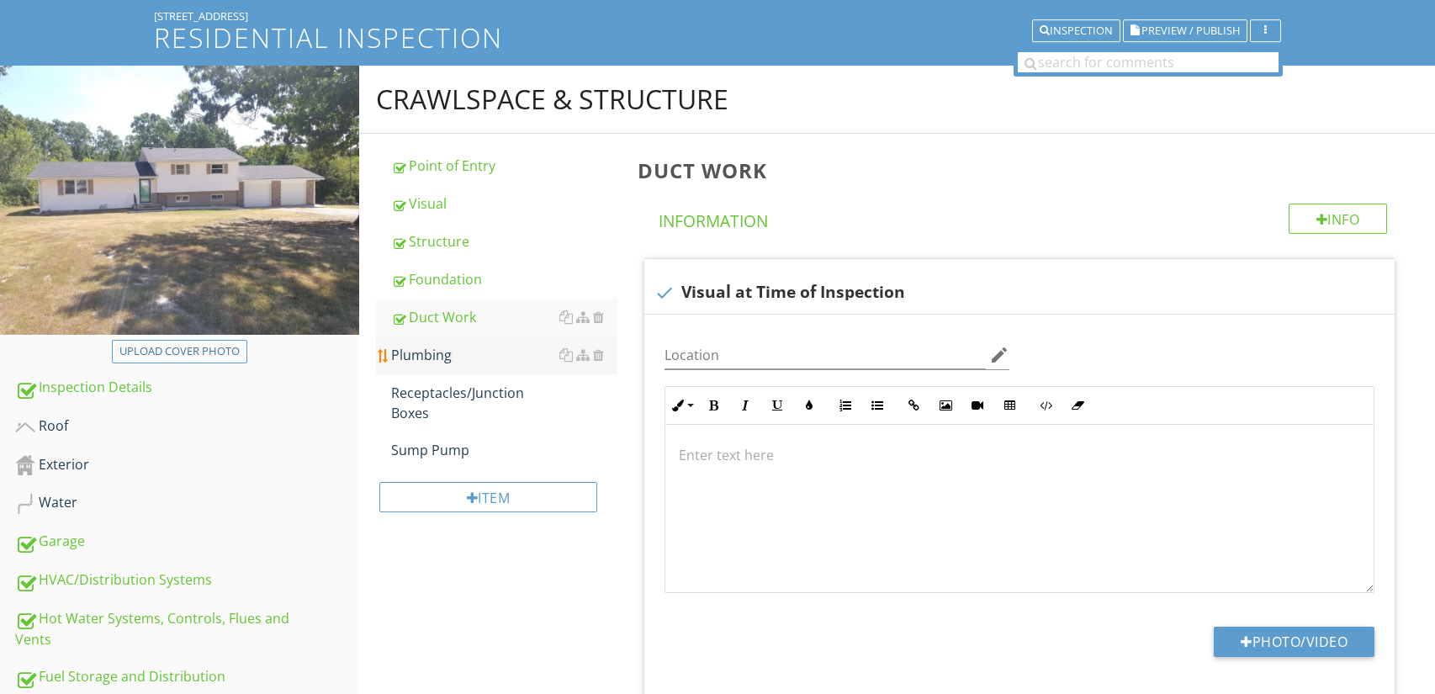
scroll to position [132, 0]
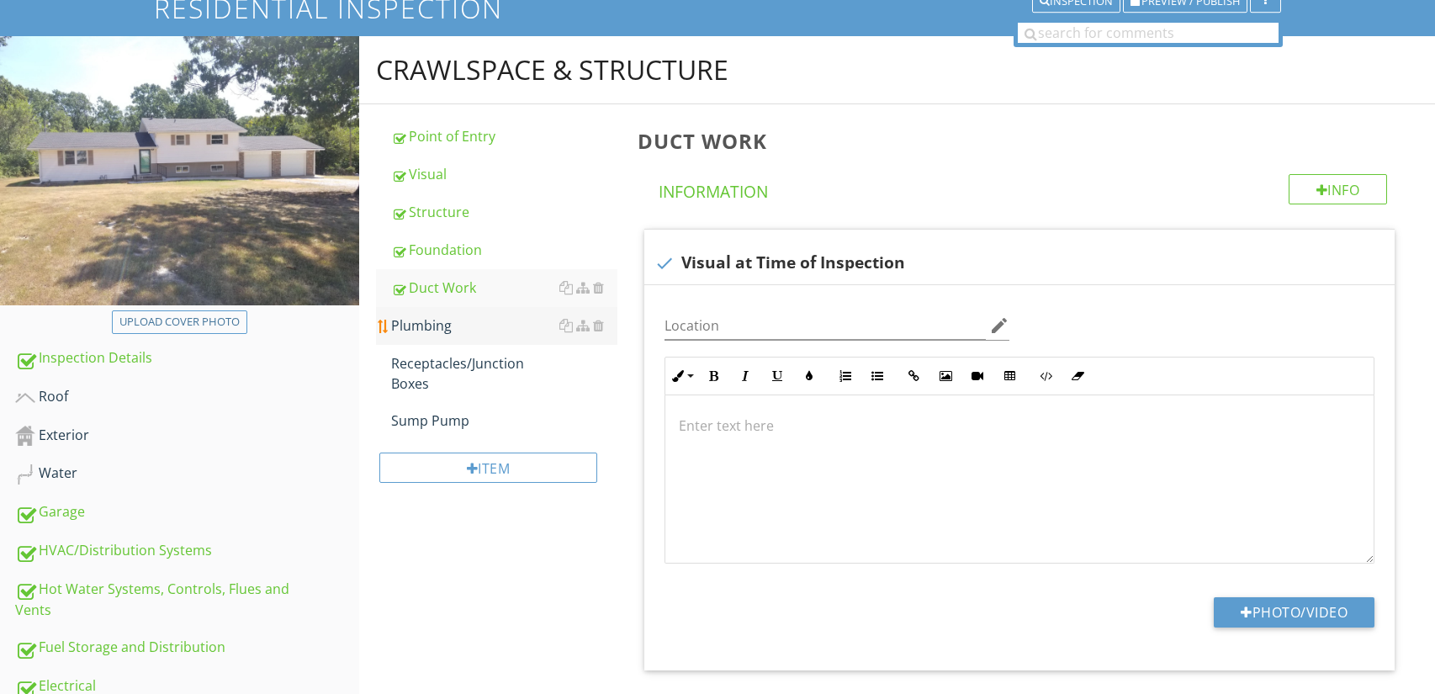
click at [509, 332] on div "Plumbing" at bounding box center [504, 325] width 227 height 20
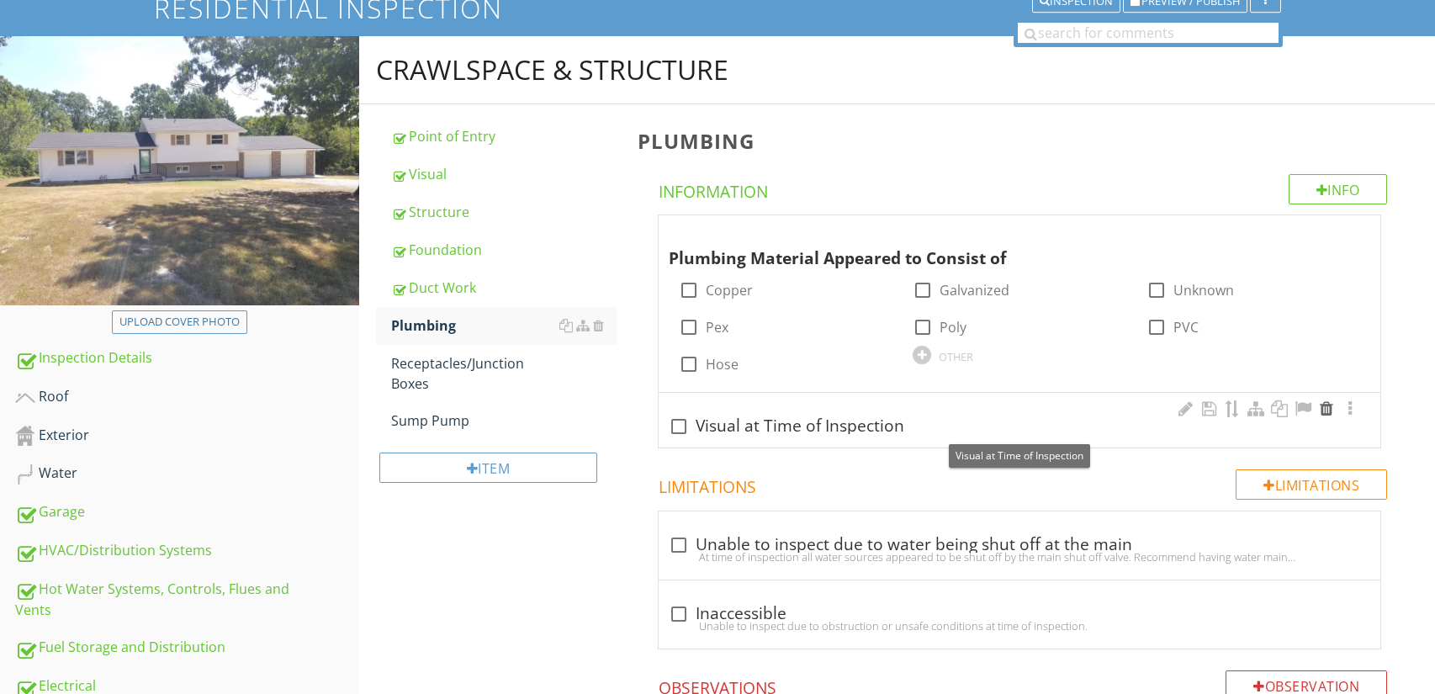
click at [1325, 411] on div at bounding box center [1327, 408] width 20 height 17
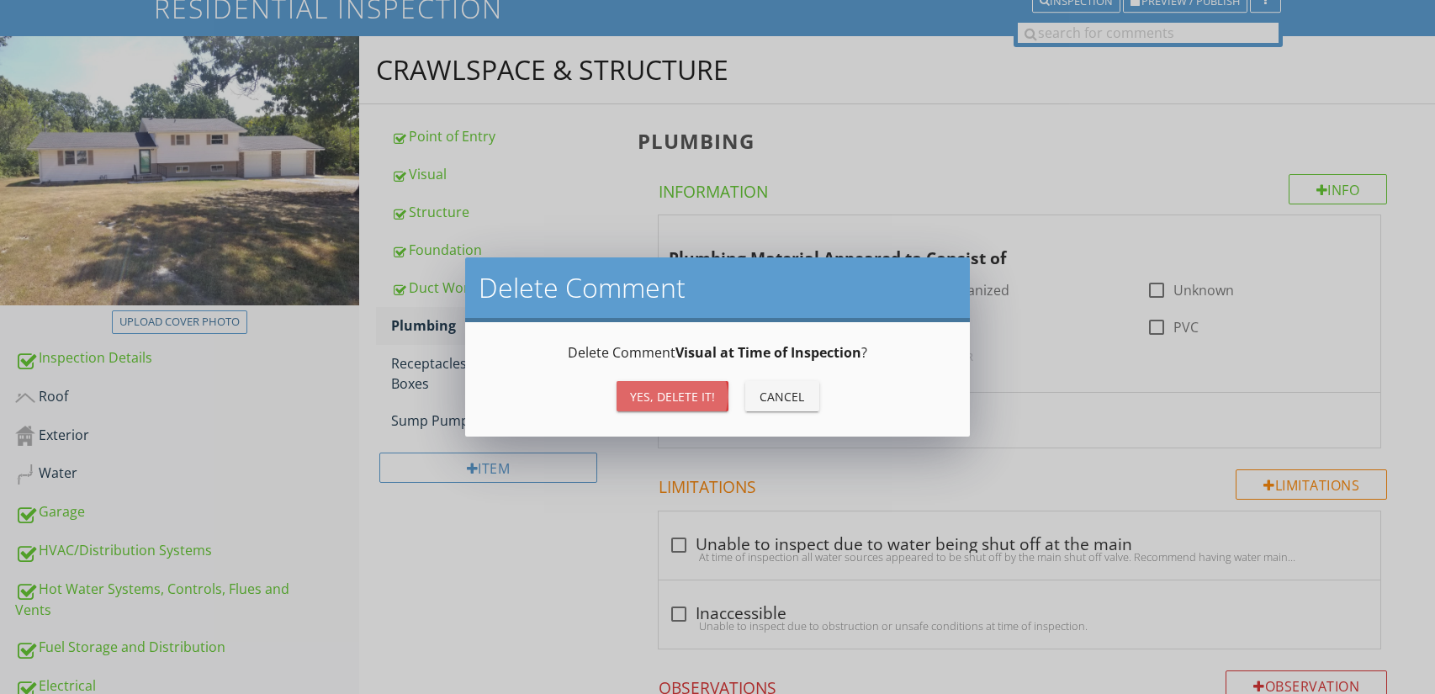
click at [682, 402] on div "Yes, Delete it!" at bounding box center [672, 397] width 85 height 18
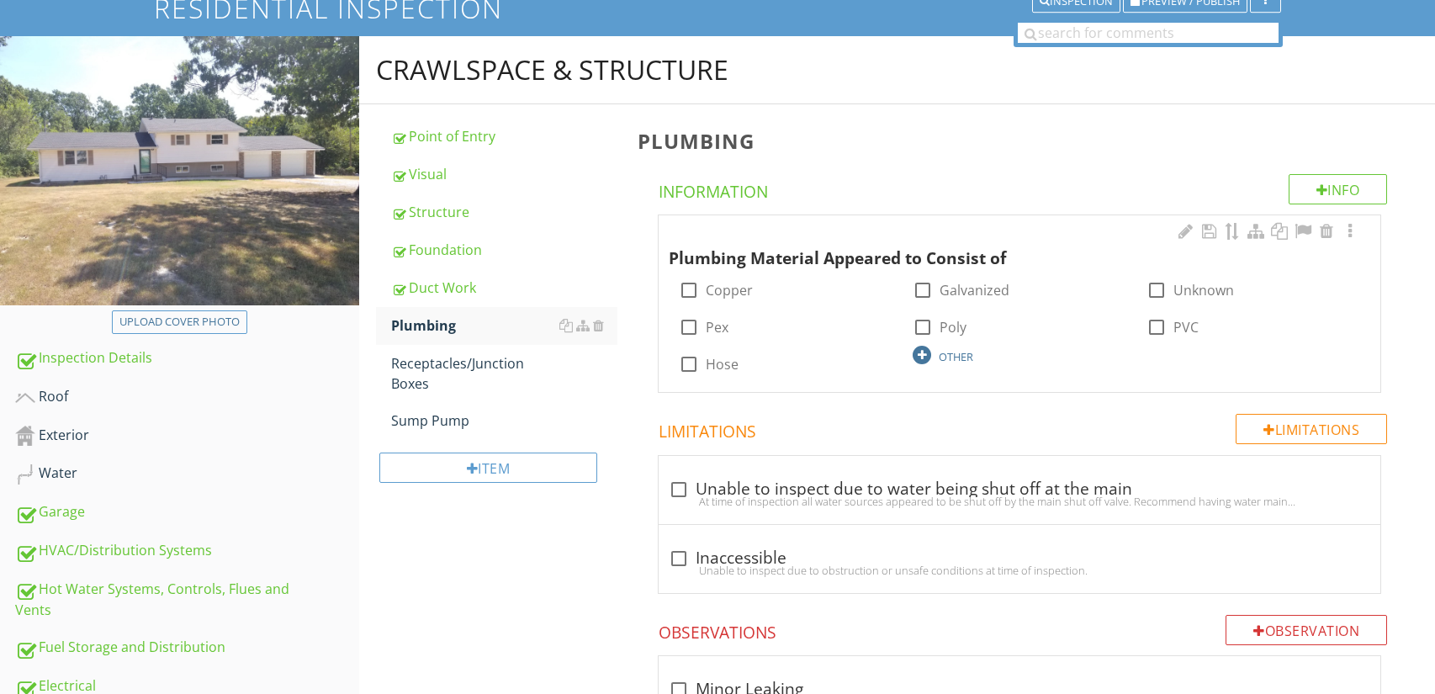
click at [922, 358] on div at bounding box center [922, 355] width 19 height 19
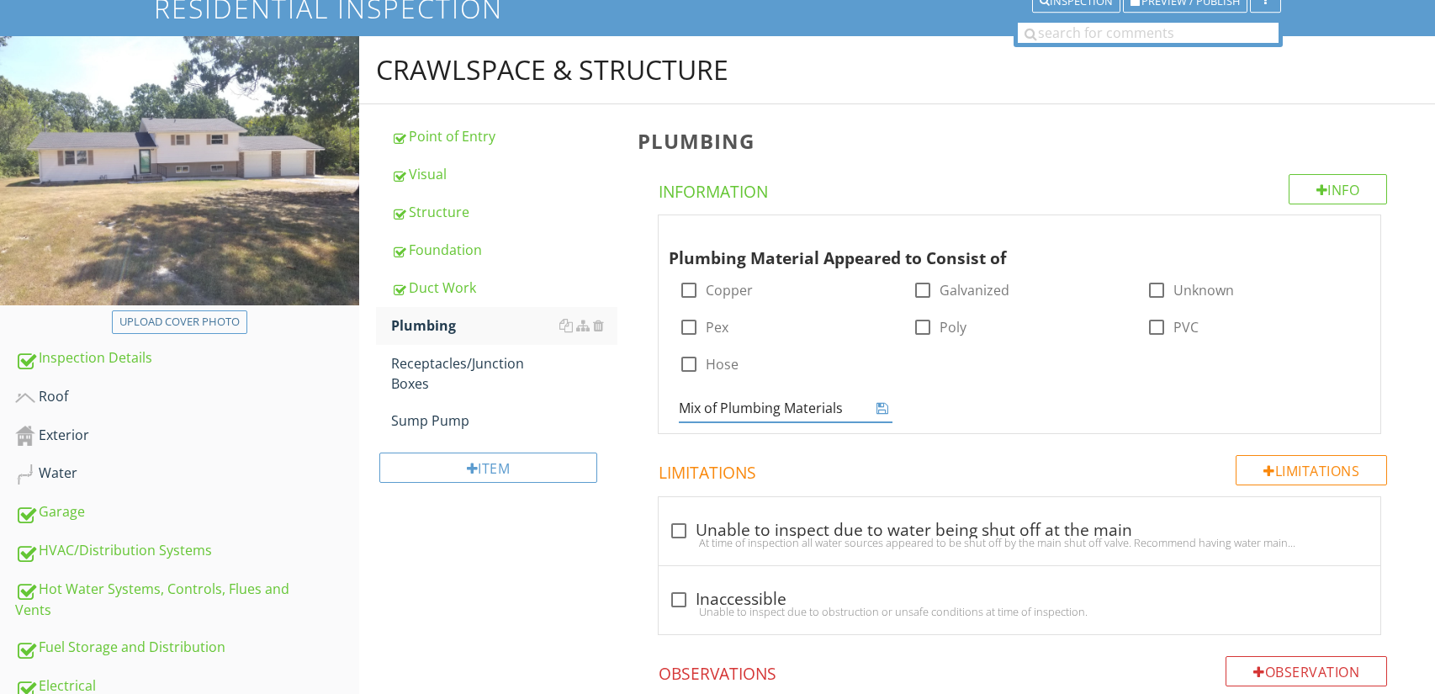
type input "Mix of Plumbing Materials"
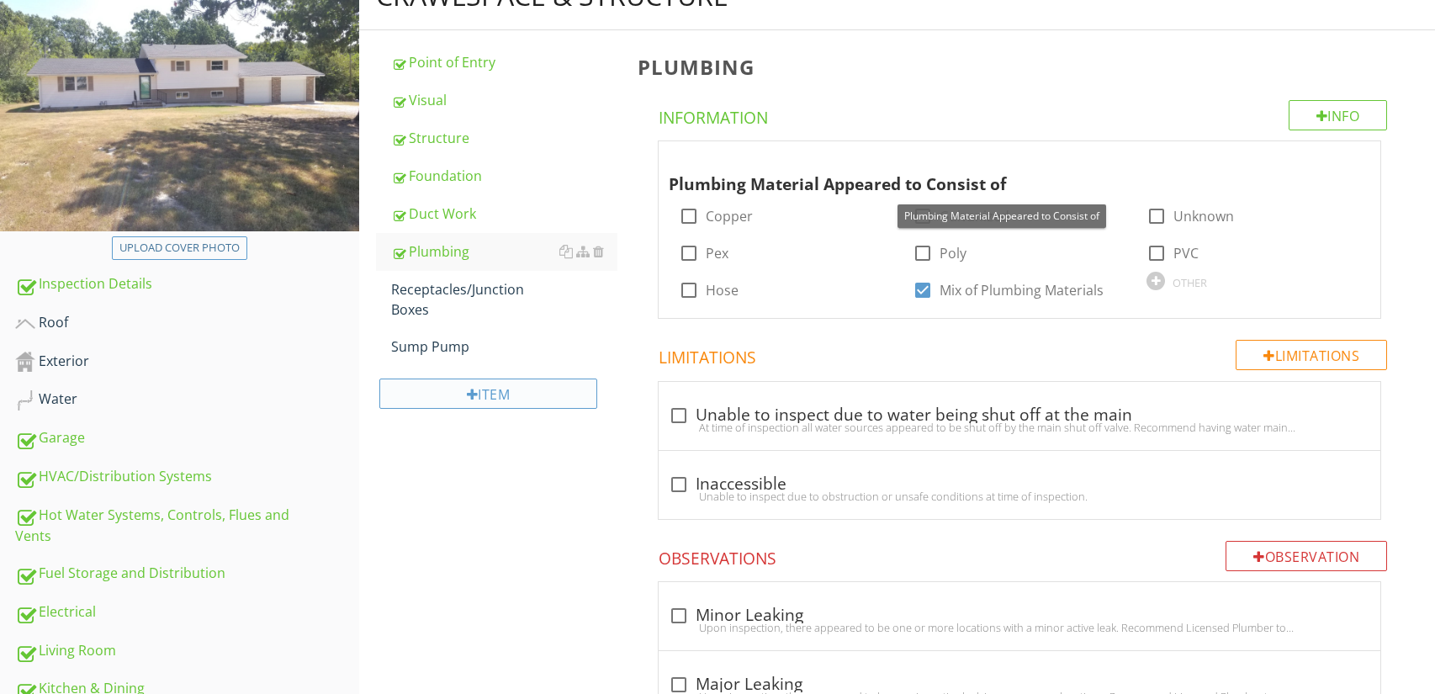
scroll to position [208, 0]
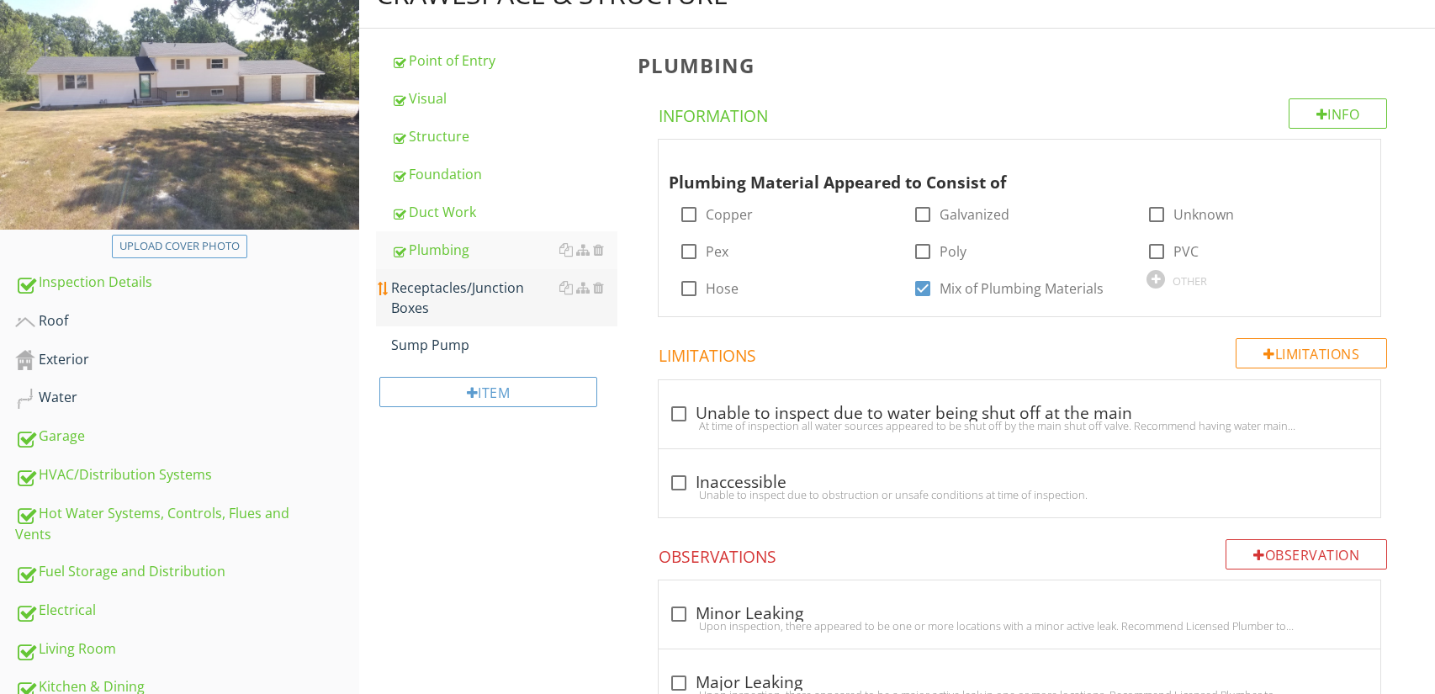
click at [498, 314] on div "Receptacles/Junction Boxes" at bounding box center [504, 298] width 227 height 40
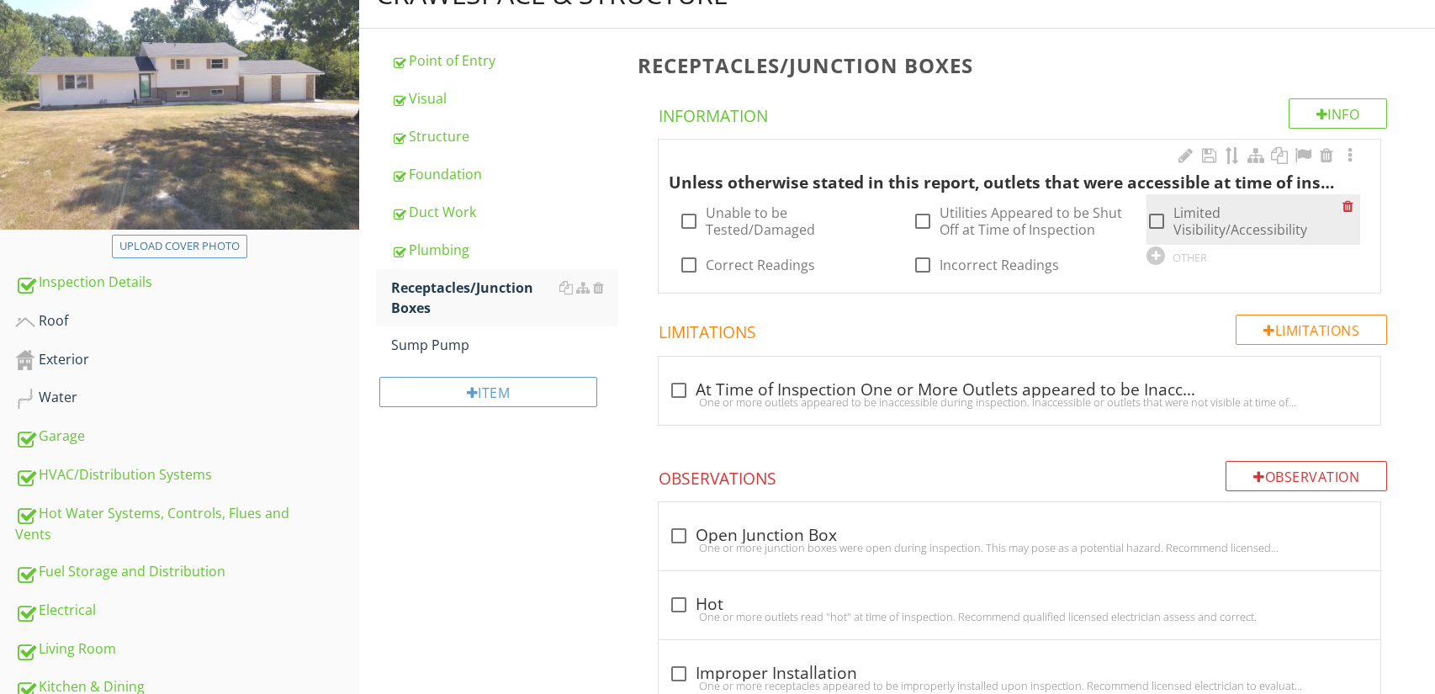
click at [1159, 226] on div at bounding box center [1156, 221] width 29 height 29
checkbox input "true"
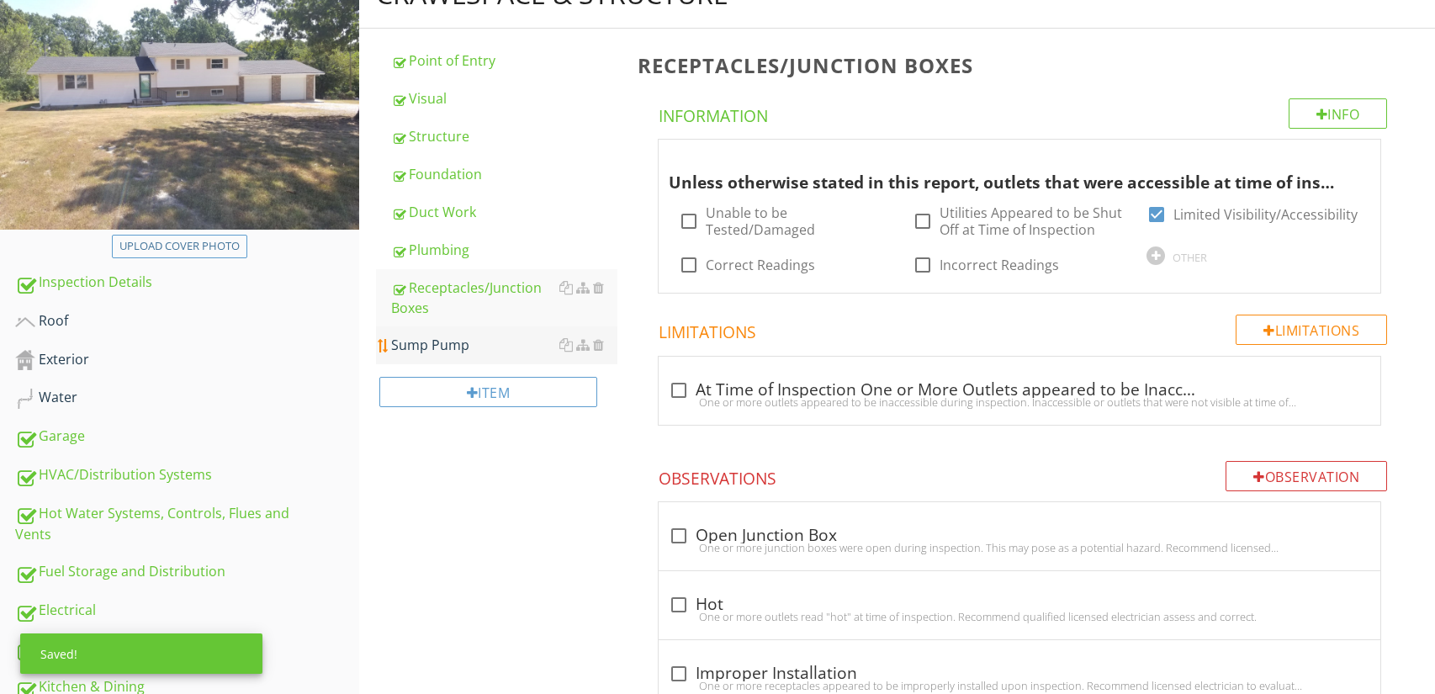
click at [516, 351] on div "Sump Pump" at bounding box center [504, 345] width 227 height 20
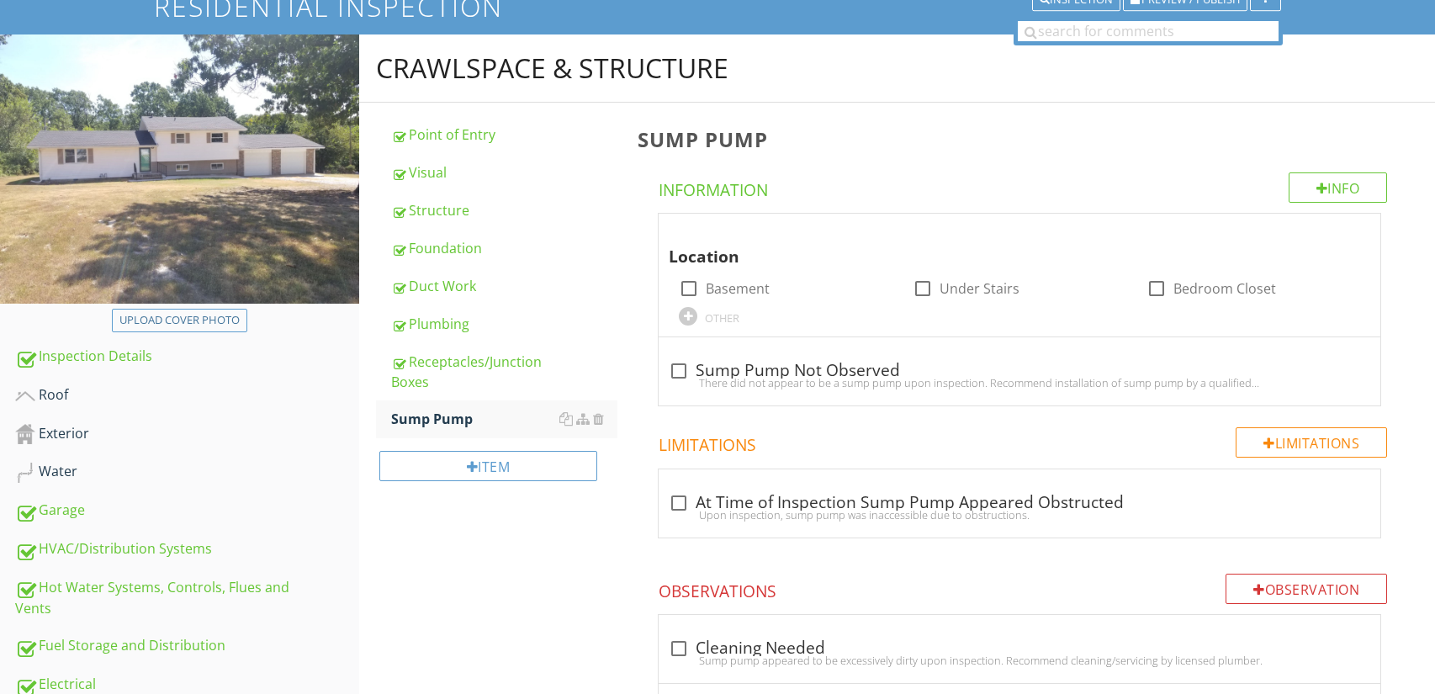
scroll to position [160, 0]
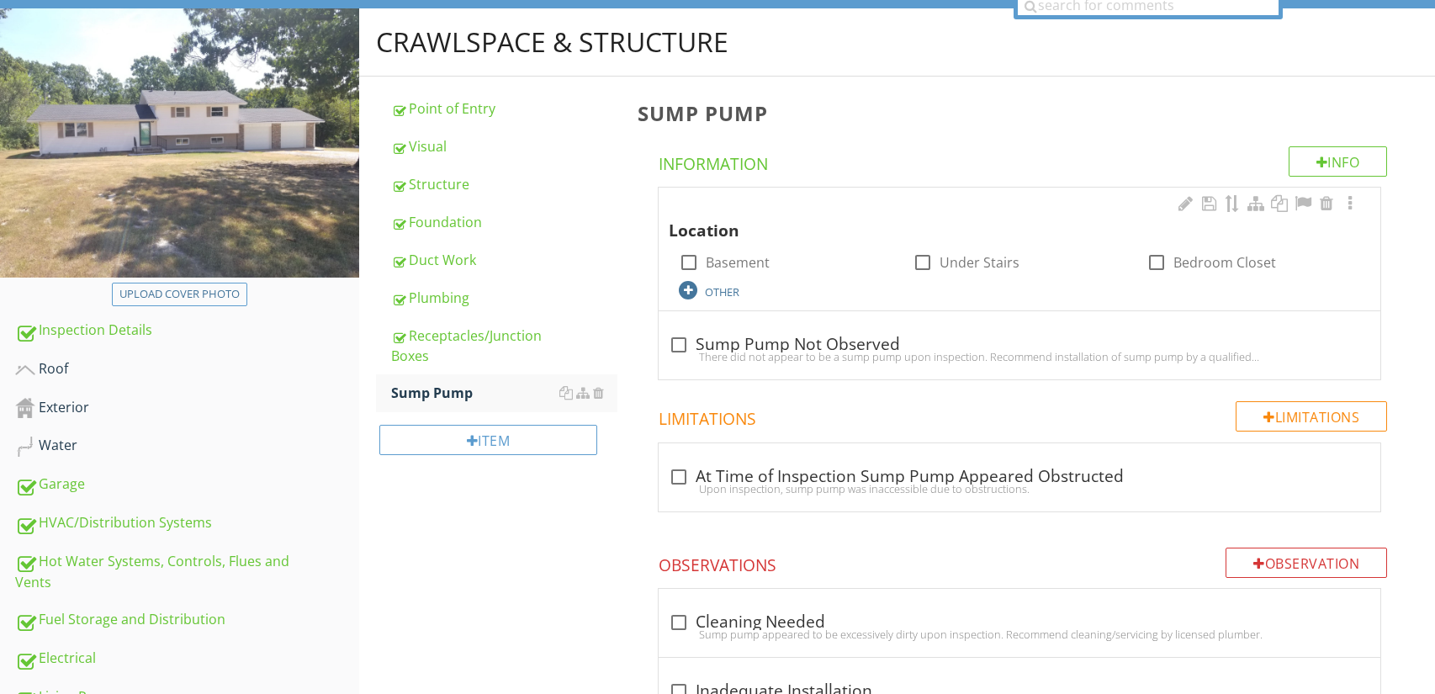
click at [686, 289] on div at bounding box center [688, 290] width 19 height 19
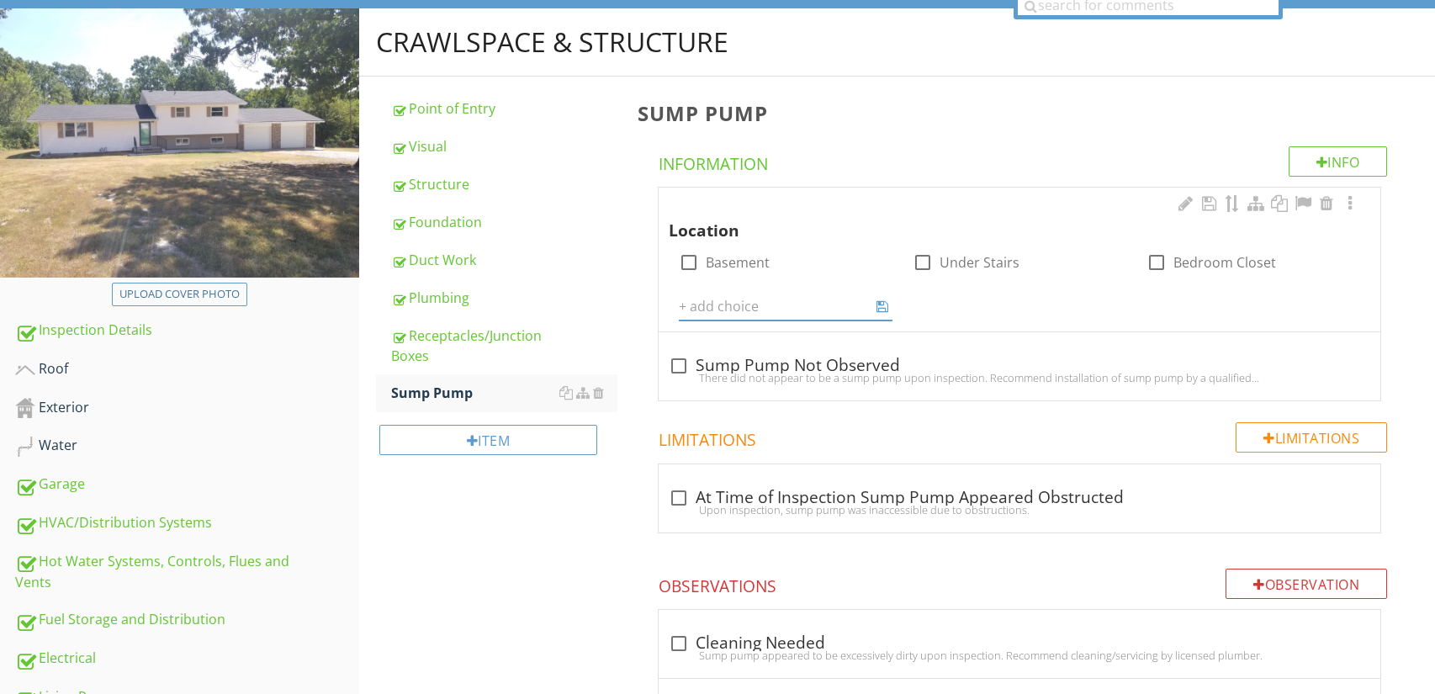
click at [1009, 285] on div "Location check_box_outline_blank Basement check_box_outline_blank Under Stairs …" at bounding box center [1020, 257] width 702 height 129
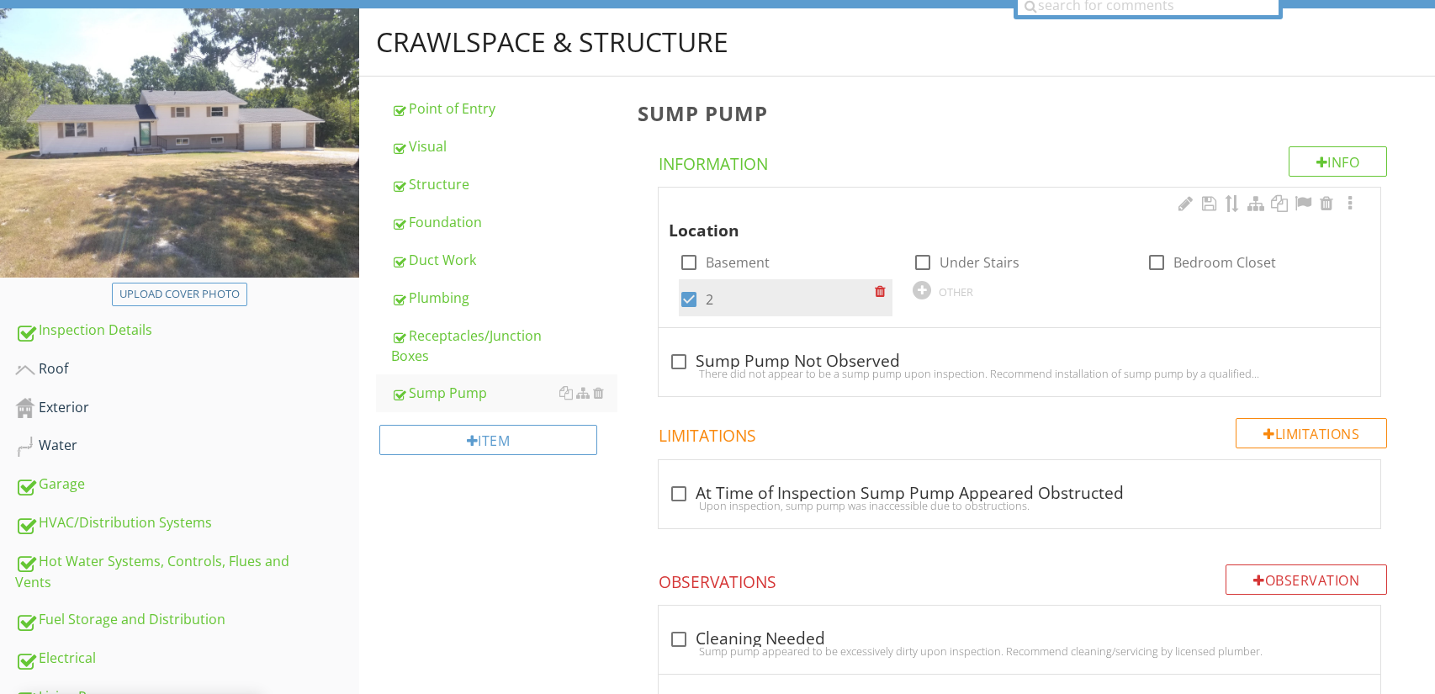
click at [882, 292] on div at bounding box center [884, 291] width 18 height 24
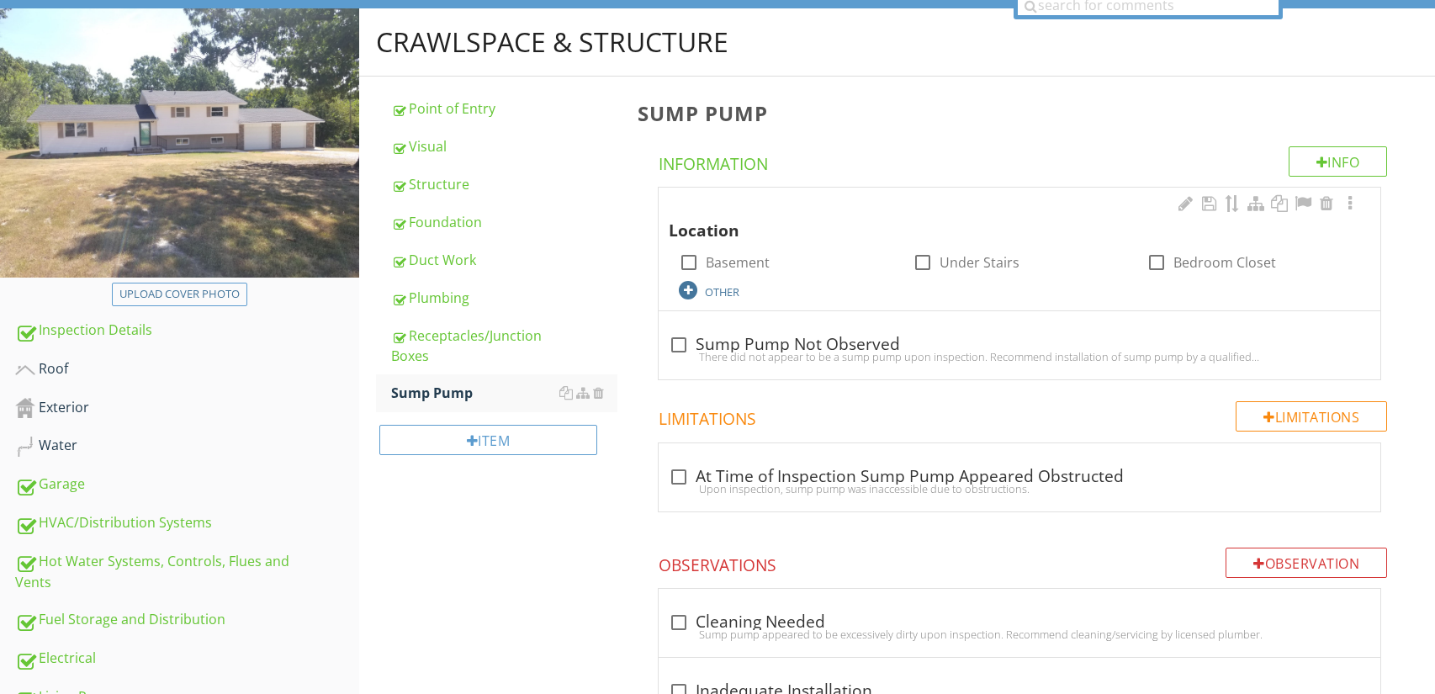
click at [691, 288] on div at bounding box center [688, 290] width 19 height 19
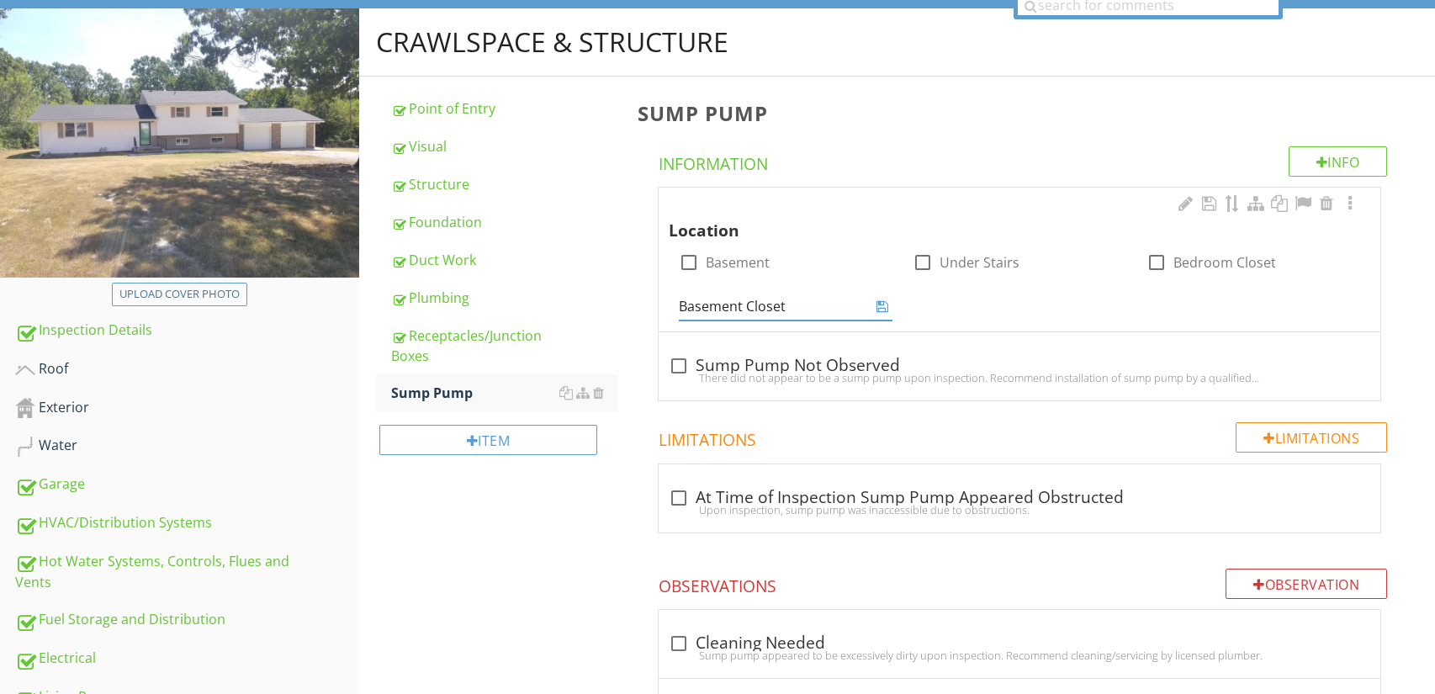
type input "Basement Closet"
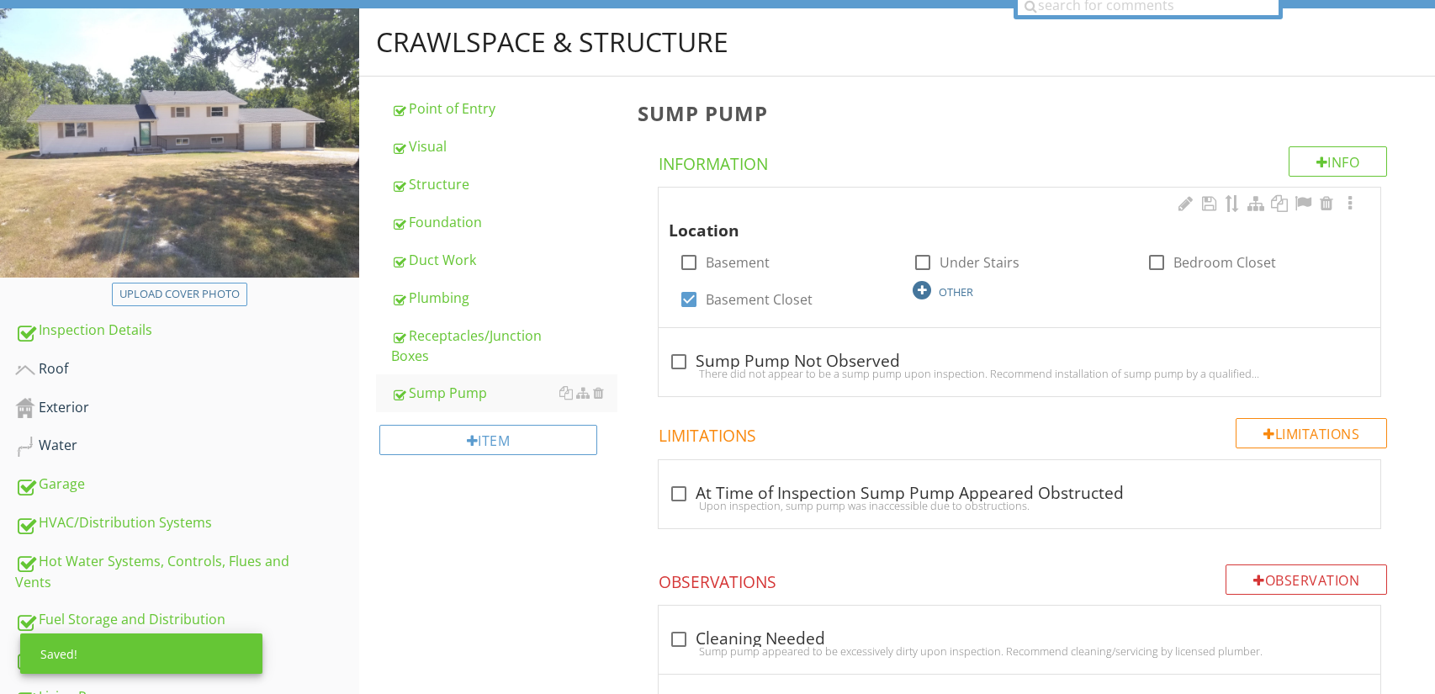
click at [920, 294] on div at bounding box center [922, 290] width 19 height 19
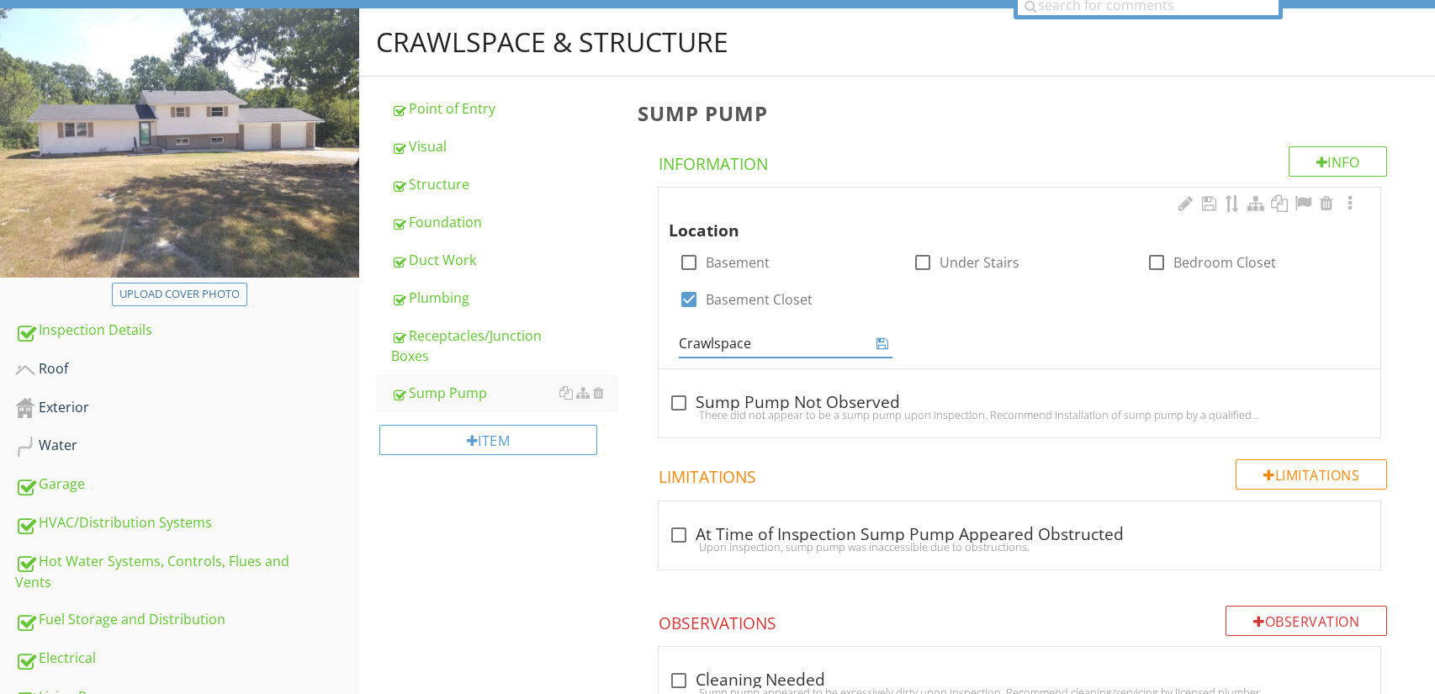
type input "Crawlspace"
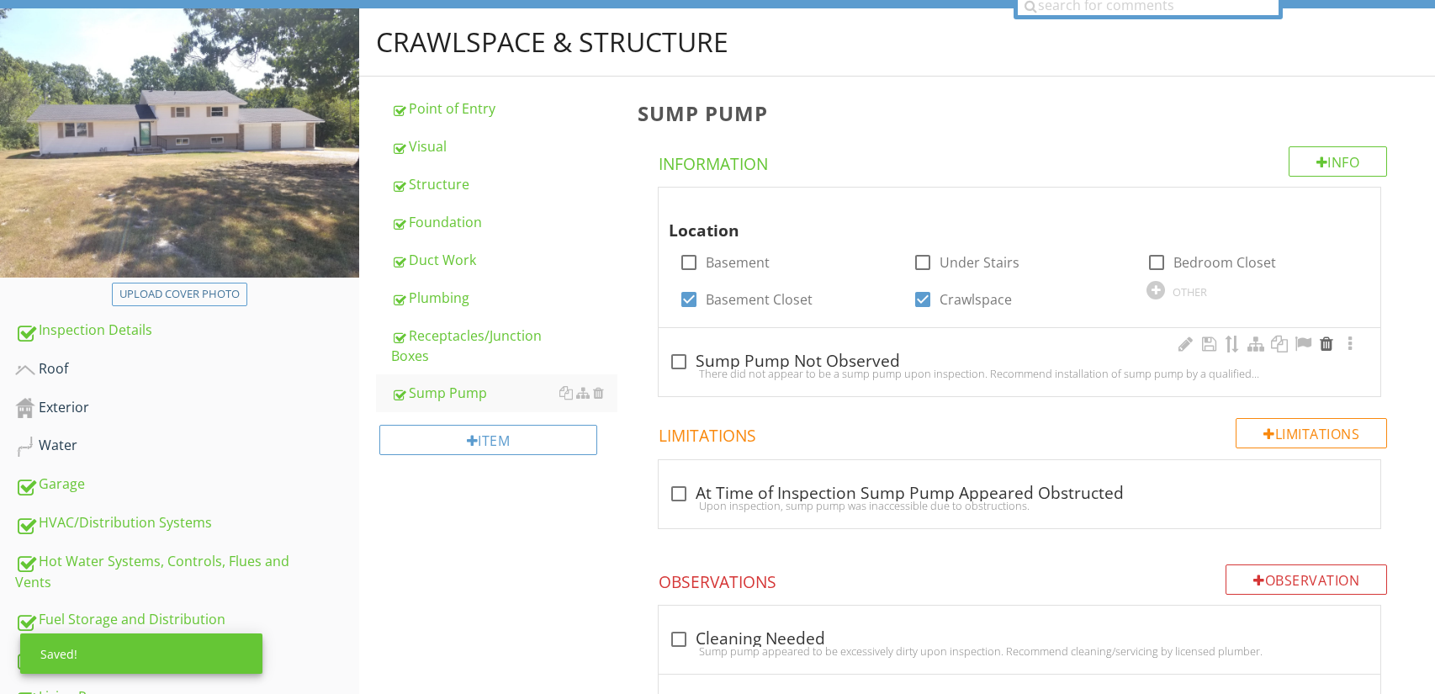
click at [1327, 343] on div at bounding box center [1327, 344] width 20 height 17
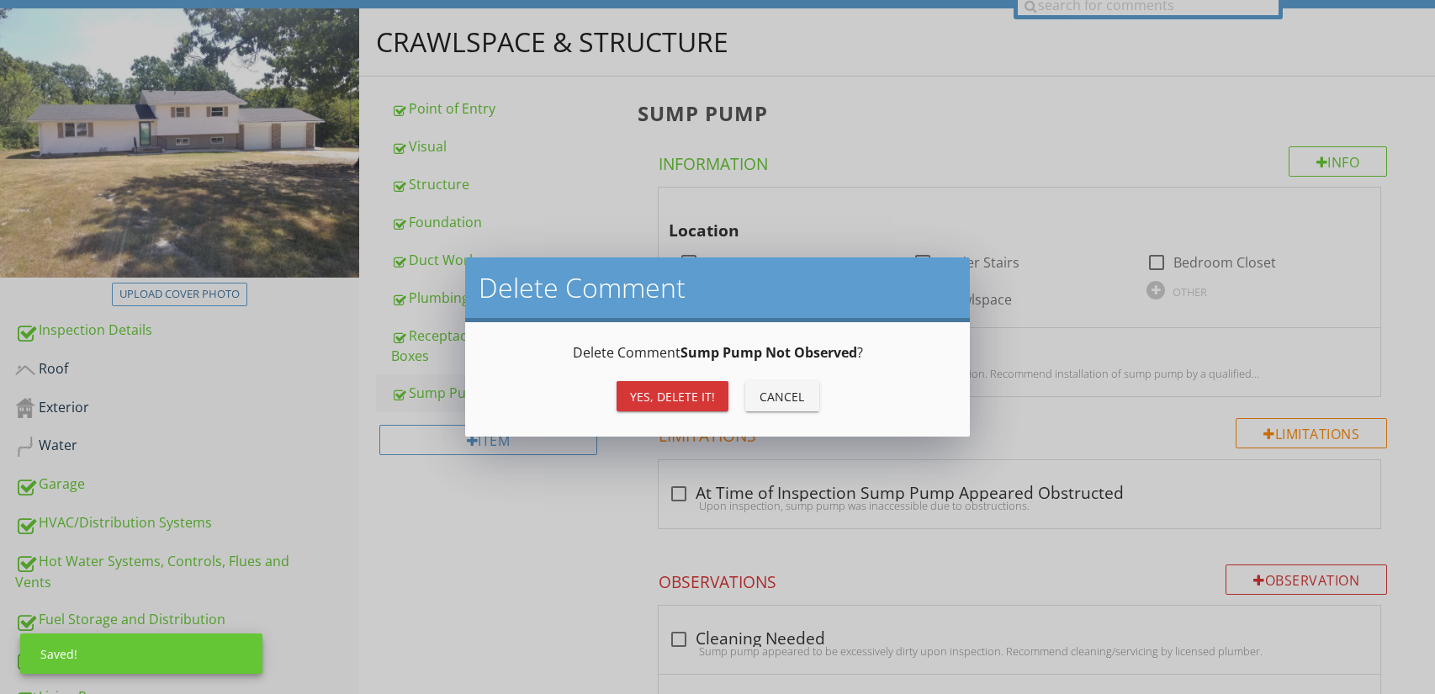
click at [713, 404] on div "Yes, Delete it!" at bounding box center [672, 397] width 85 height 18
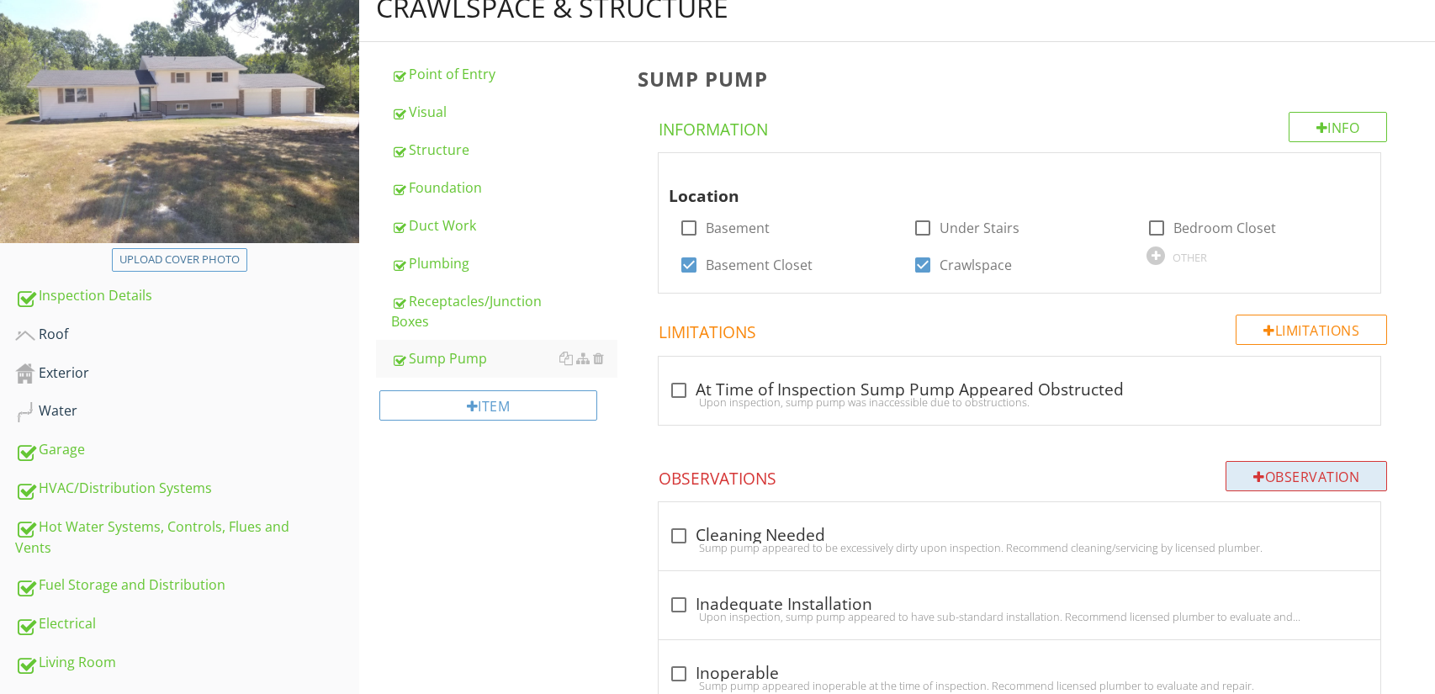
scroll to position [188, 0]
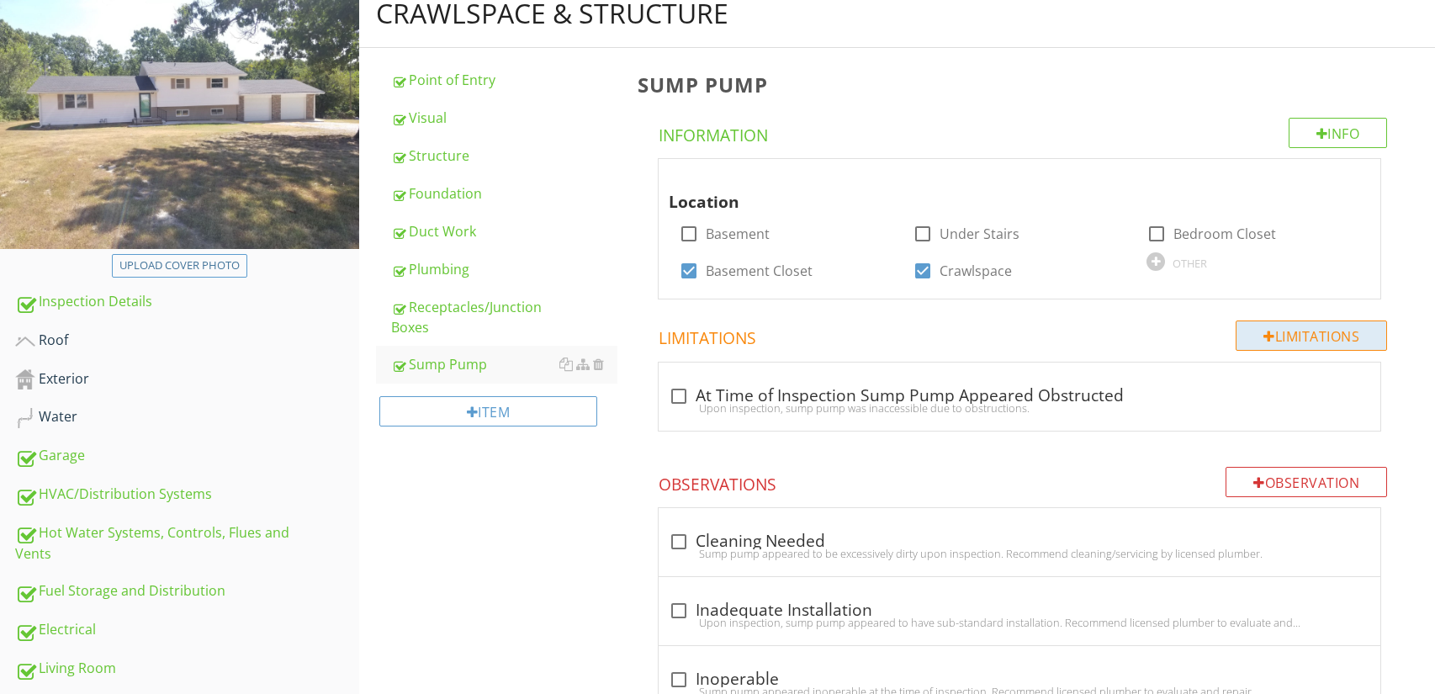
click at [1267, 338] on div at bounding box center [1270, 336] width 12 height 13
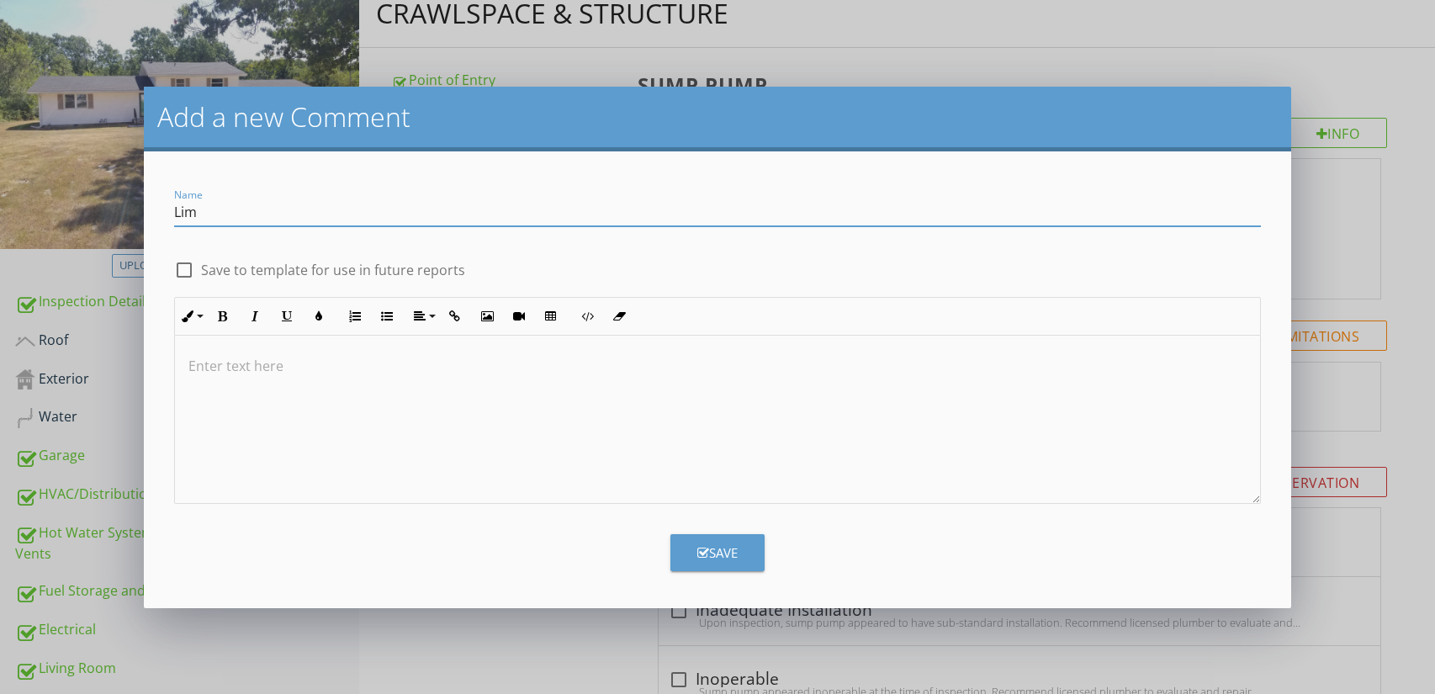
type input "Limited Visibility and Accessibility At Time of Inspection"
click at [736, 550] on div "Save" at bounding box center [717, 552] width 40 height 19
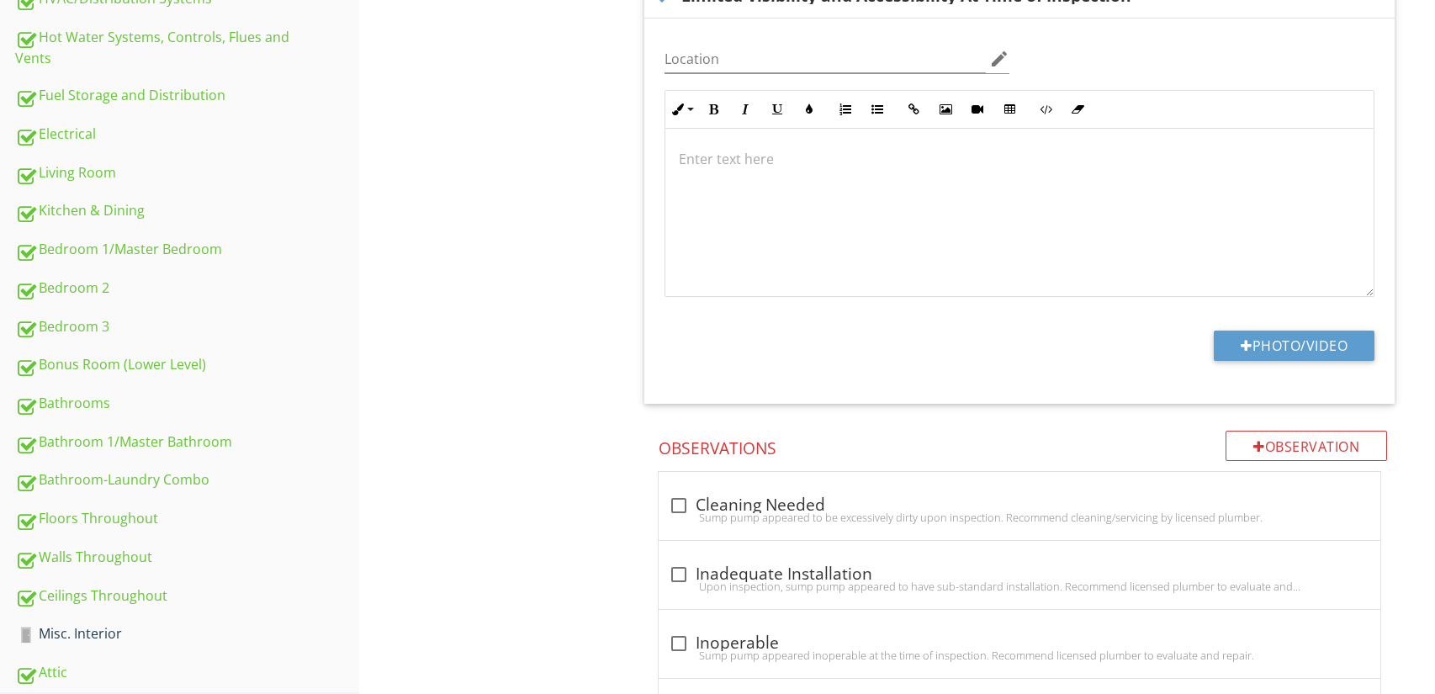
scroll to position [791, 0]
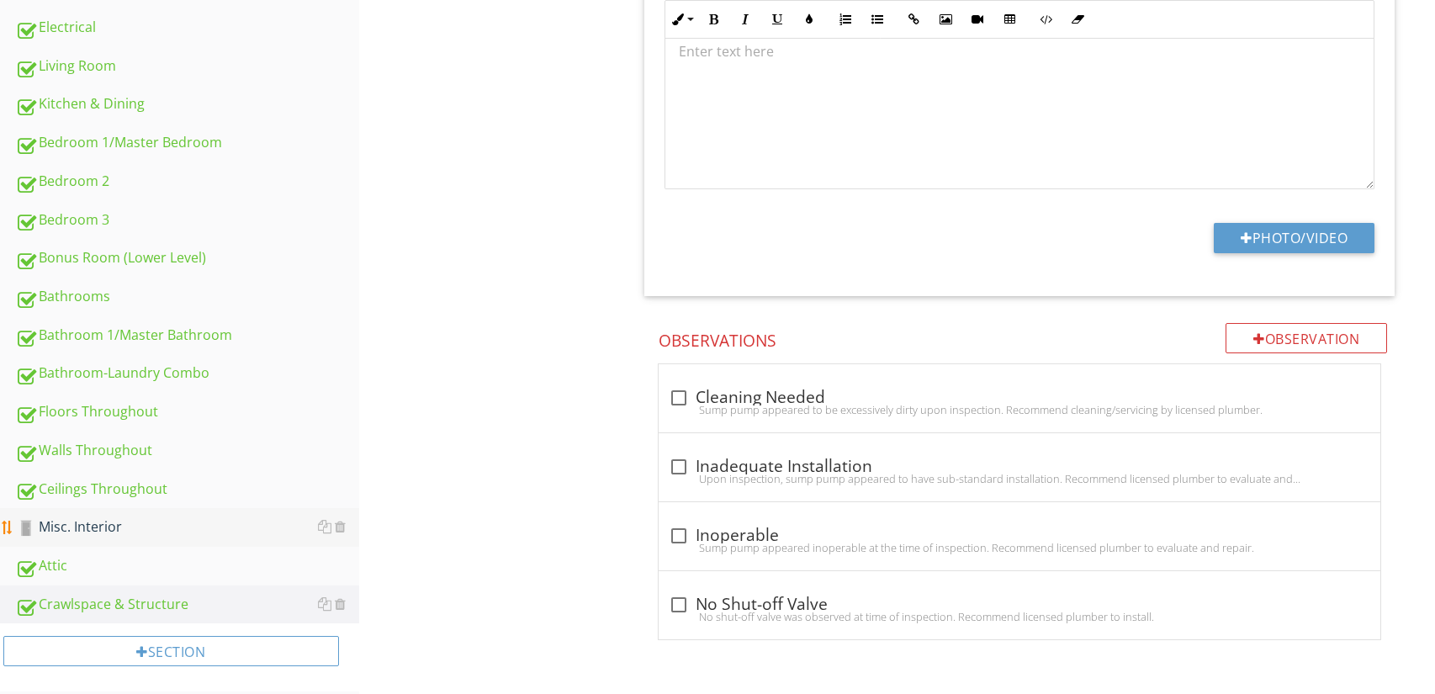
click at [185, 525] on link "Misc. Interior" at bounding box center [187, 527] width 344 height 39
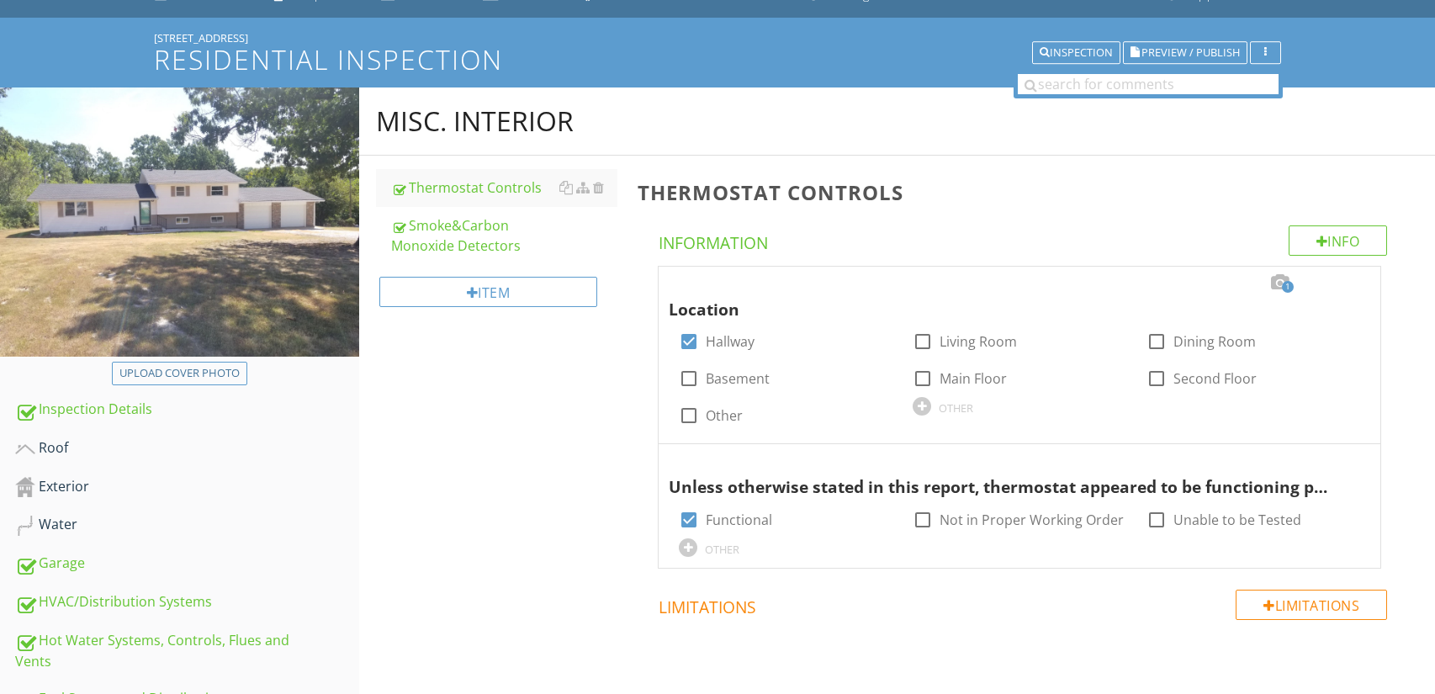
scroll to position [69, 0]
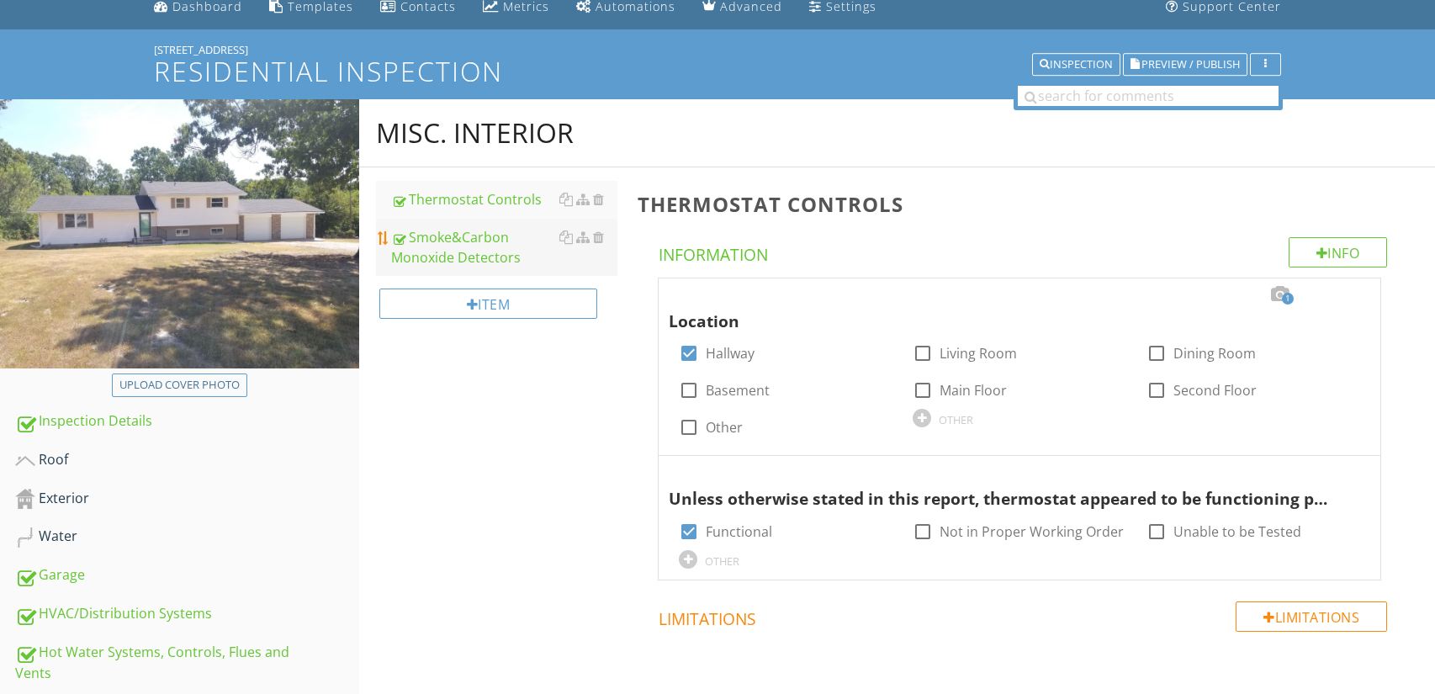
click at [531, 258] on div "Smoke&Carbon Monoxide Detectors" at bounding box center [504, 247] width 227 height 40
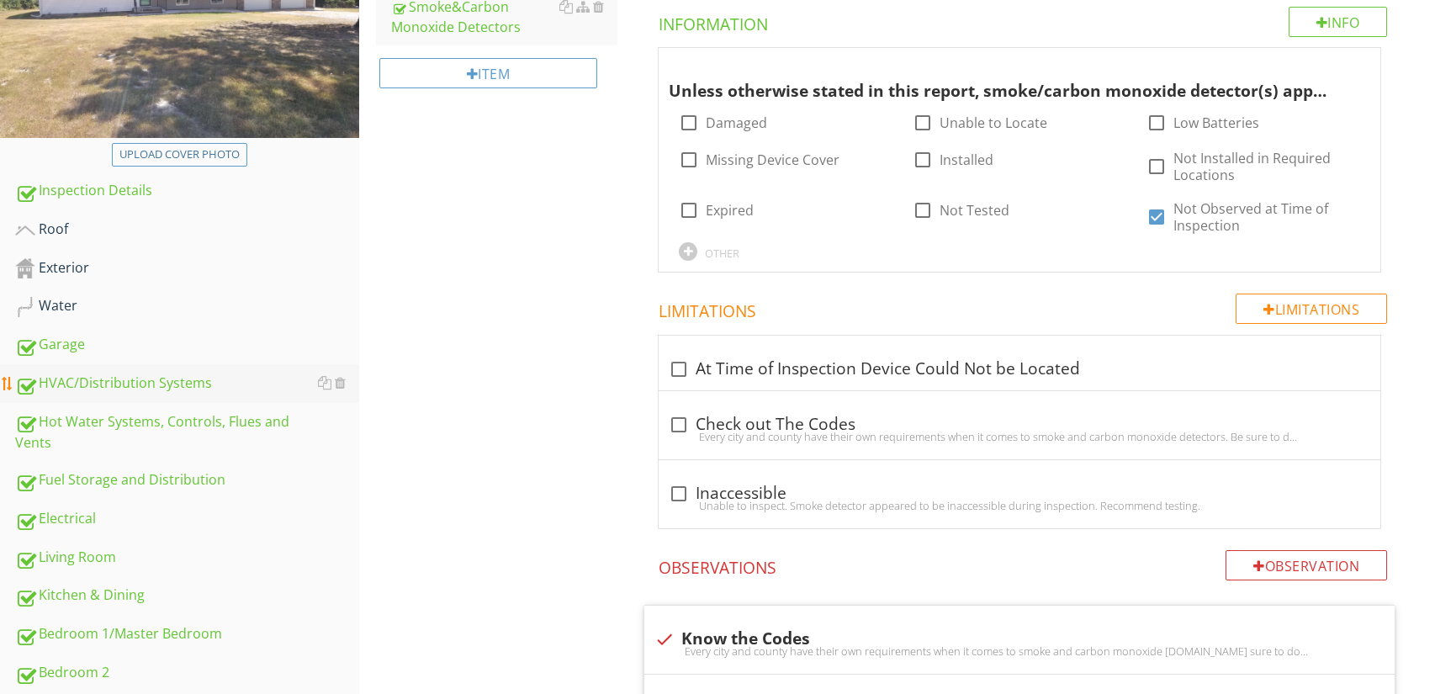
scroll to position [298, 0]
click at [165, 304] on div "Water" at bounding box center [187, 308] width 344 height 22
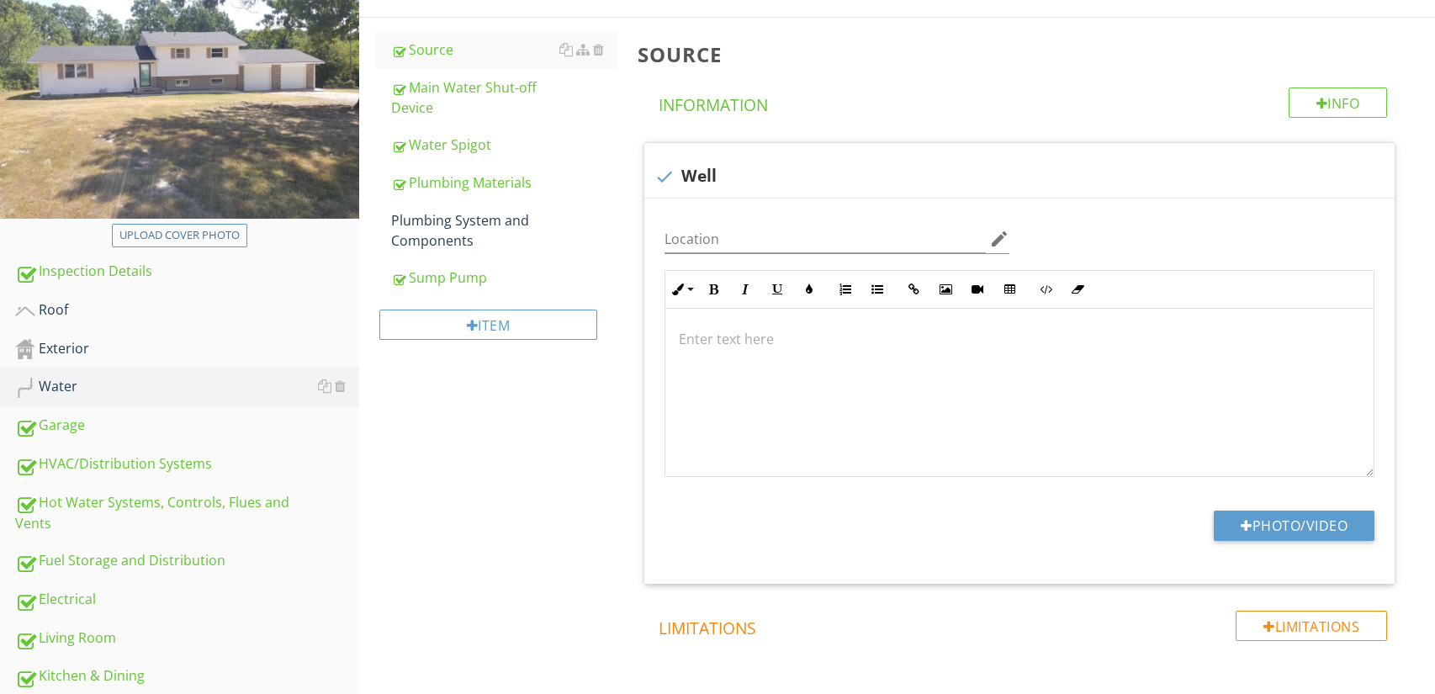
scroll to position [204, 0]
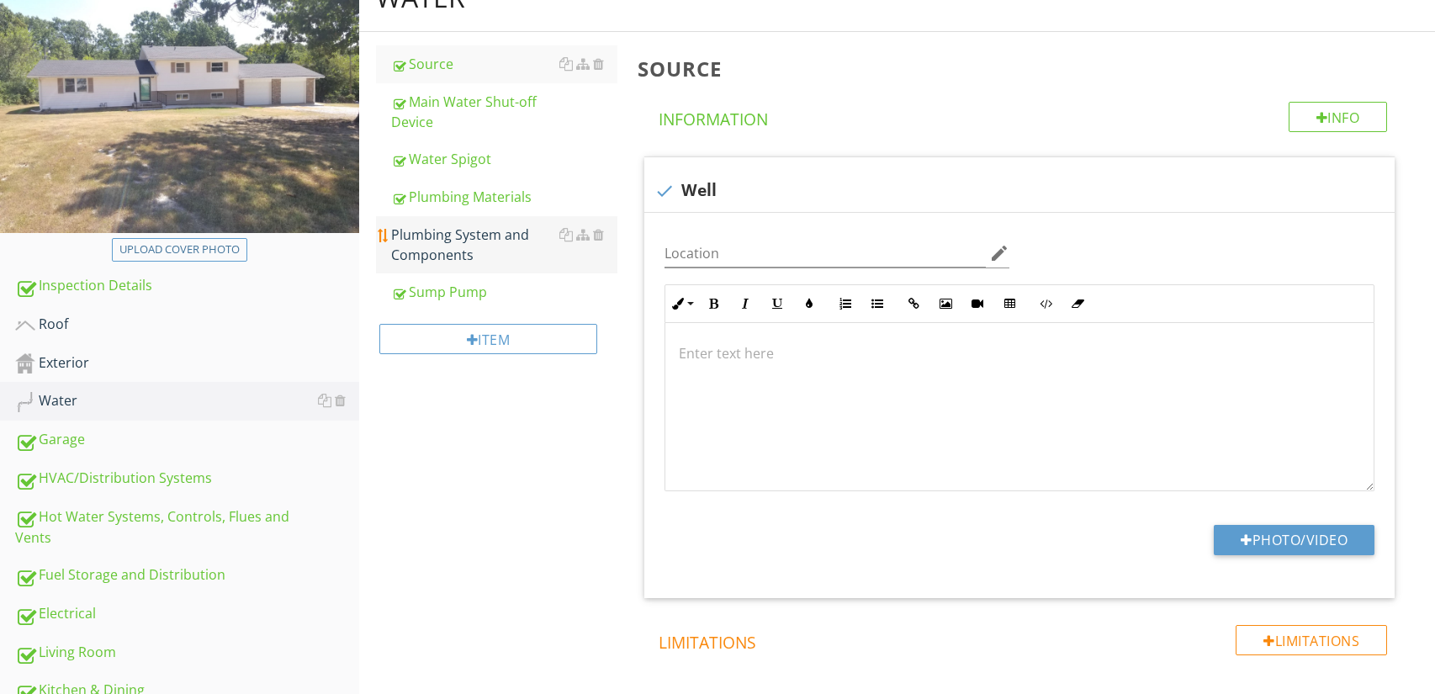
click at [531, 261] on div "Plumbing System and Components" at bounding box center [504, 245] width 227 height 40
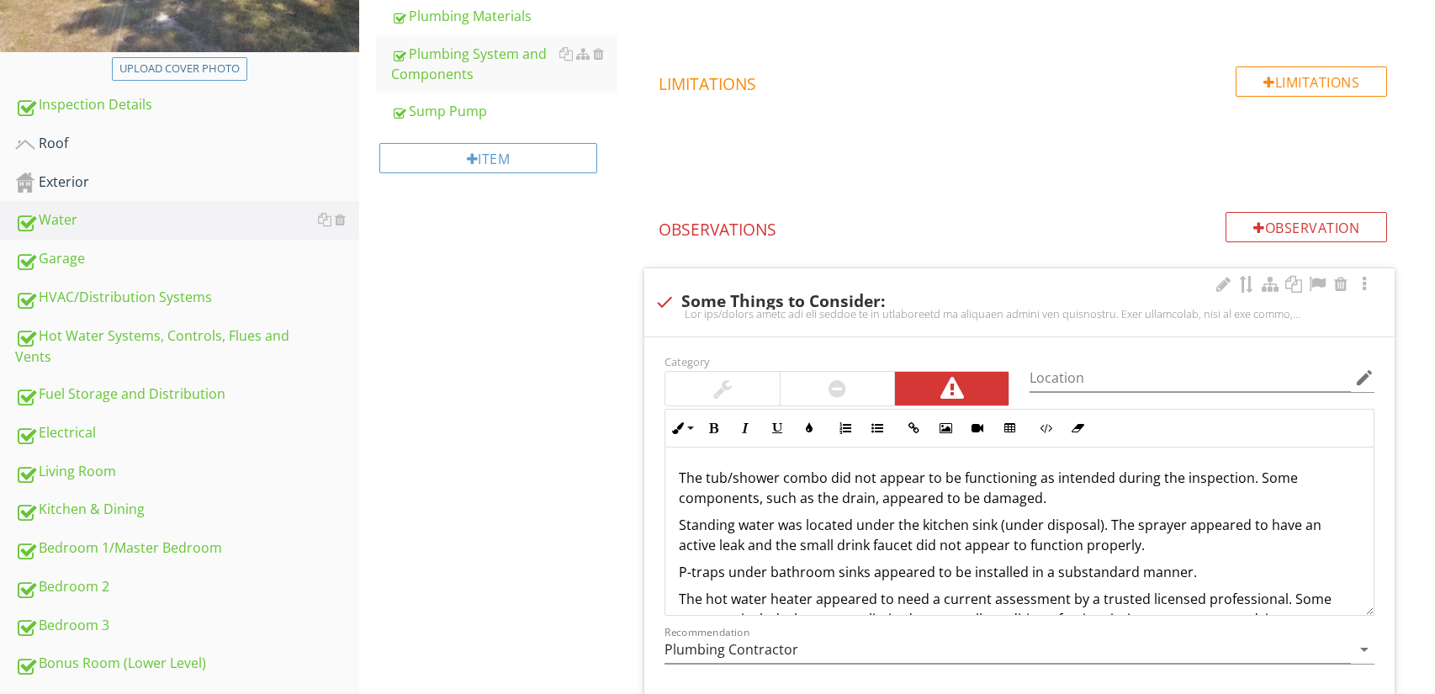
scroll to position [347, 0]
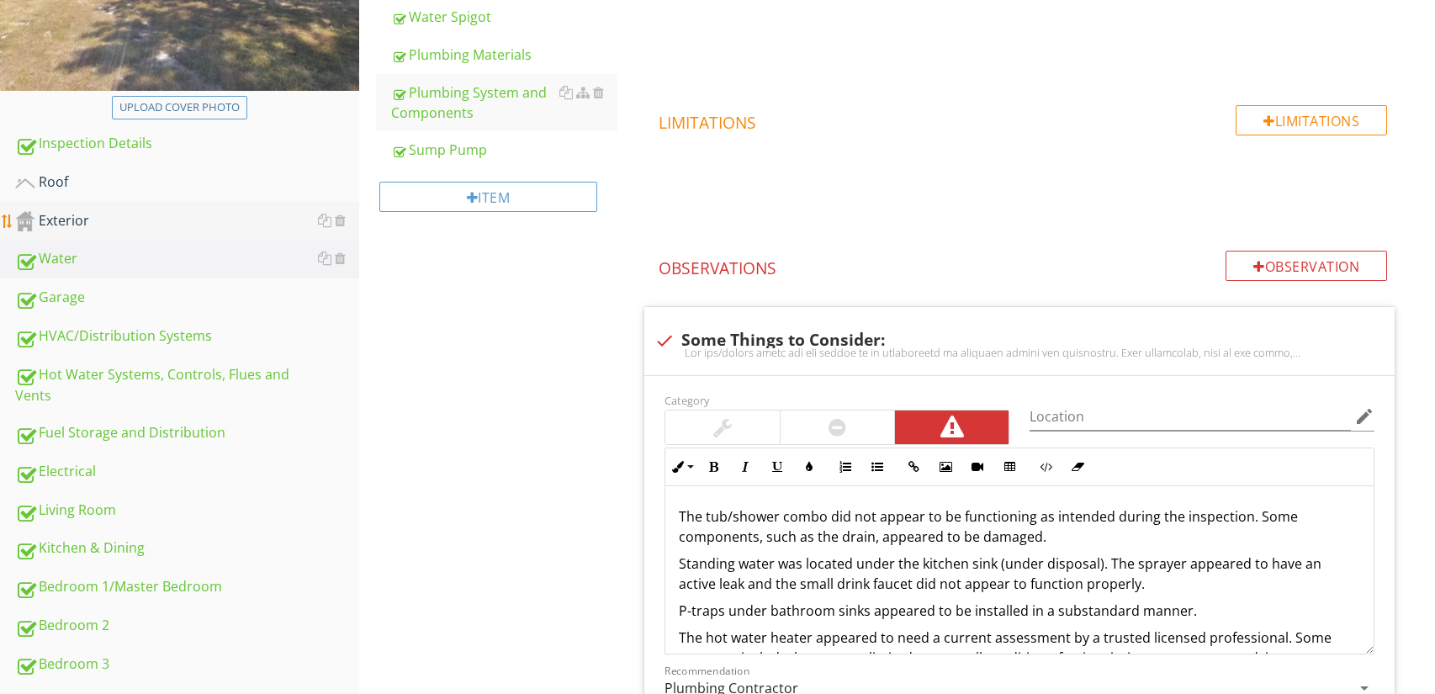
click at [181, 207] on link "Exterior" at bounding box center [187, 221] width 344 height 39
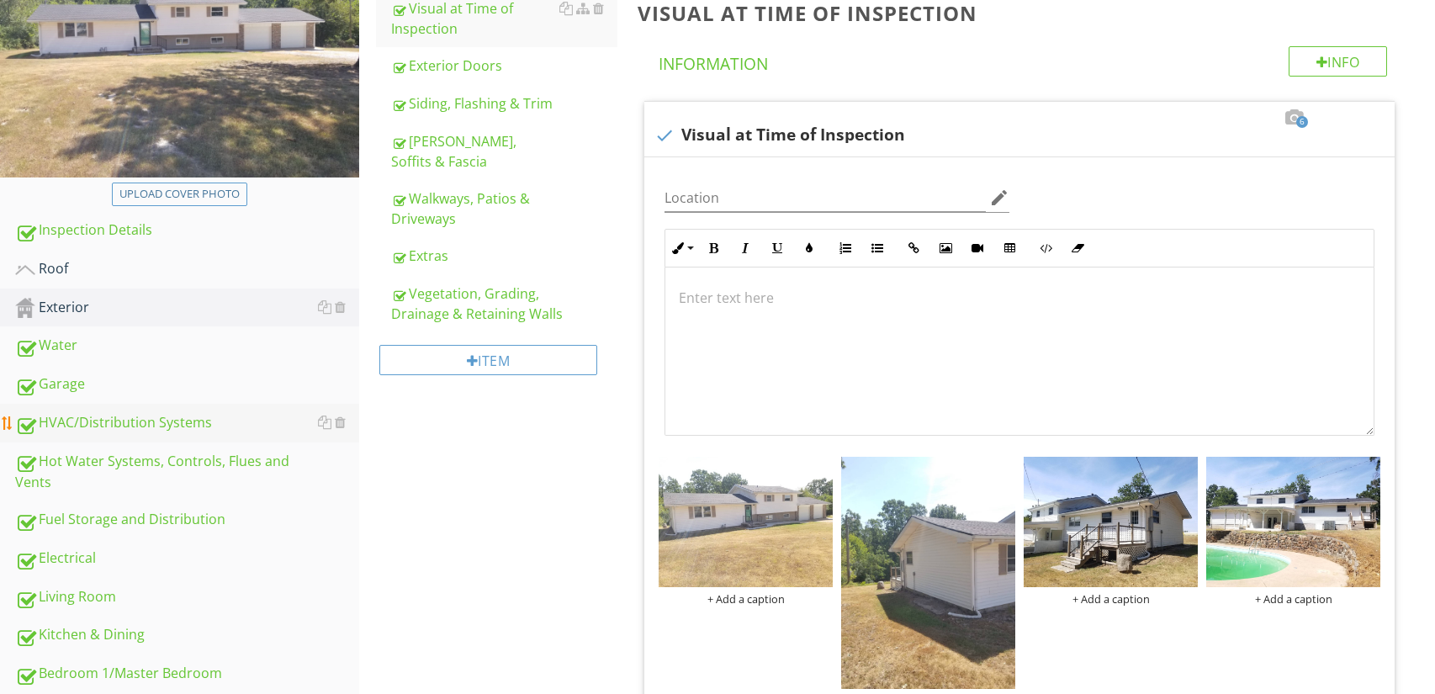
scroll to position [328, 0]
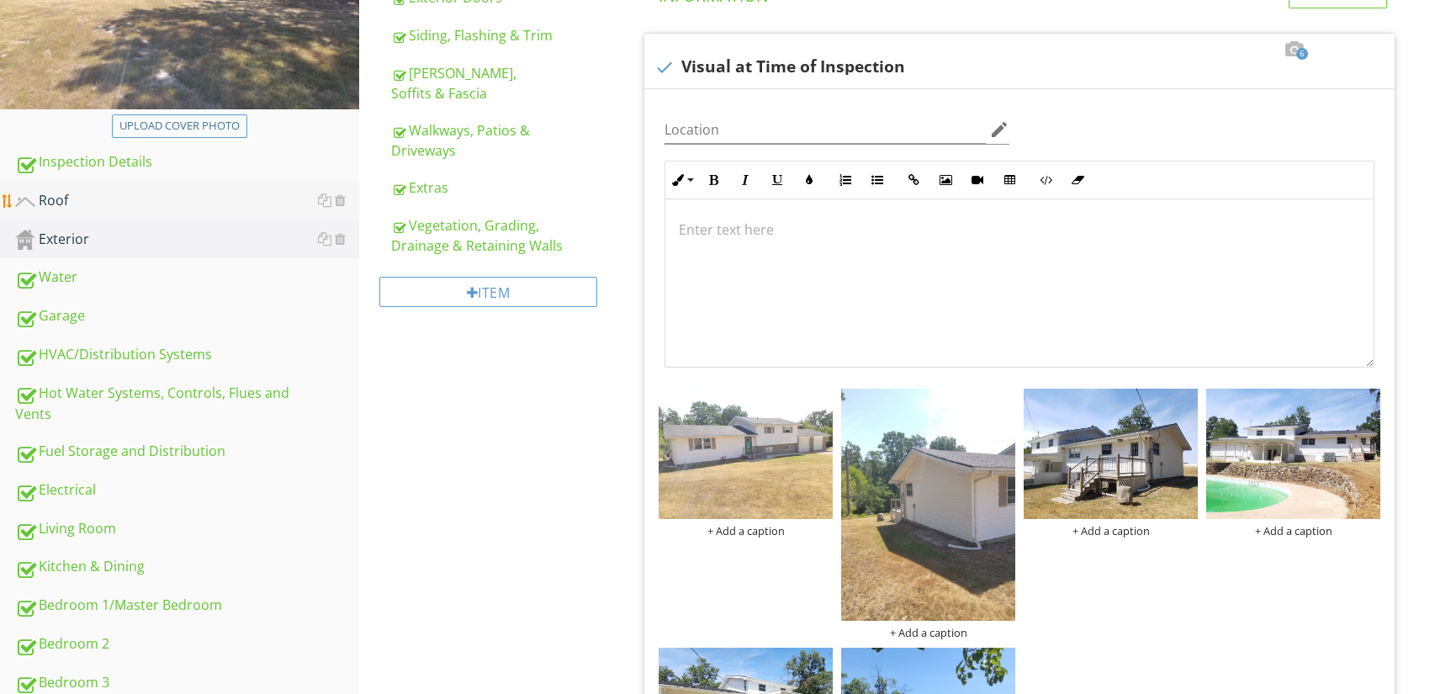
click at [133, 199] on div "Roof" at bounding box center [187, 201] width 344 height 22
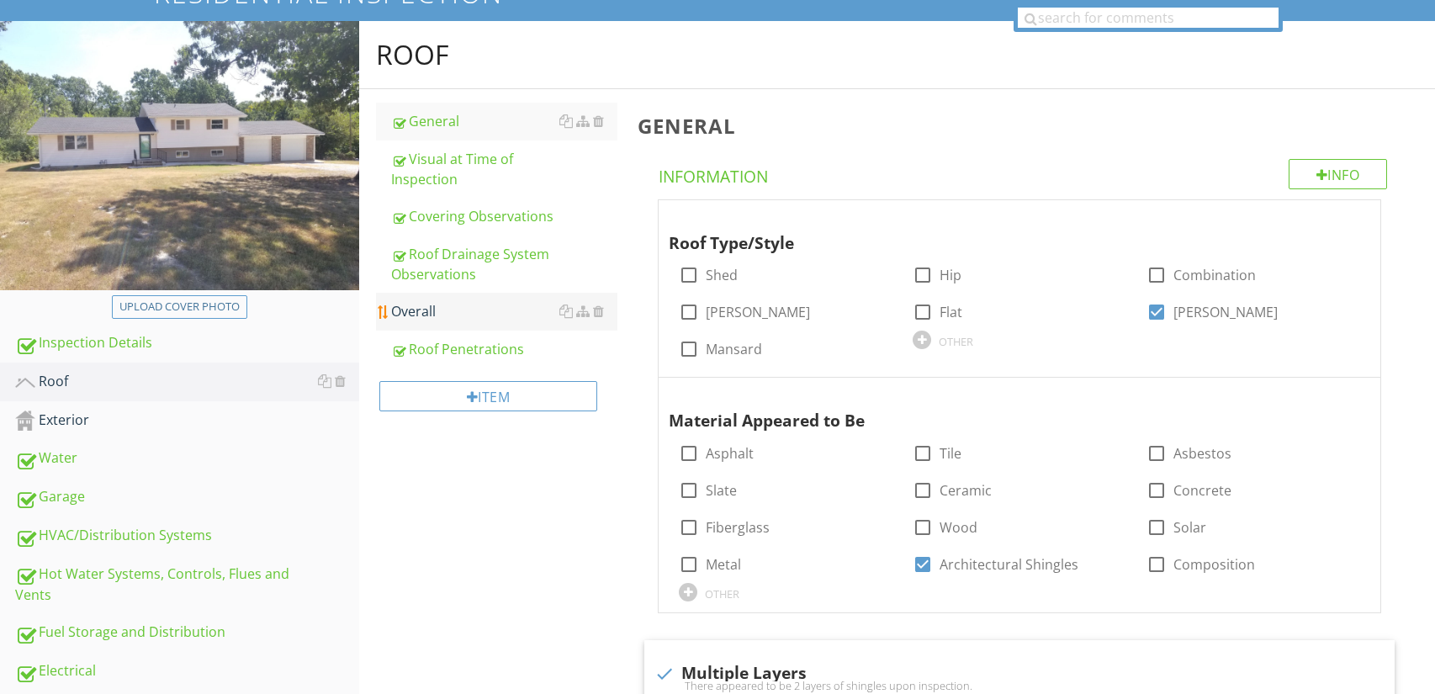
scroll to position [143, 0]
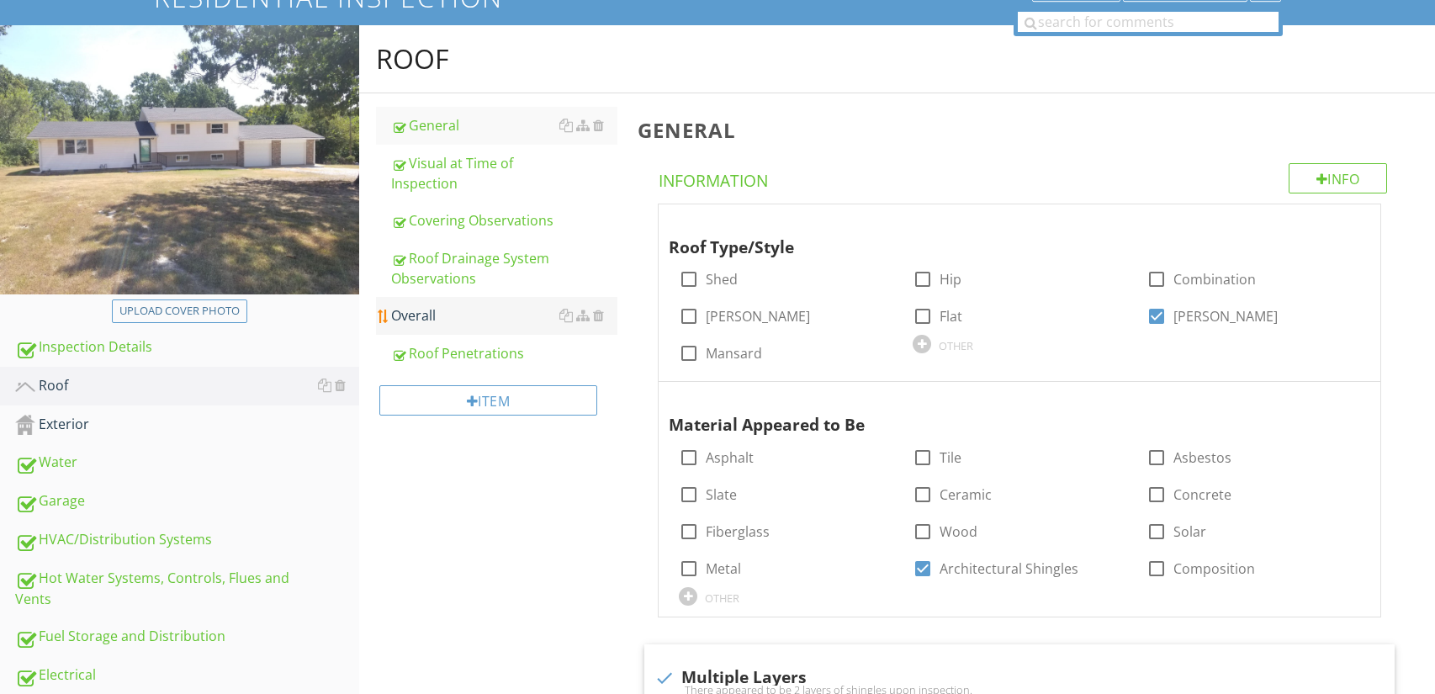
click at [525, 302] on link "Overall" at bounding box center [504, 315] width 227 height 37
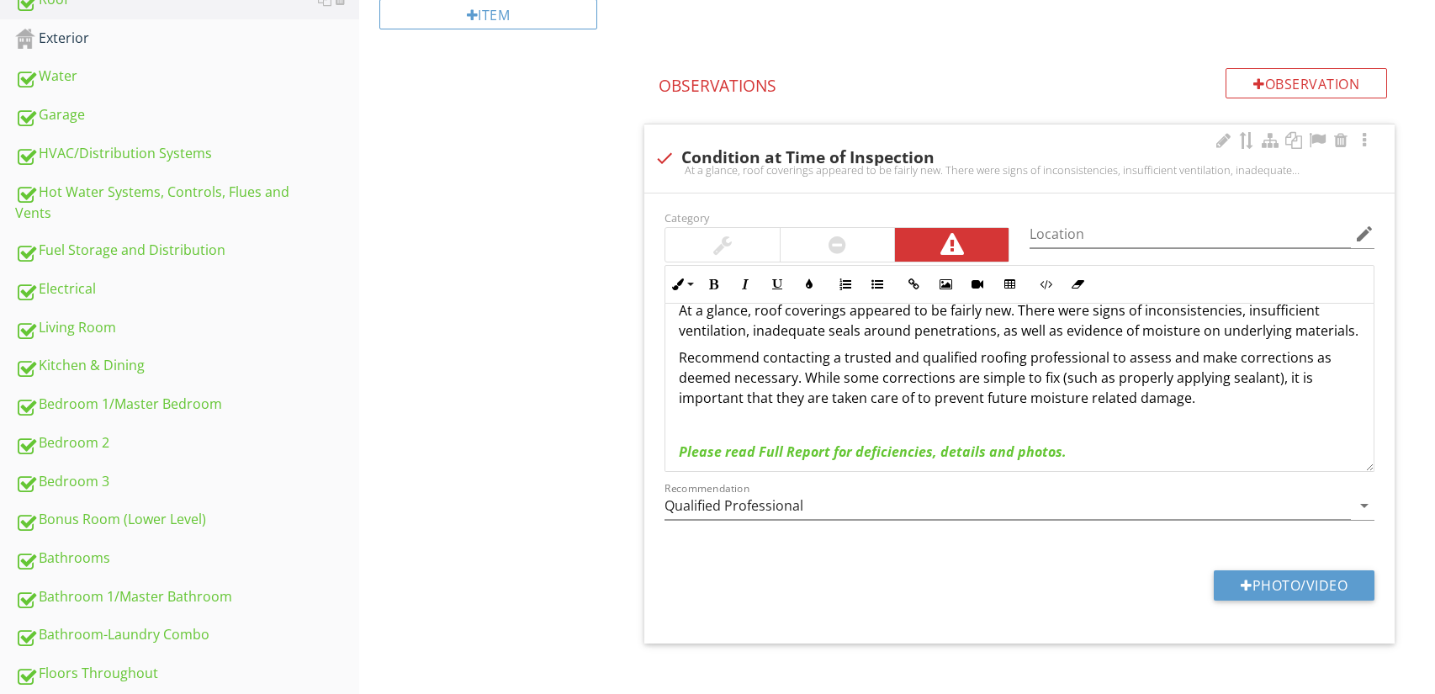
scroll to position [34, 0]
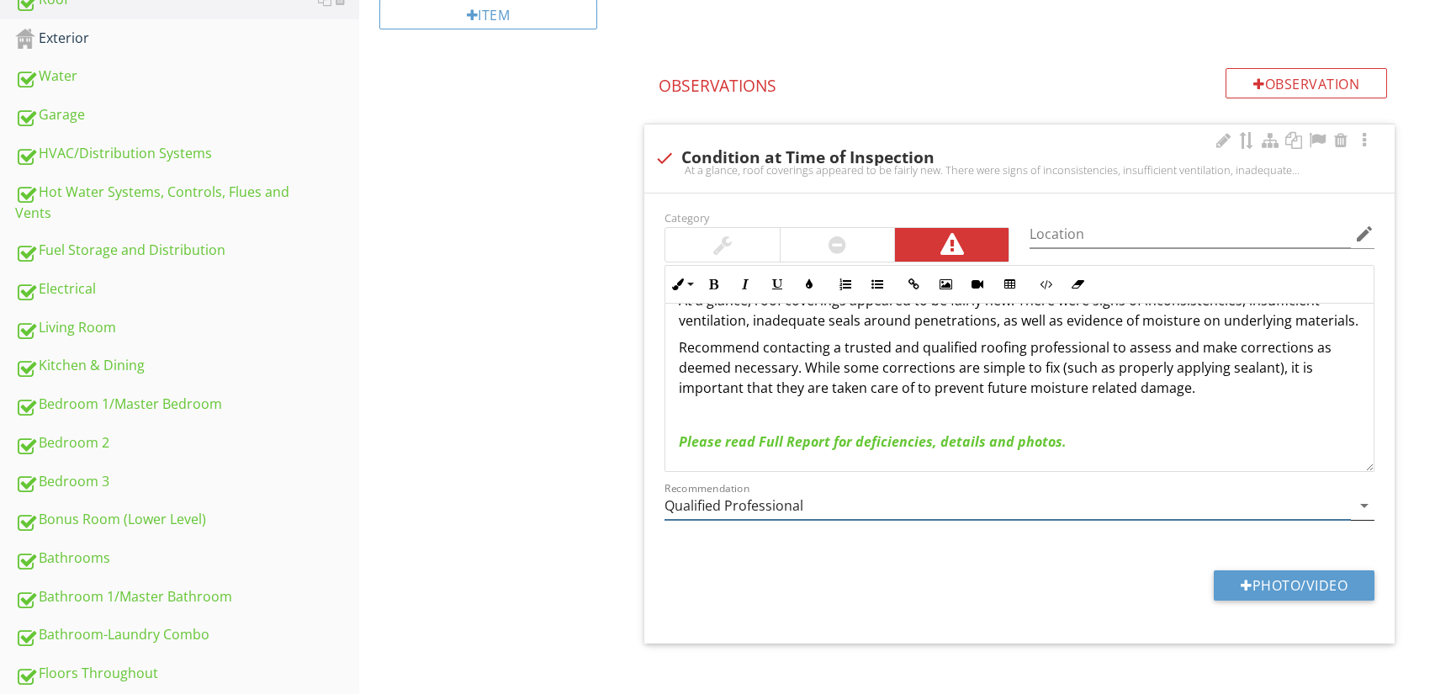
click at [872, 512] on input "Qualified Professional" at bounding box center [1008, 506] width 686 height 28
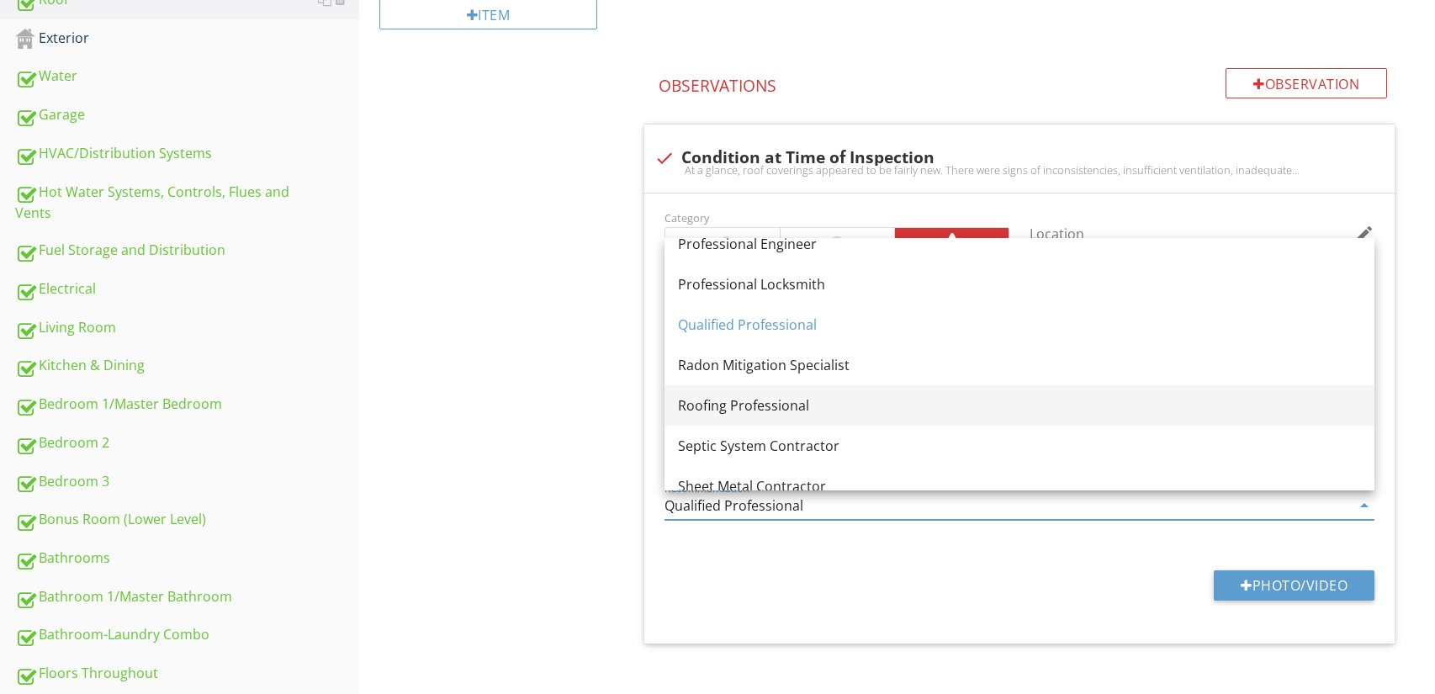
scroll to position [1879, 0]
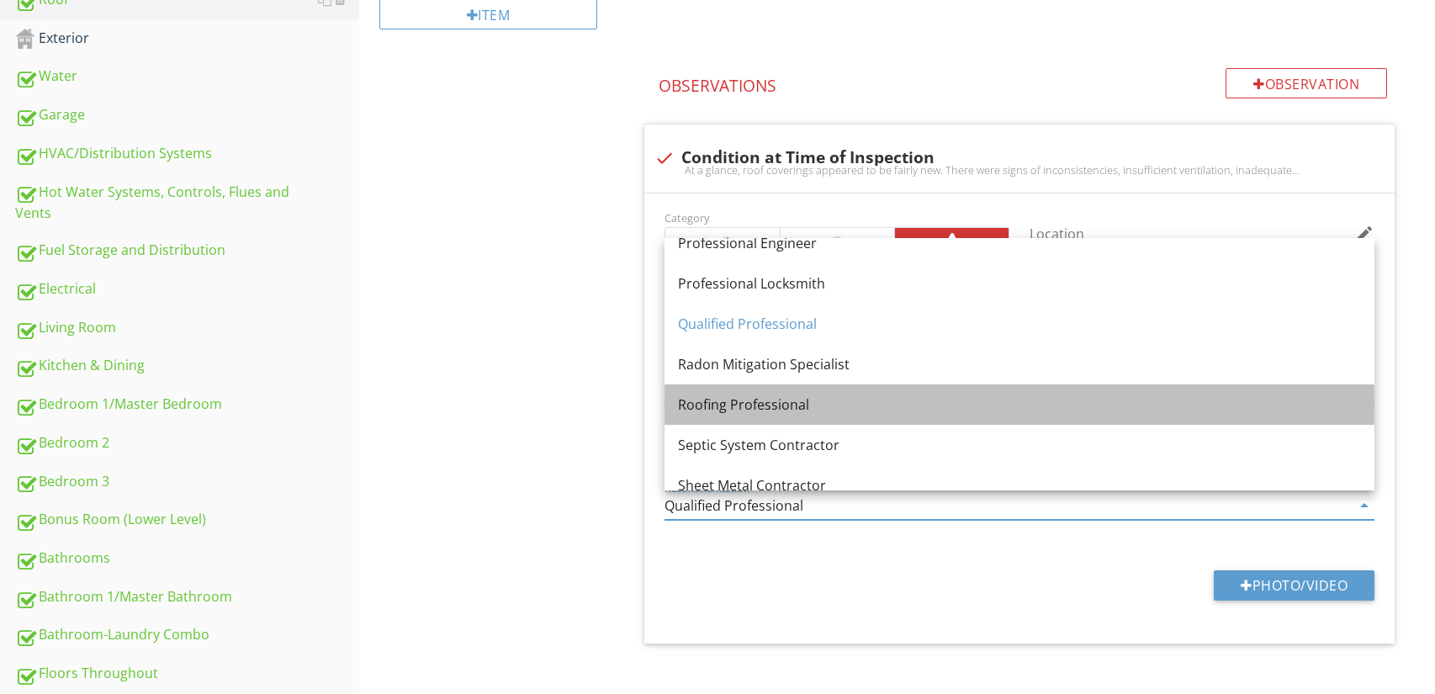
click at [795, 411] on div "Roofing Professional" at bounding box center [1019, 405] width 683 height 20
type input "Roofing Professional"
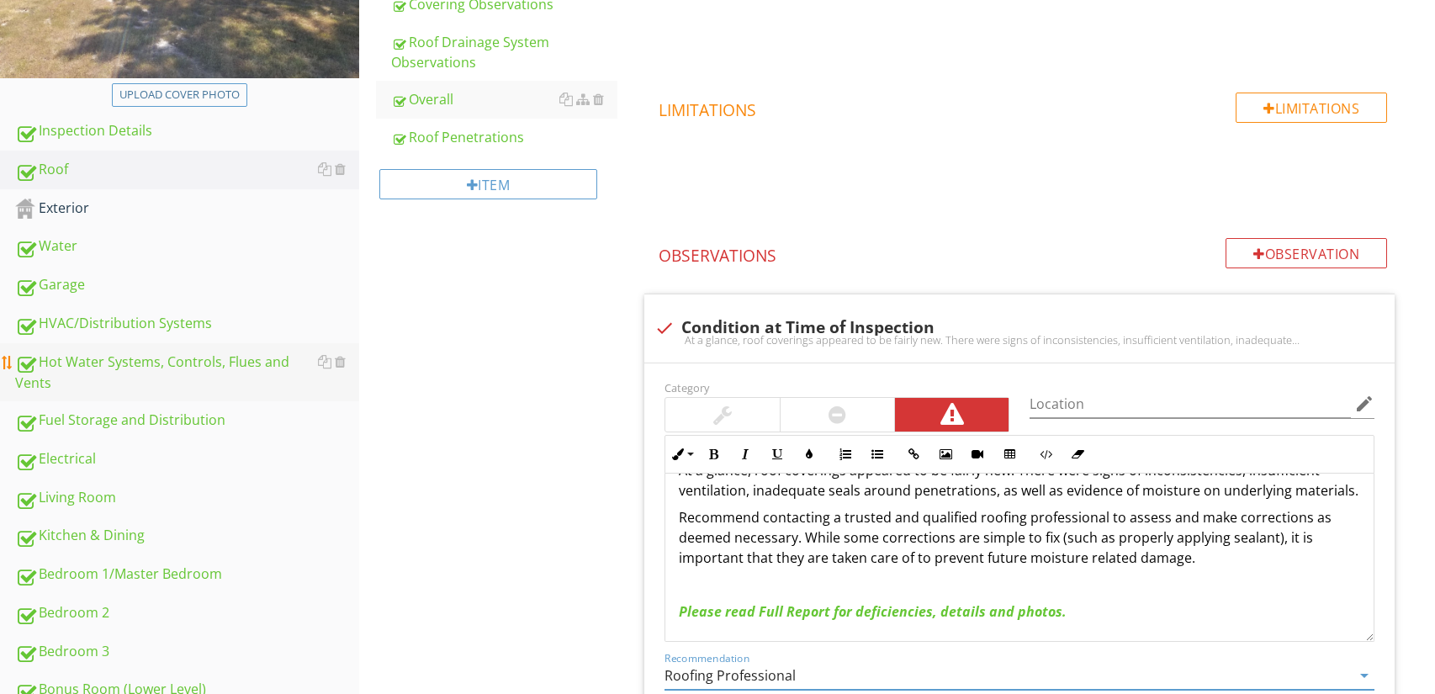
scroll to position [355, 0]
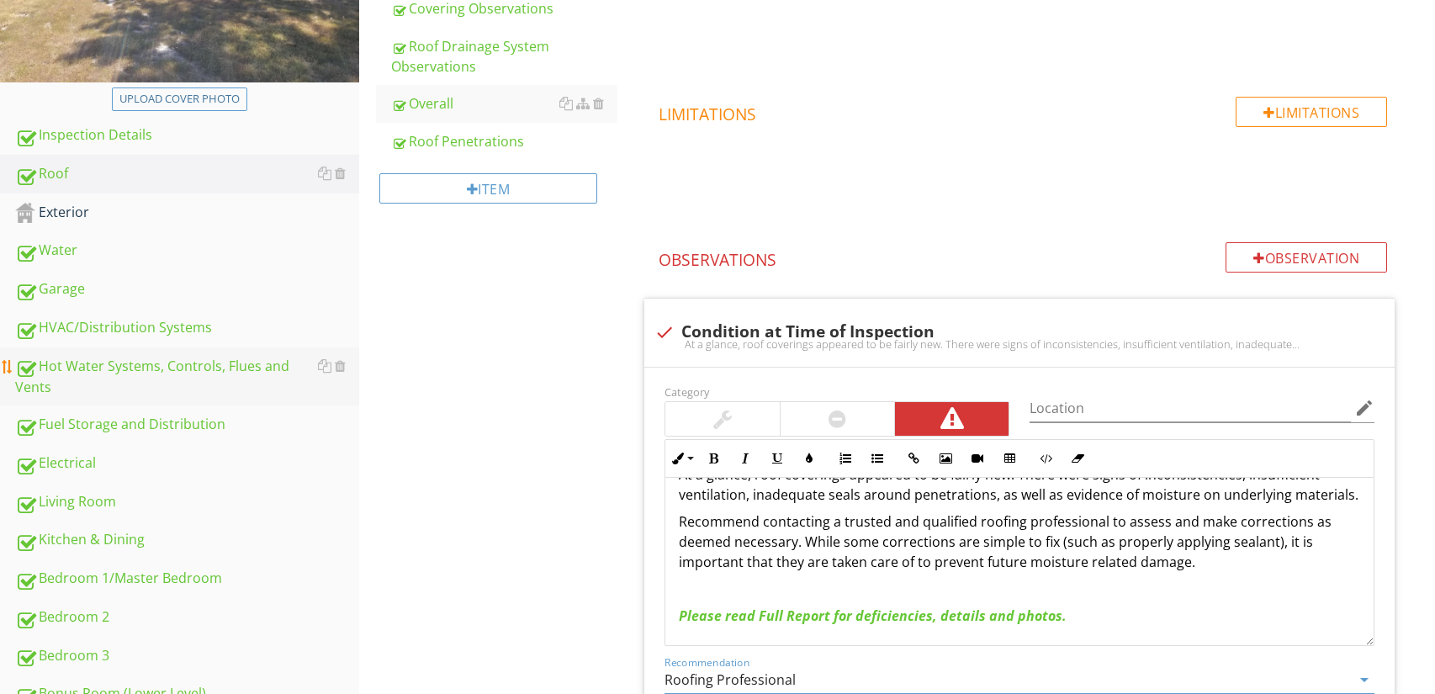
click at [251, 382] on div "Hot Water Systems, Controls, Flues and Vents" at bounding box center [187, 377] width 344 height 42
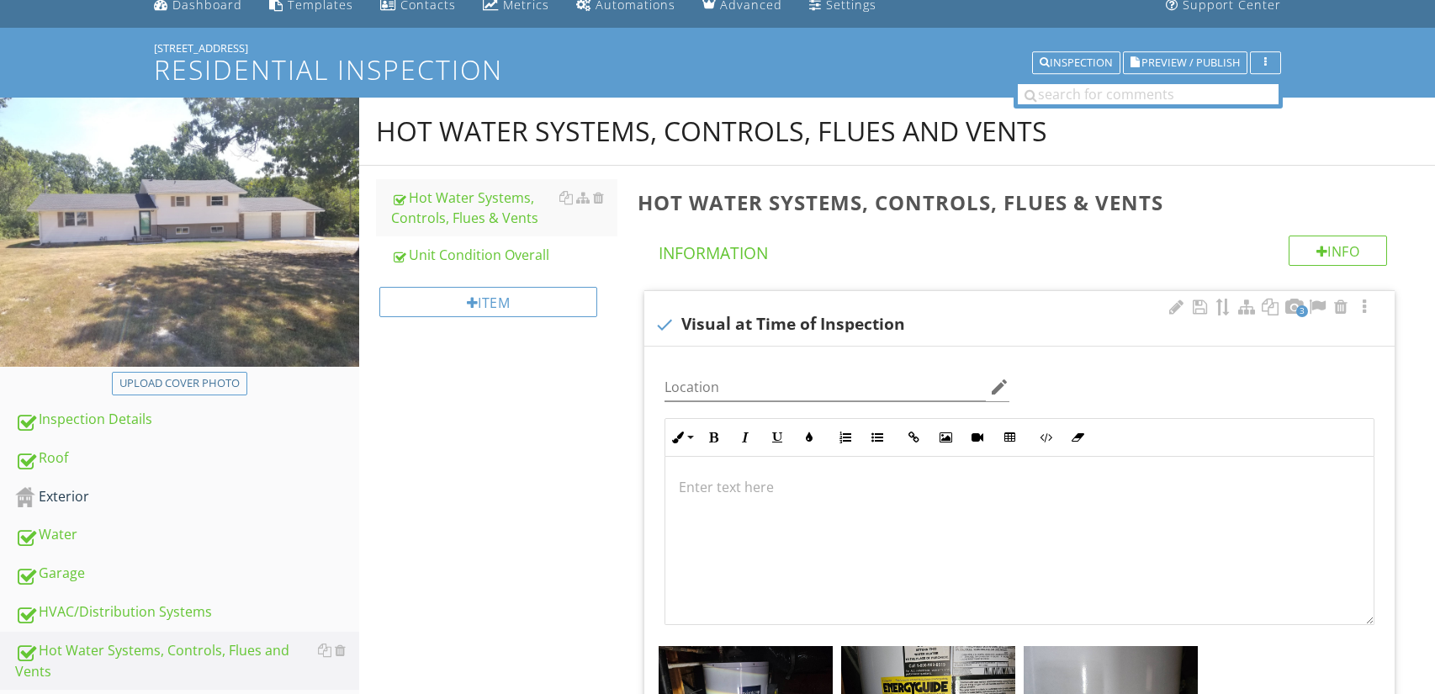
scroll to position [63, 0]
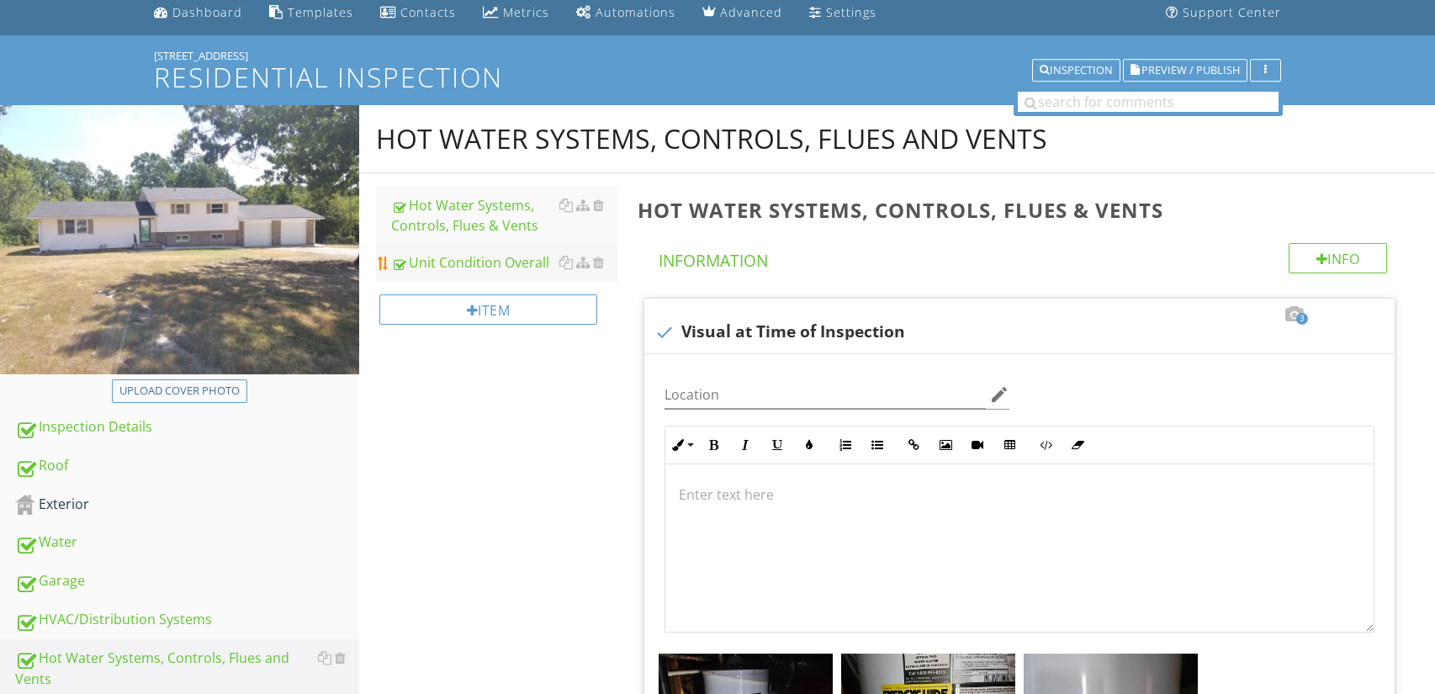
click at [480, 263] on div "Unit Condition Overall" at bounding box center [504, 262] width 227 height 20
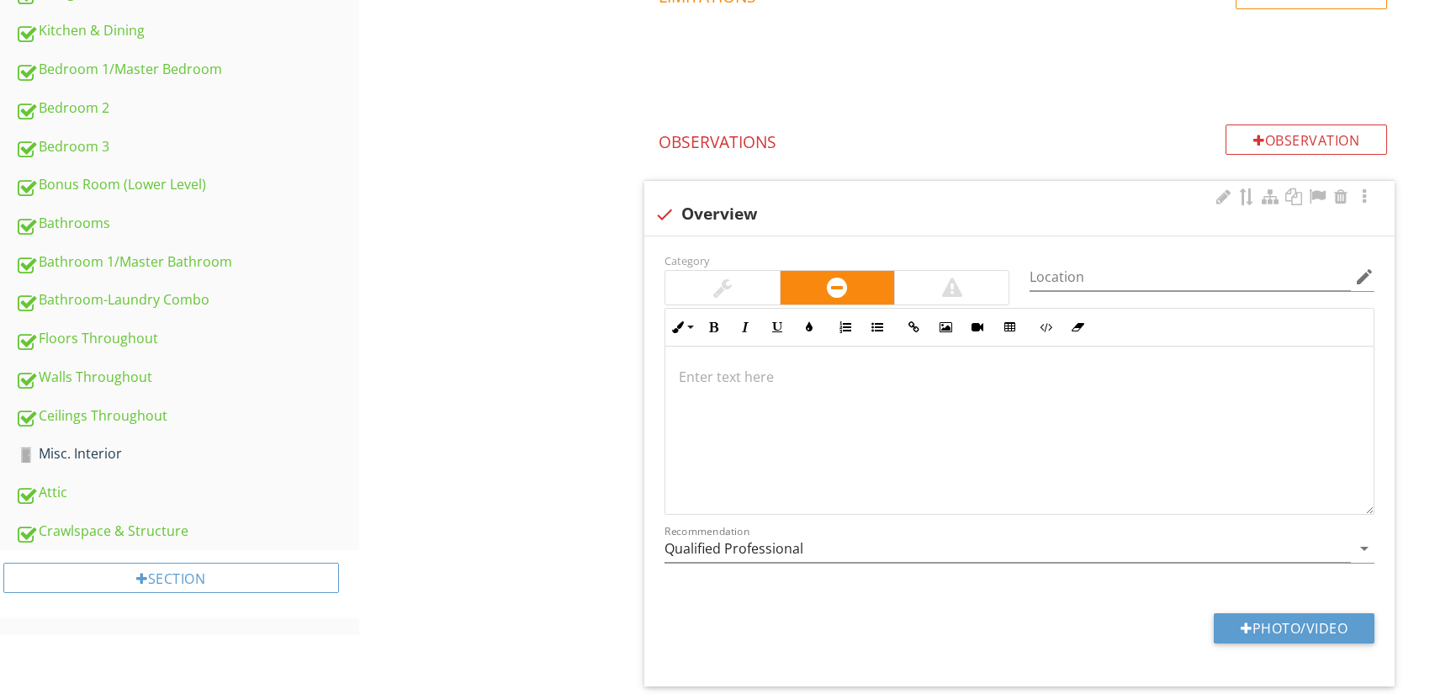
scroll to position [924, 0]
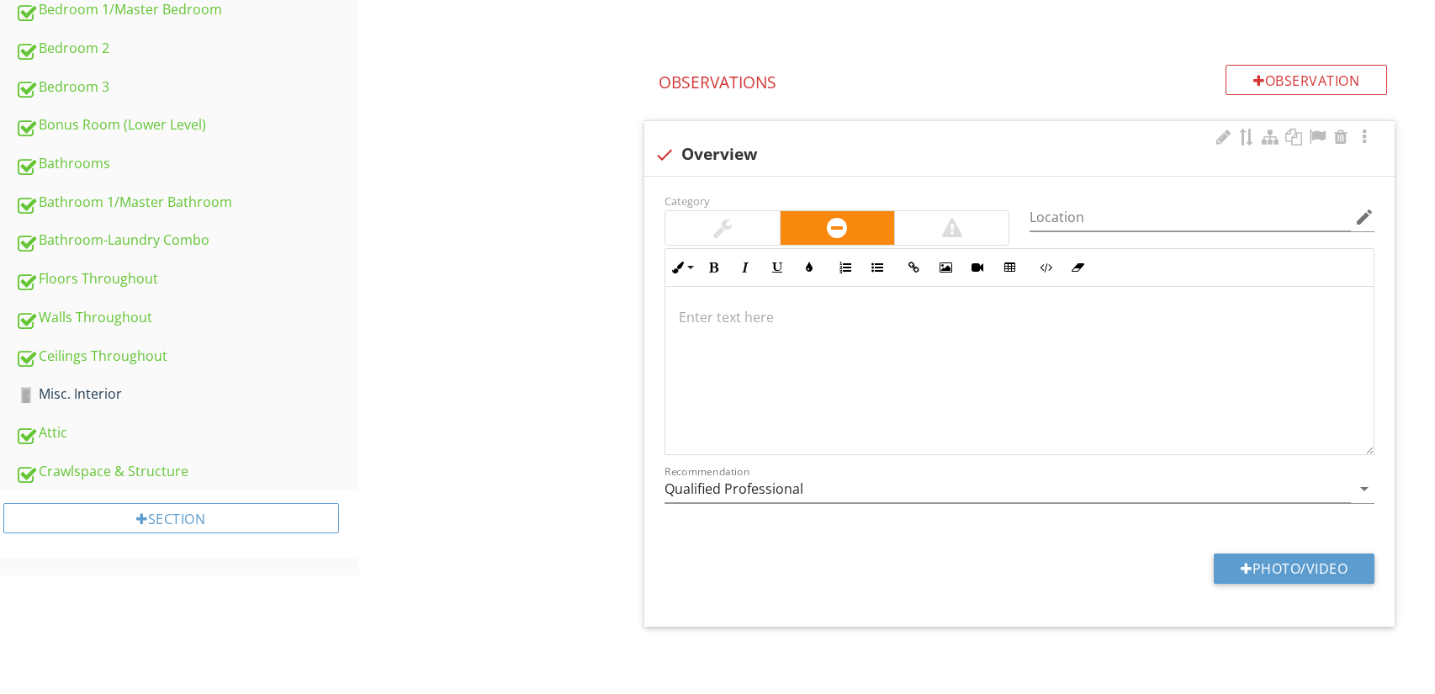
click at [899, 351] on div at bounding box center [1019, 371] width 708 height 168
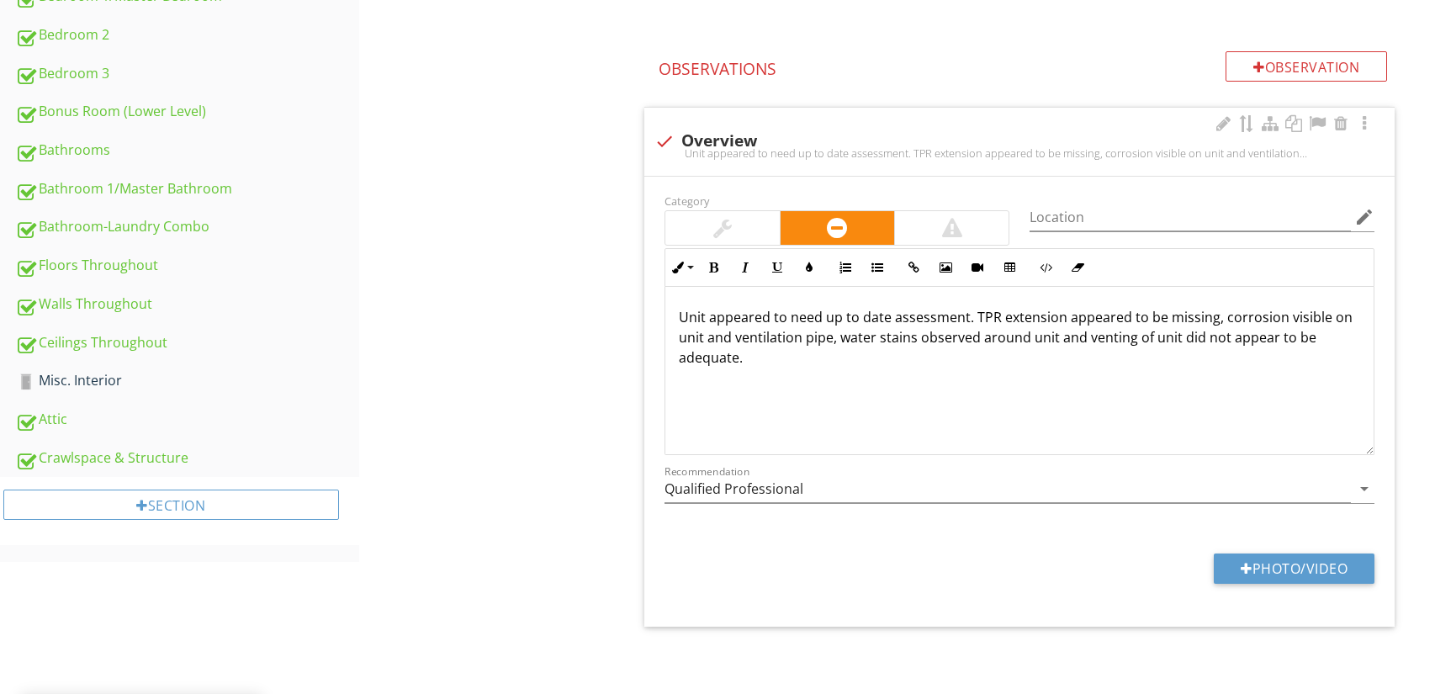
scroll to position [0, 0]
click at [819, 319] on p "Unit appeared to need up to date assessment. TPR extension appeared to be missi…" at bounding box center [1019, 337] width 681 height 61
click at [864, 320] on p "Unit appeared to need an up to date assessment. TPR extension appeared to be mi…" at bounding box center [1019, 337] width 681 height 61
click at [1305, 320] on p "Unit appeared to need an up-to- date assessment. TPR extension appeared to be m…" at bounding box center [1019, 337] width 681 height 61
click at [836, 369] on div "Unit appeared to need an up-to- date assessment. TPR extension appeared to be m…" at bounding box center [1019, 371] width 708 height 168
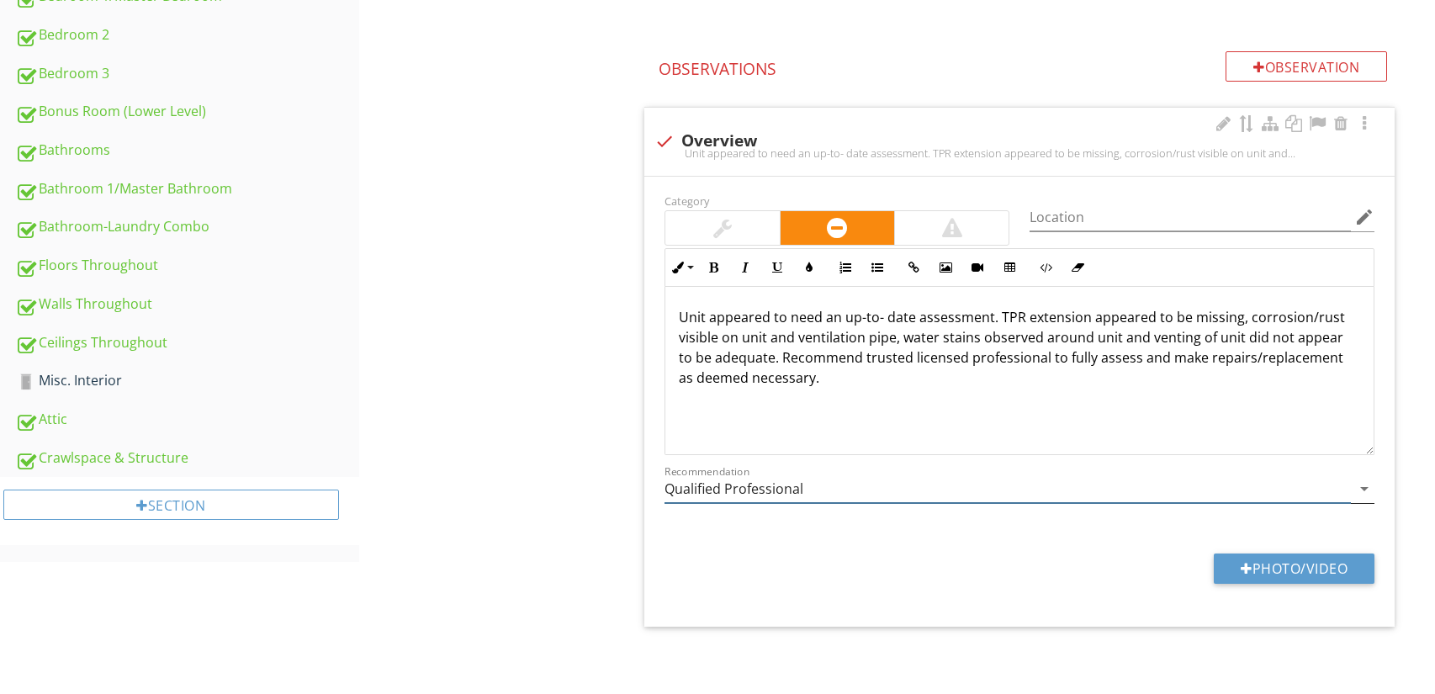
click at [898, 489] on input "Qualified Professional" at bounding box center [1008, 489] width 686 height 28
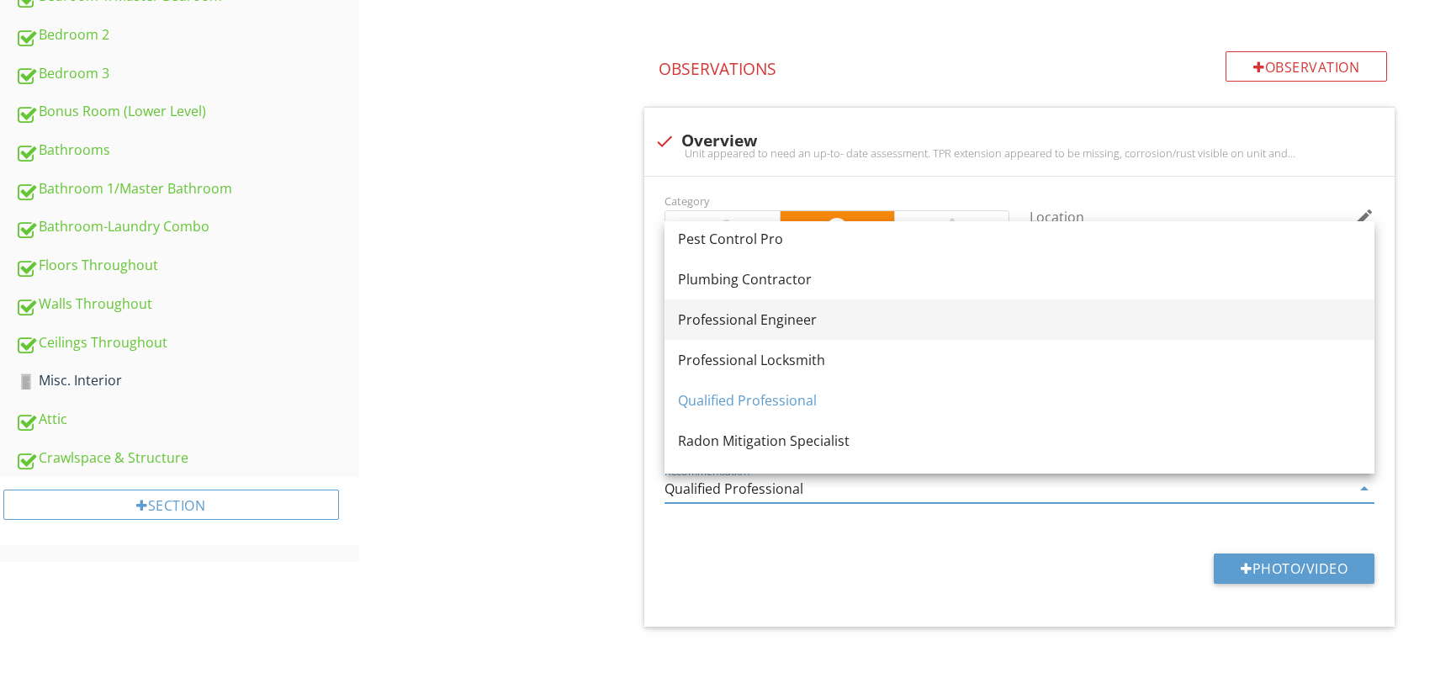
scroll to position [1779, 0]
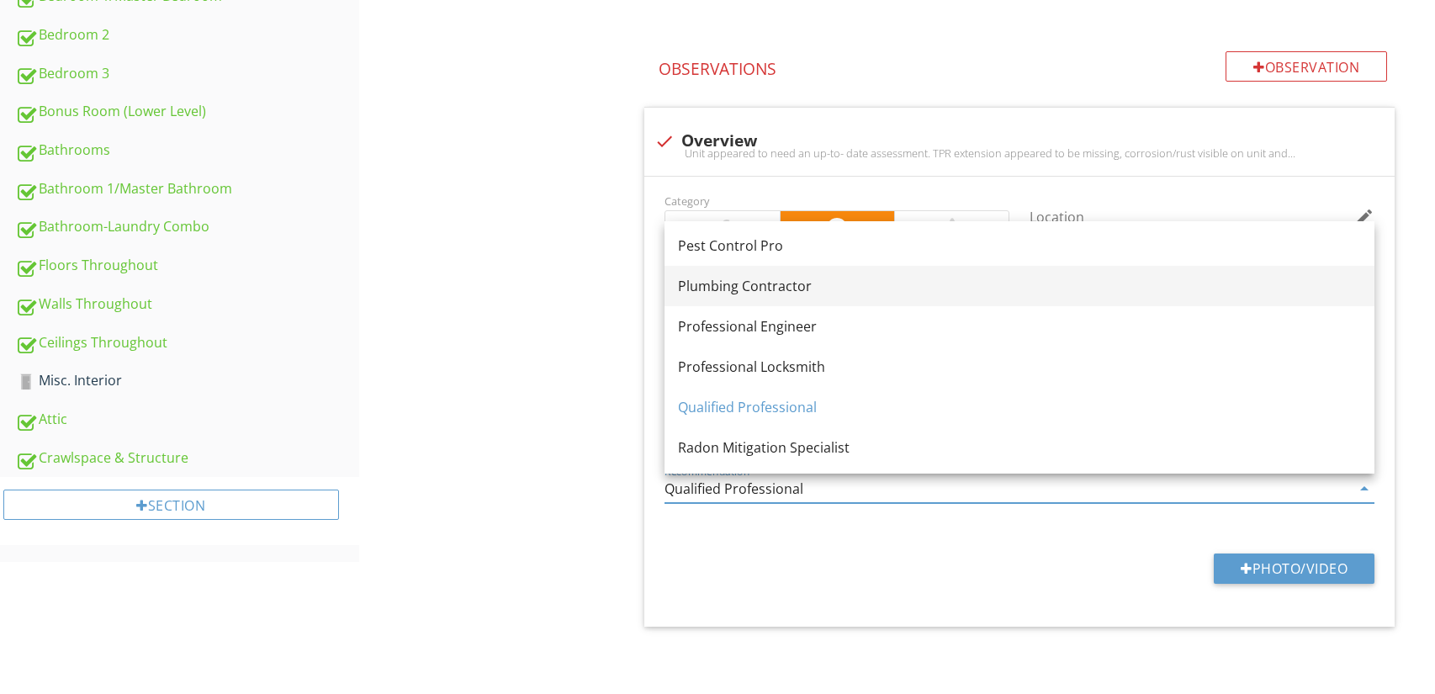
click at [817, 297] on link "Plumbing Contractor" at bounding box center [1020, 286] width 710 height 40
type input "Plumbing Contractor"
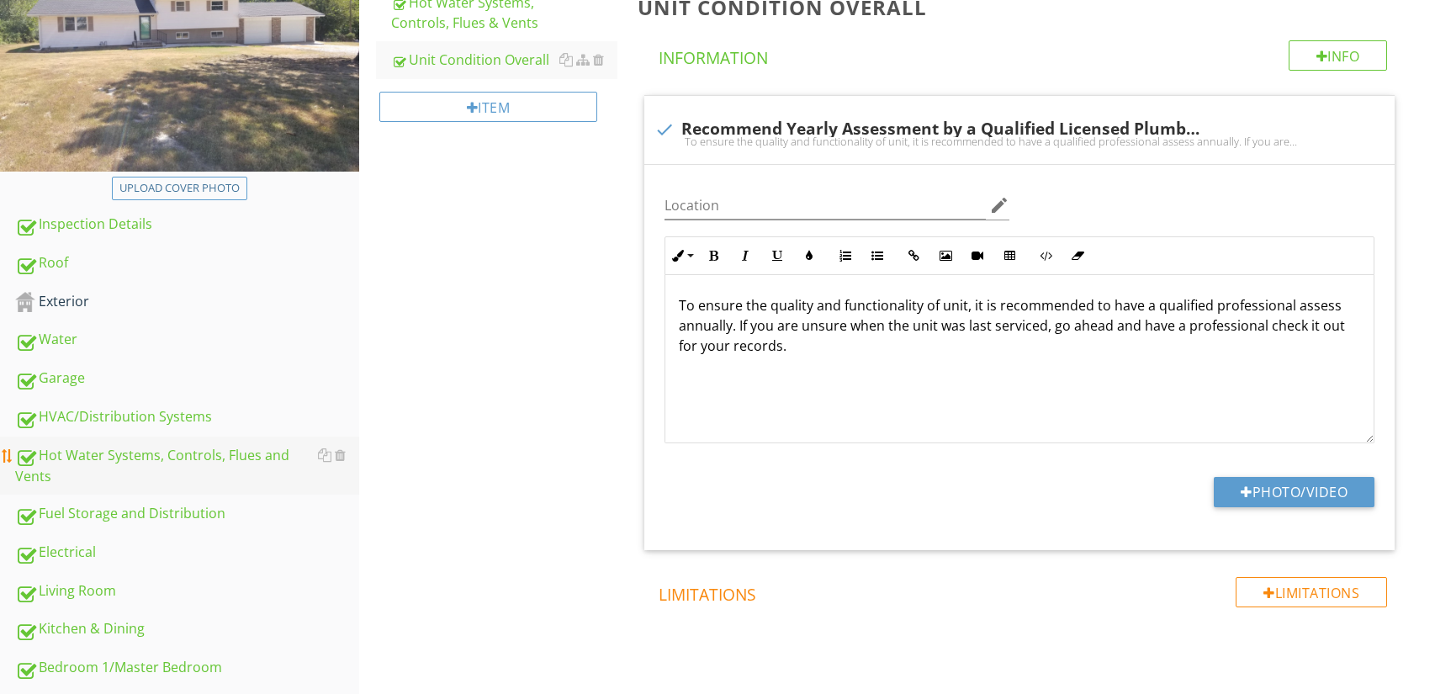
scroll to position [267, 0]
click at [228, 405] on div "HVAC/Distribution Systems" at bounding box center [187, 416] width 344 height 22
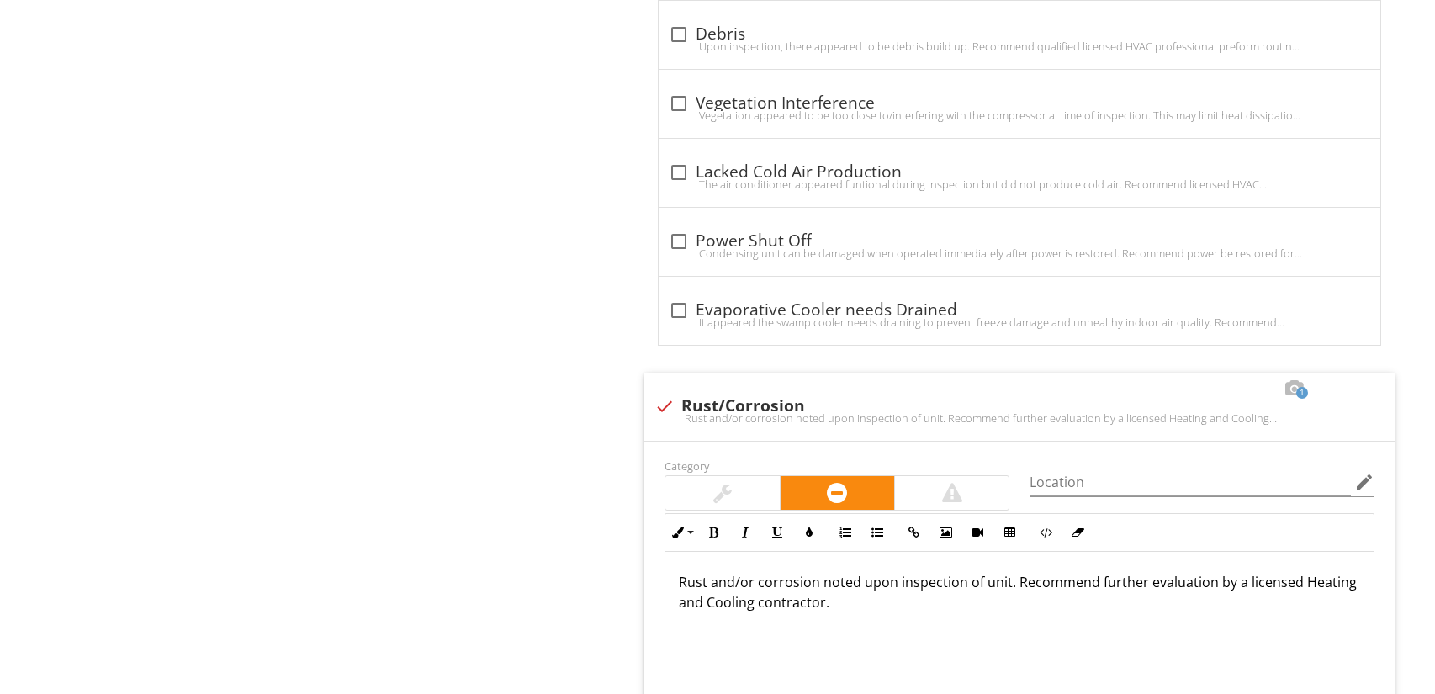
scroll to position [1623, 0]
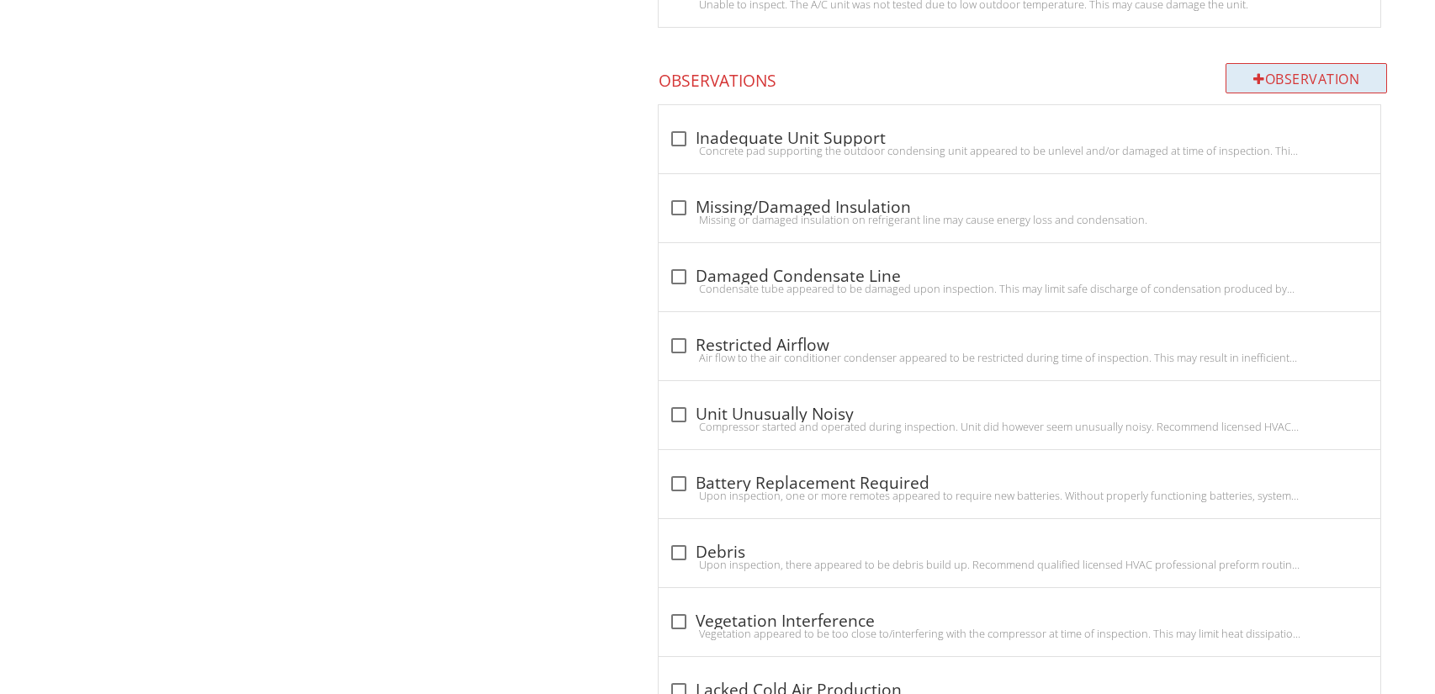
click at [1322, 74] on div "Observation" at bounding box center [1307, 78] width 162 height 30
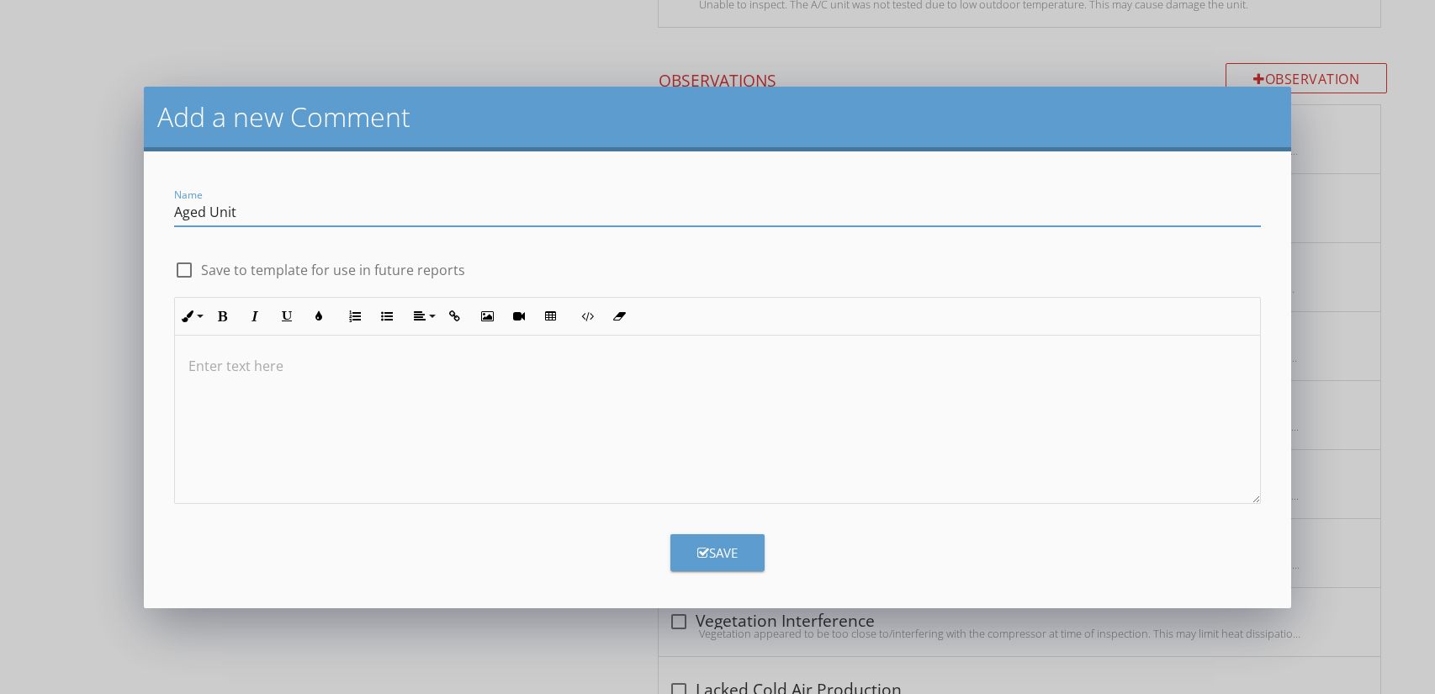
type input "Aged Unit"
click at [1032, 389] on div at bounding box center [718, 420] width 1086 height 168
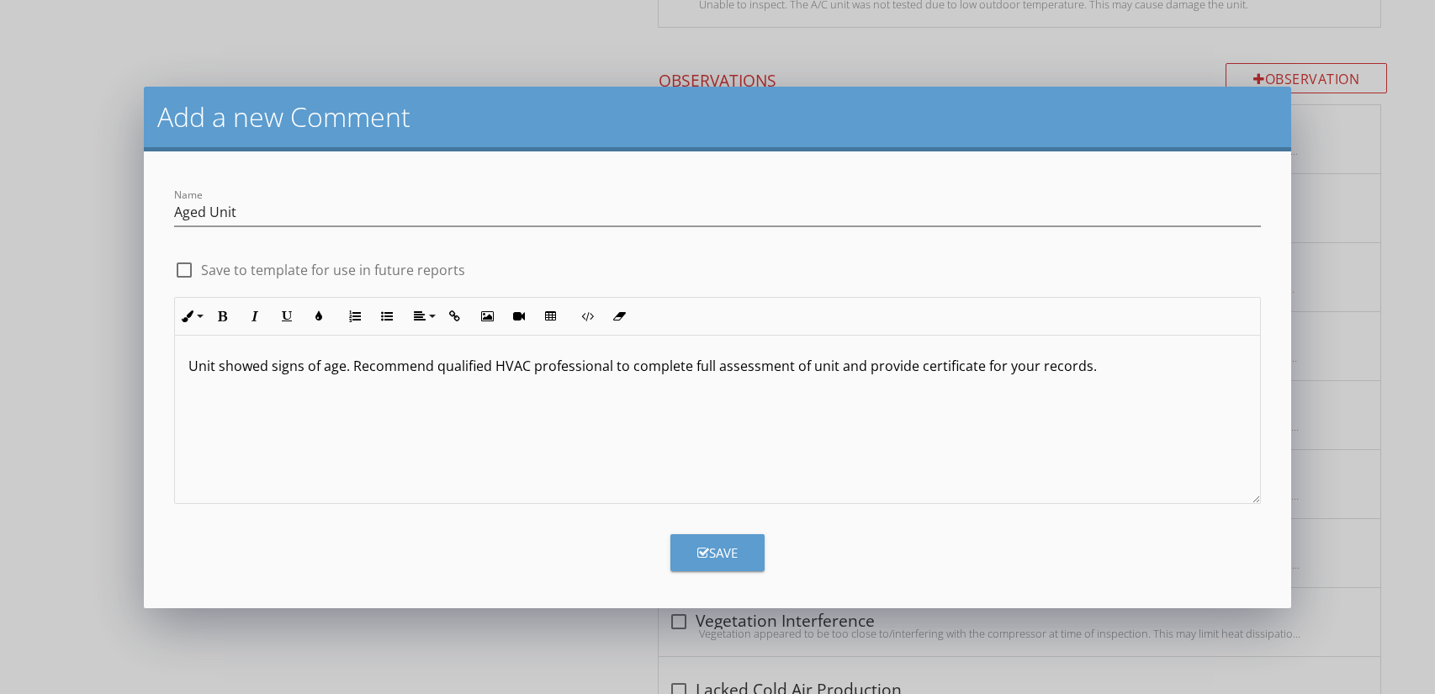
click at [974, 371] on p "Unit showed signs of age. Recommend qualified HVAC professional to complete ful…" at bounding box center [717, 366] width 1059 height 20
click at [1130, 375] on div "Unit showed signs of age. Recommend qualified HVAC professional to complete ful…" at bounding box center [718, 420] width 1086 height 168
click at [750, 556] on button "Save" at bounding box center [717, 552] width 94 height 37
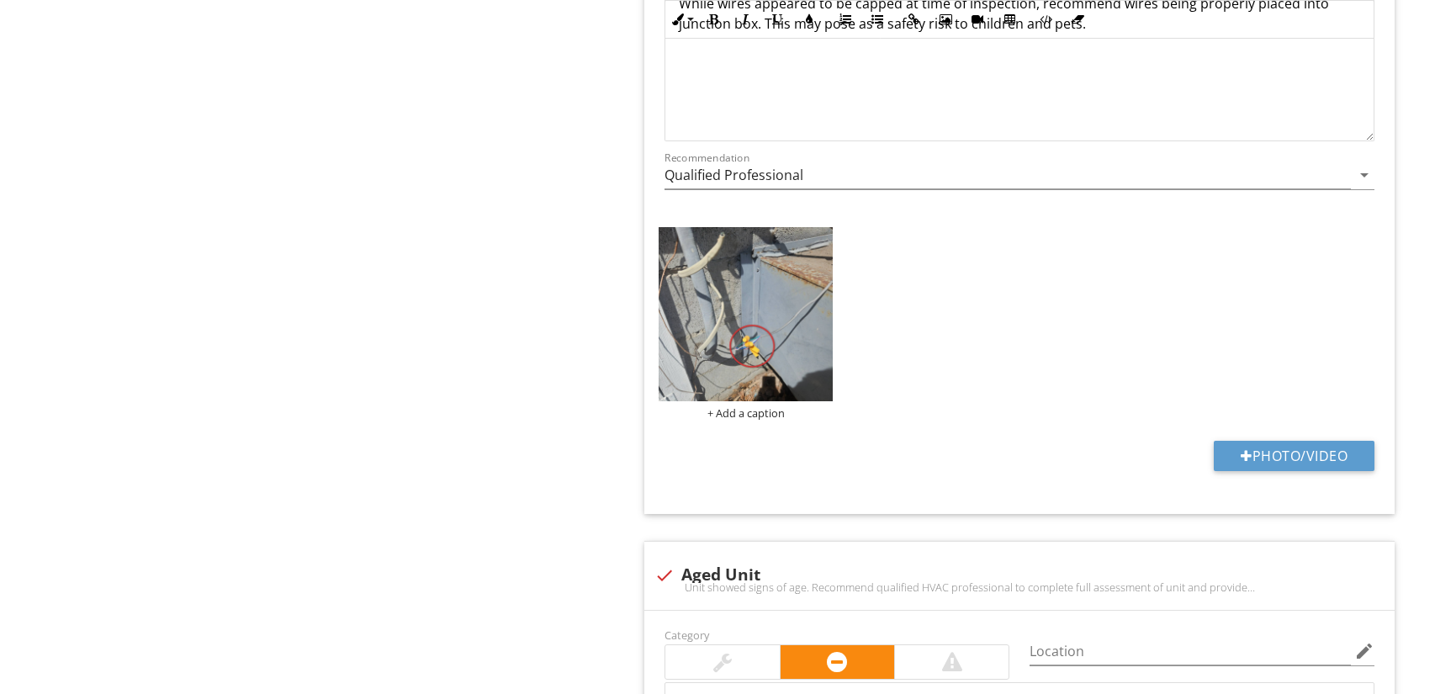
scroll to position [3901, 0]
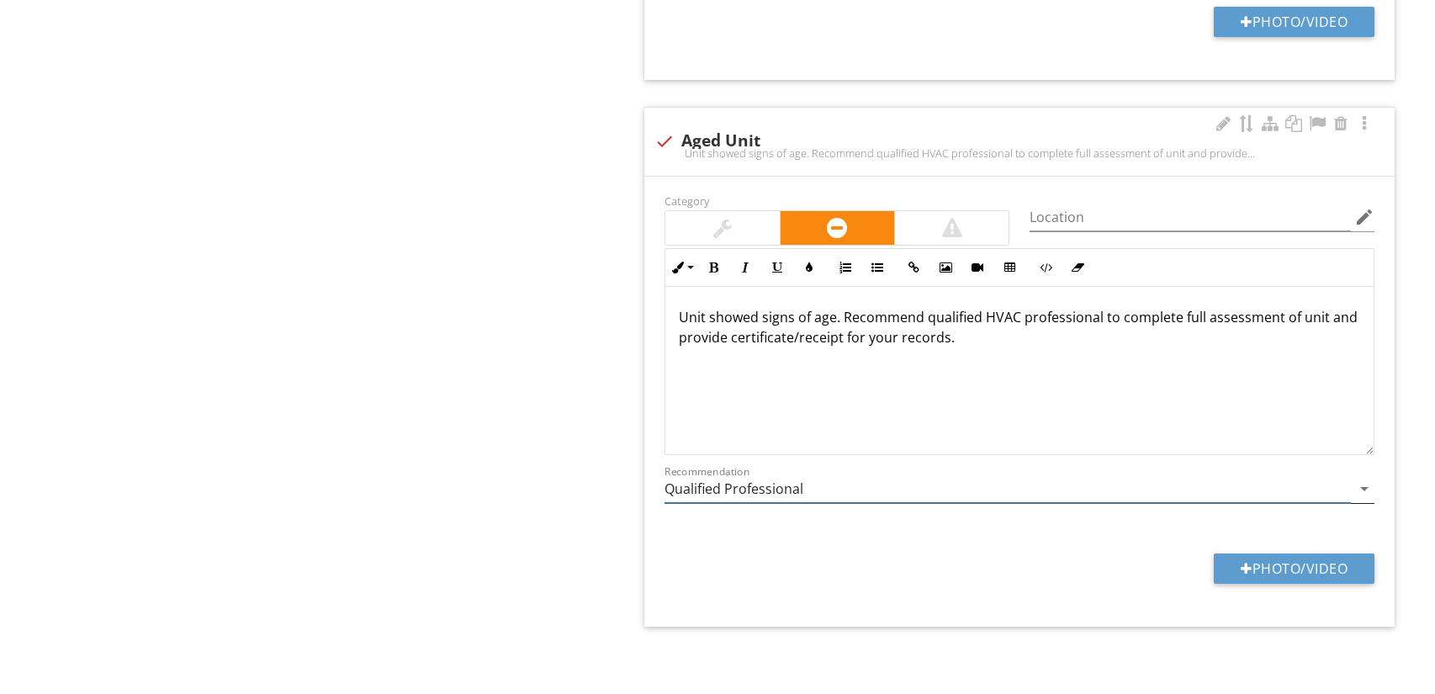
click at [956, 501] on div "Recommendation Qualified Professional arrow_drop_down" at bounding box center [1020, 489] width 710 height 28
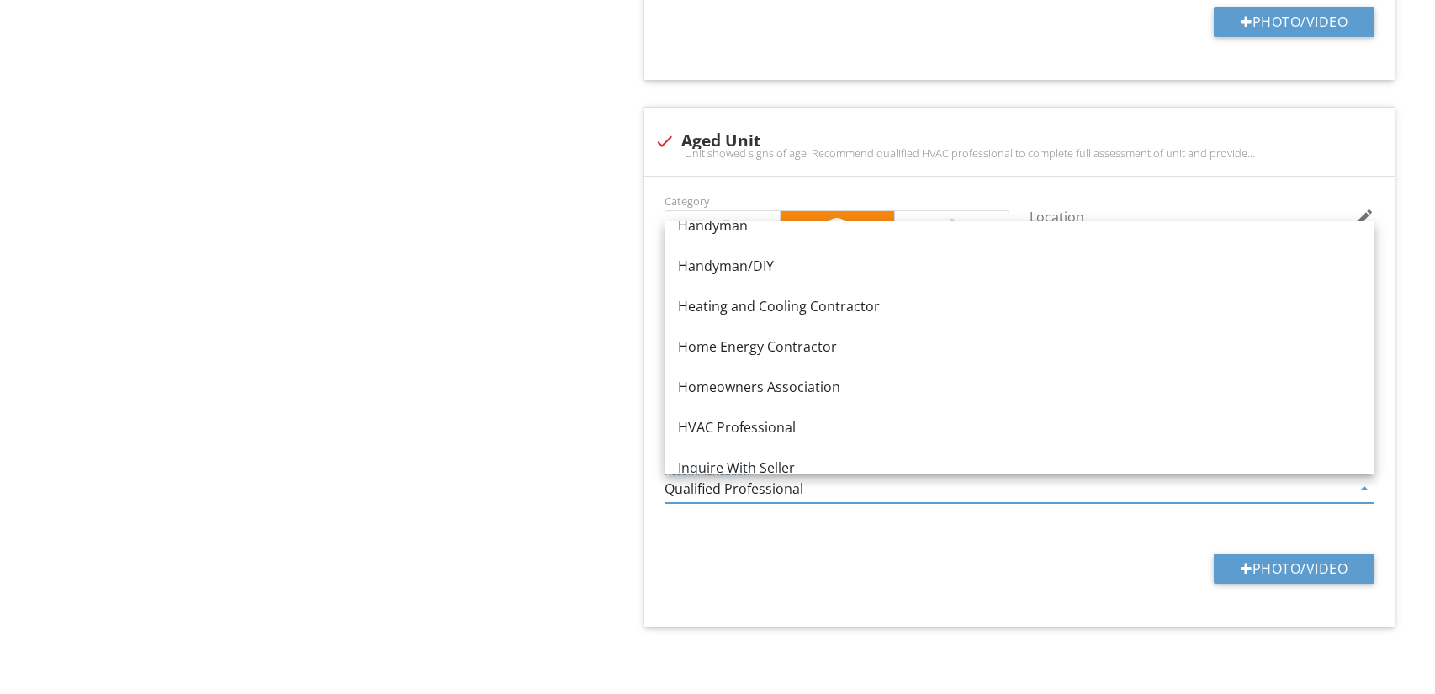
scroll to position [1115, 0]
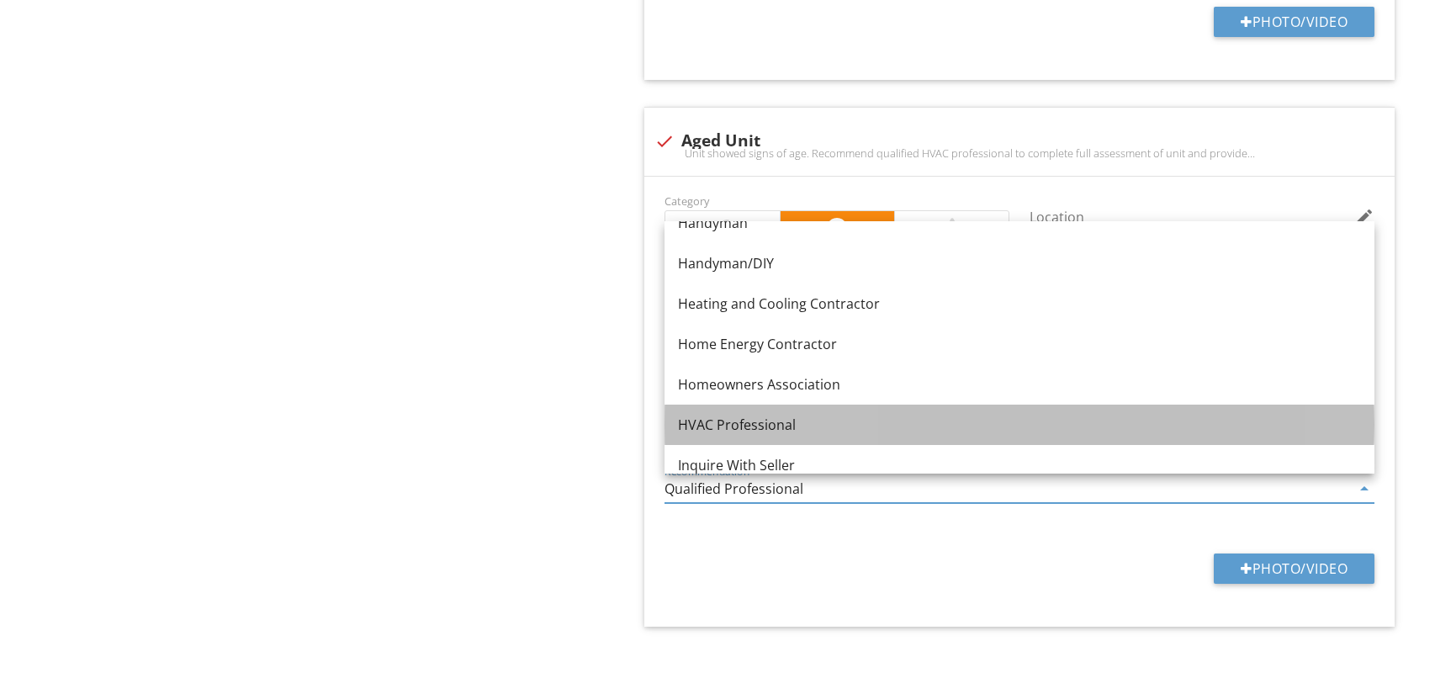
click at [756, 427] on div "HVAC Professional" at bounding box center [1019, 425] width 683 height 20
type input "HVAC Professional"
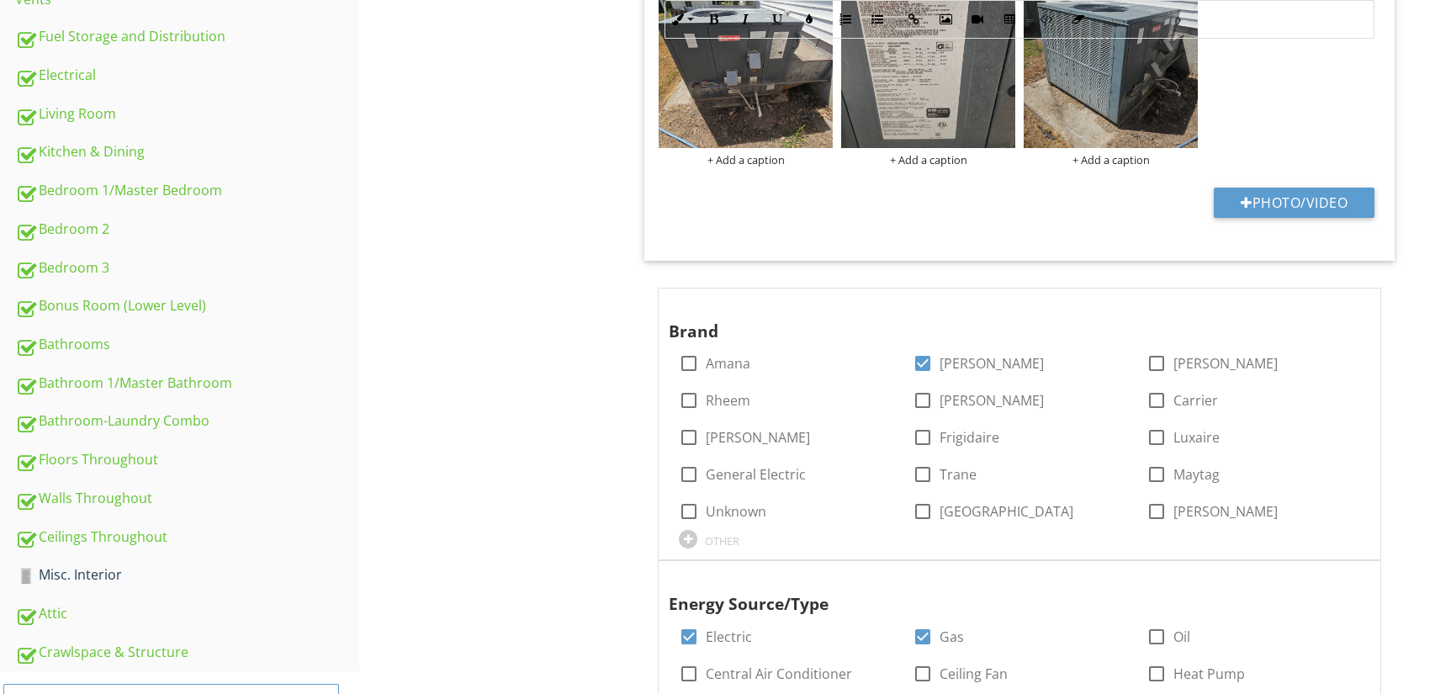
scroll to position [328, 0]
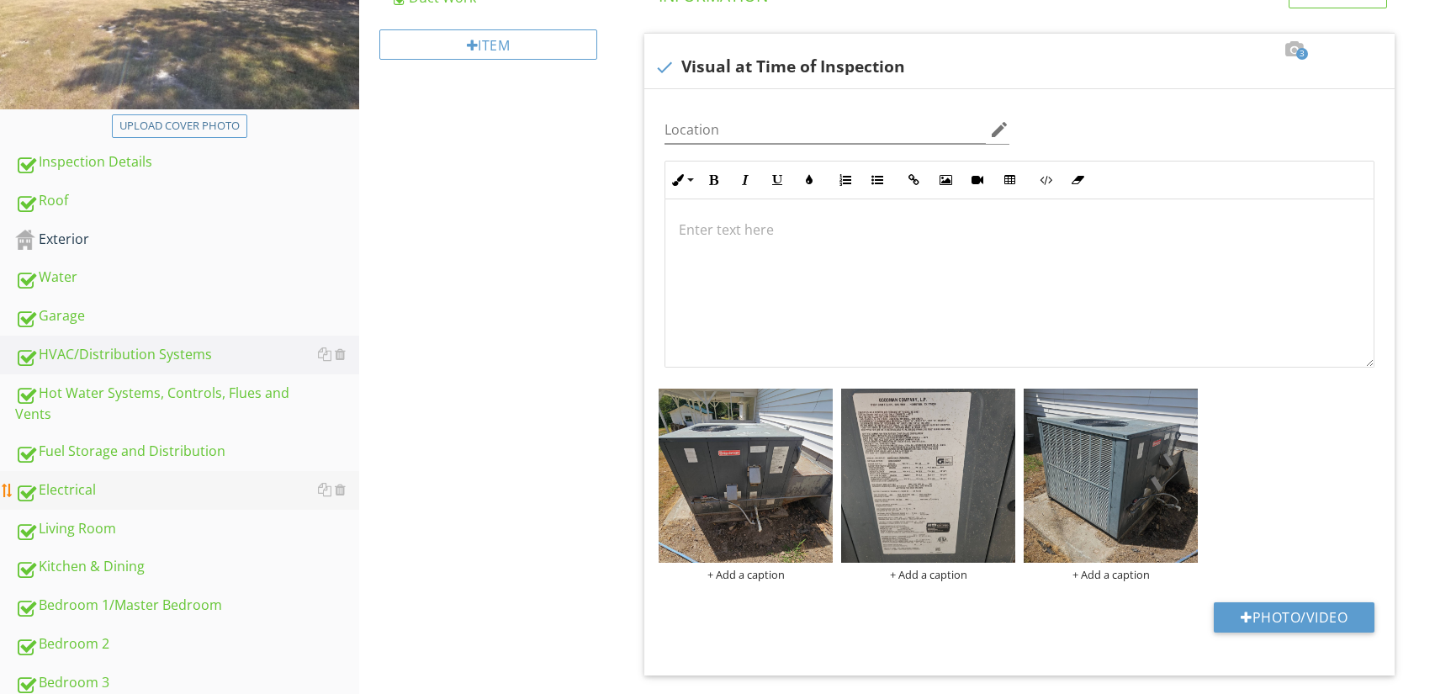
click at [167, 490] on div "Electrical" at bounding box center [187, 491] width 344 height 22
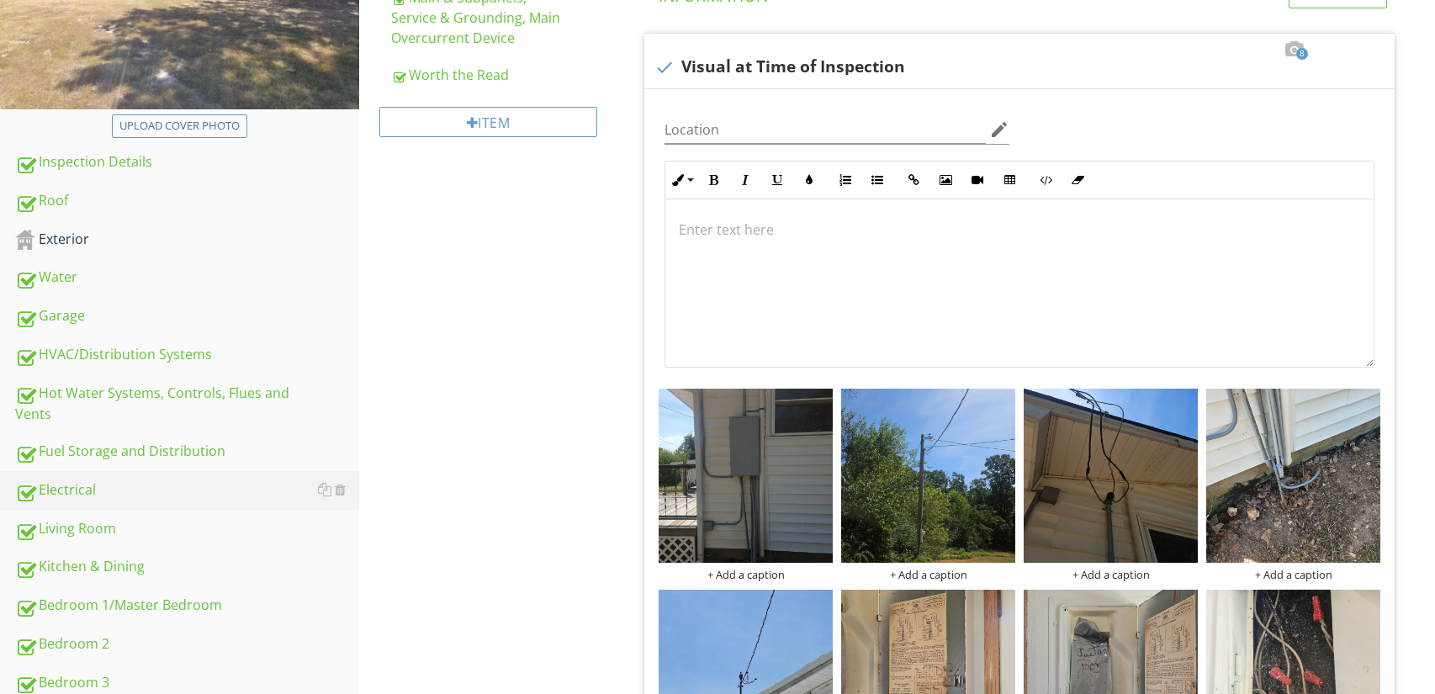
scroll to position [45, 0]
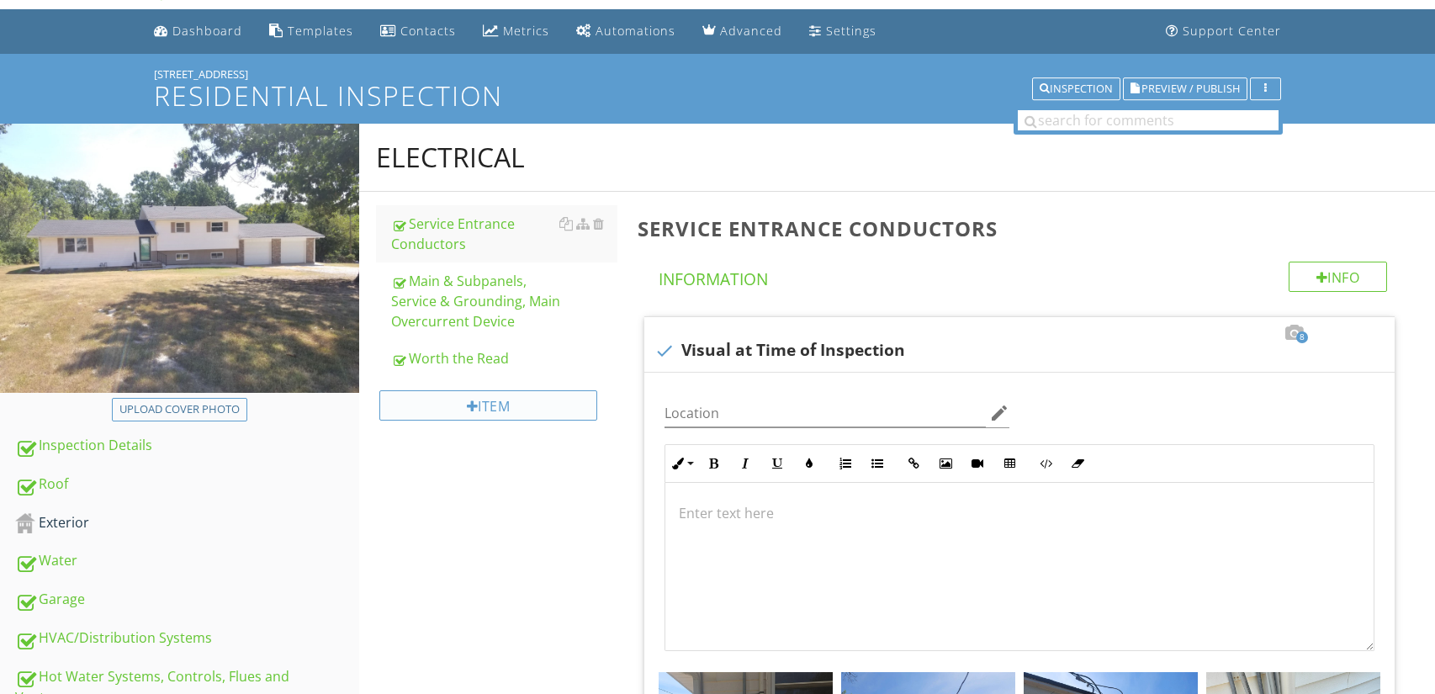
click at [535, 411] on div "Item" at bounding box center [488, 405] width 219 height 30
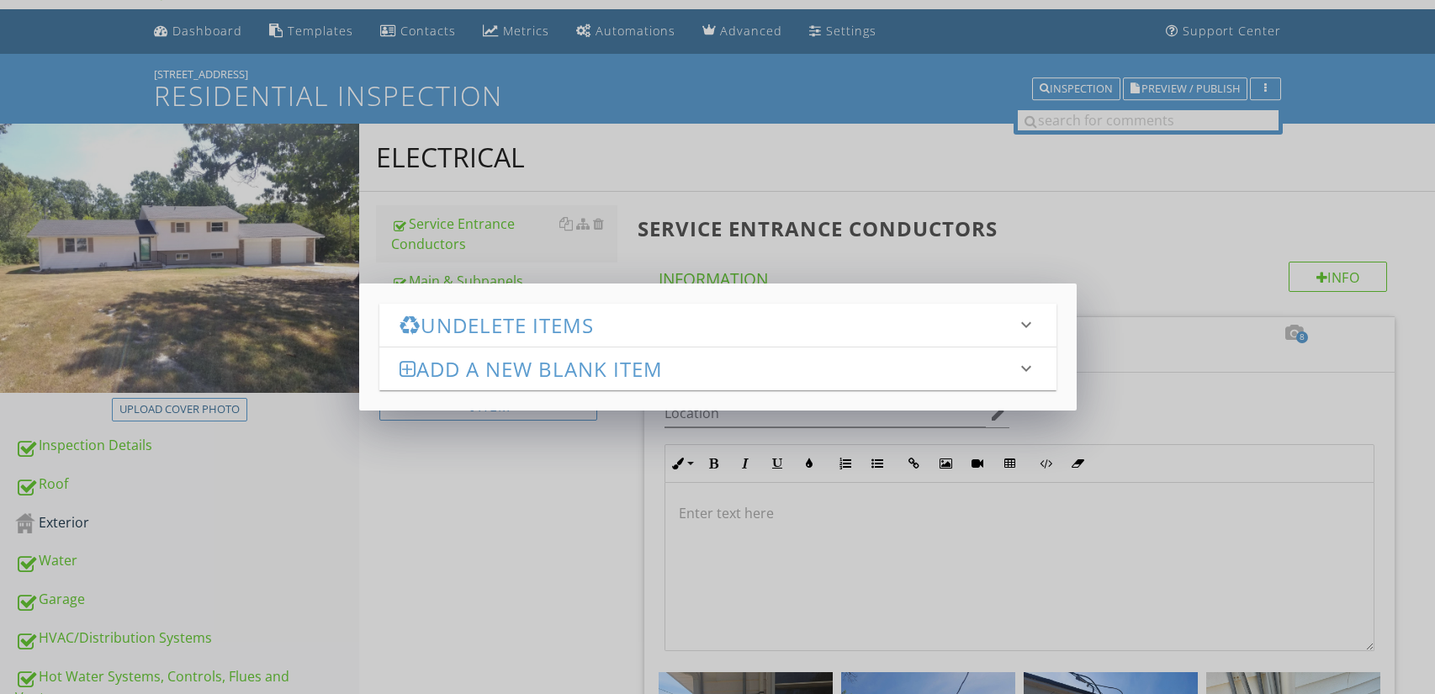
click at [631, 379] on h3 "Add a new Blank Item" at bounding box center [708, 369] width 617 height 23
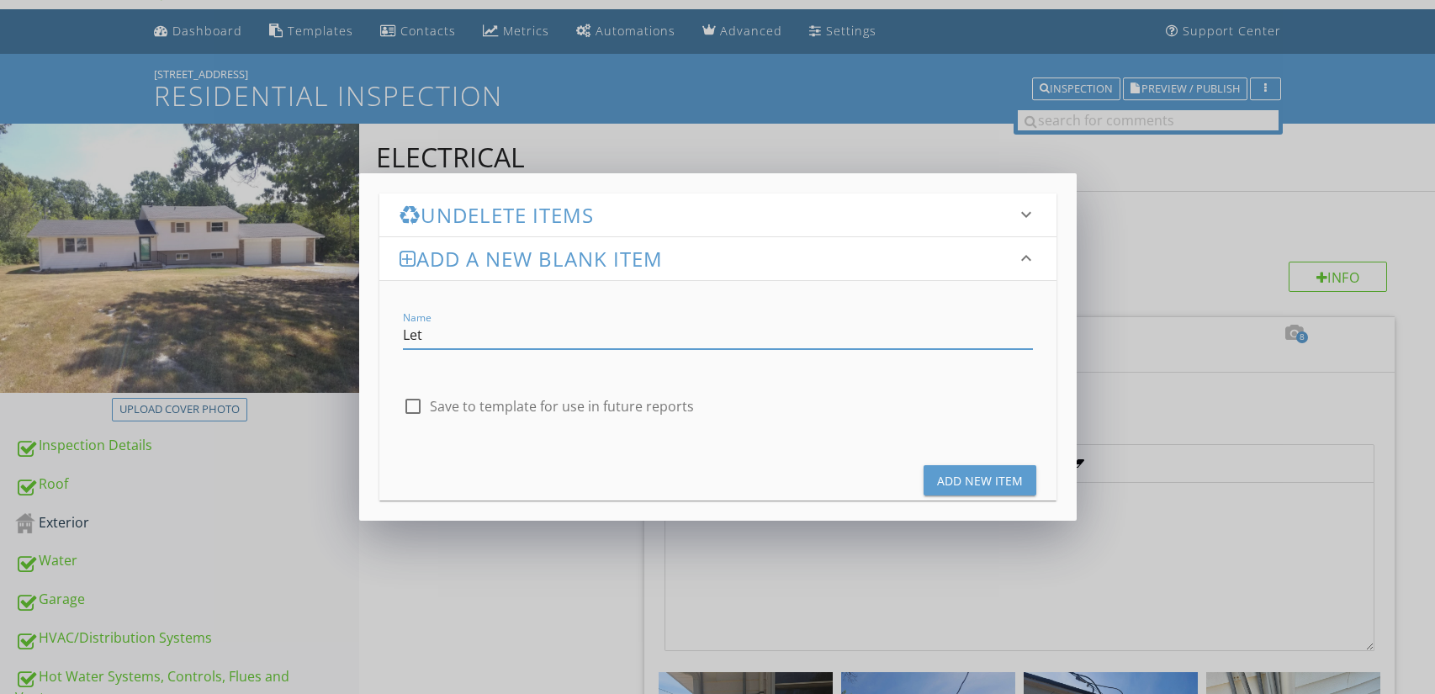
type input "Let's Sum This Up!"
click at [967, 475] on div "Add New Item" at bounding box center [980, 481] width 86 height 18
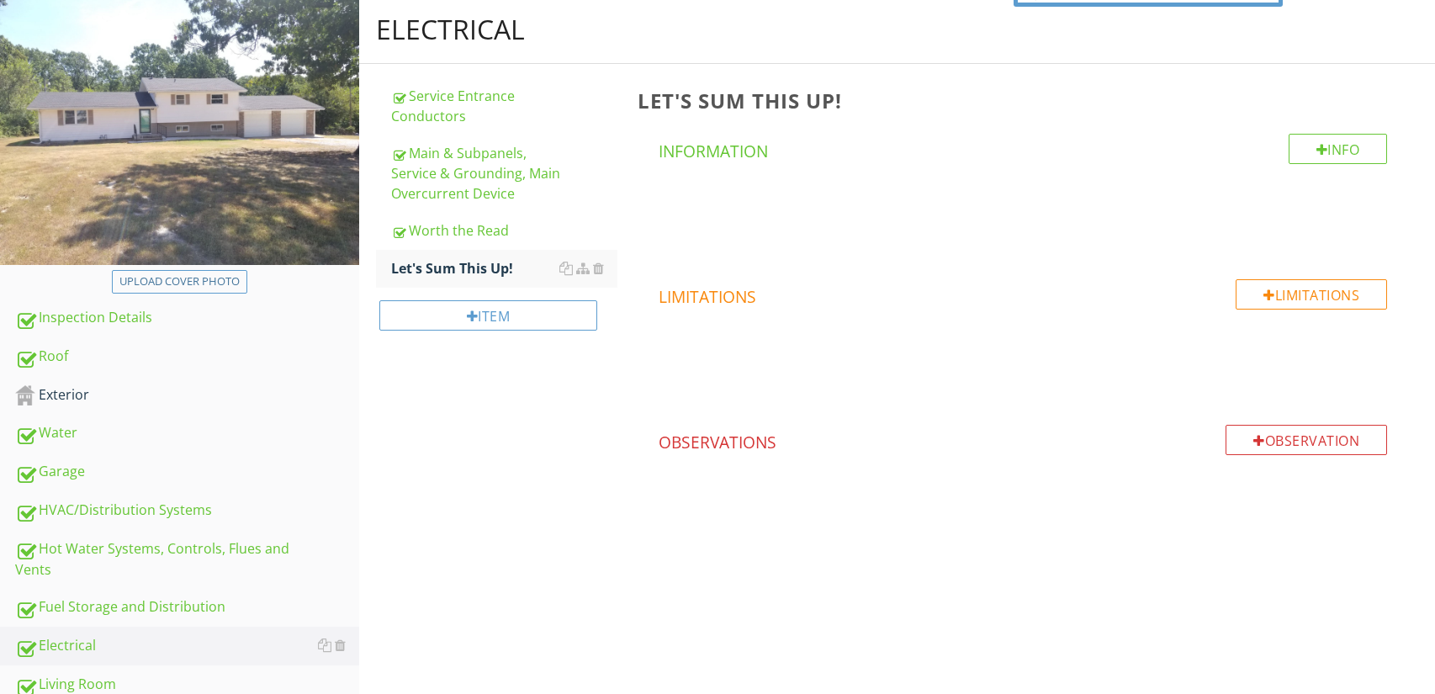
scroll to position [53, 0]
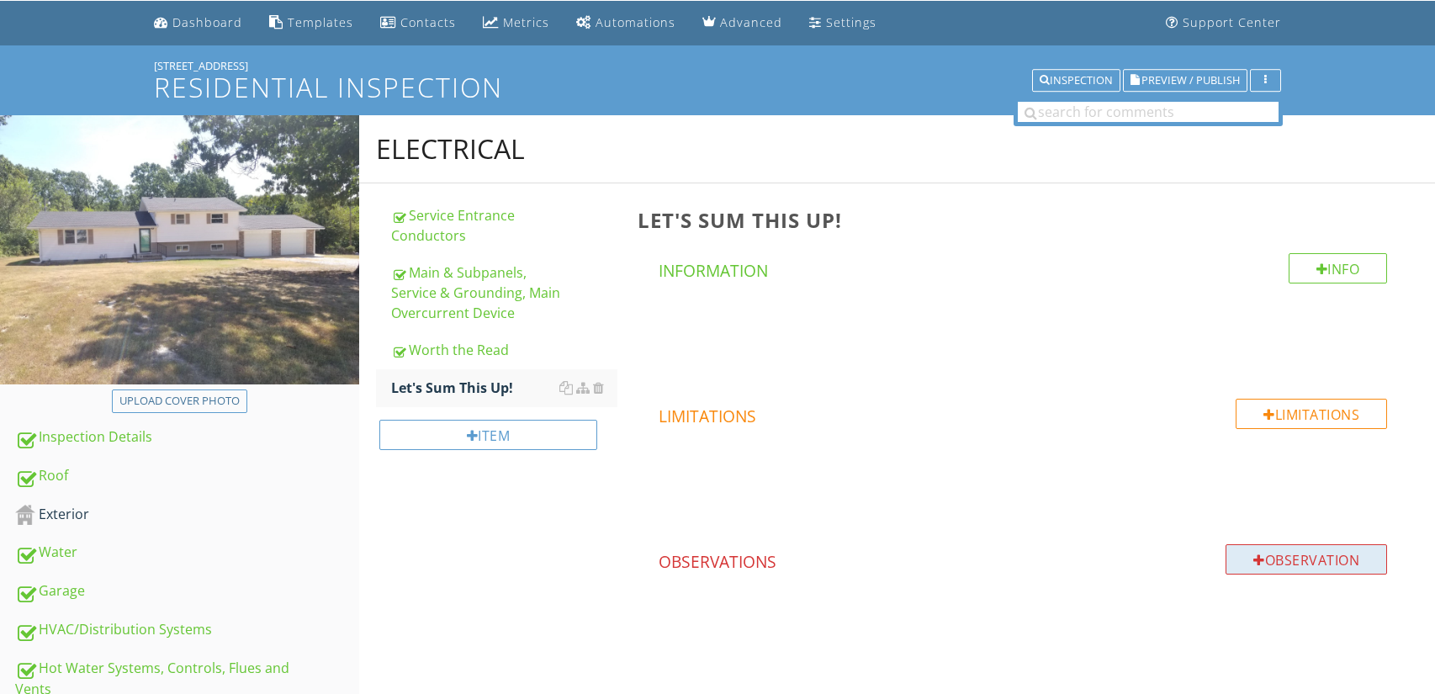
click at [1319, 565] on div "Observation" at bounding box center [1307, 559] width 162 height 30
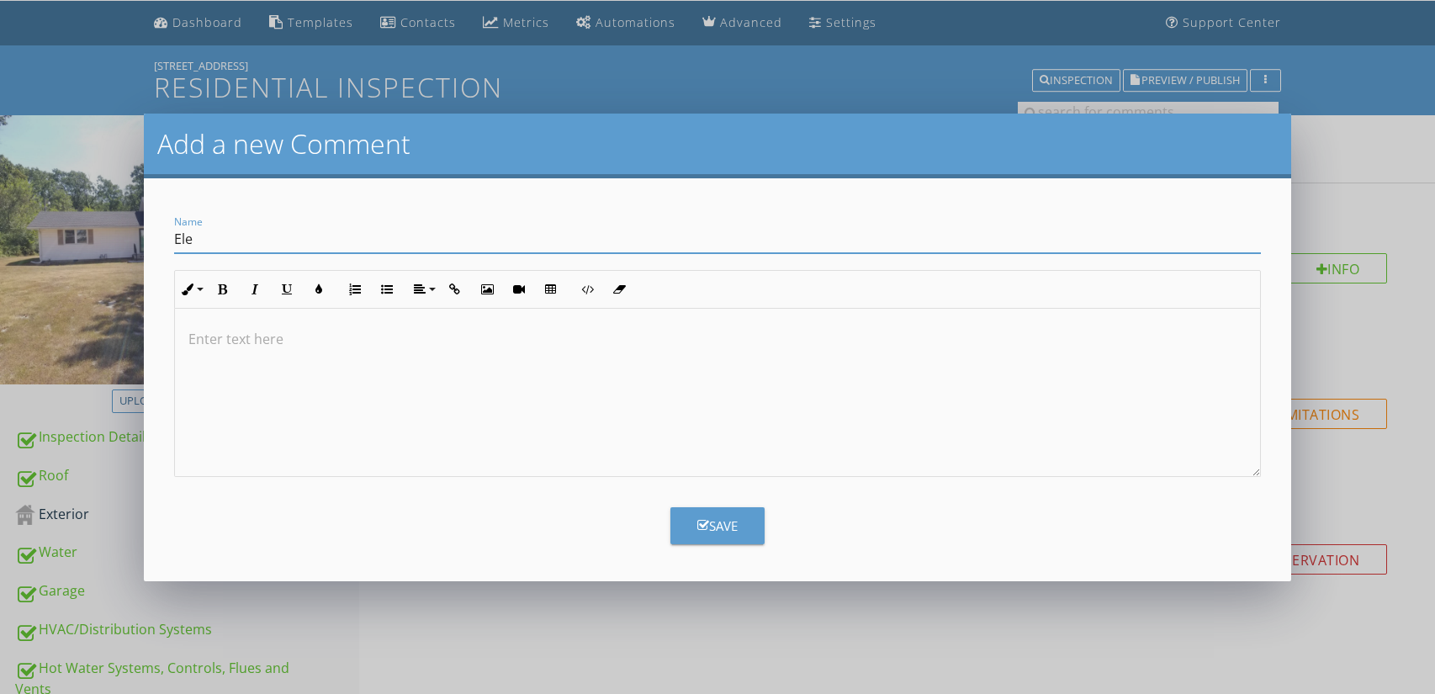
type input "Electrical System and Components"
click at [421, 355] on div at bounding box center [718, 393] width 1086 height 168
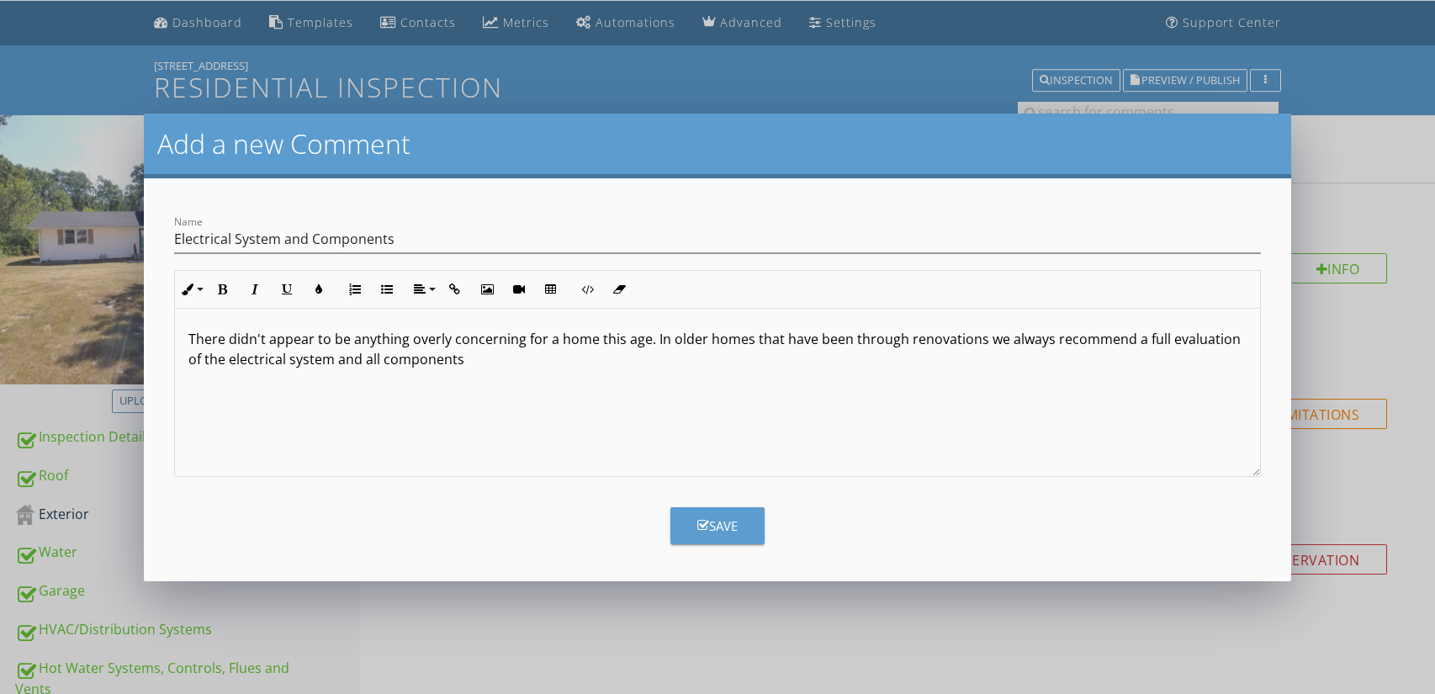
click at [975, 343] on p "There didn't appear to be anything overly concerning for a home this age. In ol…" at bounding box center [717, 349] width 1059 height 40
click at [1045, 339] on p "There didn't appear to be anything overly concerning for a home this age. In ol…" at bounding box center [717, 349] width 1059 height 40
click at [431, 373] on div "There didn't appear to be anything overly concerning for a home this age. In ol…" at bounding box center [718, 393] width 1086 height 168
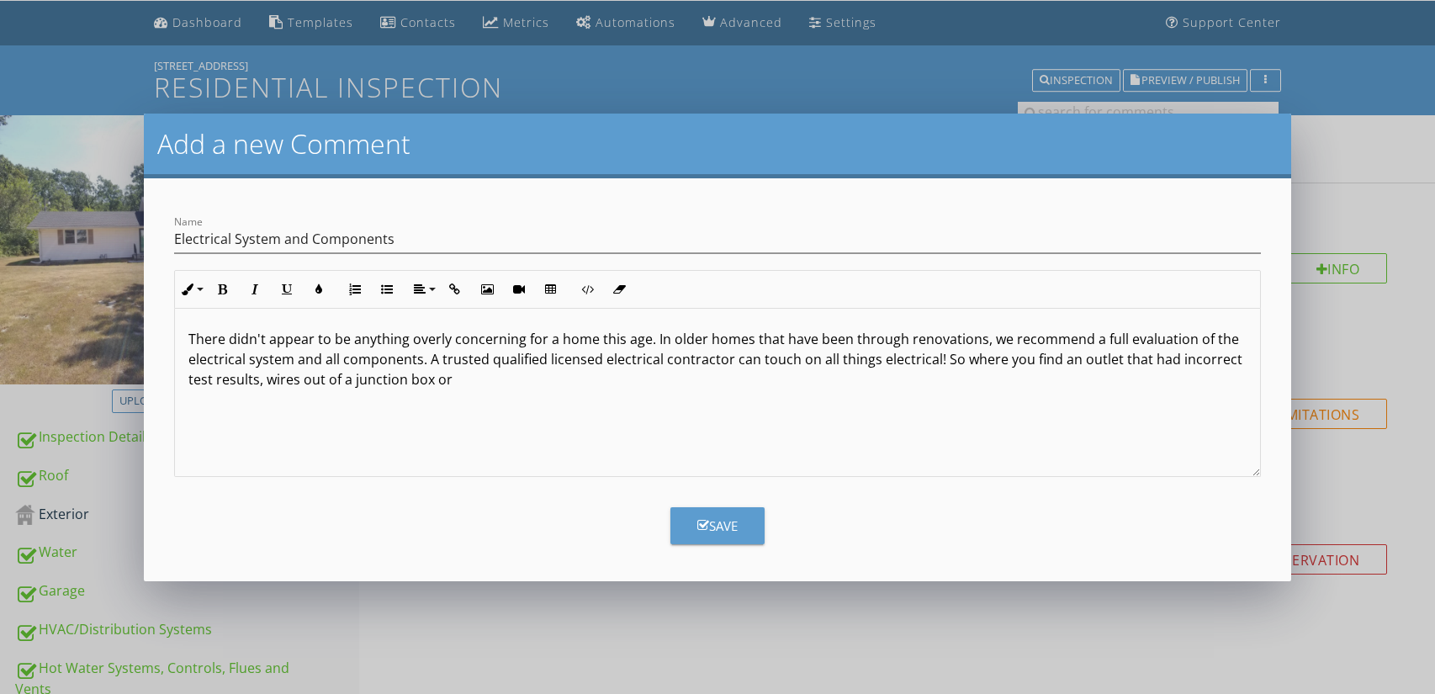
click at [264, 381] on p "There didn't appear to be anything overly concerning for a home this age. In ol…" at bounding box center [717, 359] width 1059 height 61
click at [624, 379] on p "There didn't appear to be anything overly concerning for a home this age. In ol…" at bounding box center [717, 359] width 1059 height 61
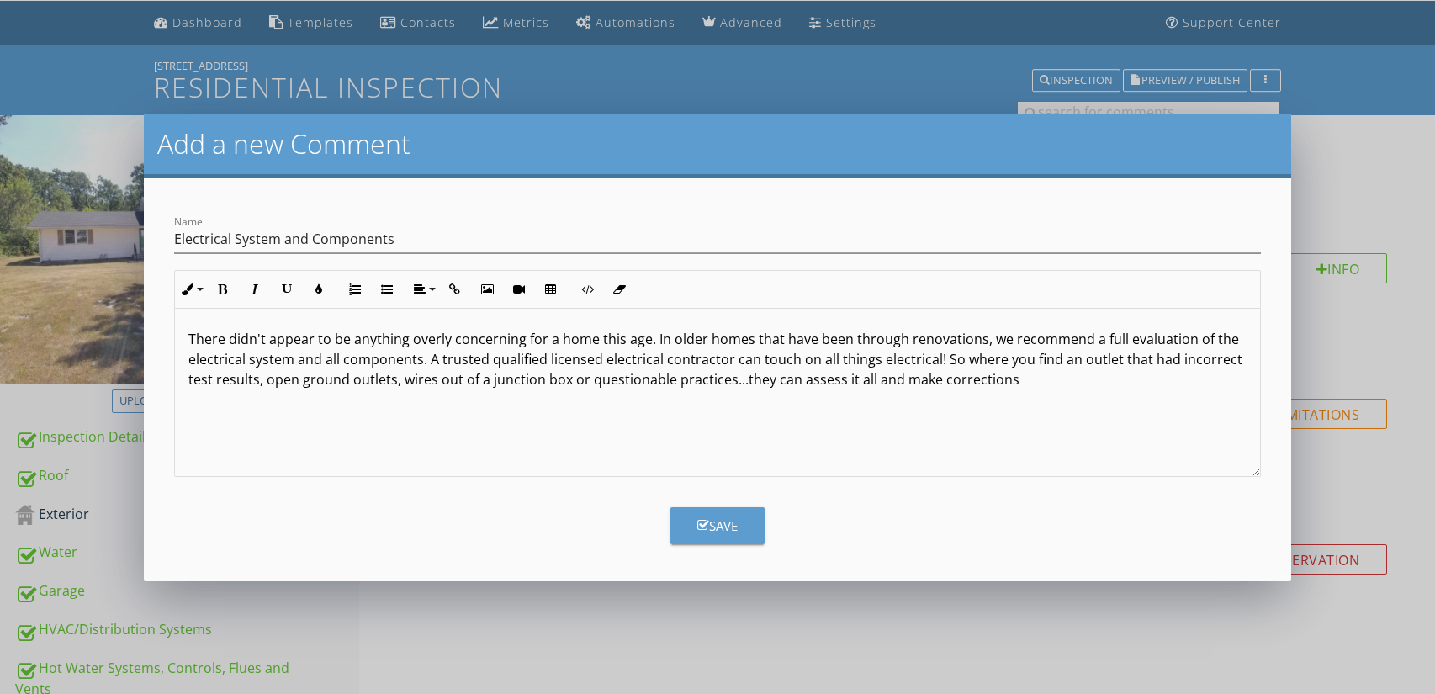
click at [792, 383] on p "There didn't appear to be anything overly concerning for a home this age. In ol…" at bounding box center [717, 359] width 1059 height 61
click at [1067, 382] on p "There didn't appear to be anything overly concerning for a home this age. In ol…" at bounding box center [717, 359] width 1059 height 61
click at [393, 384] on p "There didn't appear to be anything overly concerning for a home this age. In ol…" at bounding box center [717, 369] width 1059 height 81
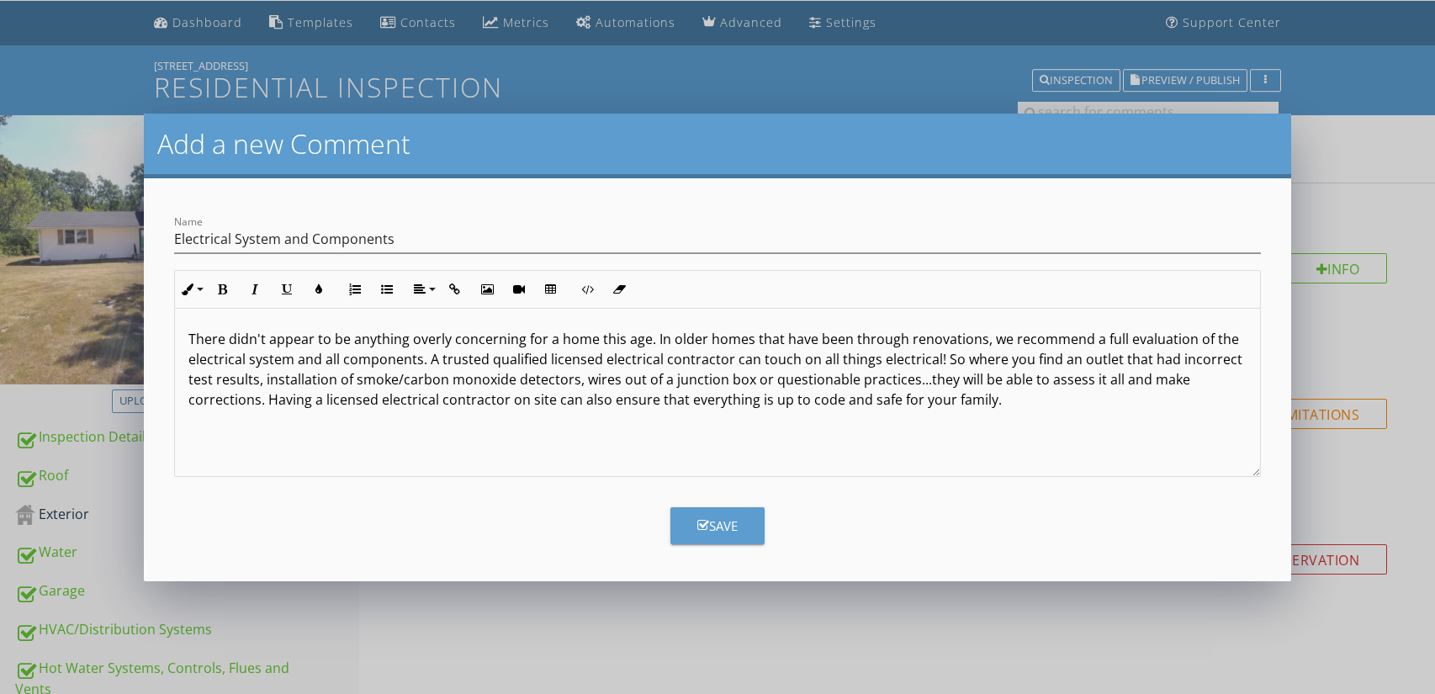
click at [1039, 411] on div "There didn't appear to be anything overly concerning for a home this age. In ol…" at bounding box center [718, 393] width 1086 height 168
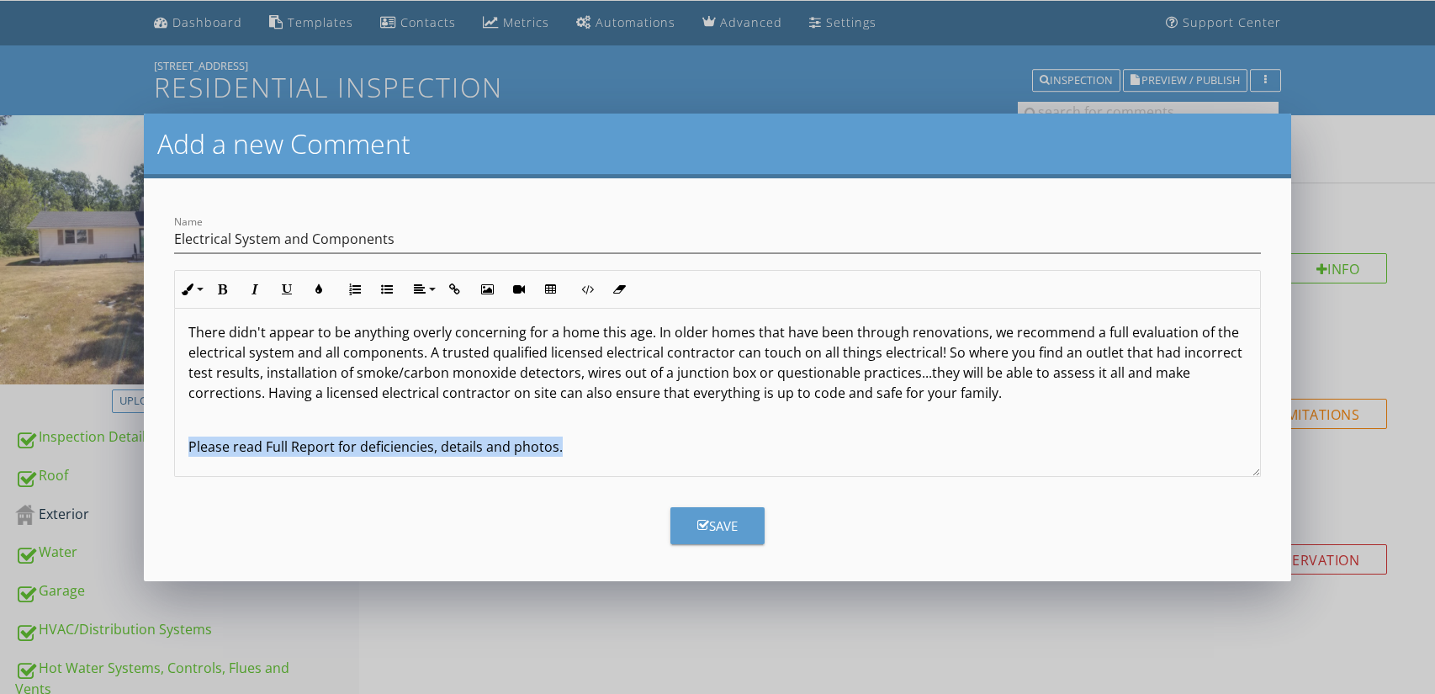
drag, startPoint x: 562, startPoint y: 457, endPoint x: 185, endPoint y: 464, distance: 377.0
click at [185, 464] on div "There didn't appear to be anything overly concerning for a home this age. In ol…" at bounding box center [718, 389] width 1086 height 175
click at [220, 295] on button "Bold" at bounding box center [223, 289] width 32 height 32
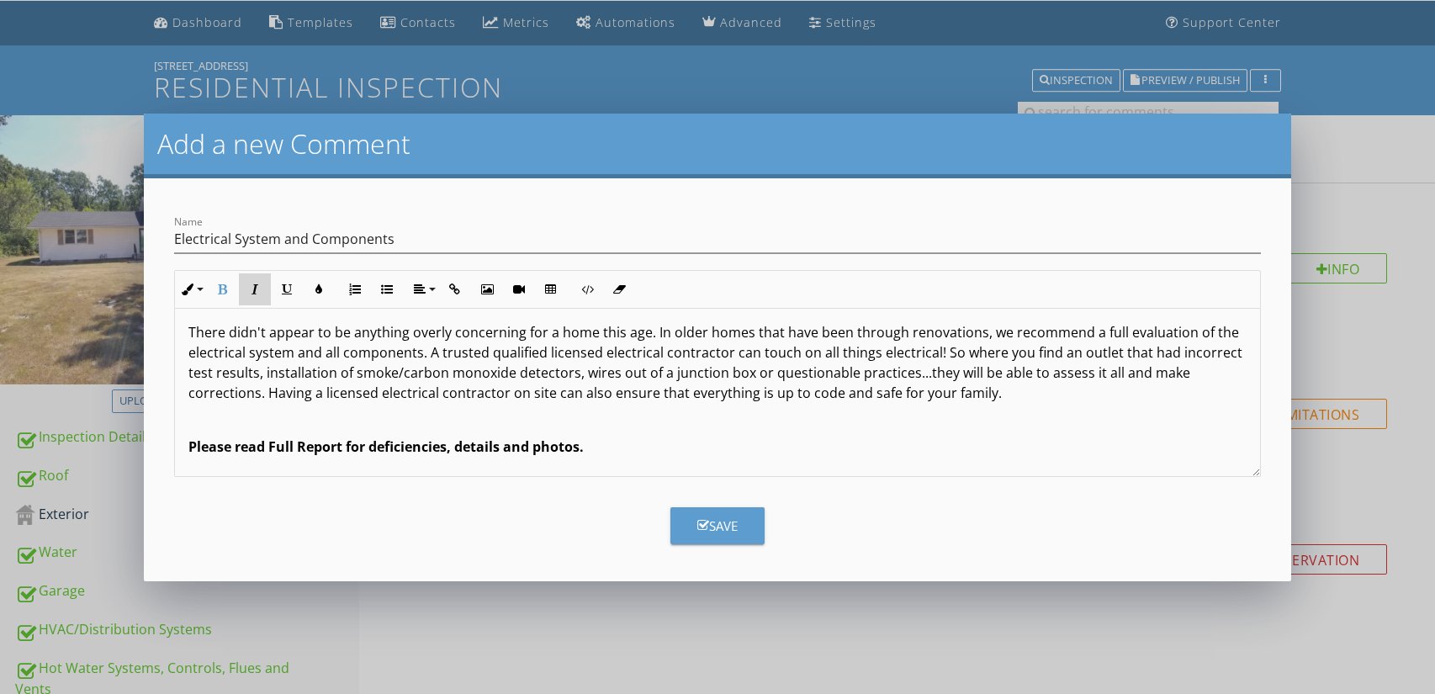
click at [257, 294] on icon "button" at bounding box center [255, 289] width 12 height 12
click at [315, 296] on button "Colors" at bounding box center [319, 289] width 32 height 32
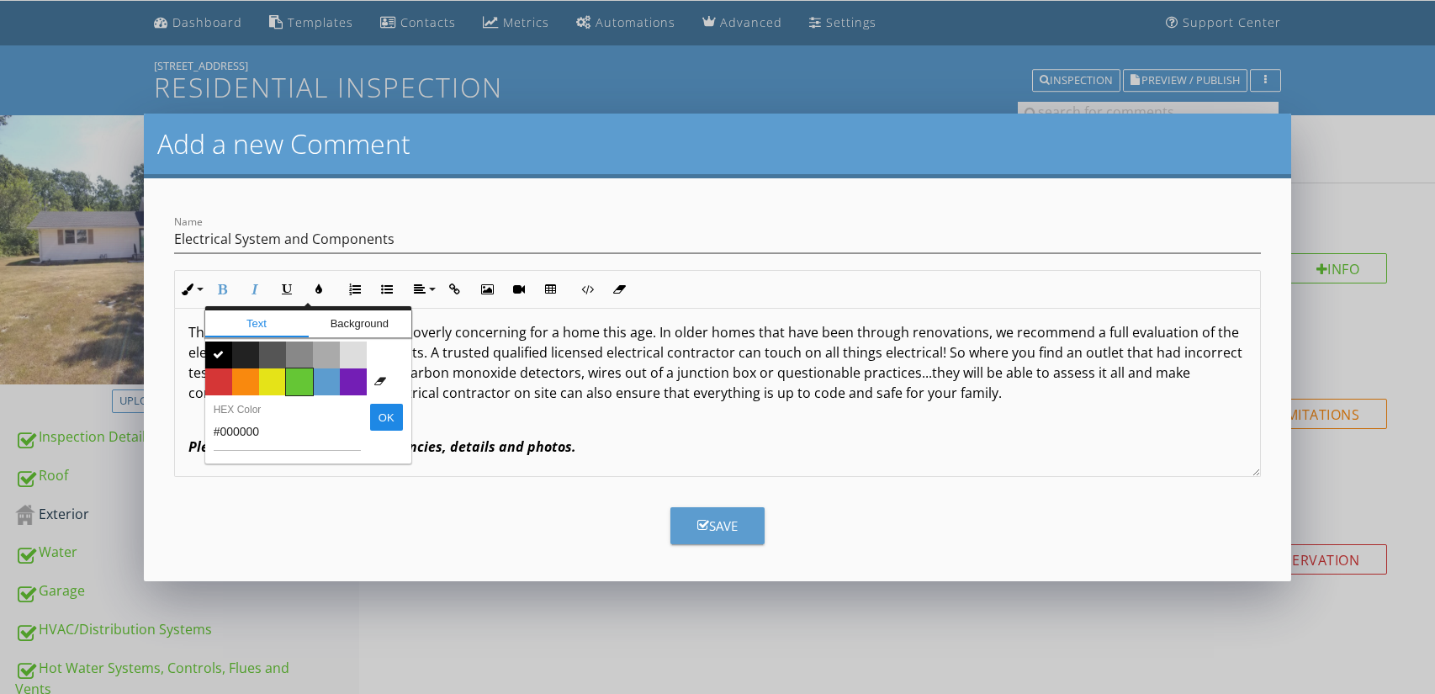
click at [302, 378] on span "Color #65c635" at bounding box center [299, 381] width 27 height 27
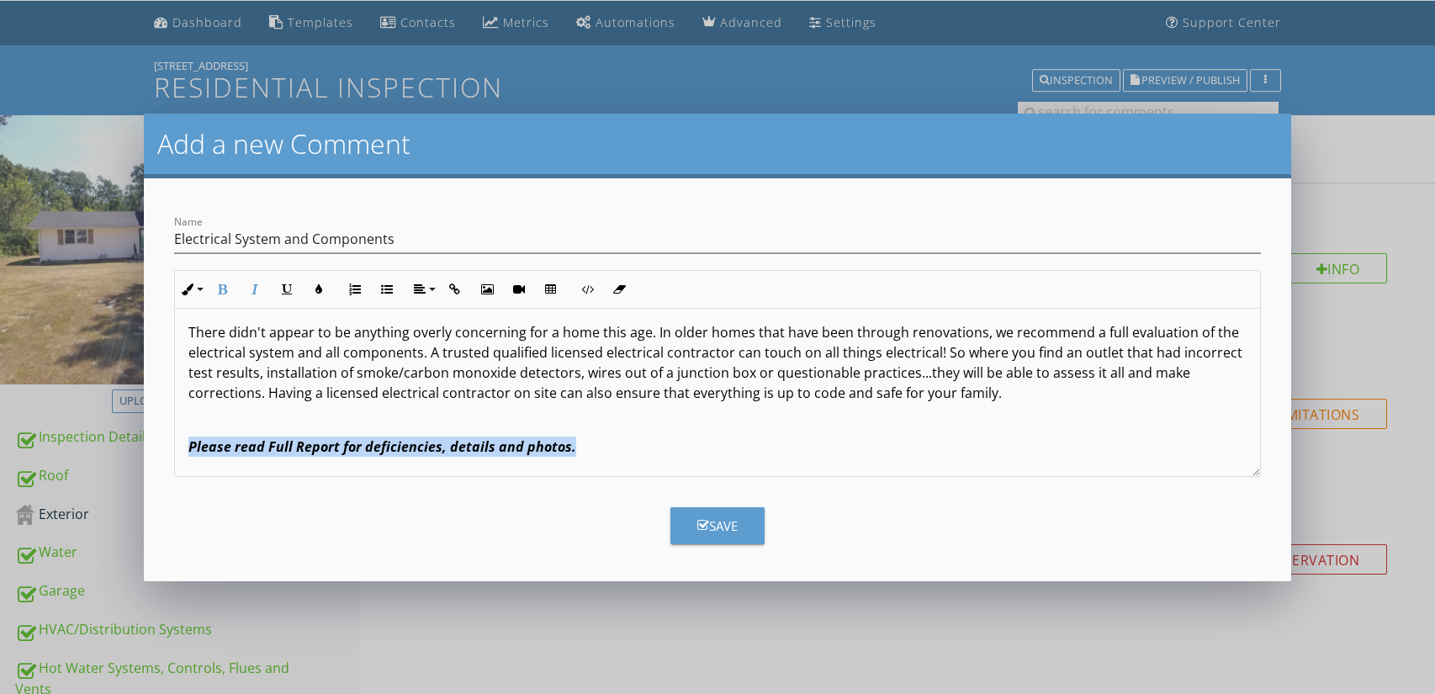
click at [588, 449] on p "Please read Full Report for deficiencies, details and photos." at bounding box center [717, 447] width 1059 height 20
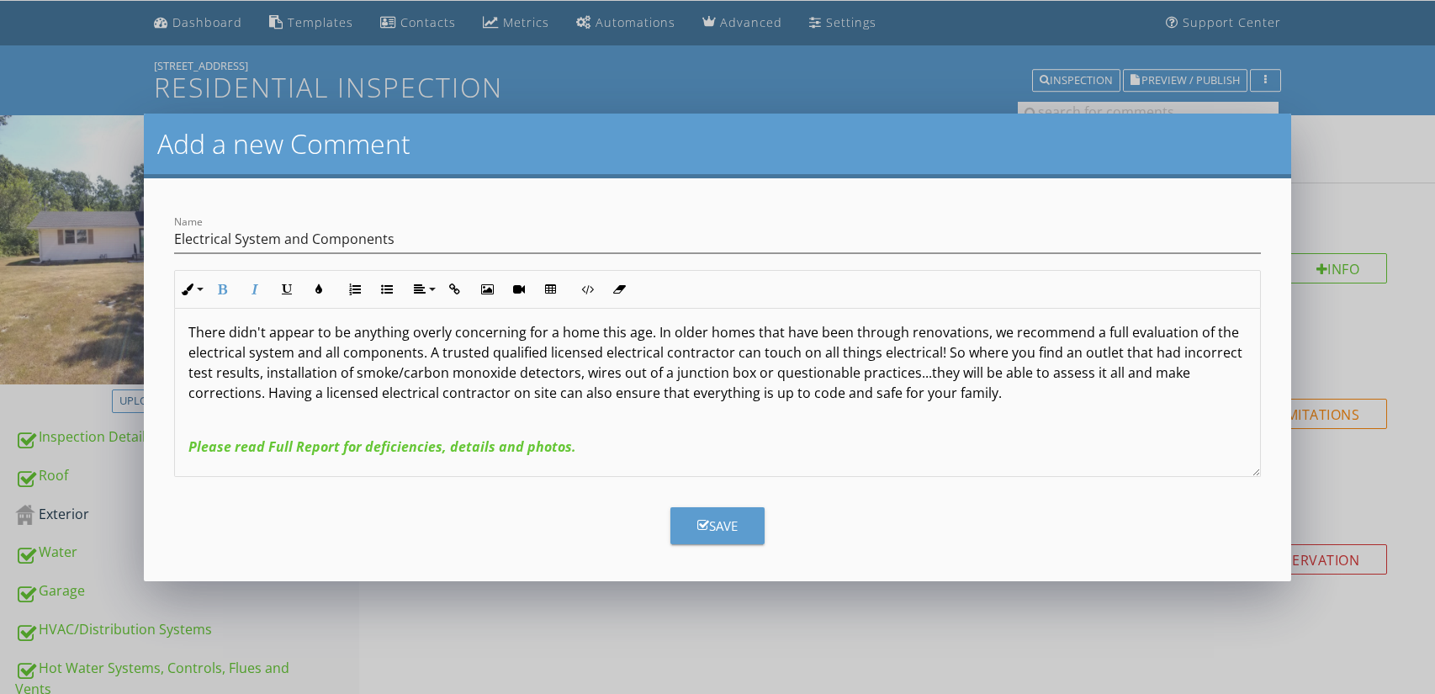
click at [715, 518] on div "Save" at bounding box center [717, 526] width 40 height 19
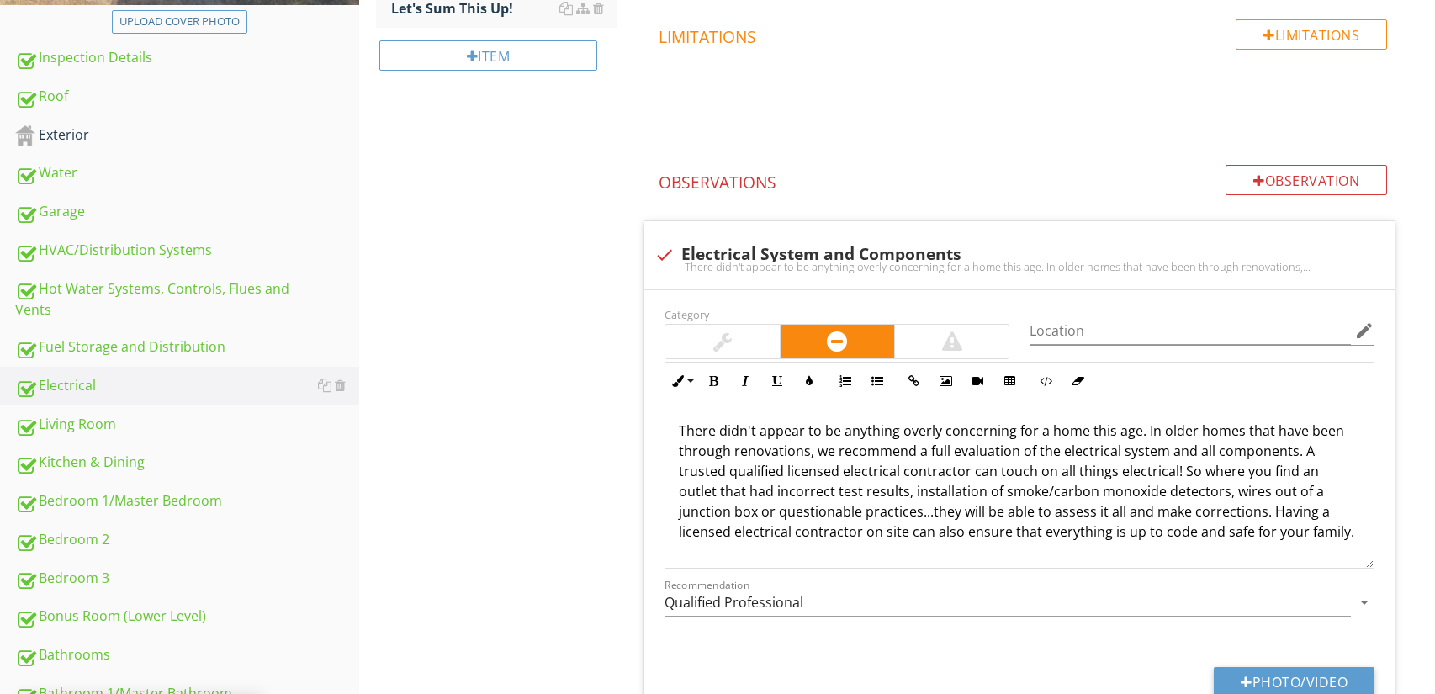
scroll to position [450, 0]
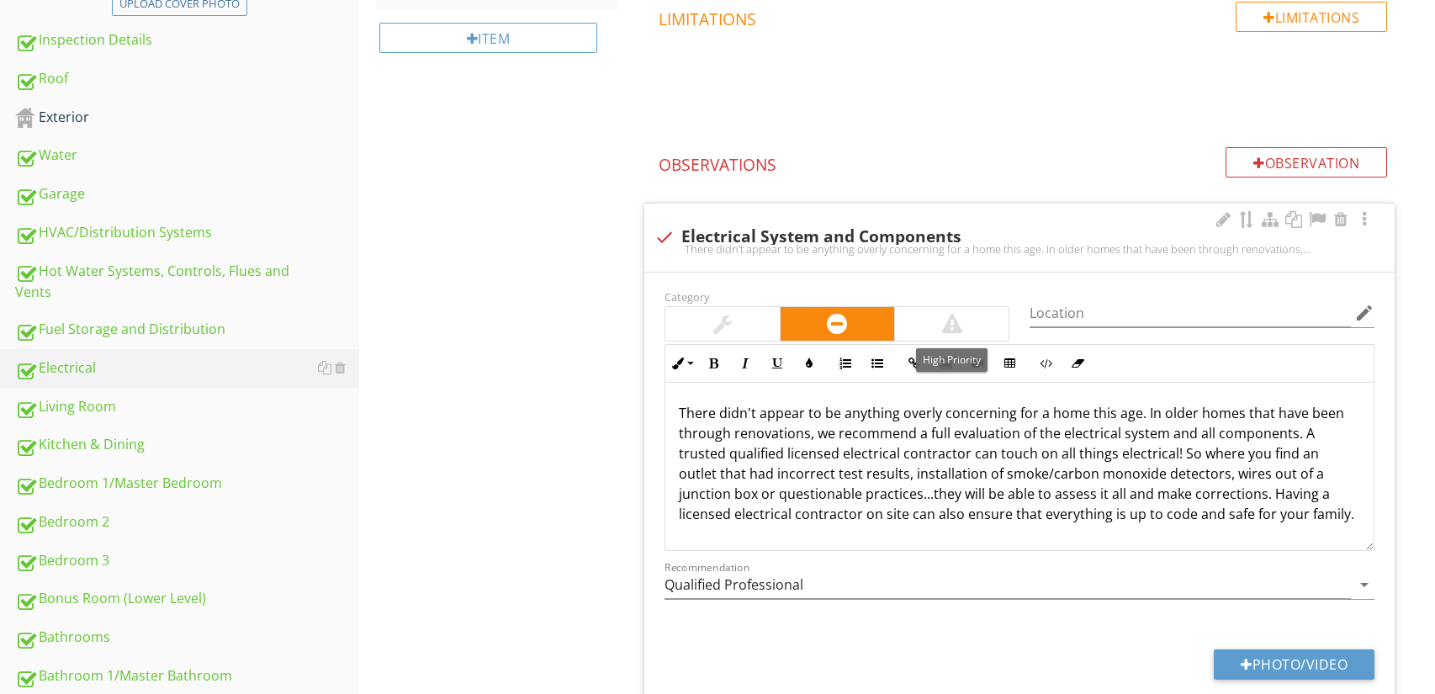
click at [991, 314] on div at bounding box center [952, 324] width 114 height 34
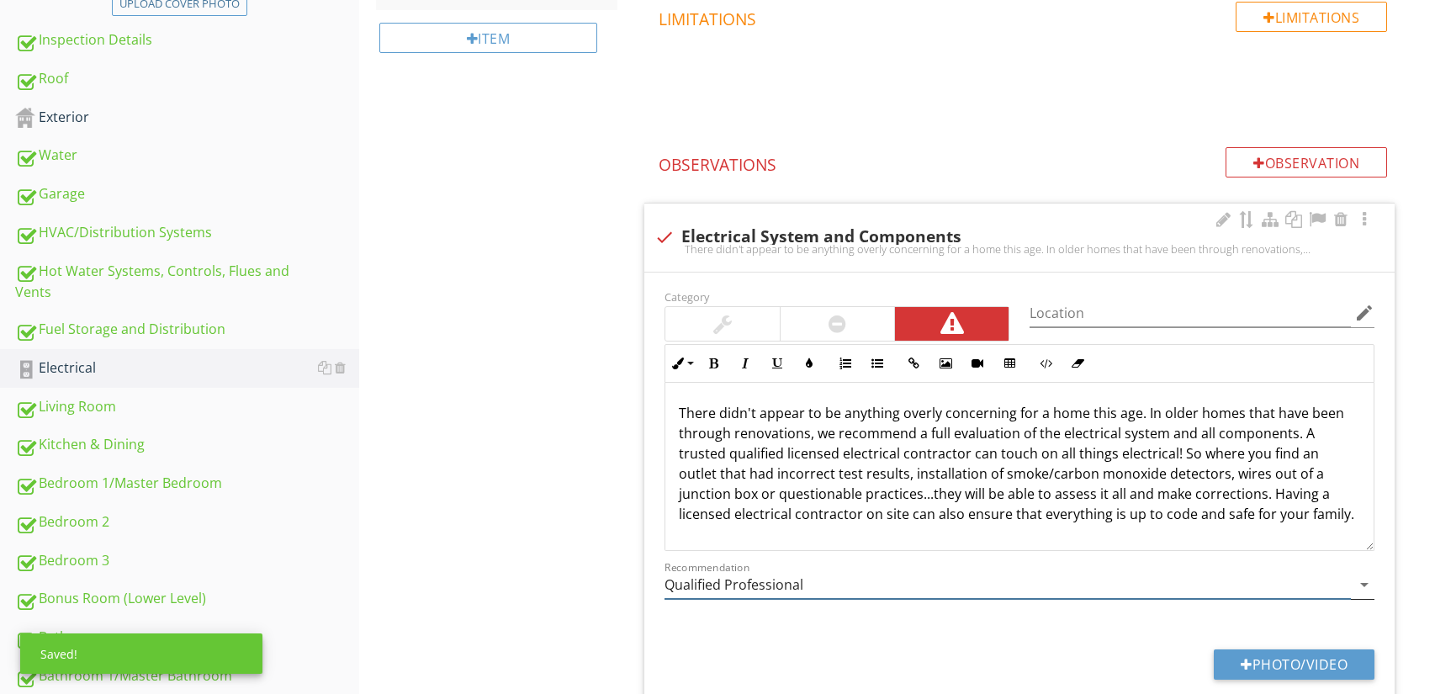
click at [845, 591] on input "Qualified Professional" at bounding box center [1008, 585] width 686 height 28
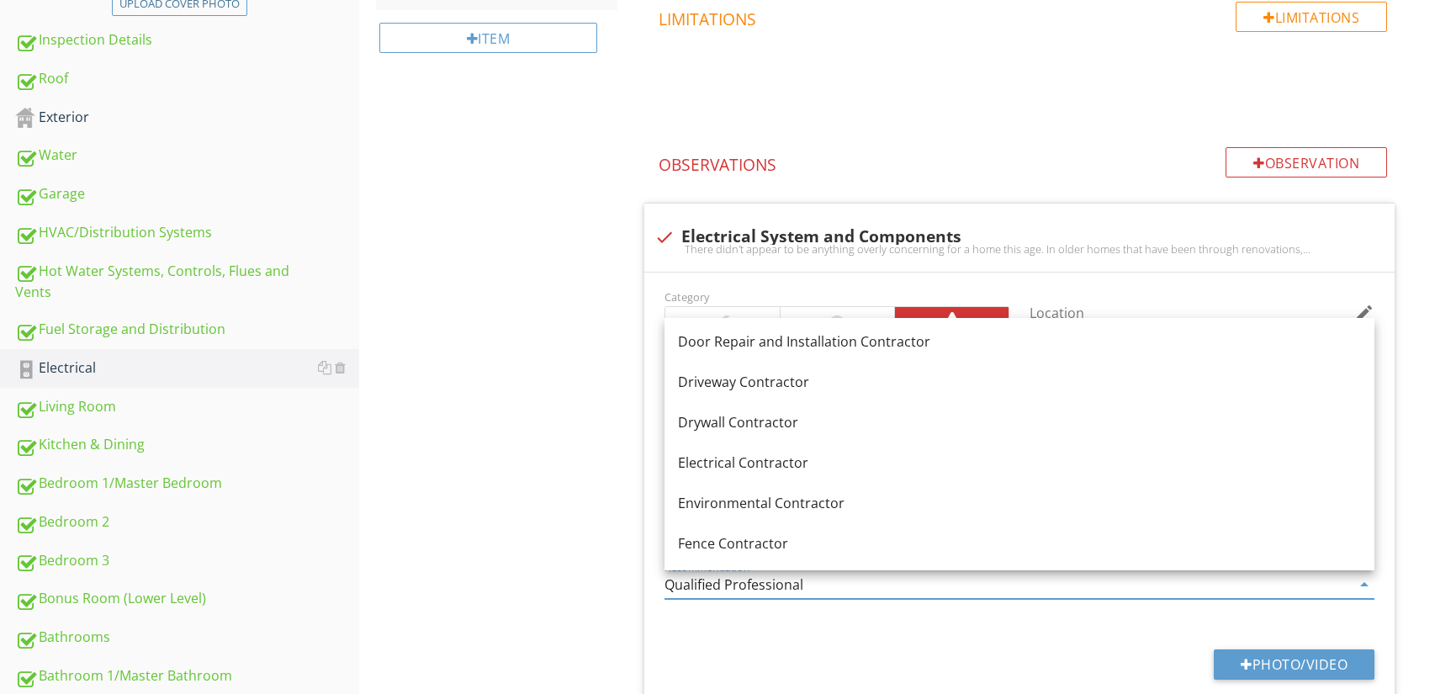
scroll to position [529, 0]
click at [763, 473] on link "Electrical Contractor" at bounding box center [1020, 462] width 710 height 40
type input "Electrical Contractor"
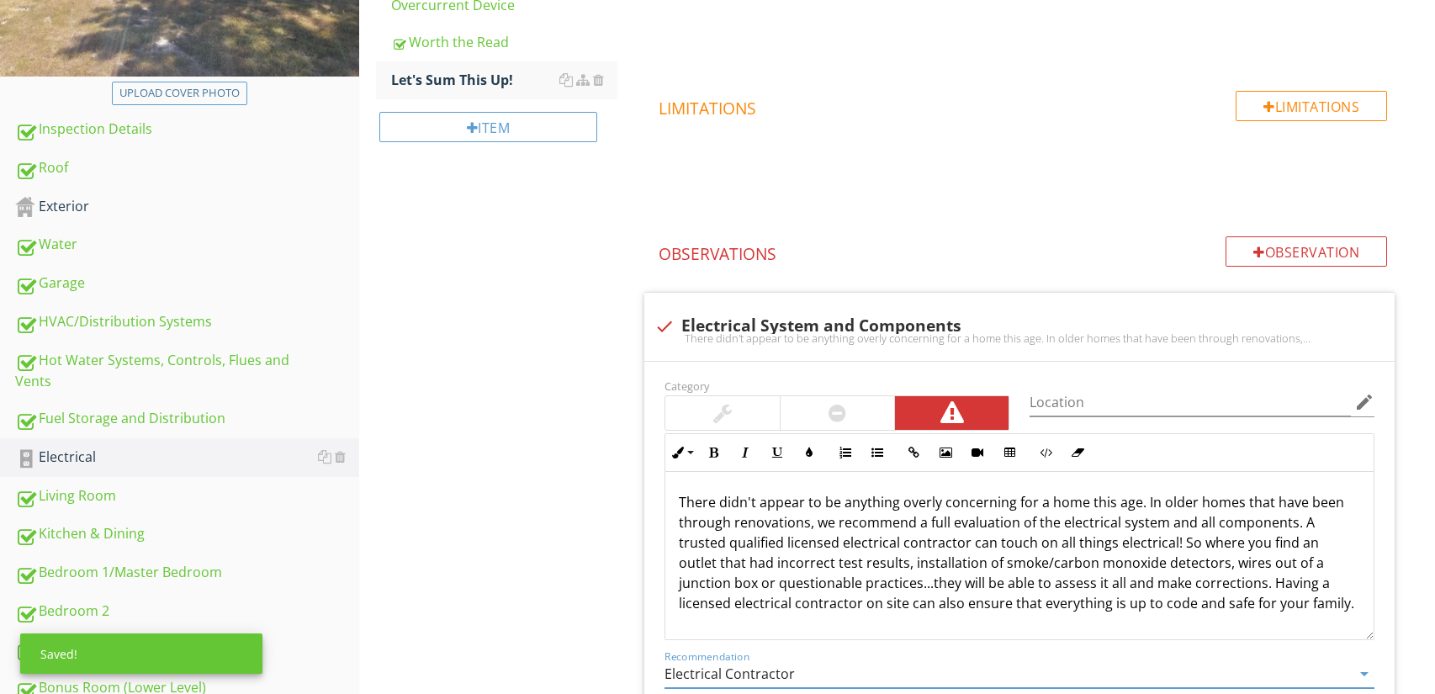
scroll to position [107, 0]
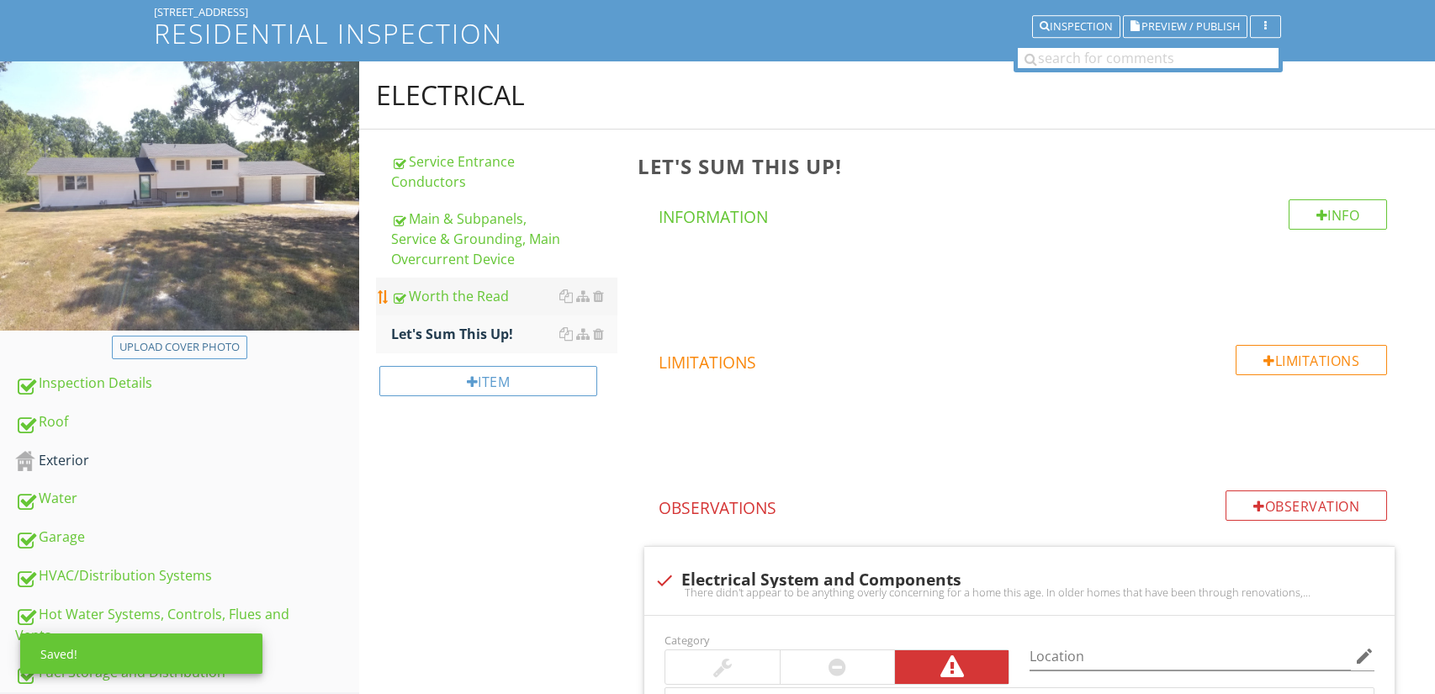
click at [471, 298] on div "Worth the Read" at bounding box center [504, 296] width 227 height 20
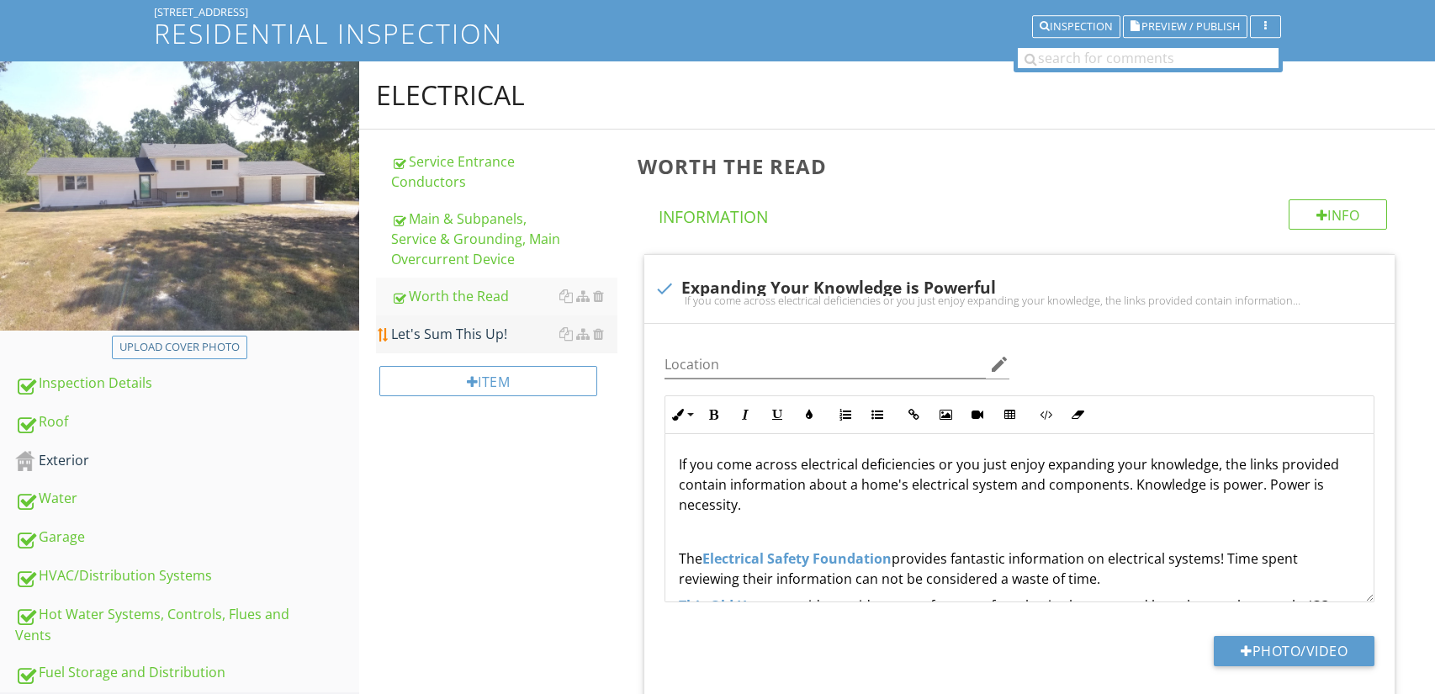
click at [485, 332] on div "Let's Sum This Up!" at bounding box center [504, 334] width 227 height 20
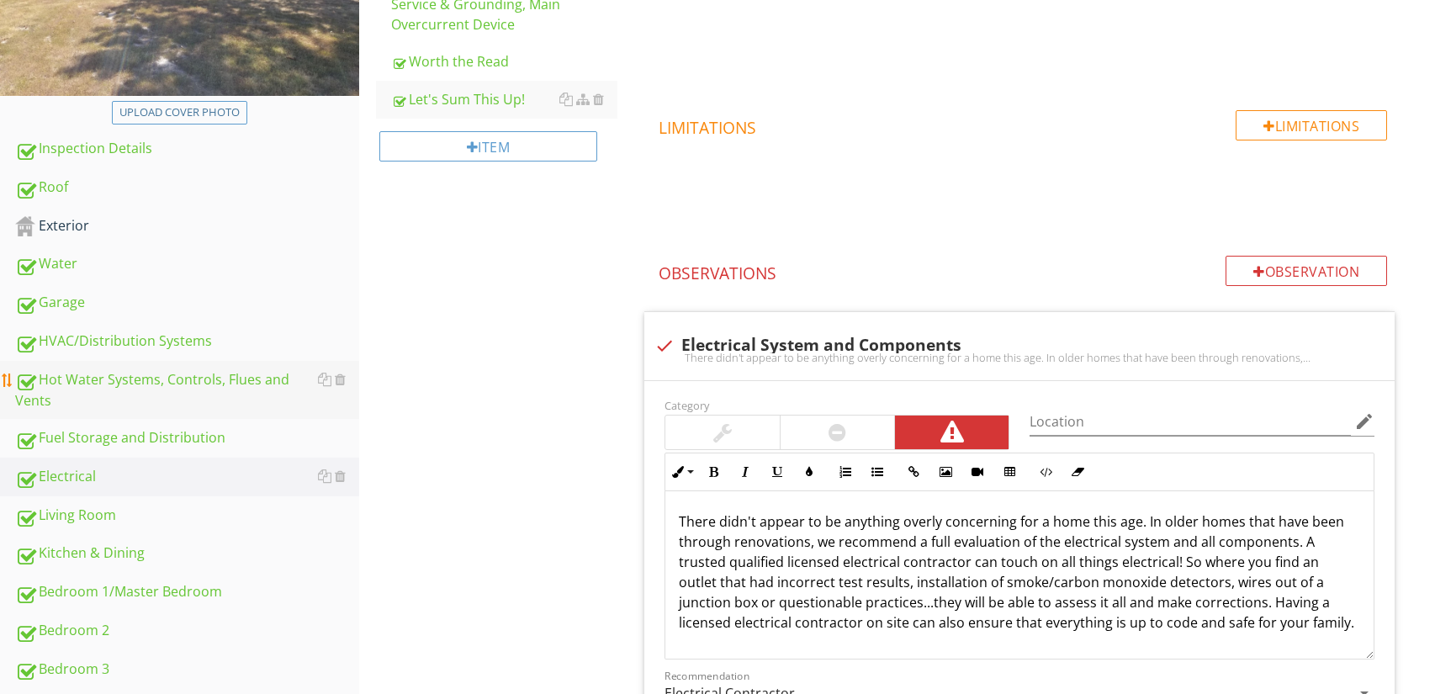
scroll to position [343, 0]
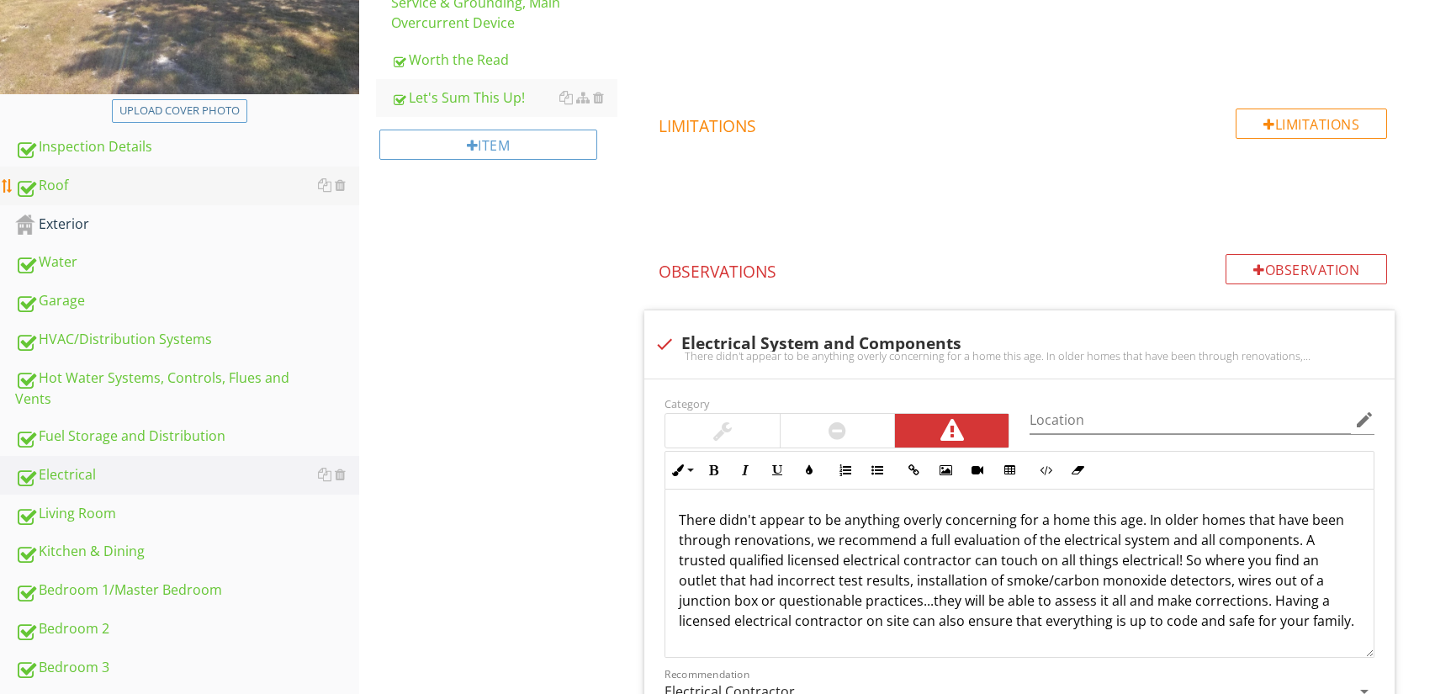
click at [125, 198] on link "Roof" at bounding box center [187, 186] width 344 height 39
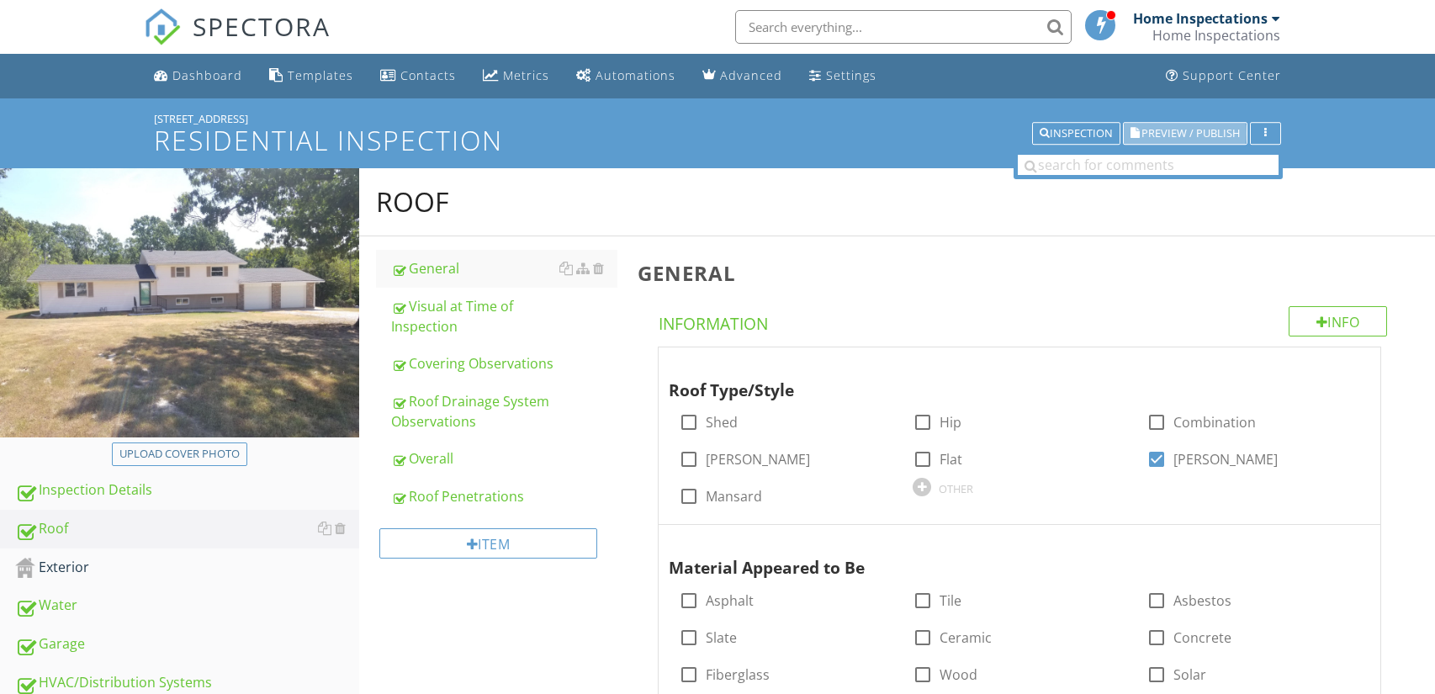
click at [1206, 125] on button "Preview / Publish" at bounding box center [1185, 134] width 125 height 24
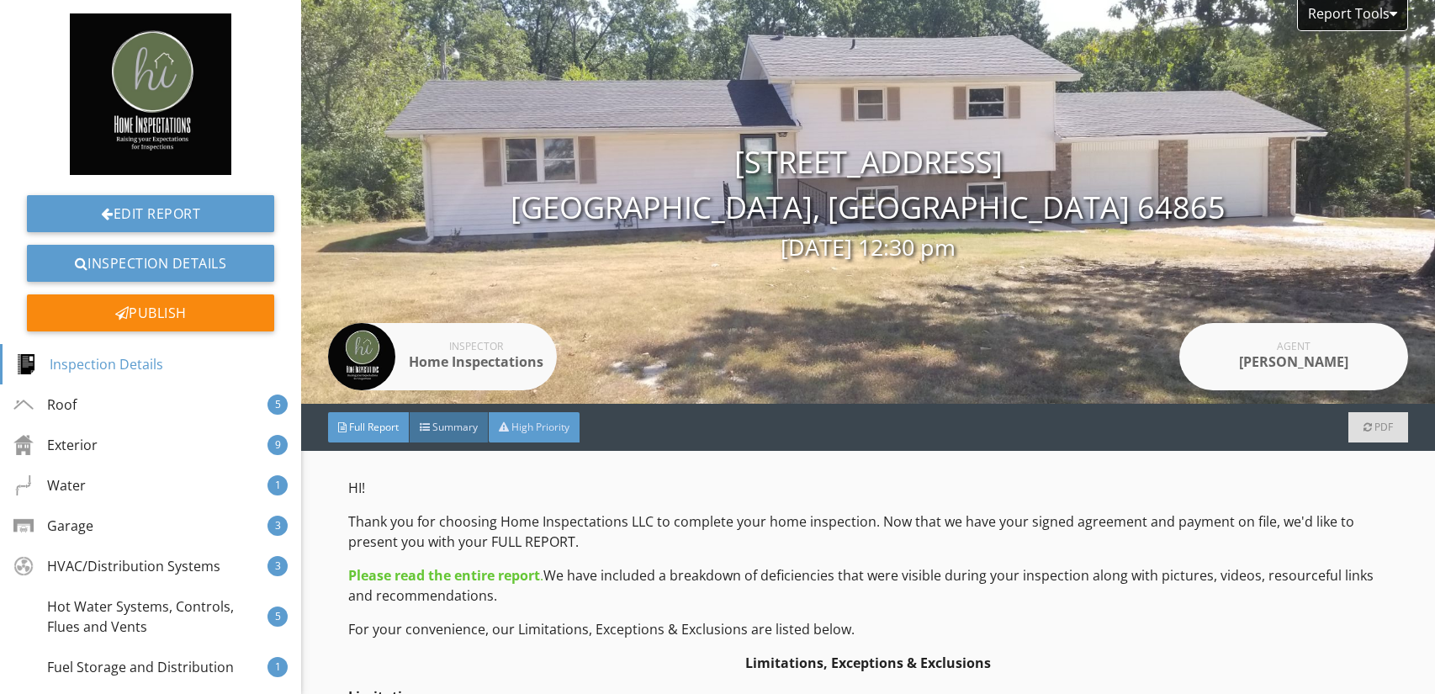
click at [557, 432] on span "High Priority" at bounding box center [540, 427] width 58 height 14
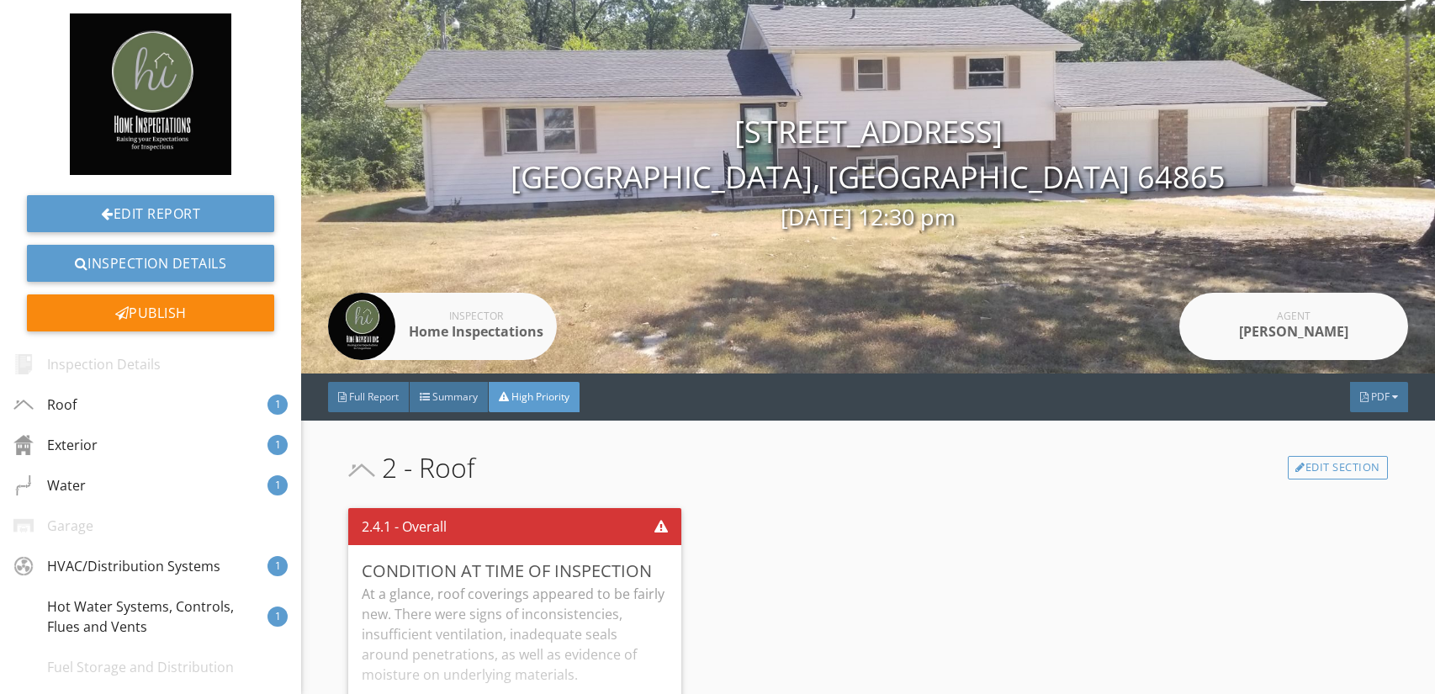
scroll to position [286, 0]
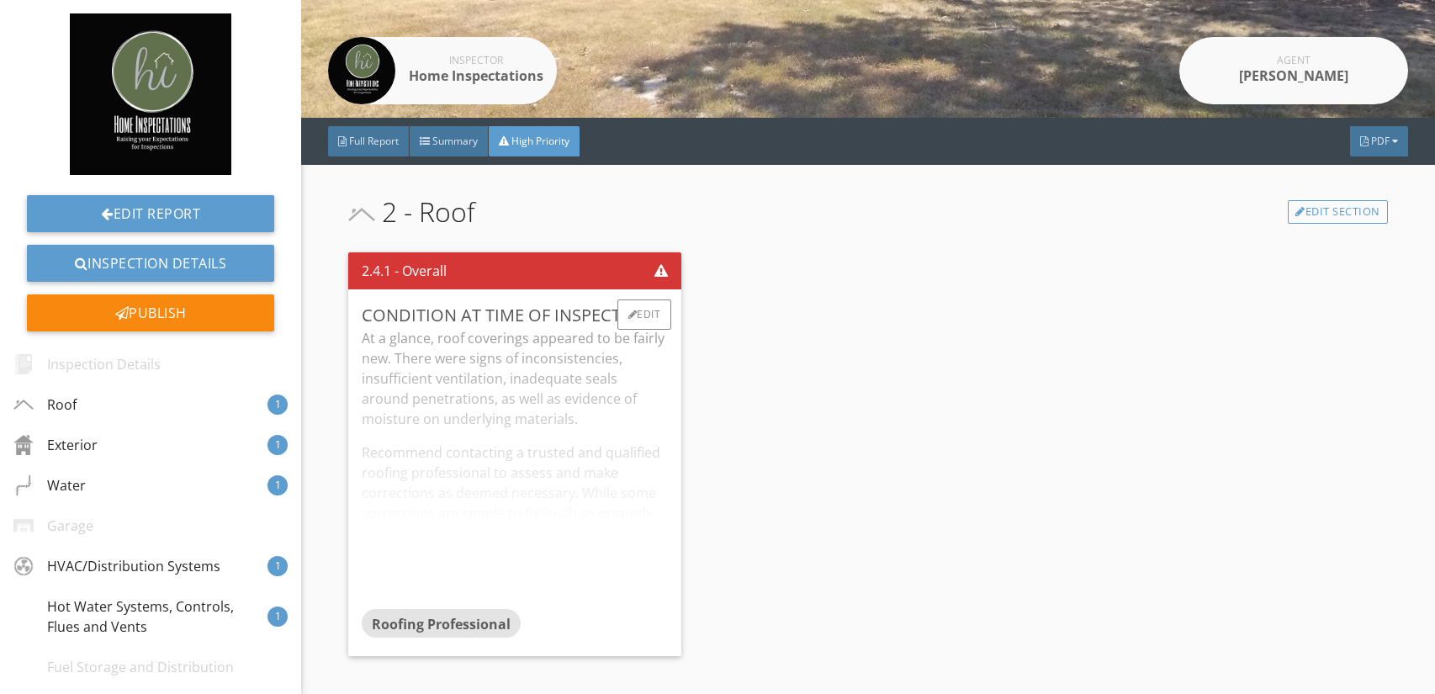
click at [528, 468] on div "At a glance, roof coverings appeared to be fairly new. There were signs of inco…" at bounding box center [515, 468] width 306 height 281
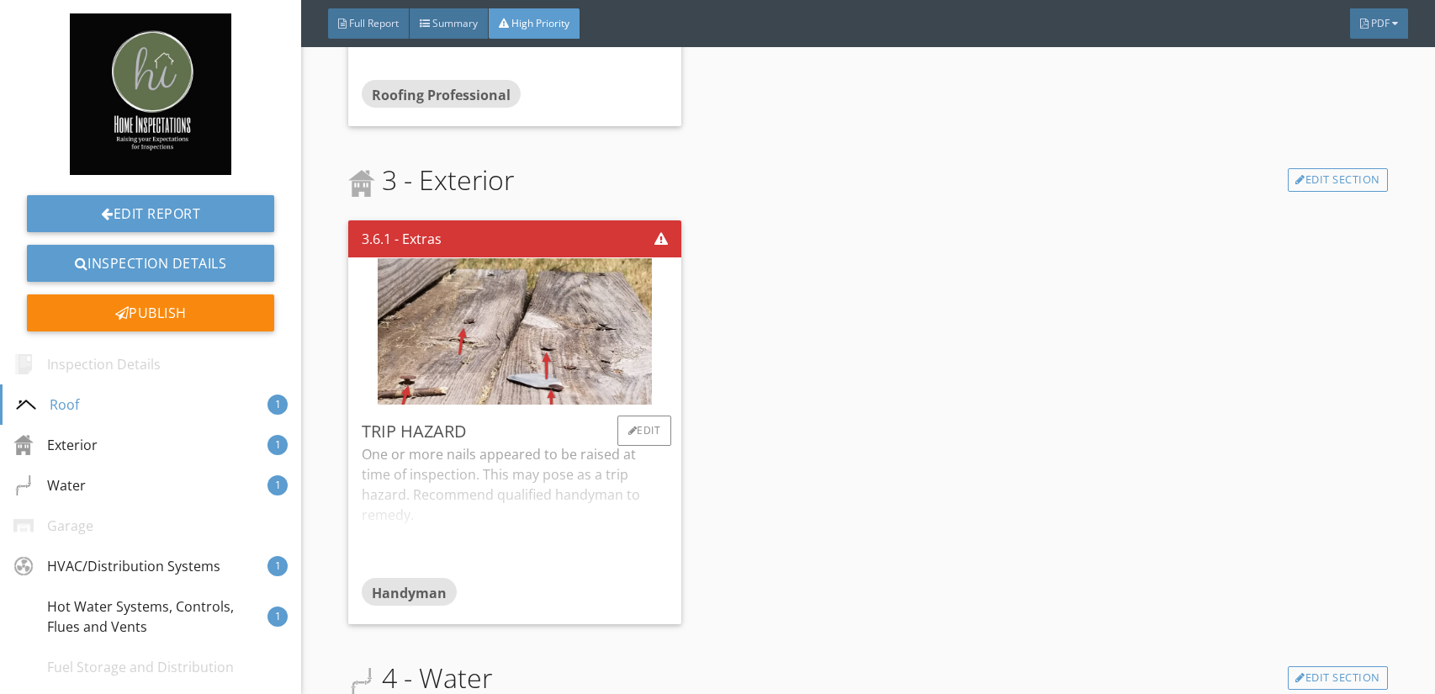
scroll to position [897, 0]
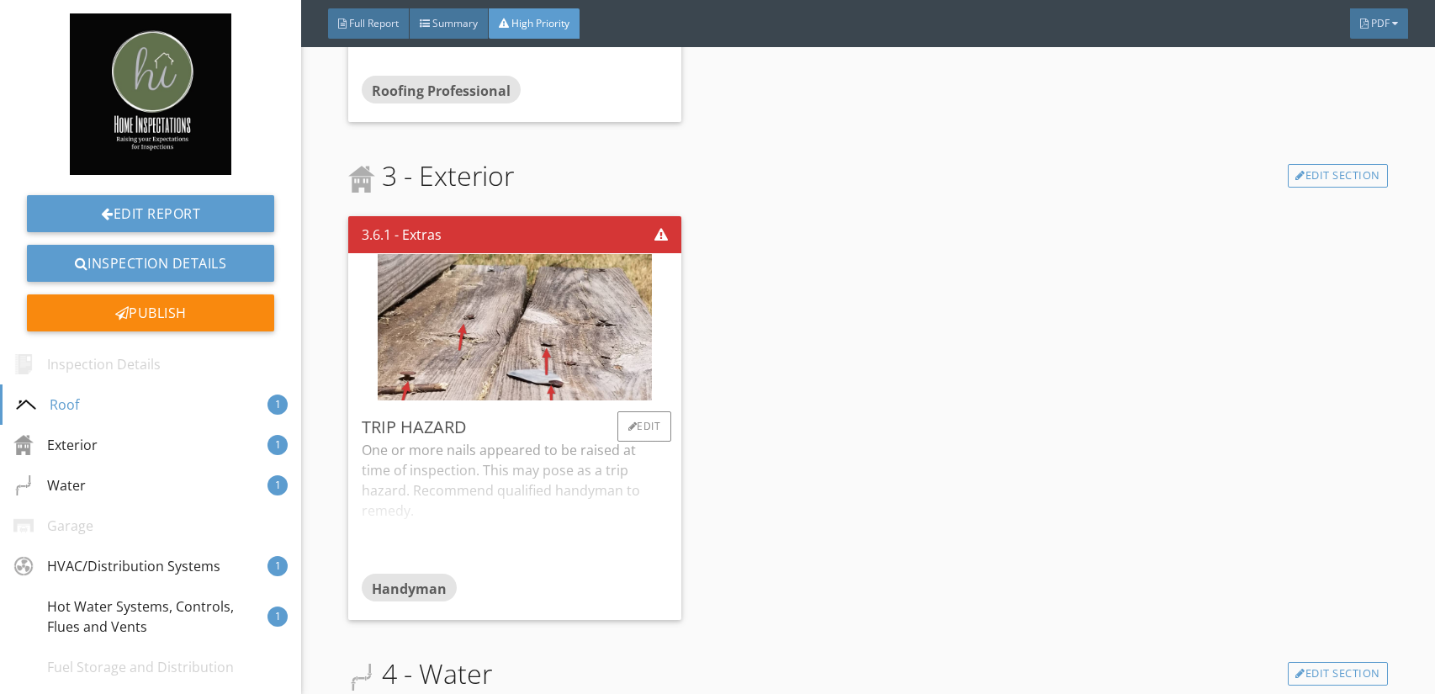
click at [573, 465] on div "One or more nails appeared to be raised at time of inspection. This may pose as…" at bounding box center [515, 506] width 306 height 133
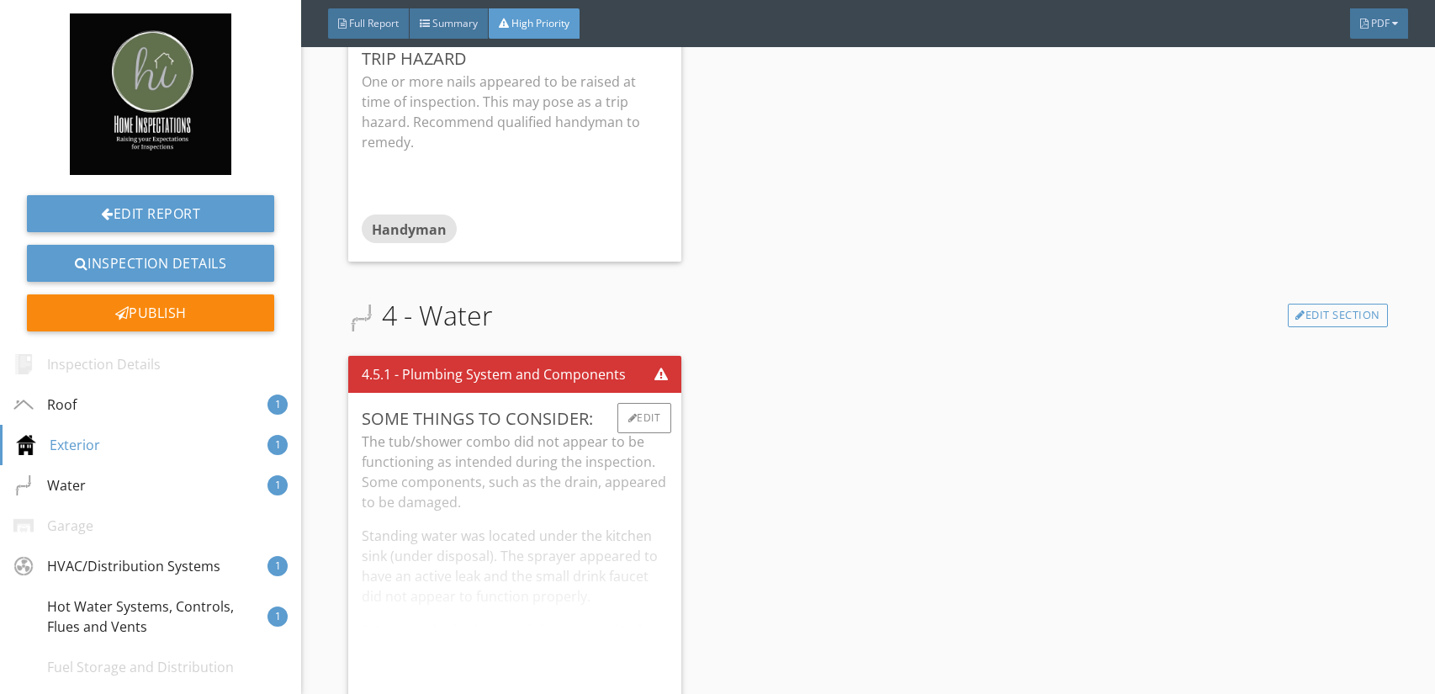
click at [578, 466] on div "The tub/shower combo did not appear to be functioning as intended during the in…" at bounding box center [515, 572] width 306 height 281
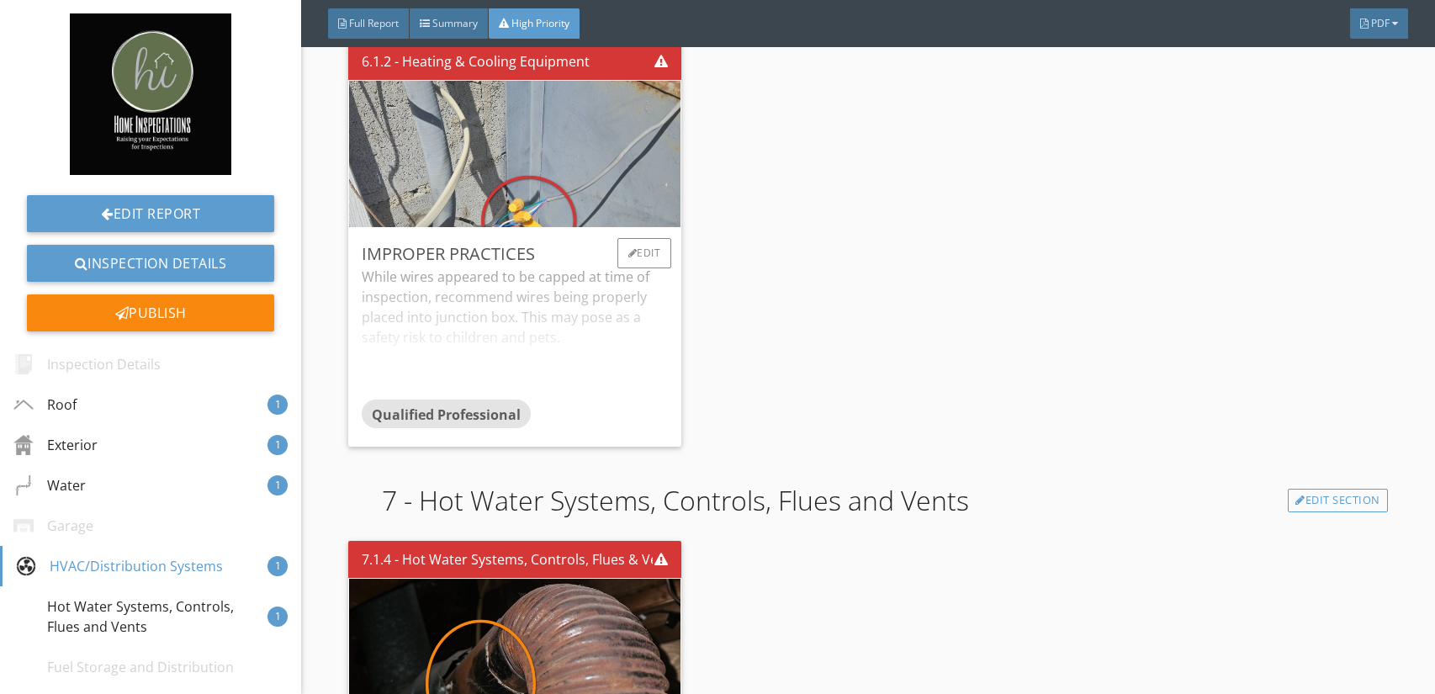
scroll to position [2546, 0]
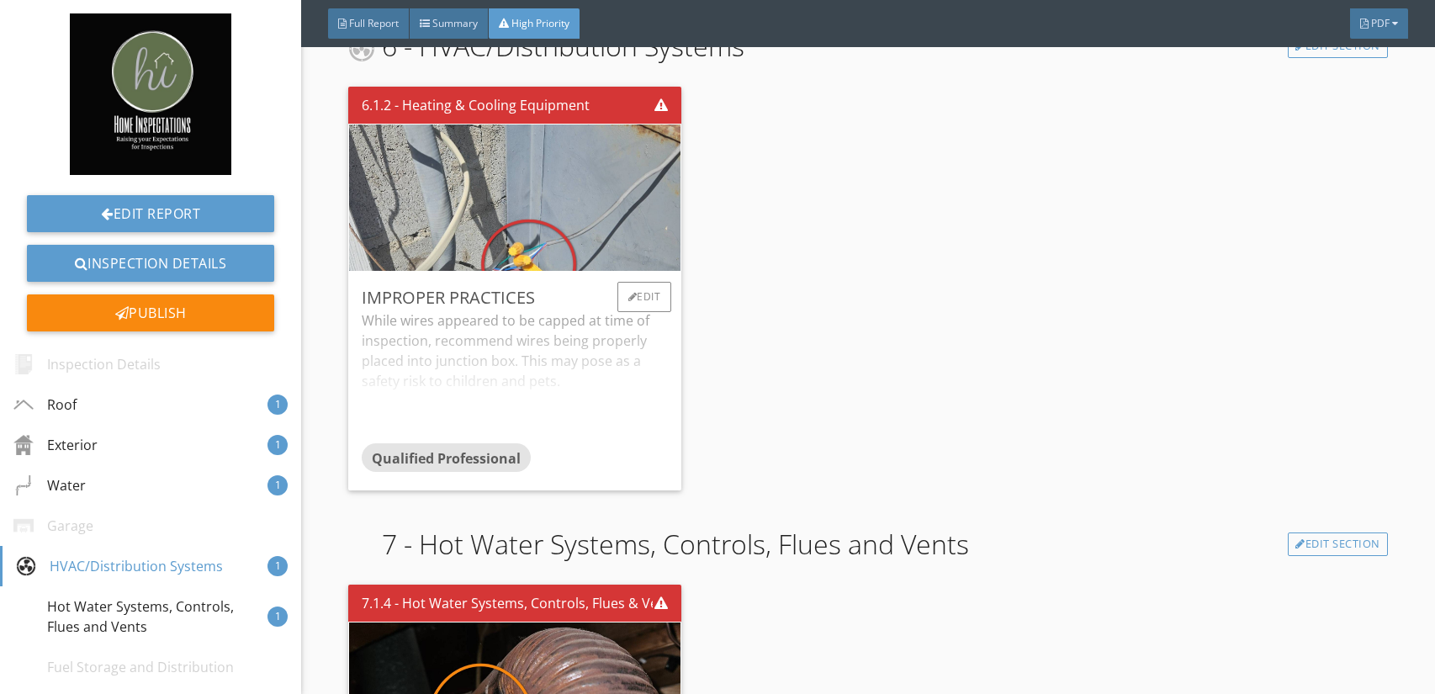
click at [478, 449] on span "Qualified Professional" at bounding box center [446, 458] width 149 height 19
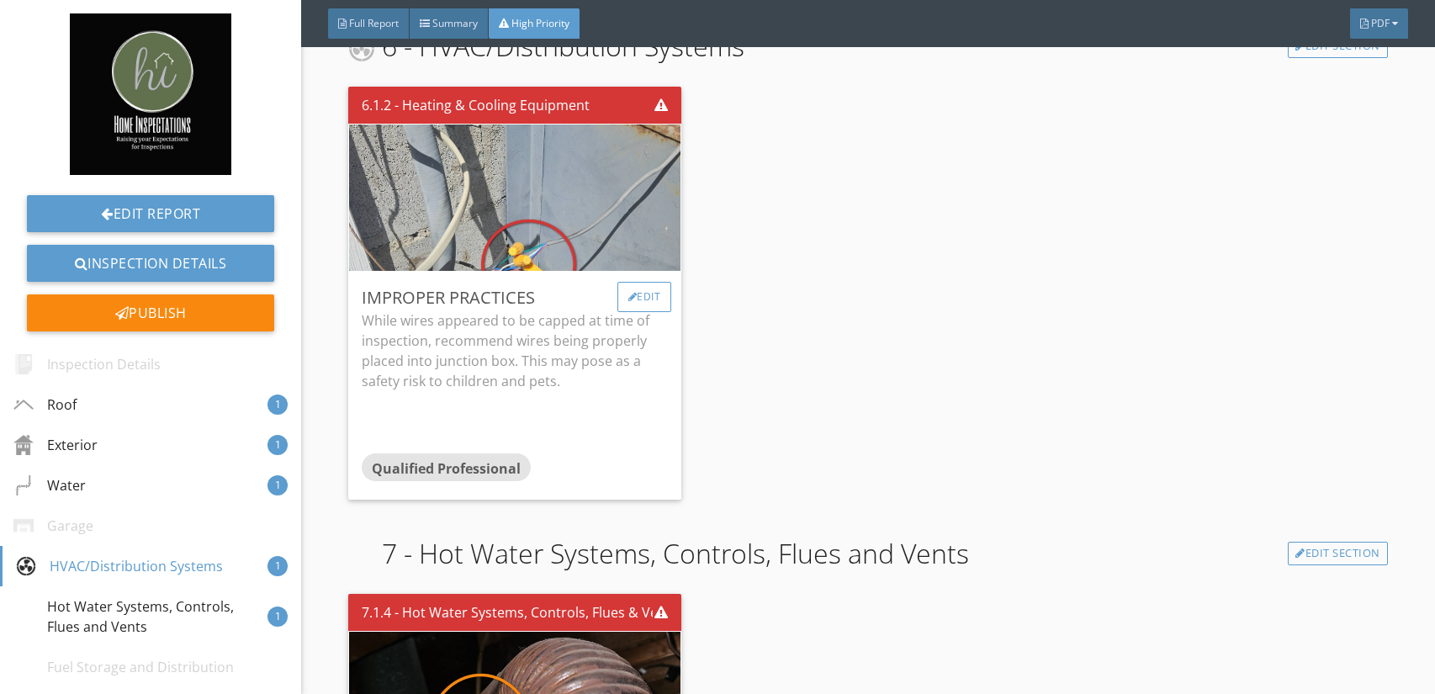
click at [647, 282] on div "Edit" at bounding box center [644, 297] width 55 height 30
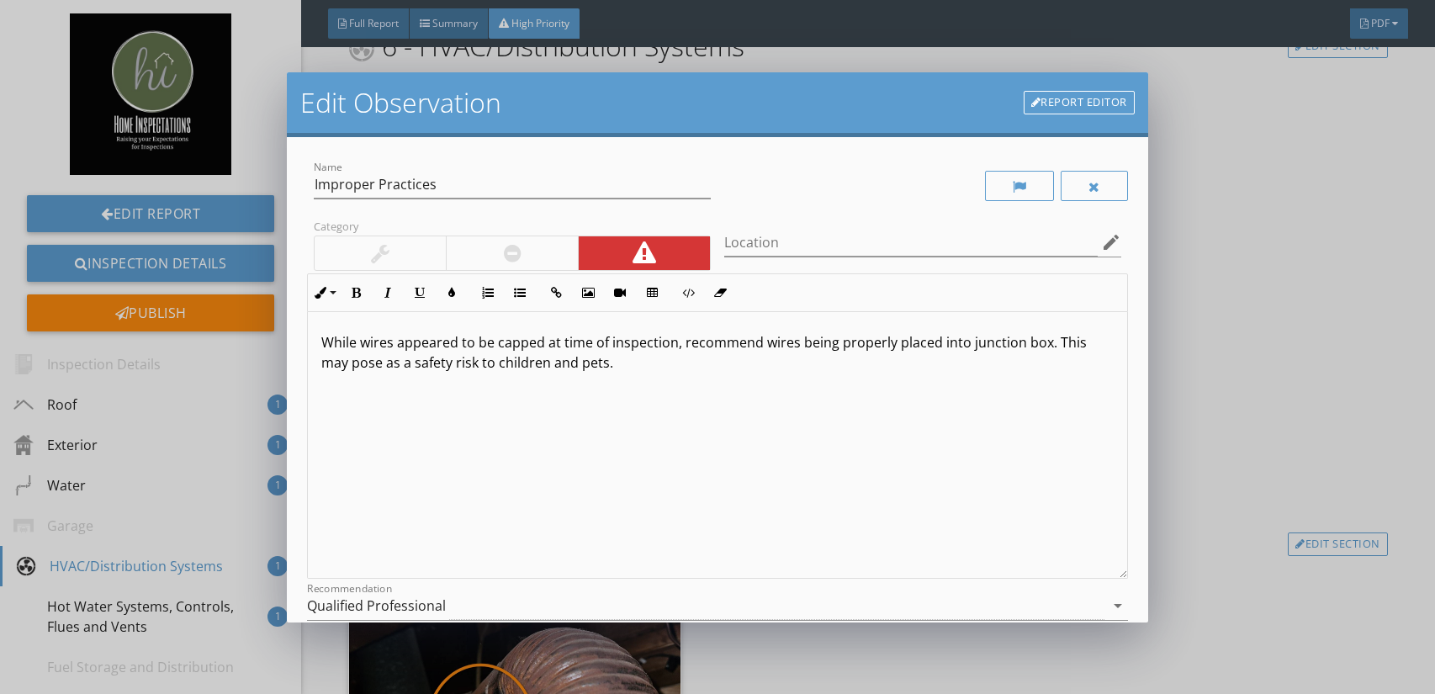
scroll to position [0, 0]
click at [529, 610] on div "Qualified Professional" at bounding box center [705, 606] width 797 height 28
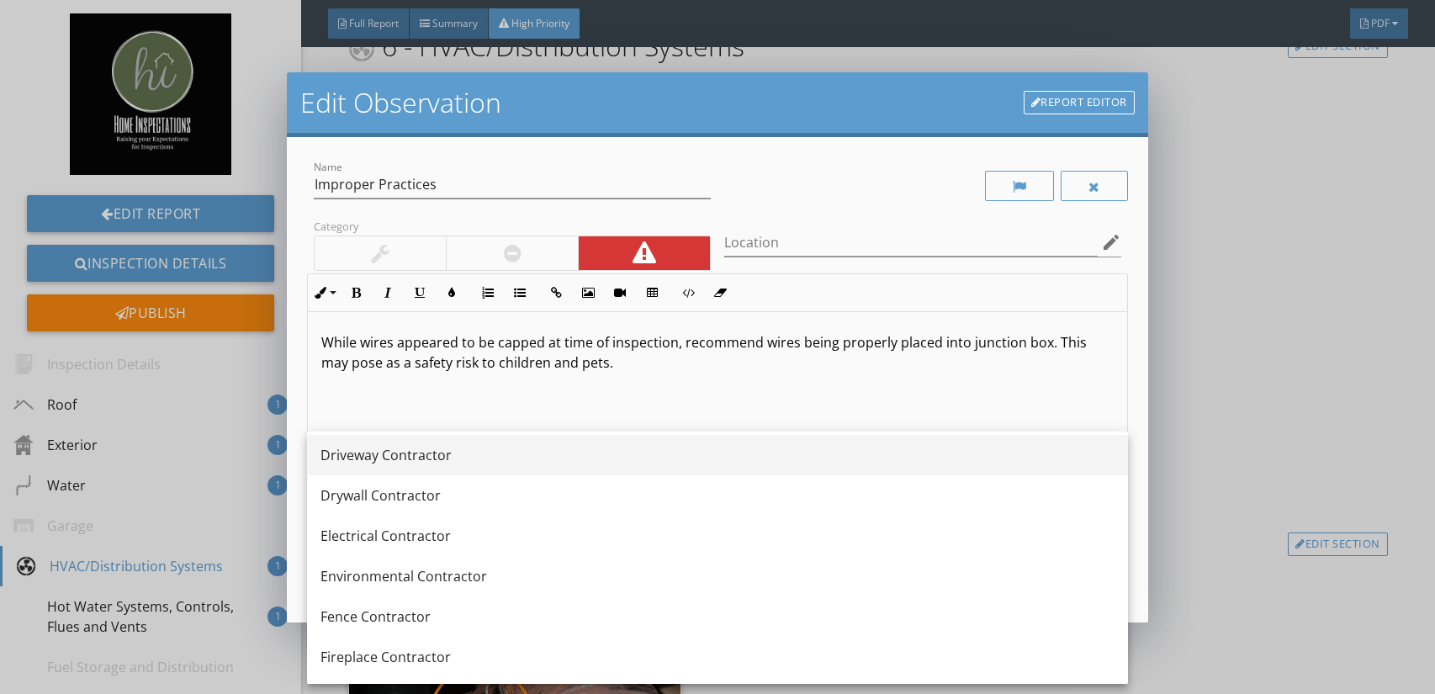
scroll to position [590, 0]
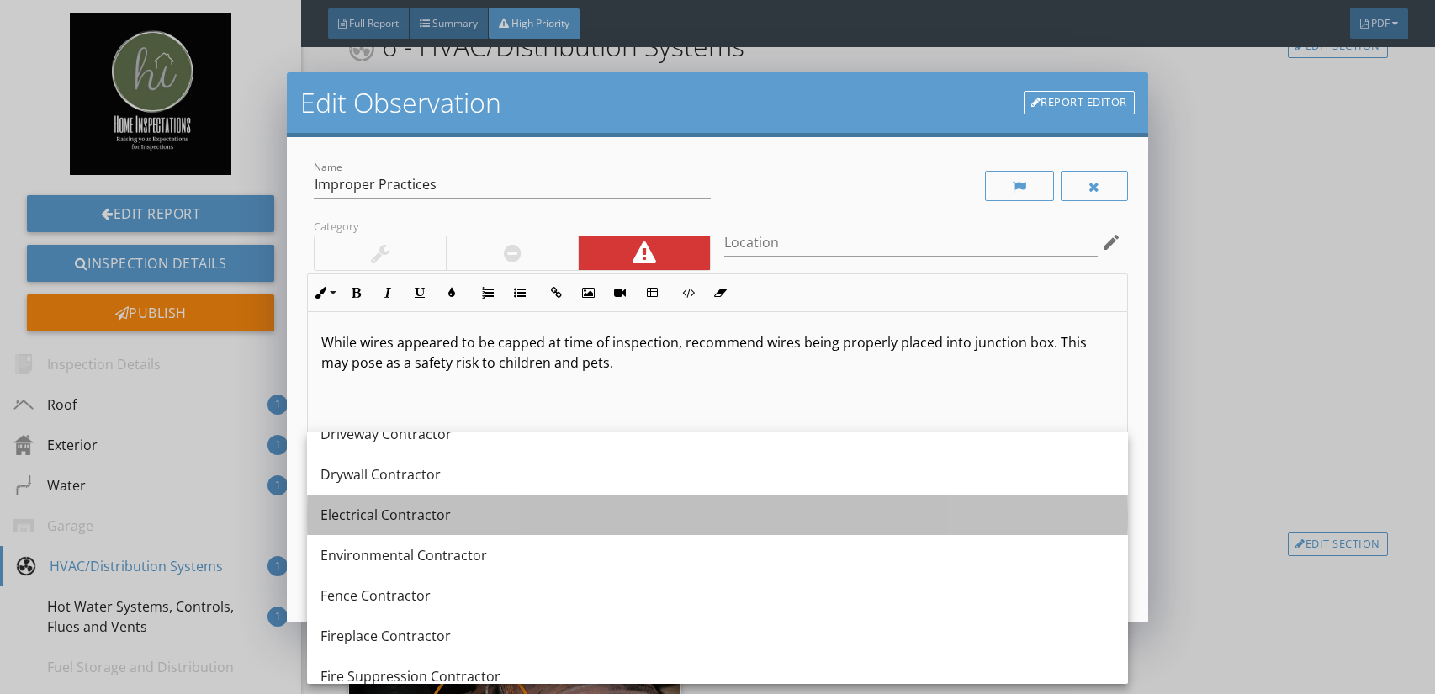
click at [441, 517] on div "Electrical Contractor" at bounding box center [718, 515] width 794 height 20
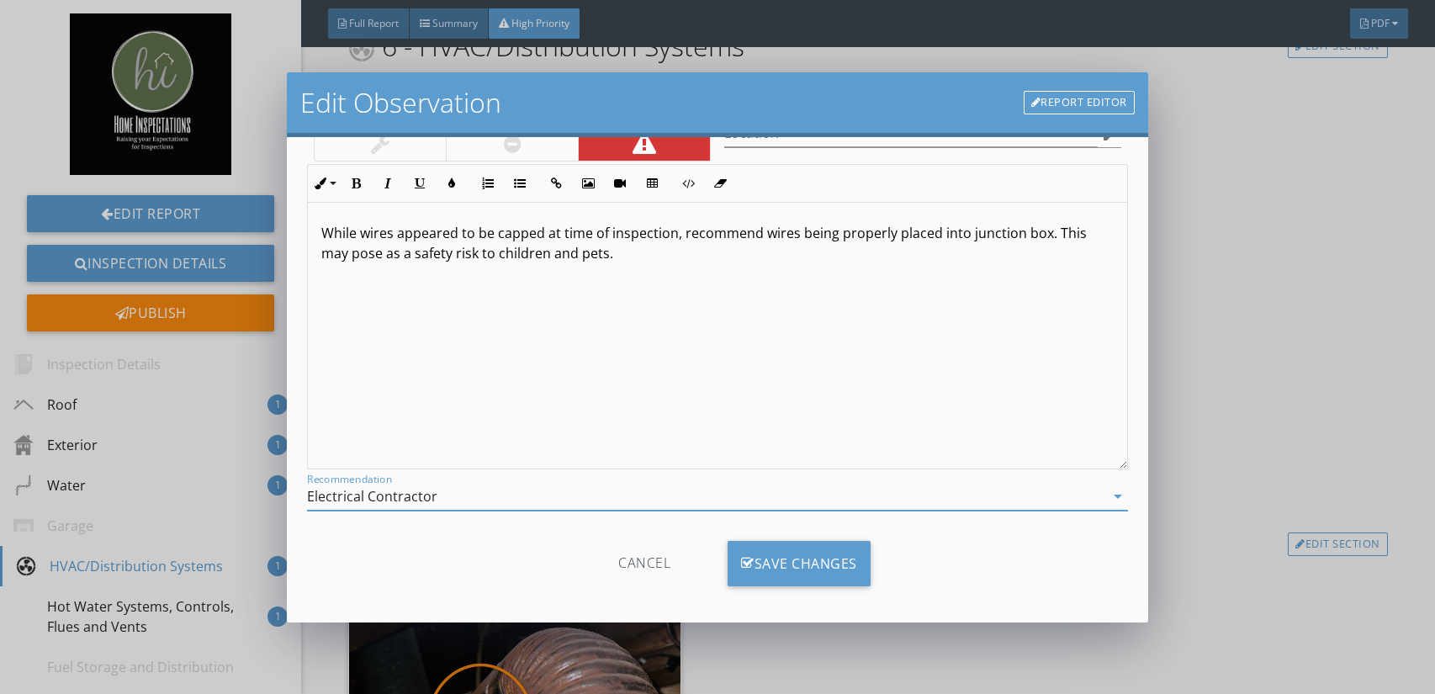
scroll to position [118, 0]
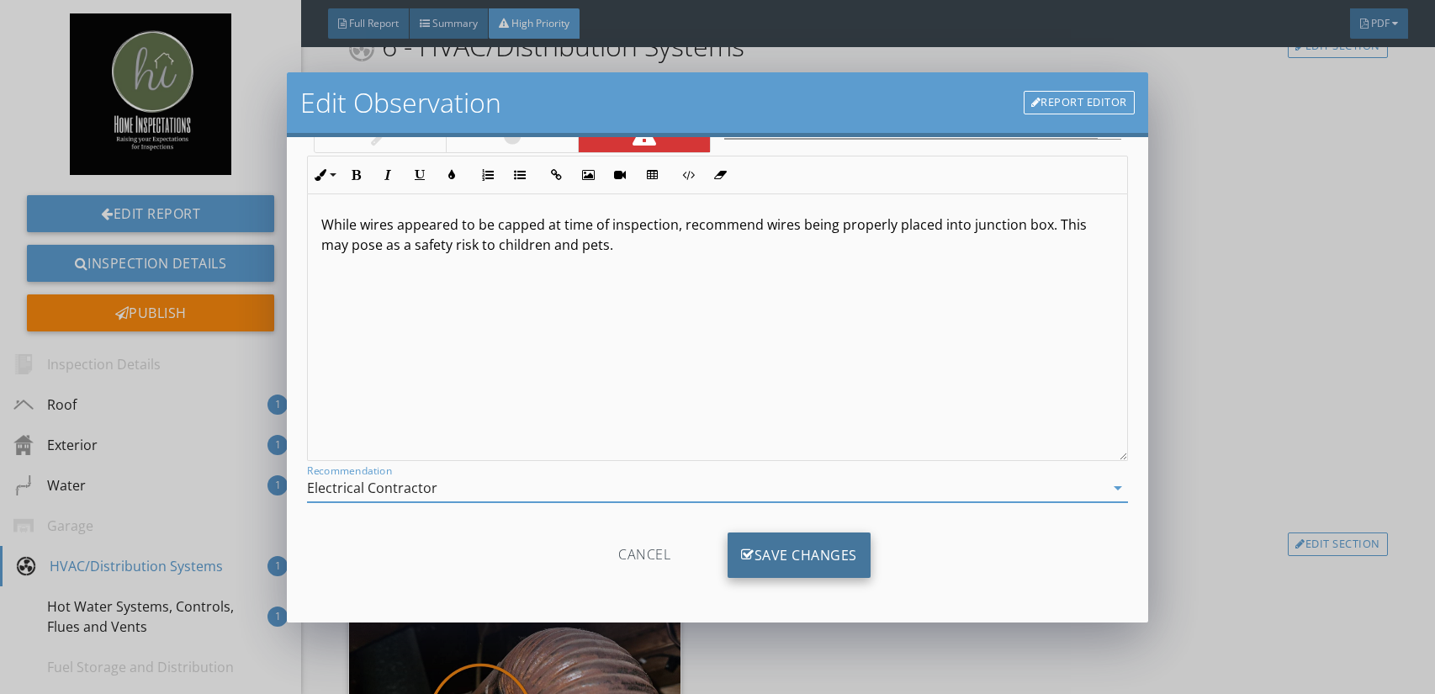
click at [815, 559] on div "Save Changes" at bounding box center [799, 555] width 143 height 45
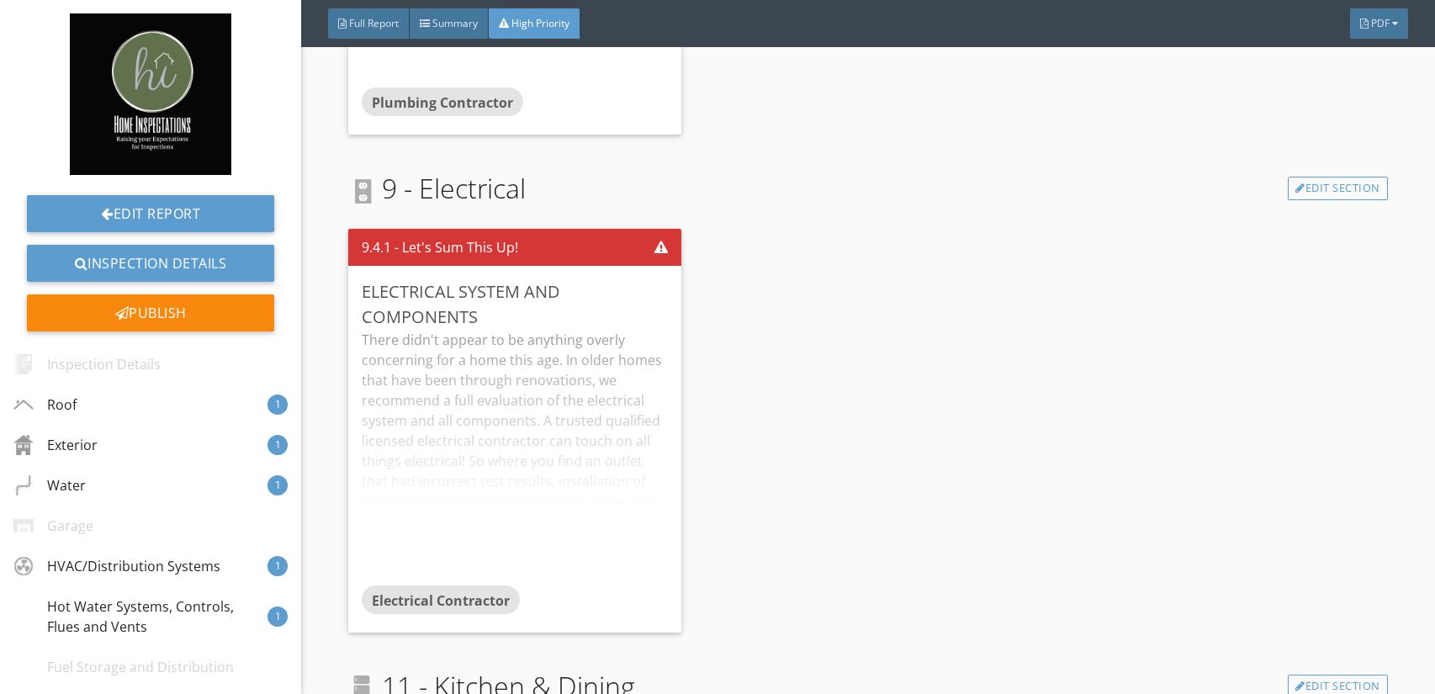
scroll to position [3523, 0]
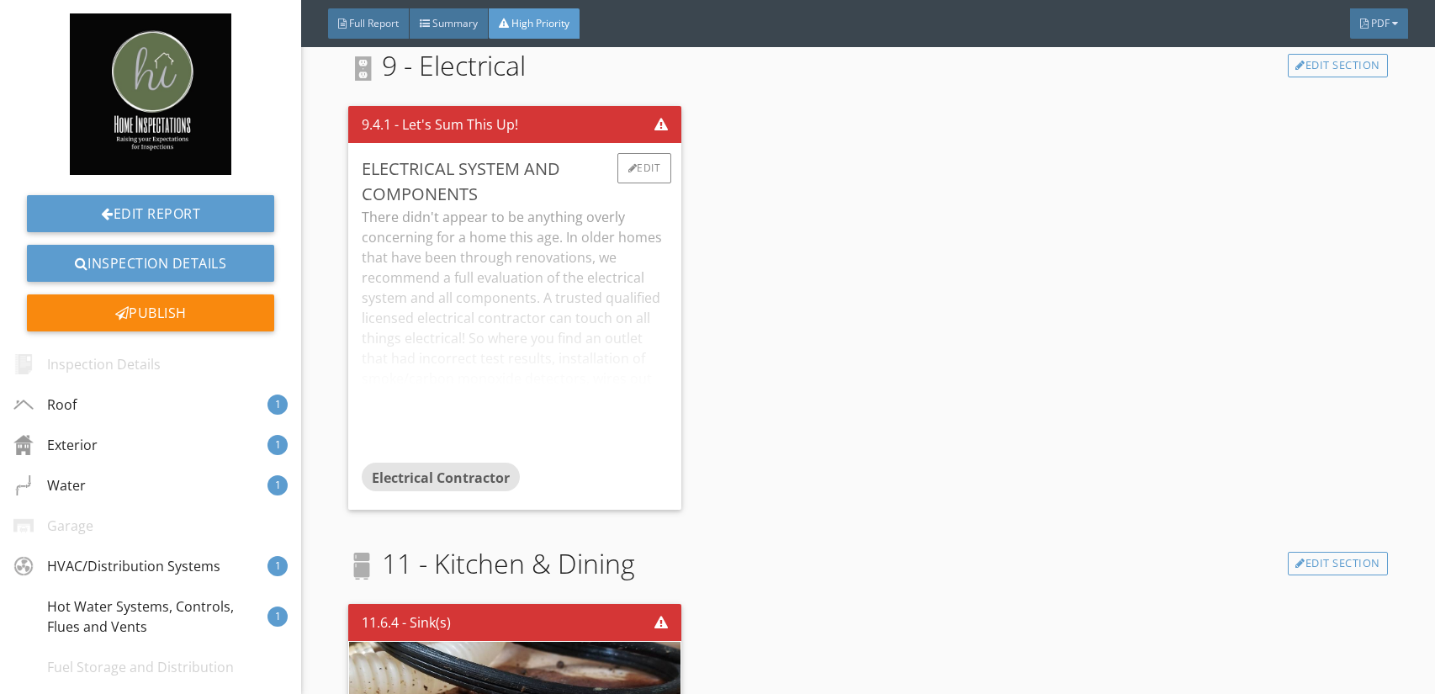
click at [610, 343] on div "There didn't appear to be anything overly concerning for a home this age. In ol…" at bounding box center [515, 335] width 306 height 256
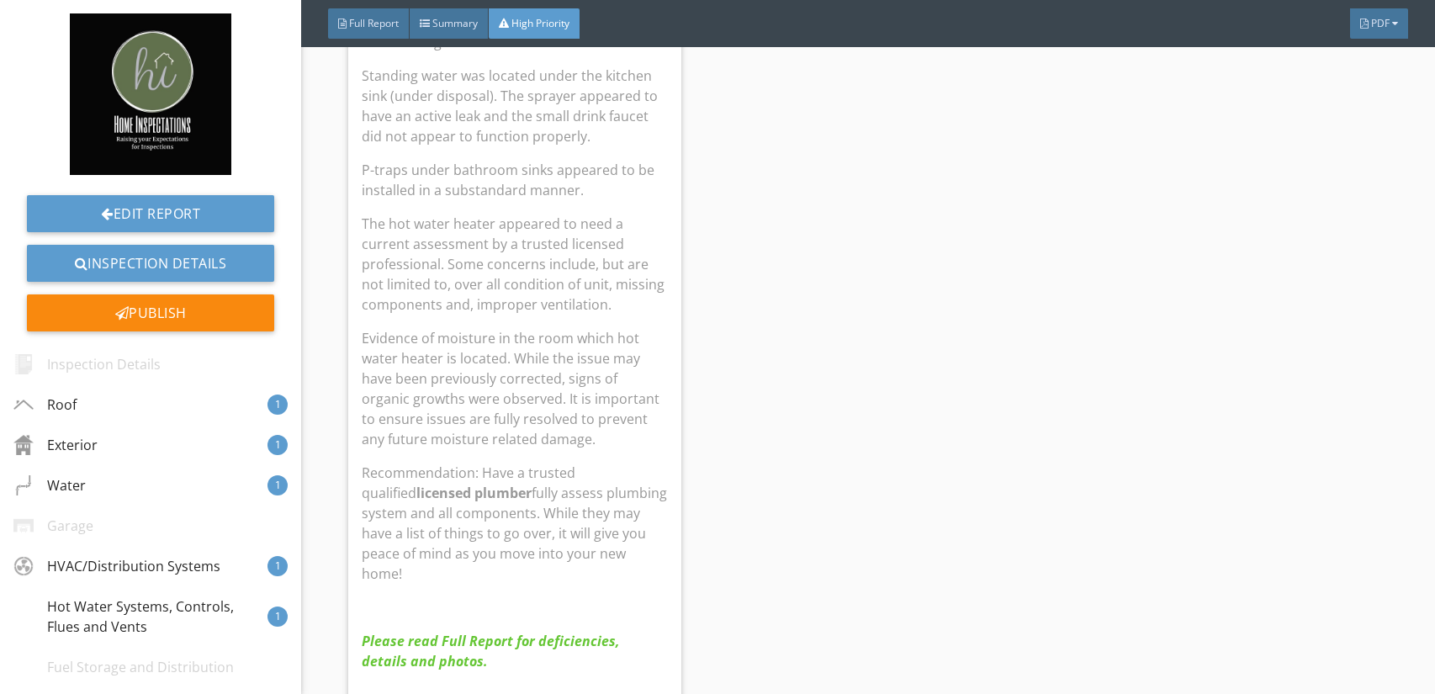
scroll to position [1736, 0]
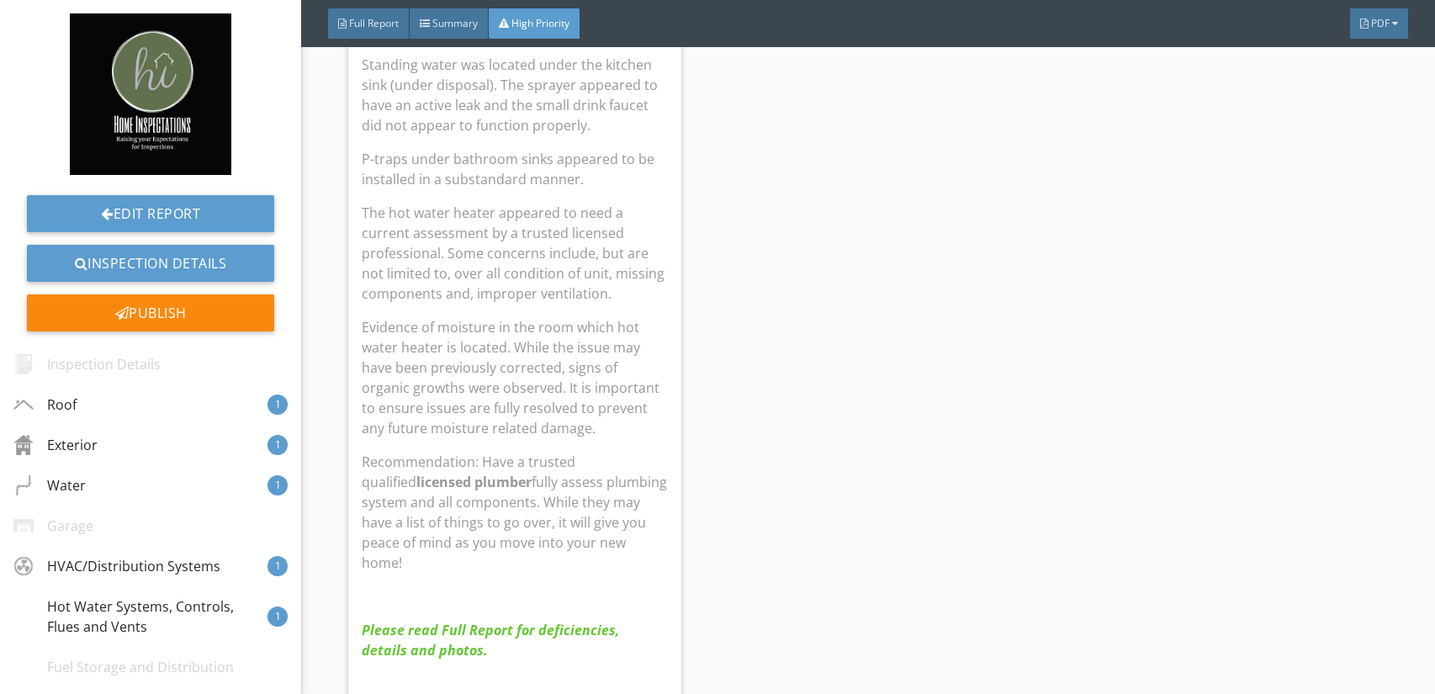
drag, startPoint x: 842, startPoint y: 414, endPoint x: 824, endPoint y: 305, distance: 110.1
click at [825, 305] on div "4.5.1 - Plumbing System and Components Some Things to Consider: The tub/shower …" at bounding box center [867, 343] width 1039 height 931
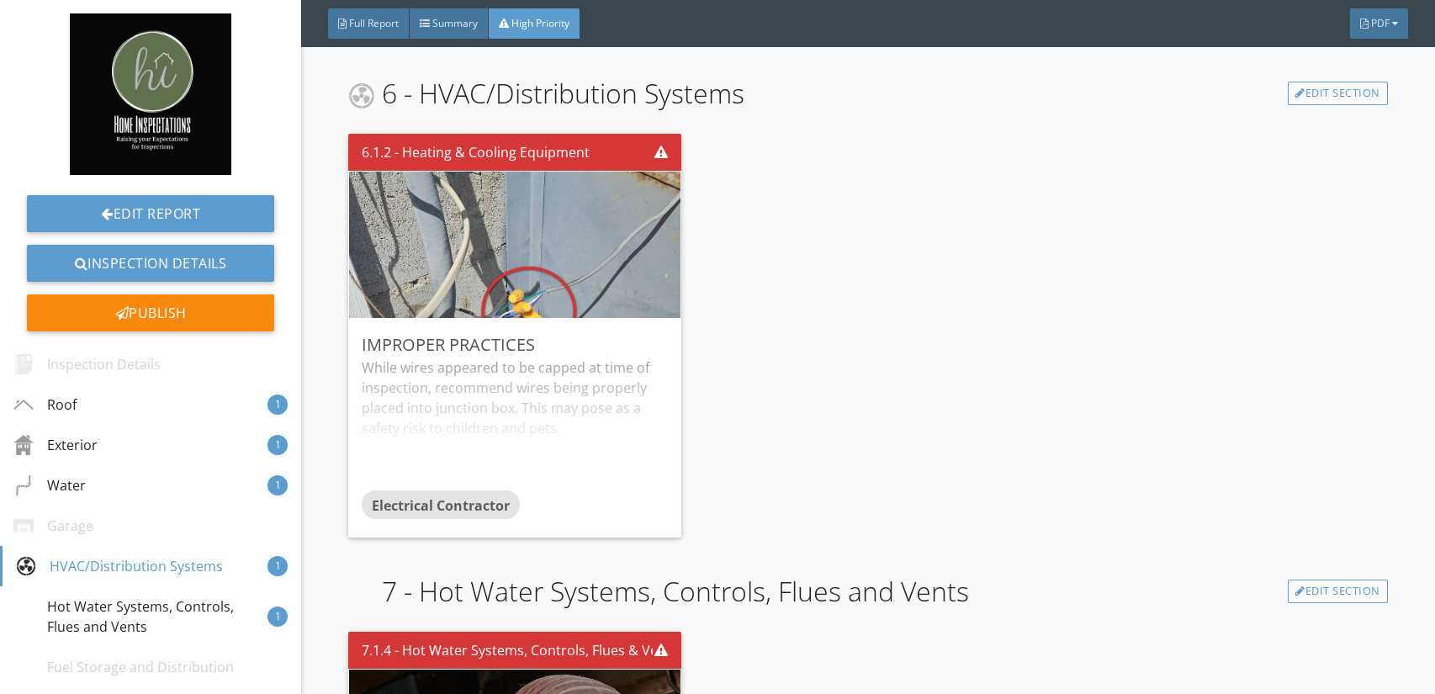
scroll to position [2514, 0]
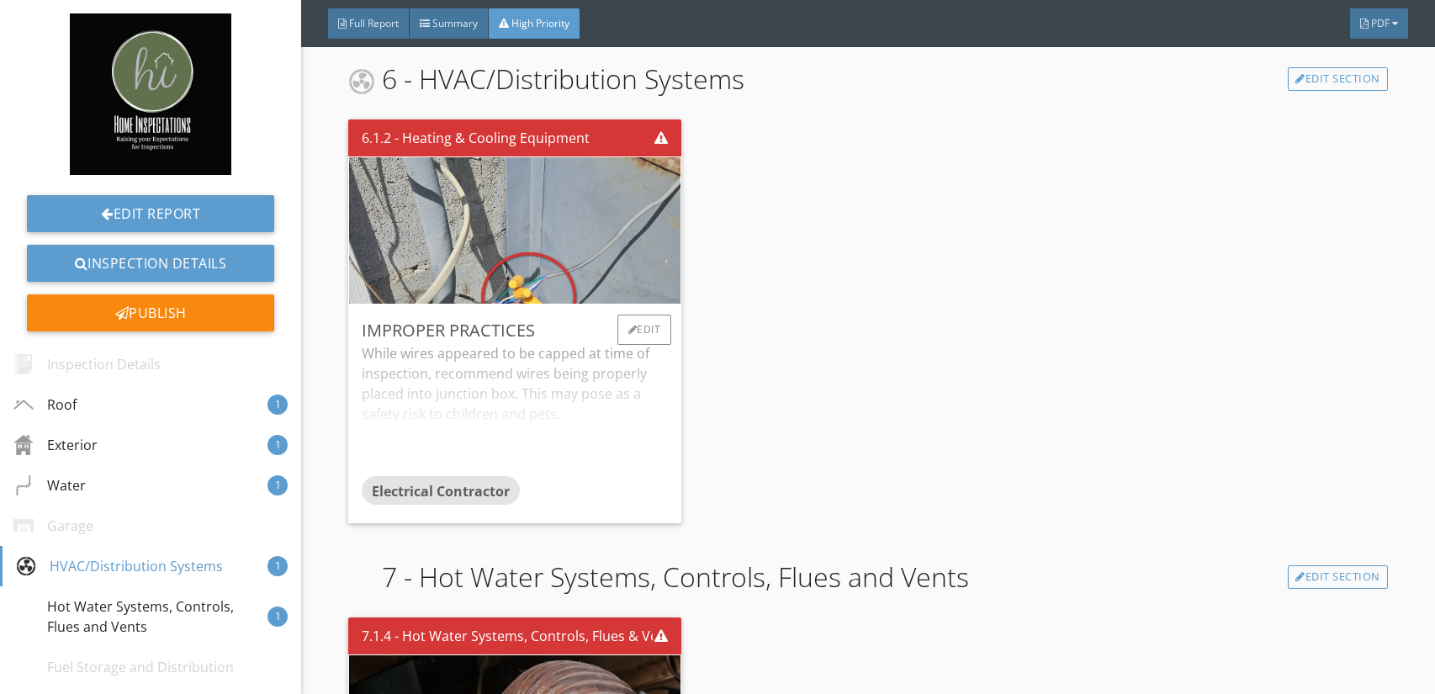
click at [490, 318] on div "Improper Practices" at bounding box center [515, 330] width 306 height 25
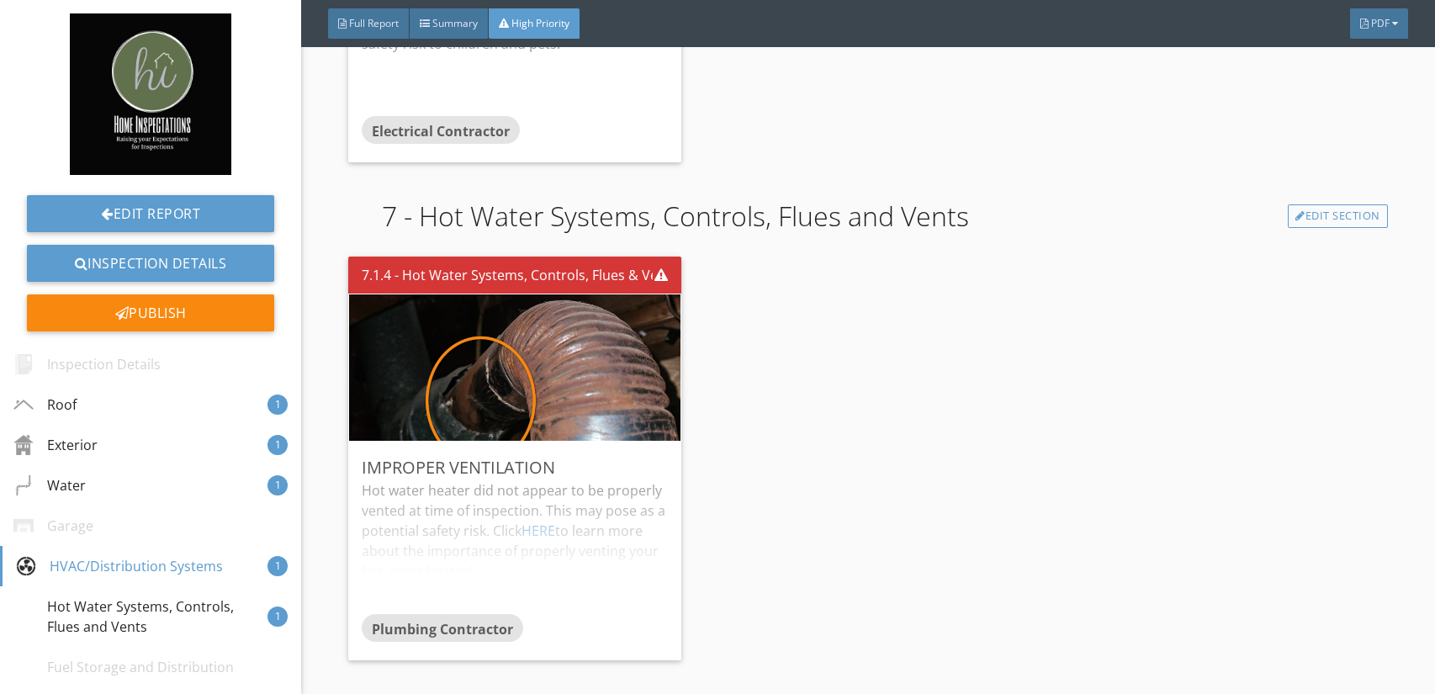
scroll to position [2903, 0]
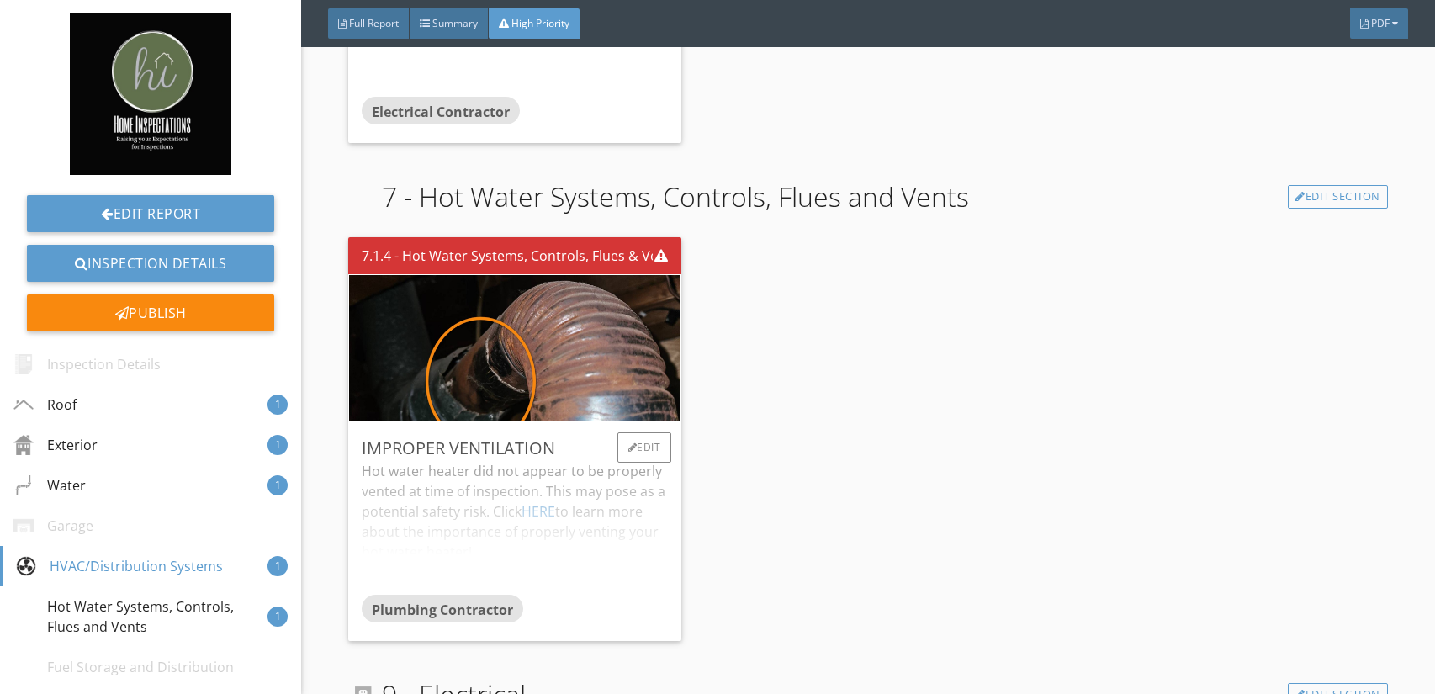
click at [595, 461] on div "Hot water heater did not appear to be properly vented at time of inspection. Th…" at bounding box center [515, 527] width 306 height 133
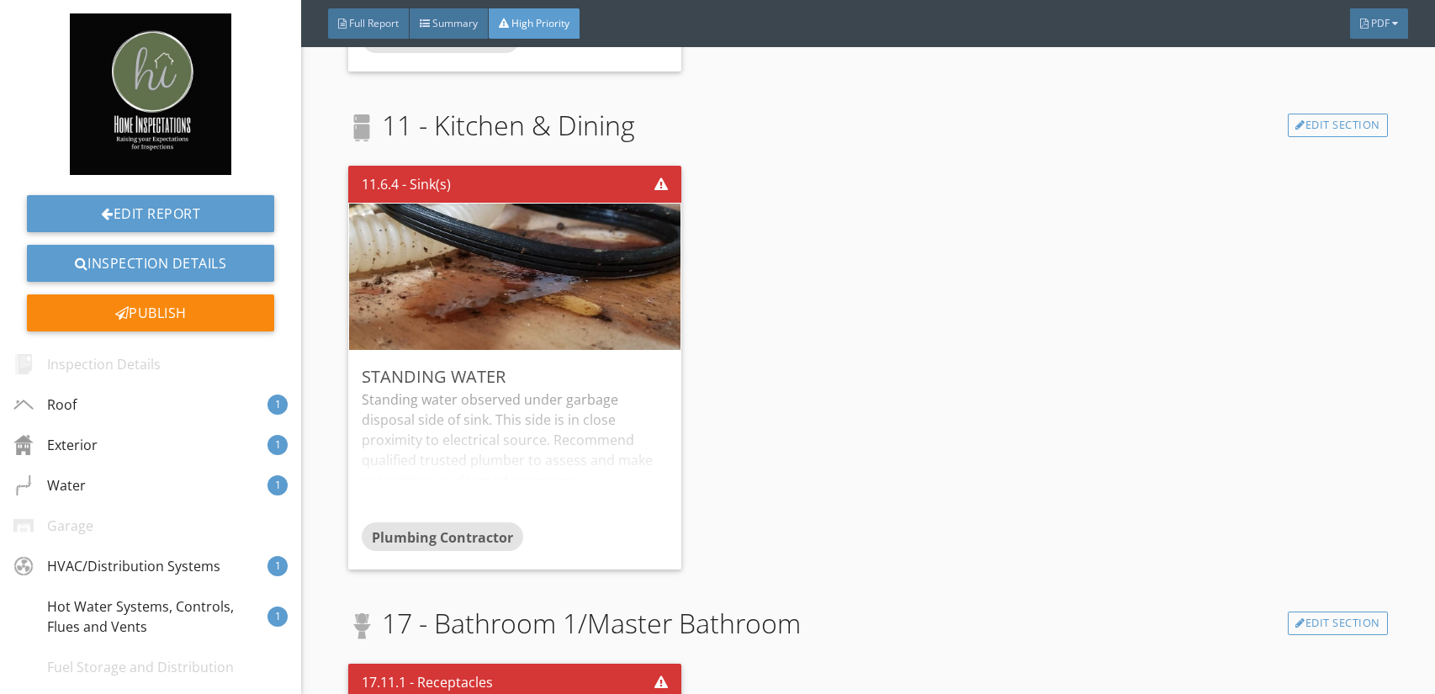
scroll to position [4198, 0]
click at [503, 389] on div "Standing water observed under garbage disposal side of sink. This side is in cl…" at bounding box center [515, 455] width 306 height 133
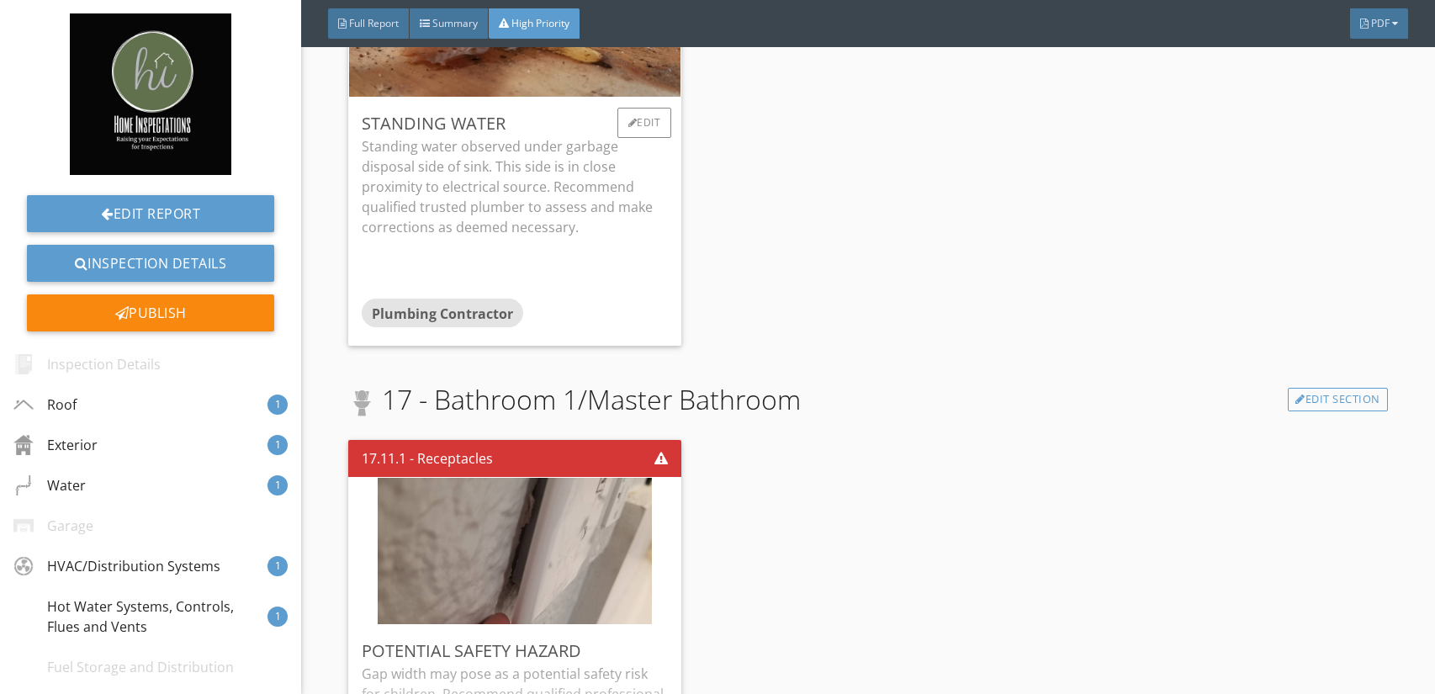
scroll to position [4555, 0]
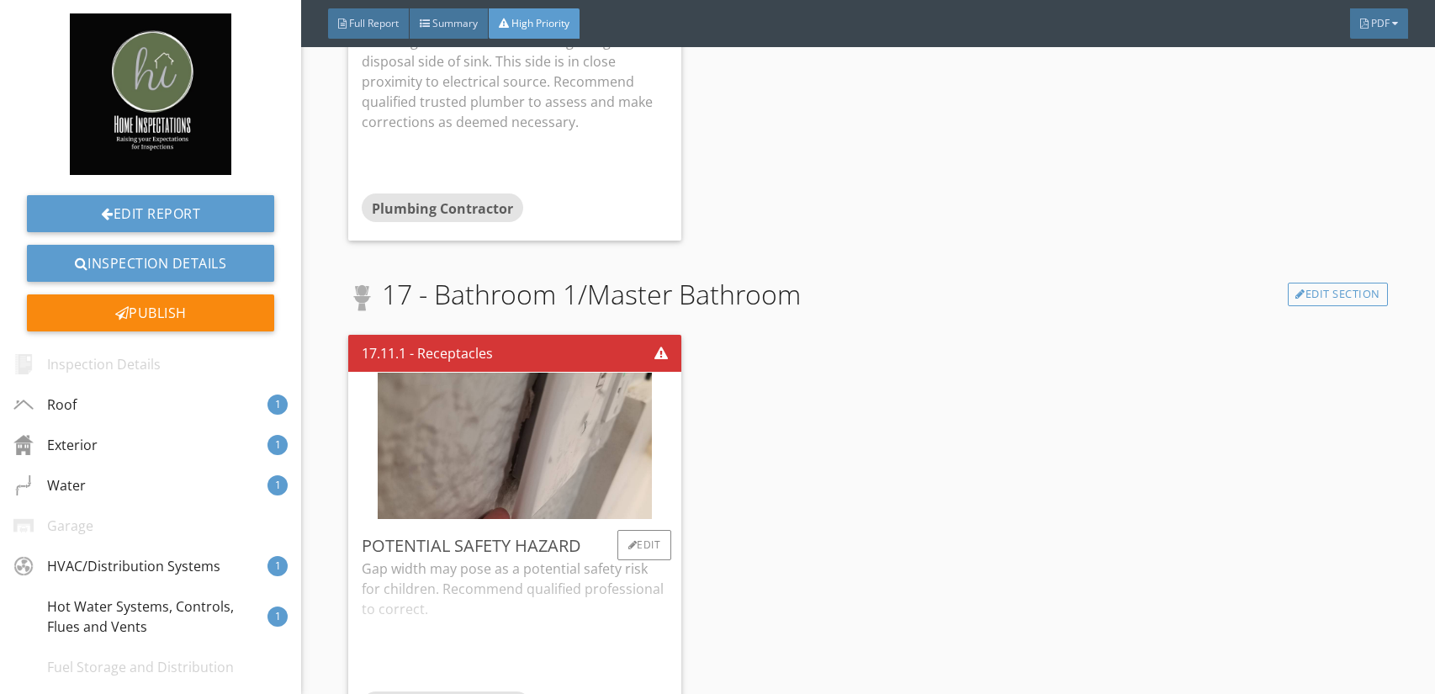
click at [558, 559] on div "Gap width may pose as a potential safety risk for children. Recommend qualified…" at bounding box center [515, 625] width 306 height 133
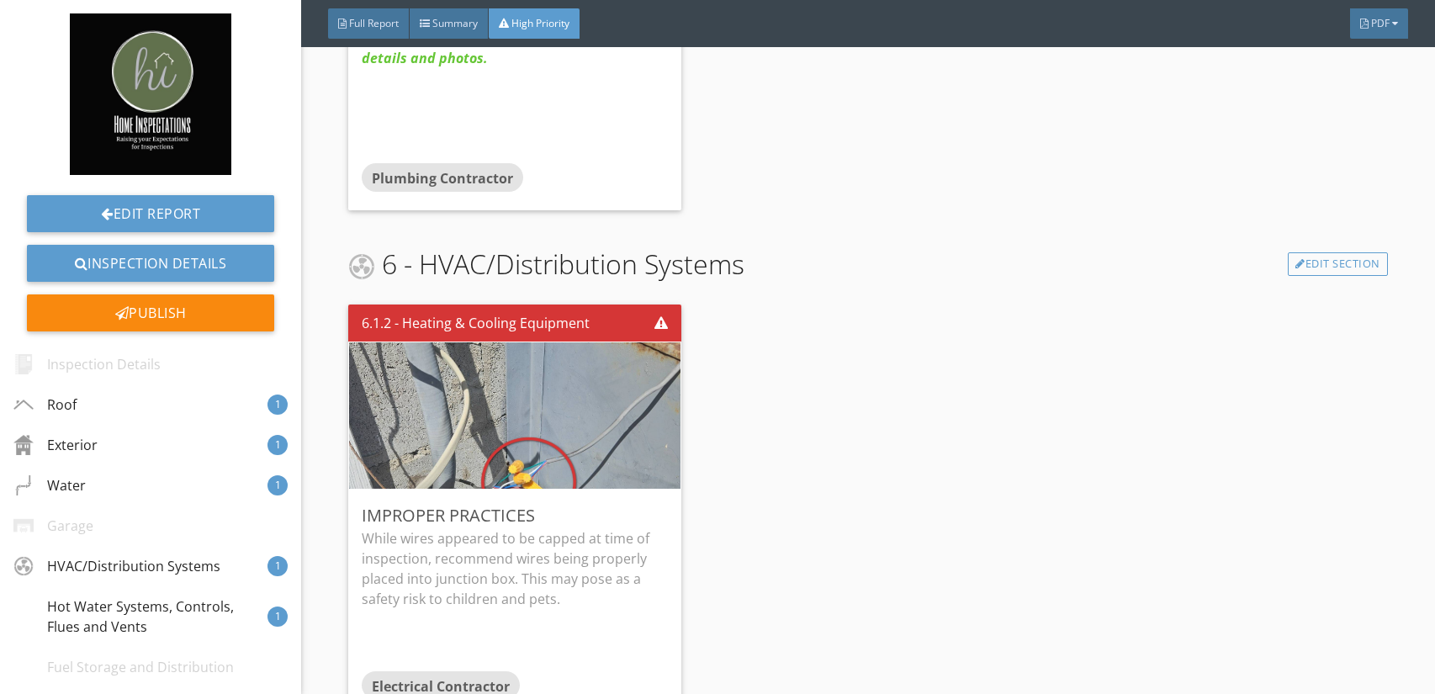
scroll to position [2074, 0]
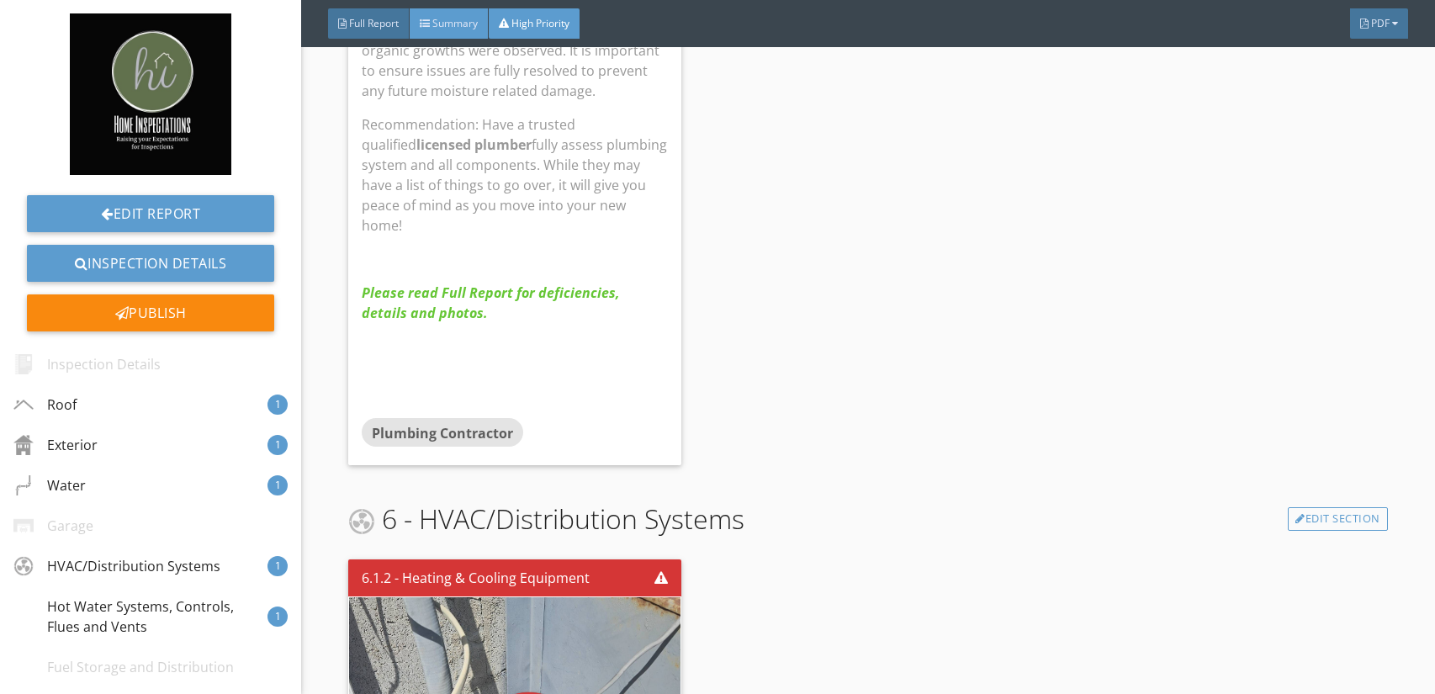
click at [450, 27] on span "Summary" at bounding box center [454, 23] width 45 height 14
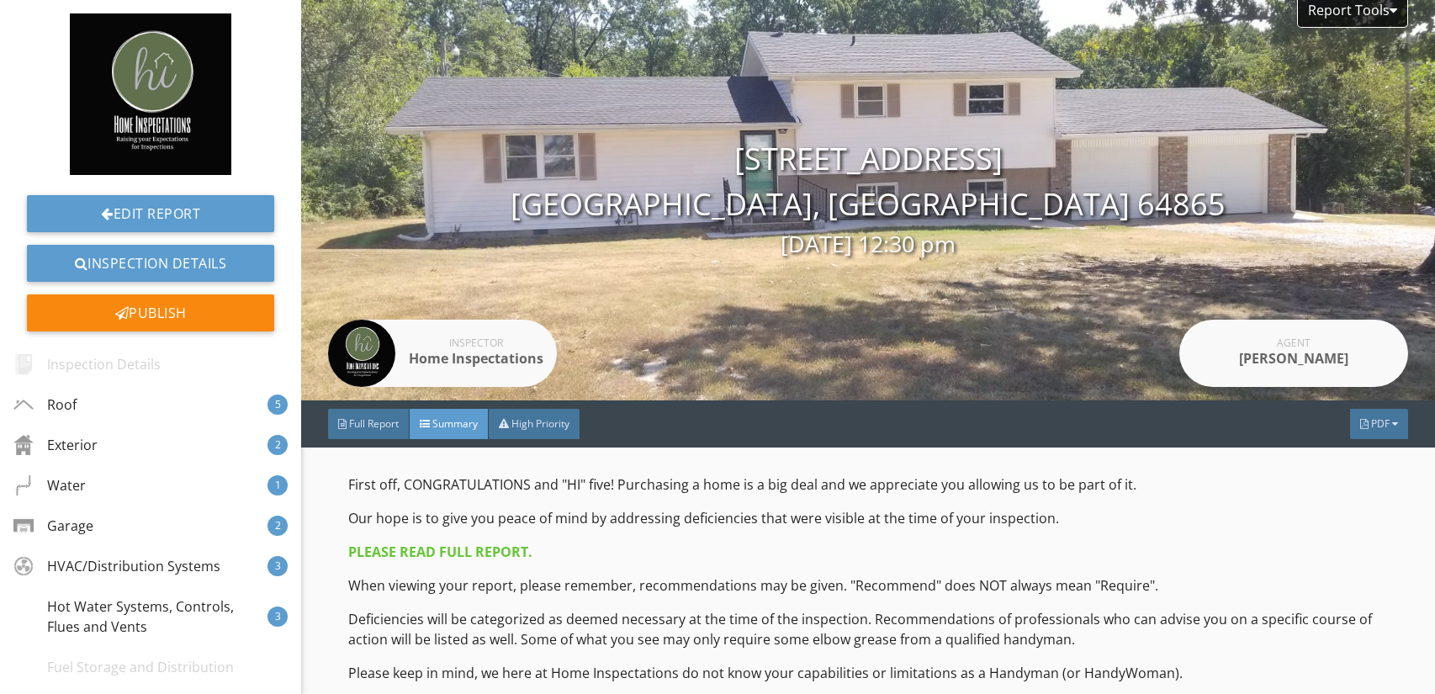
scroll to position [0, 0]
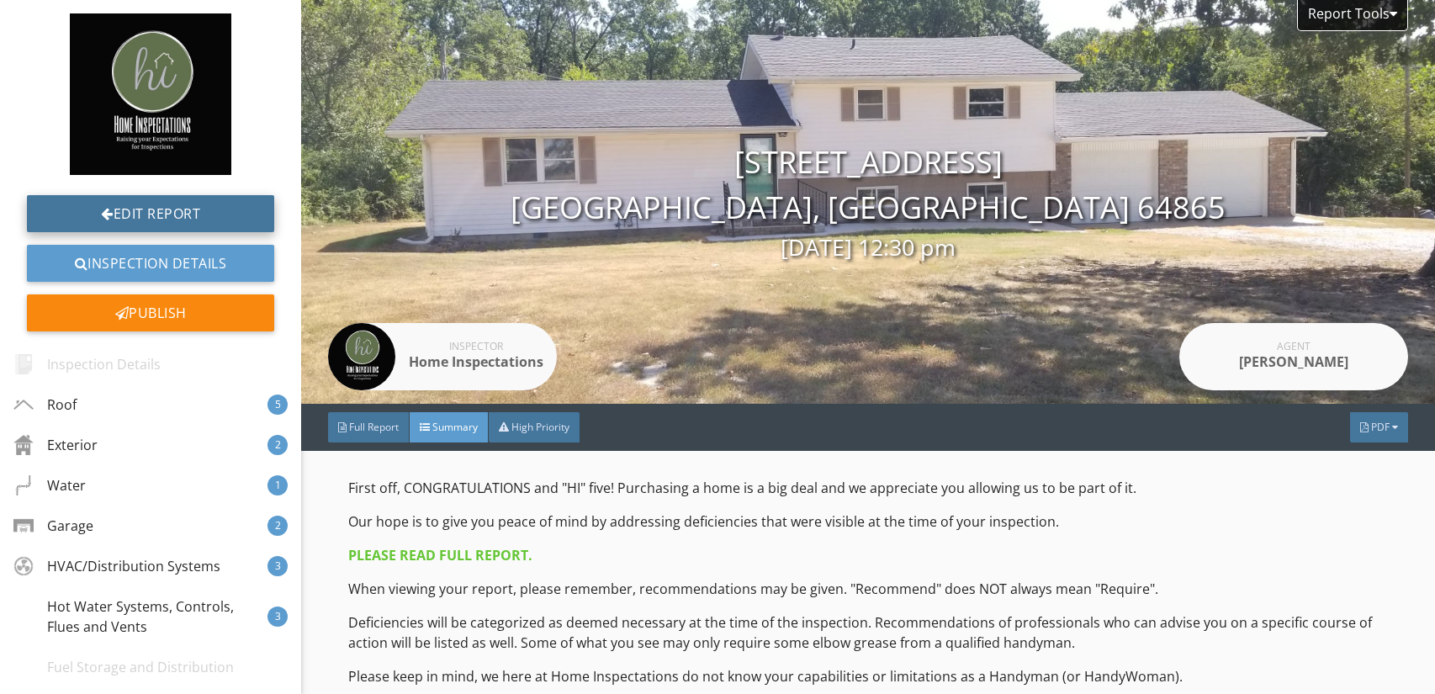
click at [205, 209] on link "Edit Report" at bounding box center [150, 213] width 247 height 37
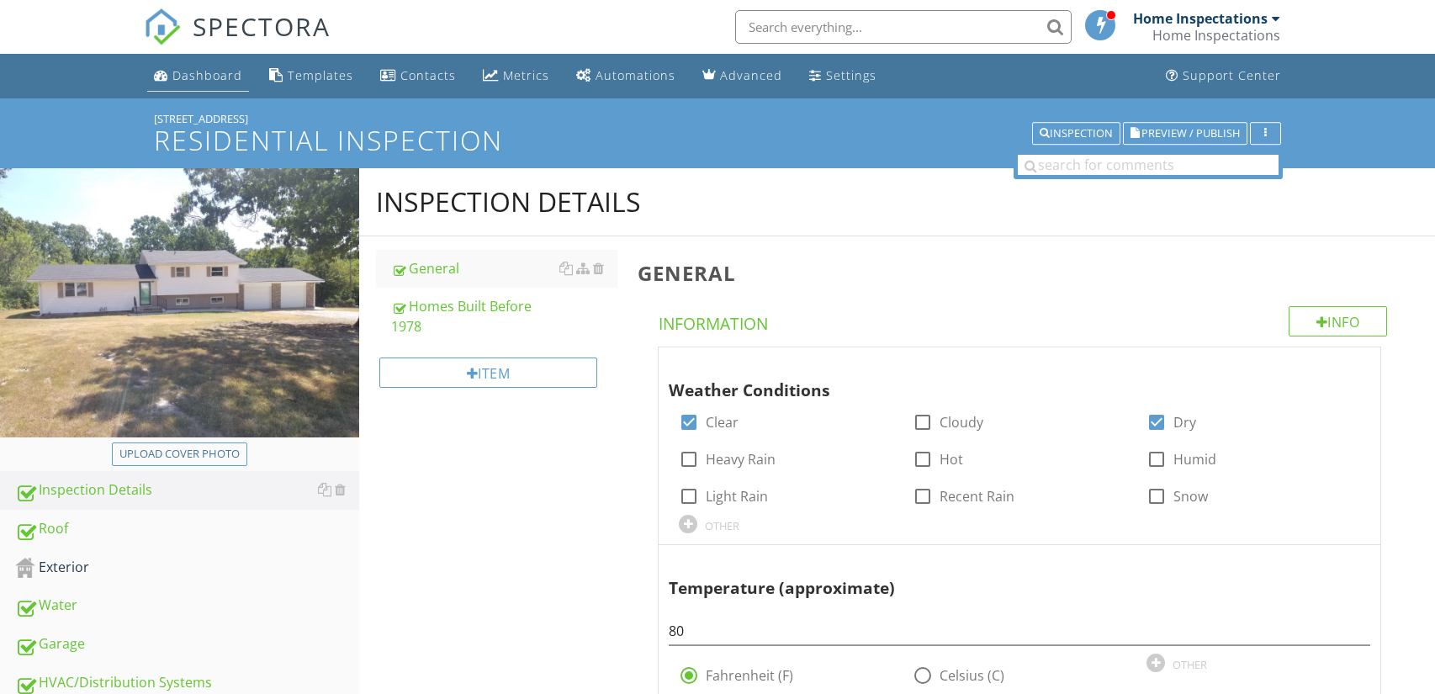
click at [198, 80] on div "Dashboard" at bounding box center [207, 75] width 70 height 16
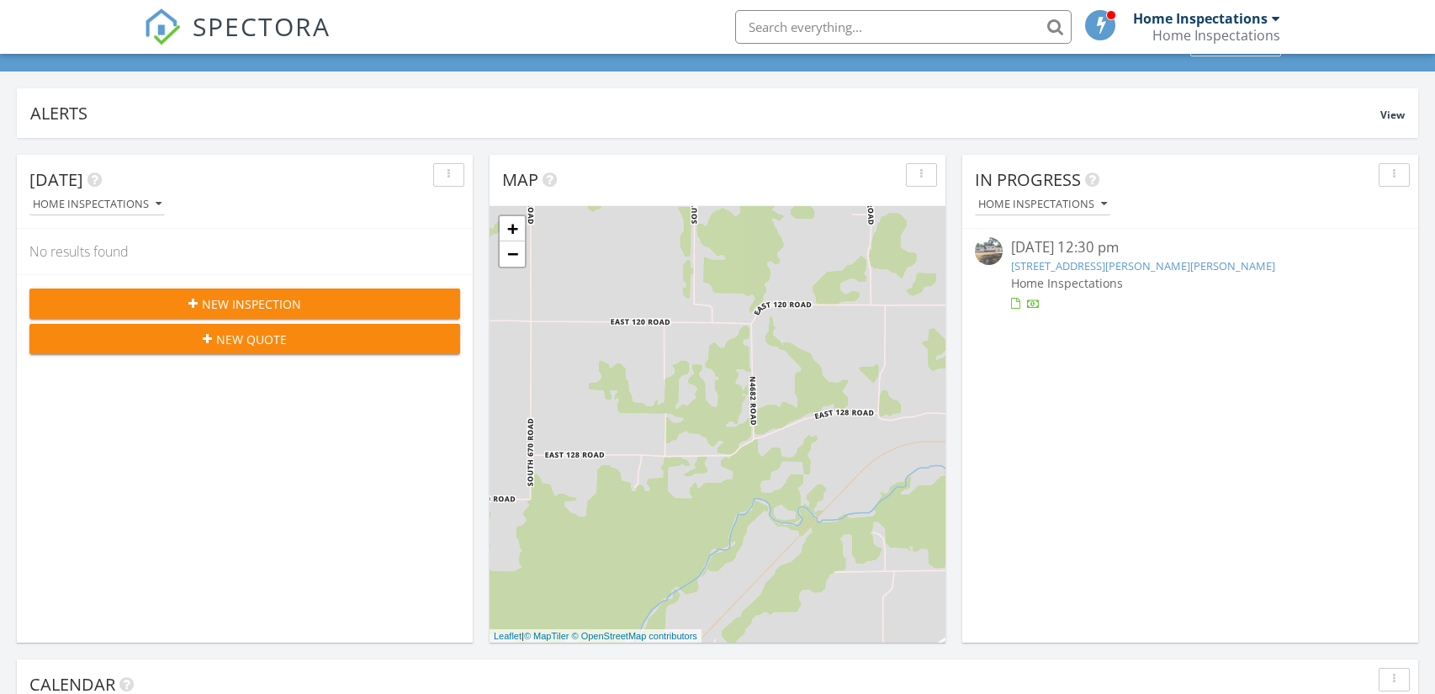
scroll to position [85, 0]
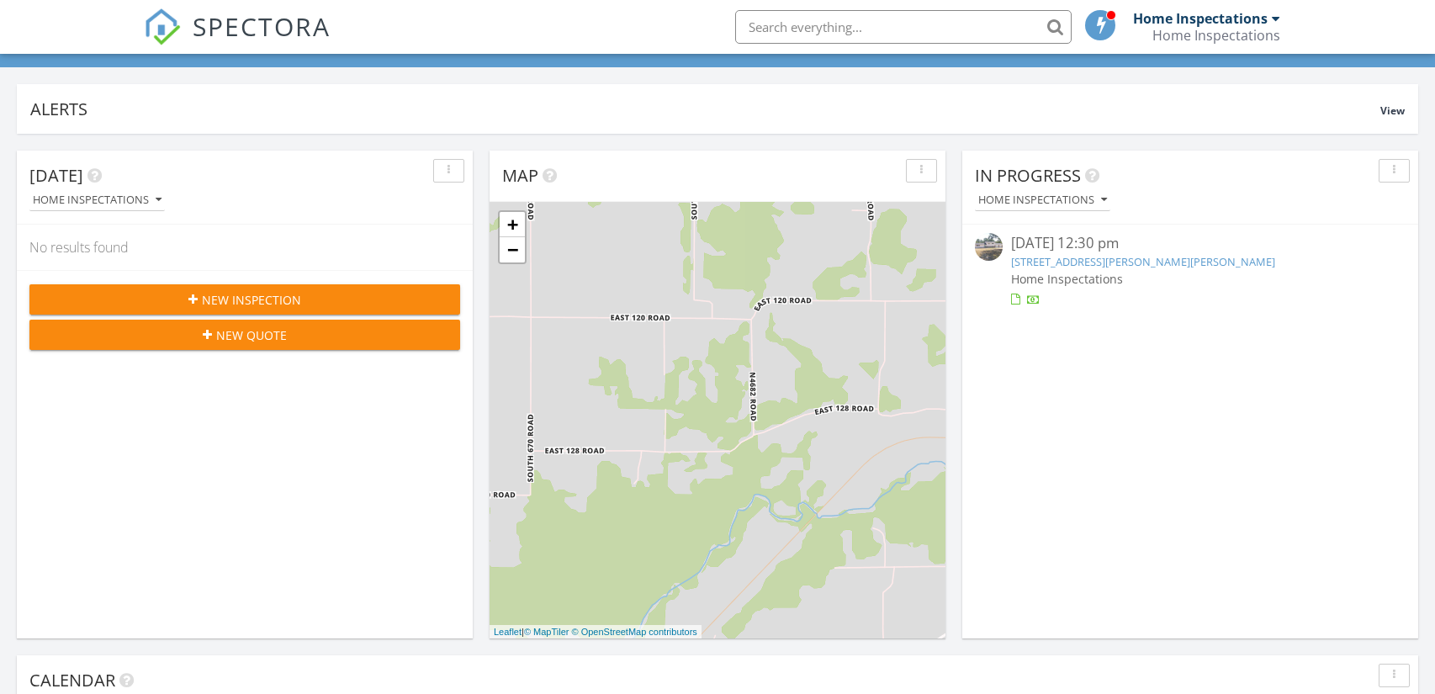
click at [1134, 263] on link "14289 Bethel Rd, Seneca, MO 64865" at bounding box center [1143, 261] width 264 height 15
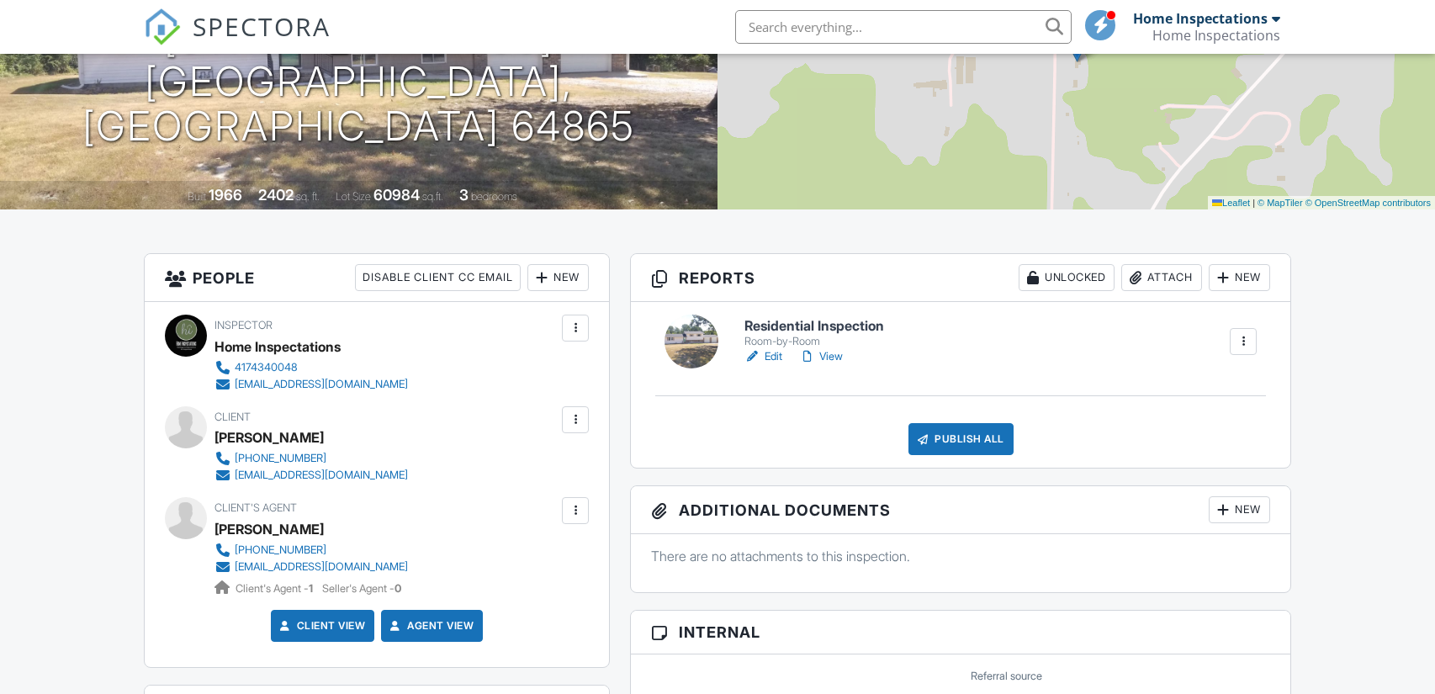
click at [1158, 283] on div "Attach" at bounding box center [1161, 277] width 81 height 27
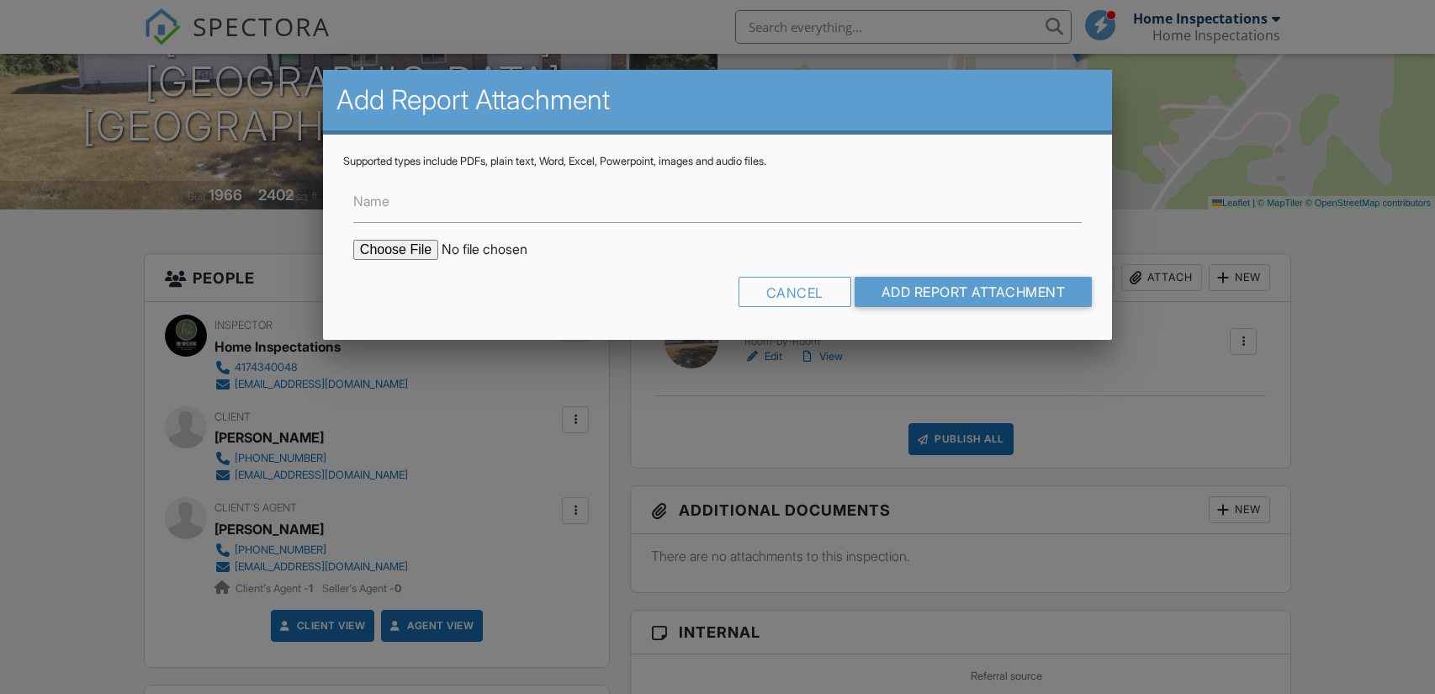
click at [399, 252] on input "file" at bounding box center [496, 250] width 286 height 20
type input "C:\fakepath\WDOreport14289_Bethel_Rd..pdf"
click at [935, 293] on input "Add Report Attachment" at bounding box center [974, 292] width 238 height 30
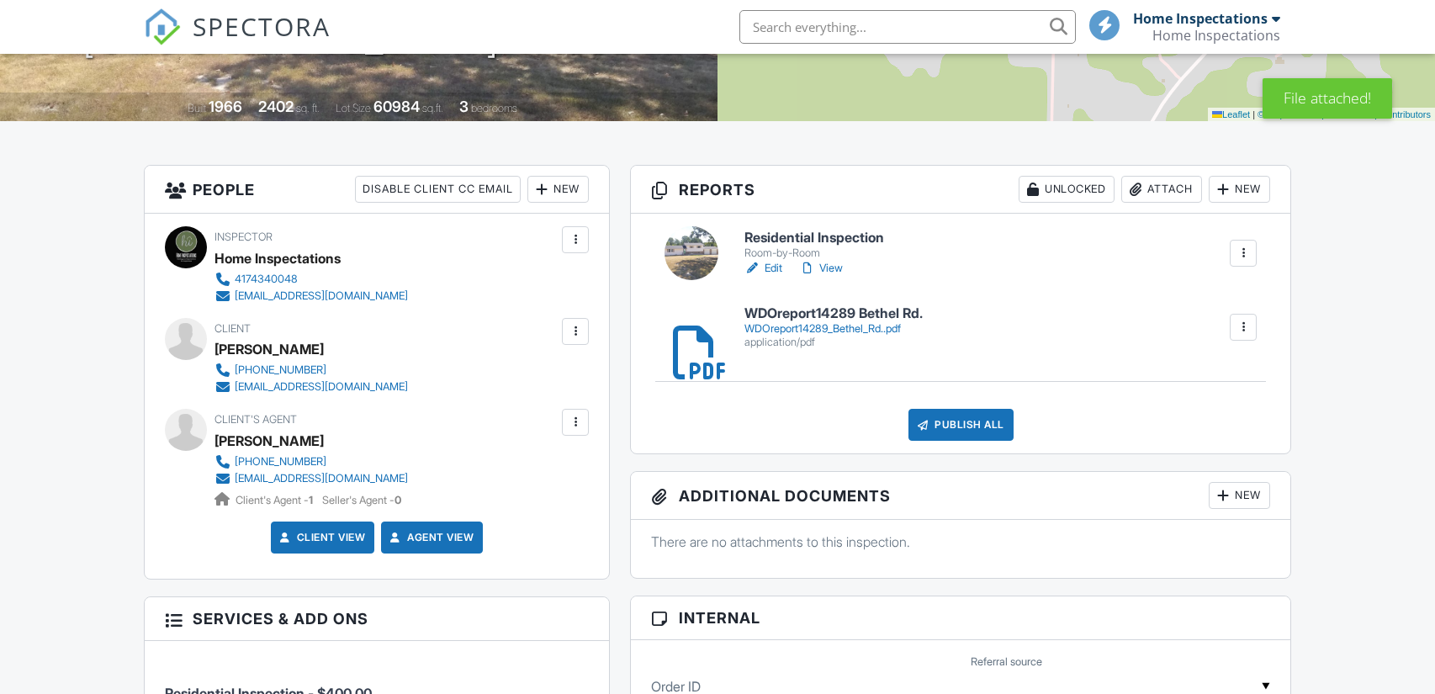
click at [1002, 430] on div "Publish All" at bounding box center [961, 425] width 105 height 32
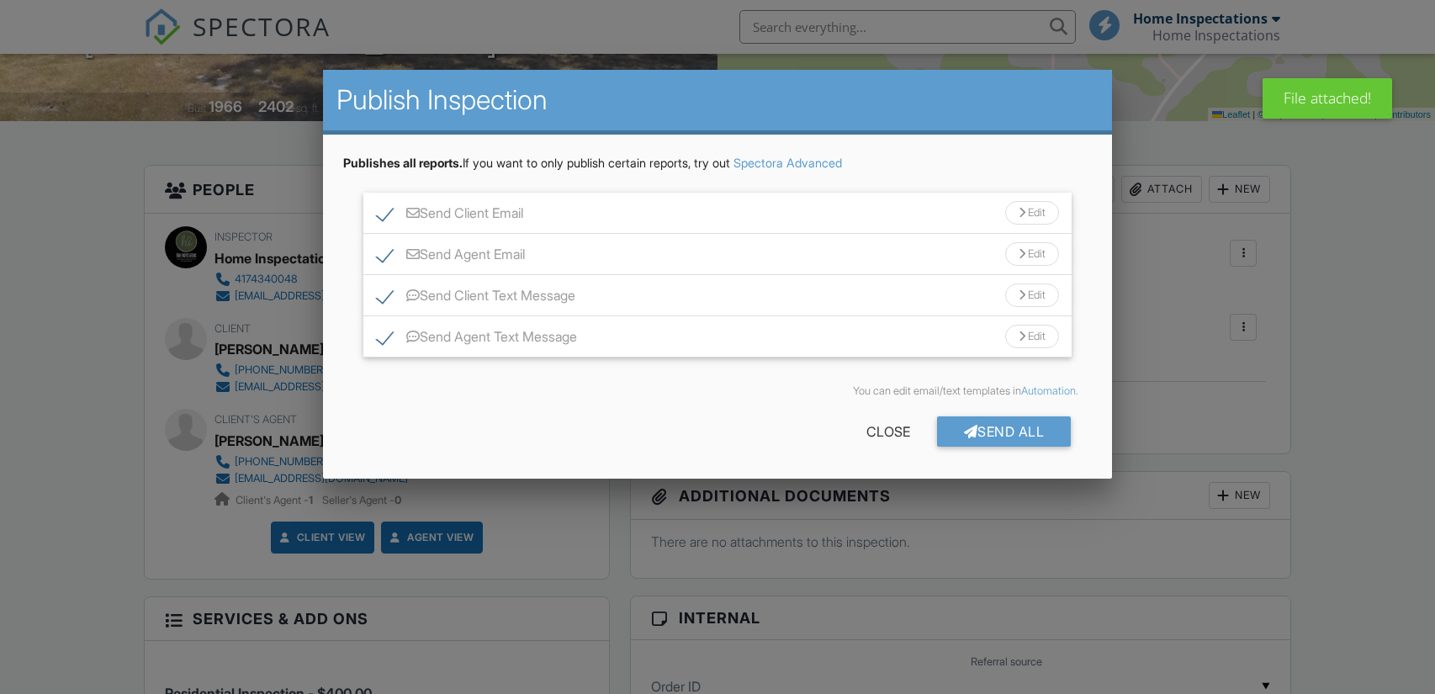
click at [580, 220] on div "Send Client Email Edit" at bounding box center [717, 213] width 708 height 41
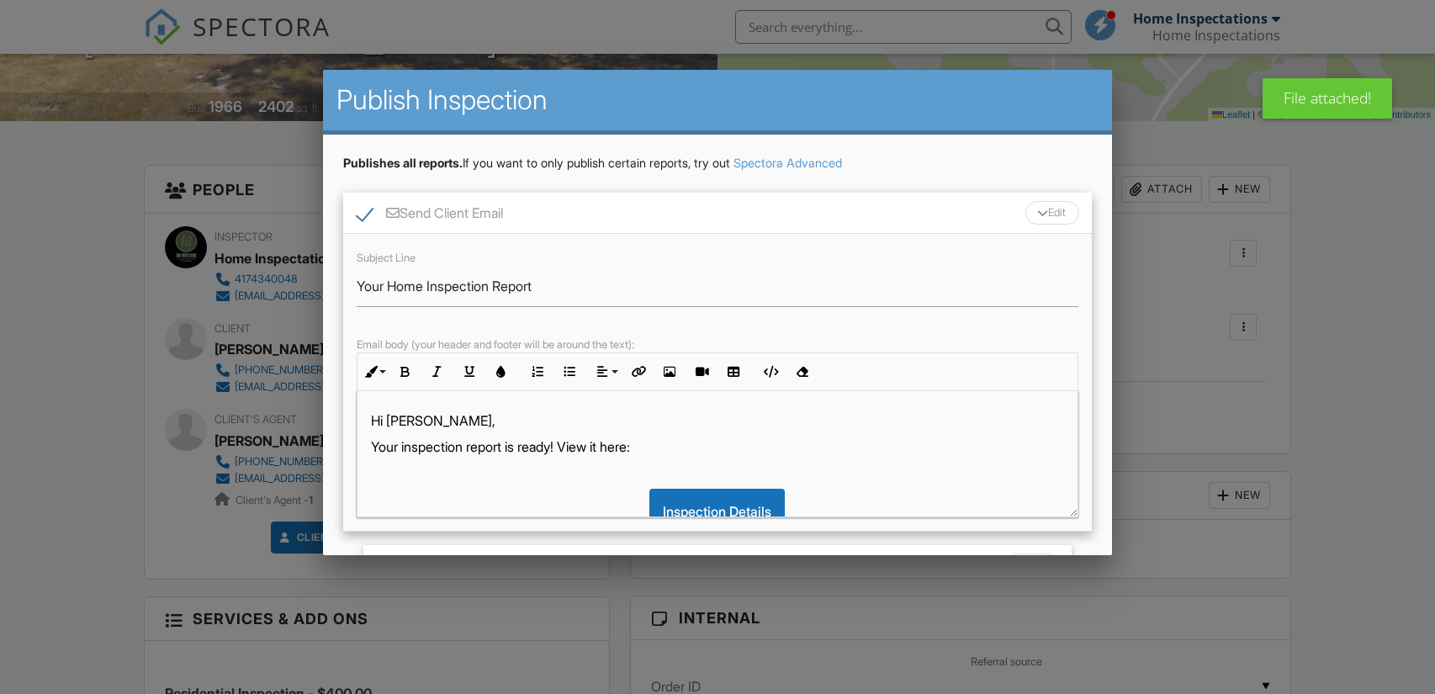
click at [447, 422] on p "Hi [PERSON_NAME]," at bounding box center [717, 420] width 693 height 19
click at [406, 448] on p "Your inspection report is ready! View it here:" at bounding box center [717, 446] width 693 height 19
click at [601, 447] on p "Your termite and inspection report is ready! View it here:" at bounding box center [717, 446] width 693 height 19
click at [754, 449] on p "Your termite and inspection reports are ready! View it here:" at bounding box center [717, 446] width 693 height 19
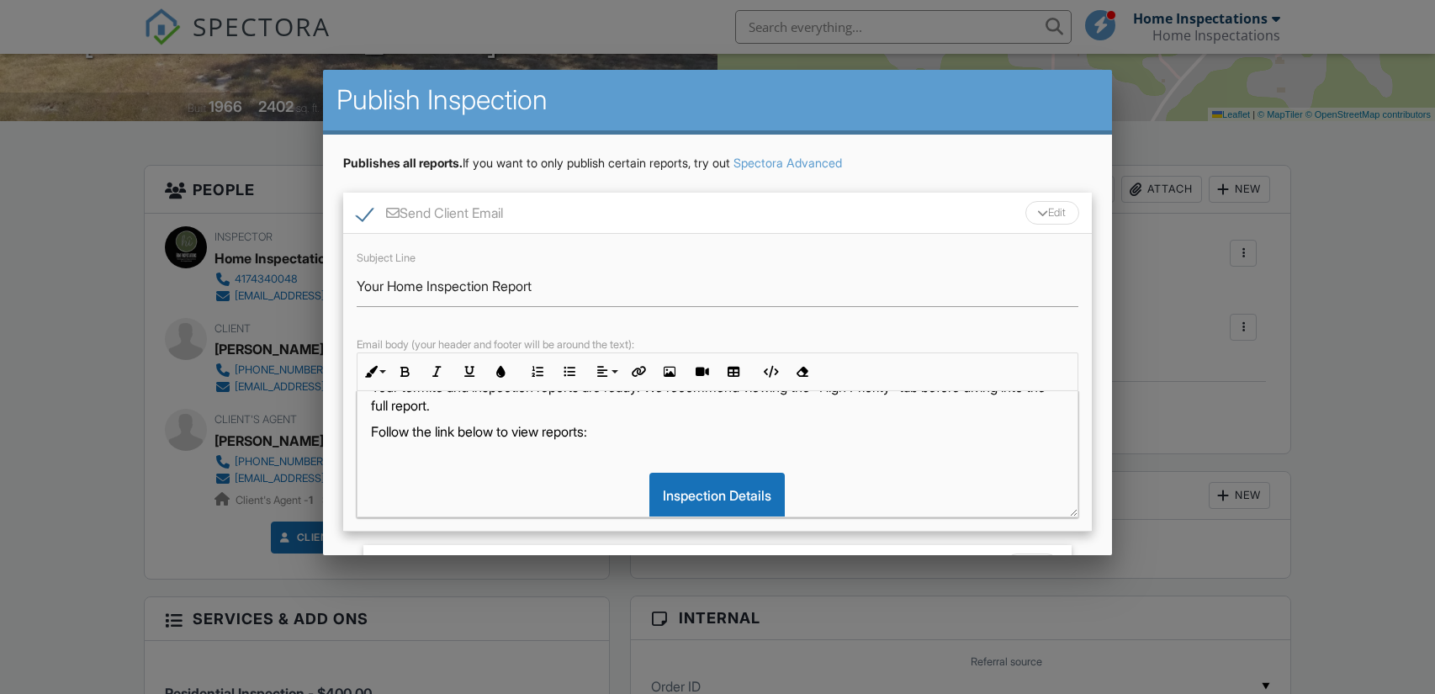
scroll to position [183, 0]
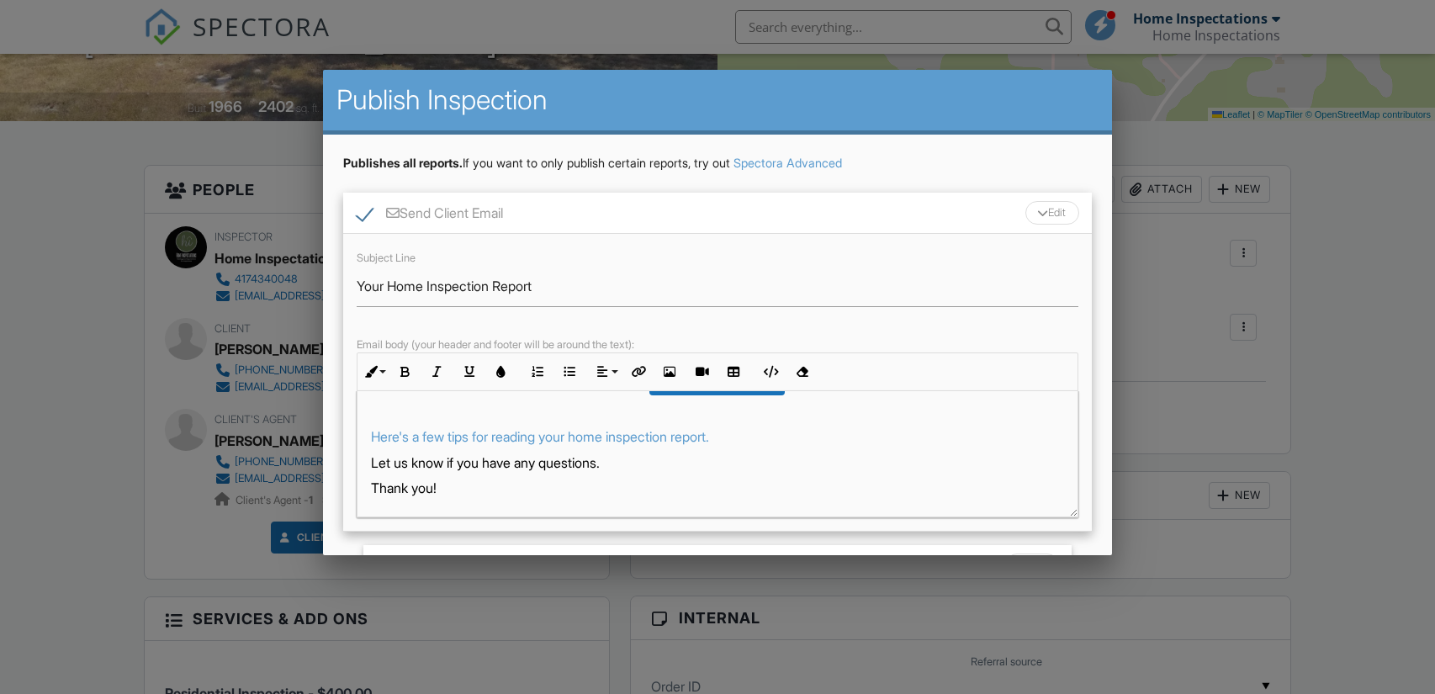
click at [743, 448] on div "Hi [PERSON_NAME]! Your termite and inspection reports are ready! We recommend v…" at bounding box center [718, 363] width 720 height 310
click at [750, 435] on p "Here's a few tips for reading your home inspection report." at bounding box center [717, 436] width 693 height 19
click at [376, 463] on p "Let us know if you have any questions." at bounding box center [717, 462] width 693 height 19
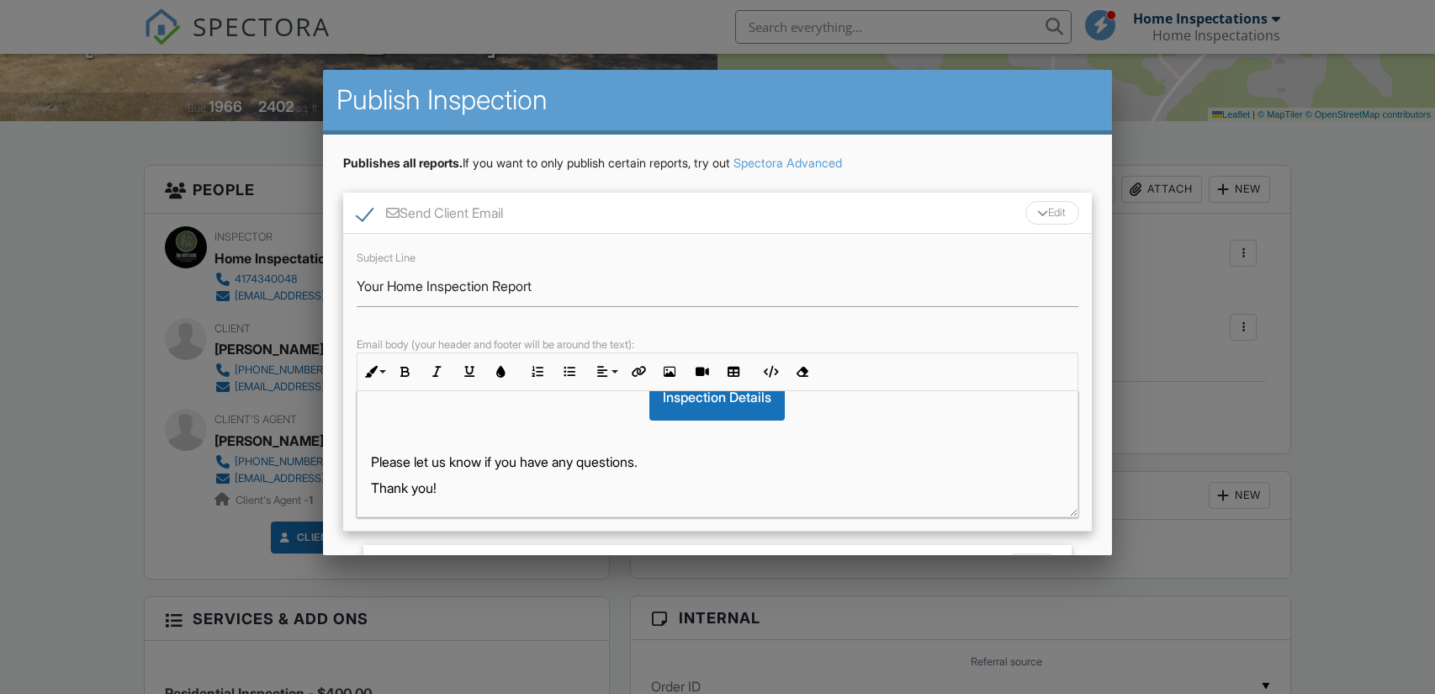
click at [660, 463] on p "Please let us know if you have any questions." at bounding box center [717, 462] width 693 height 19
click at [508, 508] on div "Hi [PERSON_NAME]! Your termite and inspection reports are ready! We recommend v…" at bounding box center [718, 375] width 720 height 284
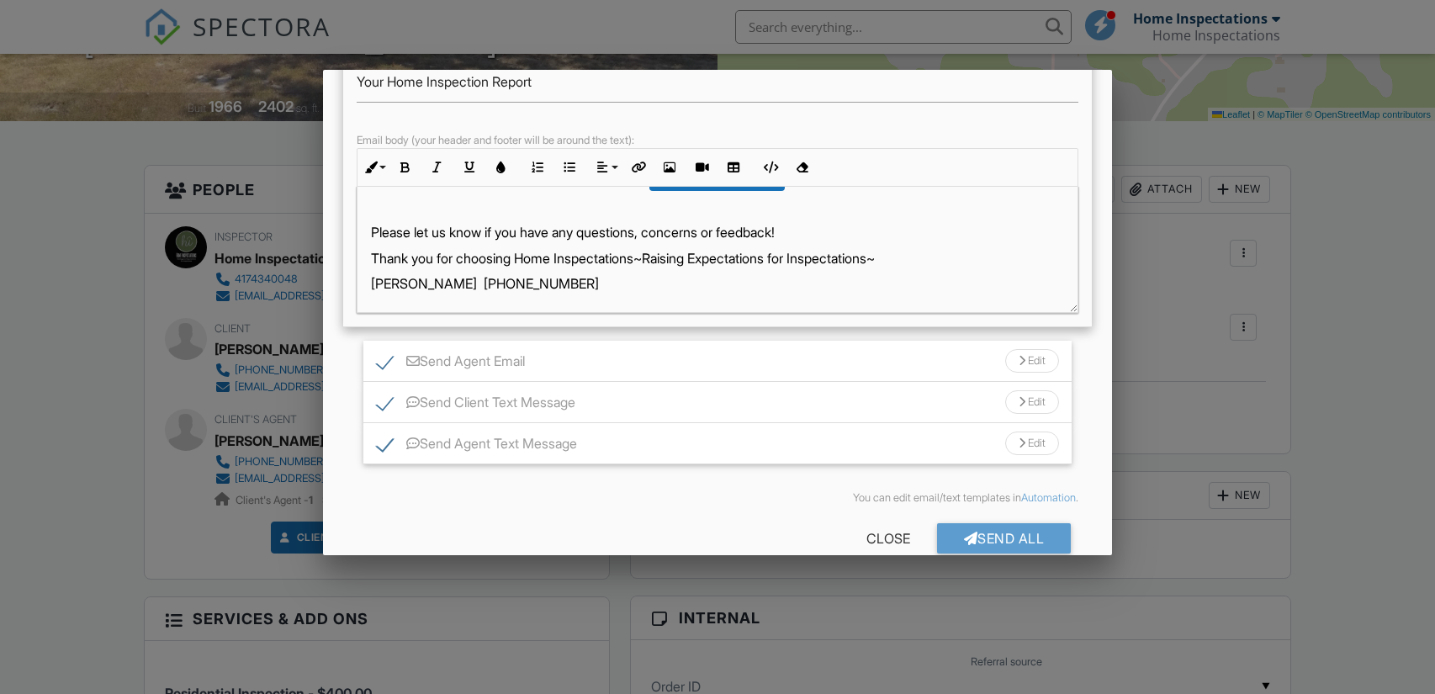
scroll to position [234, 0]
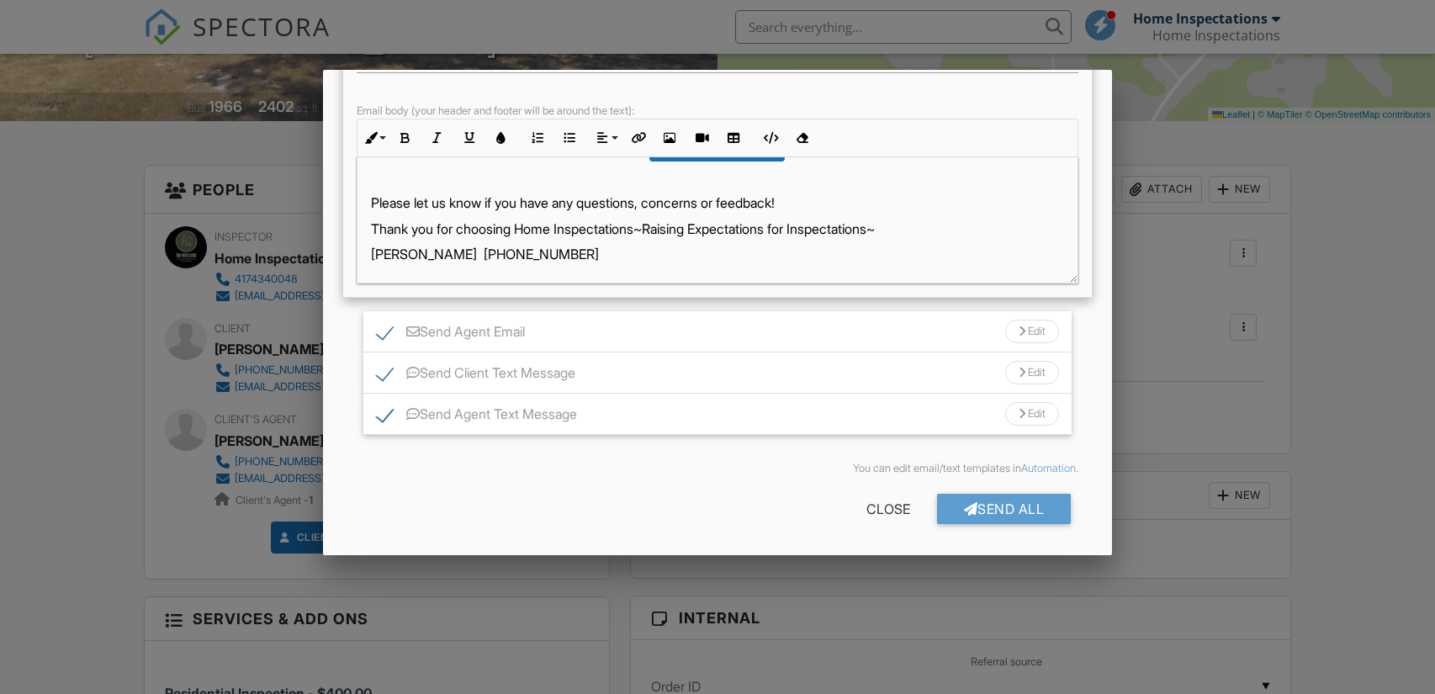
click at [755, 341] on div "Send Agent Email Edit" at bounding box center [717, 331] width 708 height 41
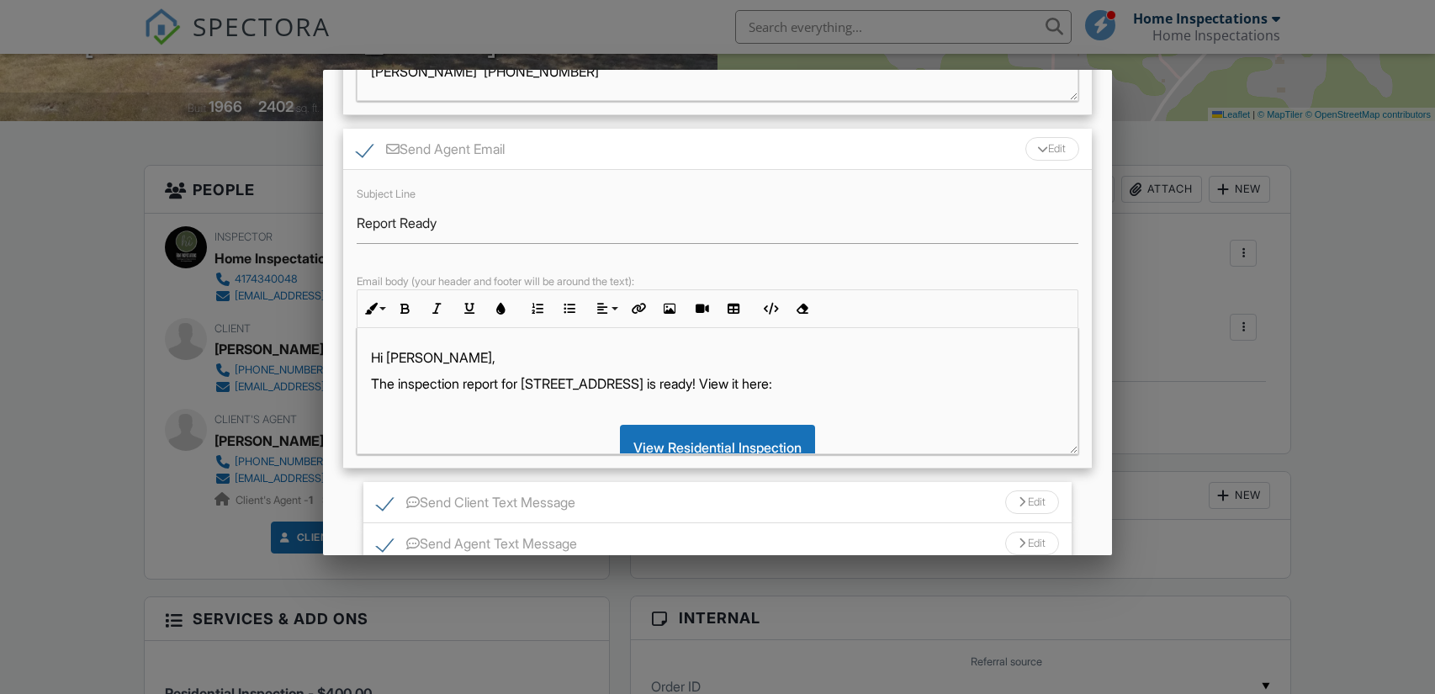
scroll to position [474, 0]
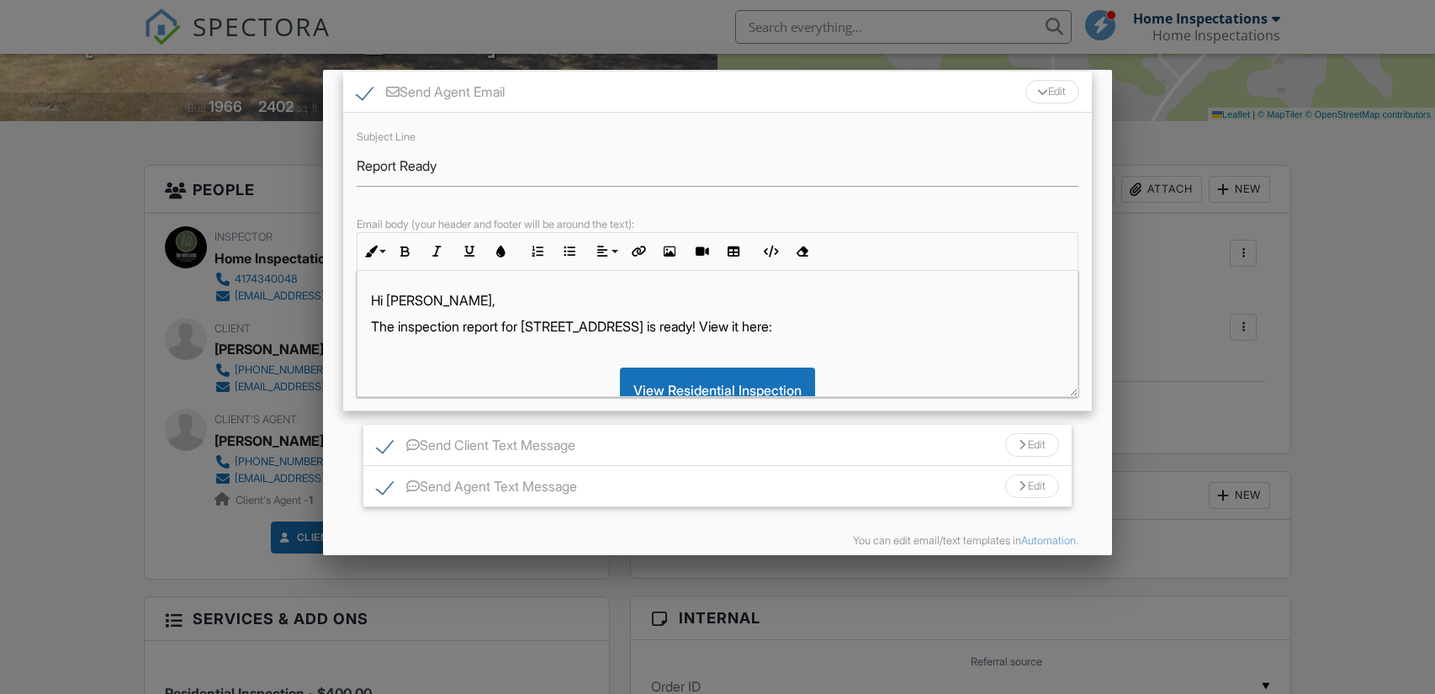
click at [395, 326] on p "The inspection report for [STREET_ADDRESS] is ready! View it here:" at bounding box center [717, 326] width 693 height 19
click at [584, 328] on p "The termite and inspection report for [STREET_ADDRESS] is ready! View it here:" at bounding box center [717, 326] width 693 height 19
click at [726, 322] on p "The termite and inspection reports for [STREET_ADDRESS] is ready! View it here:" at bounding box center [717, 326] width 693 height 19
click at [875, 326] on p "The termite and inspection reports for [STREET_ADDRESS] are ready. View it here:" at bounding box center [717, 326] width 693 height 19
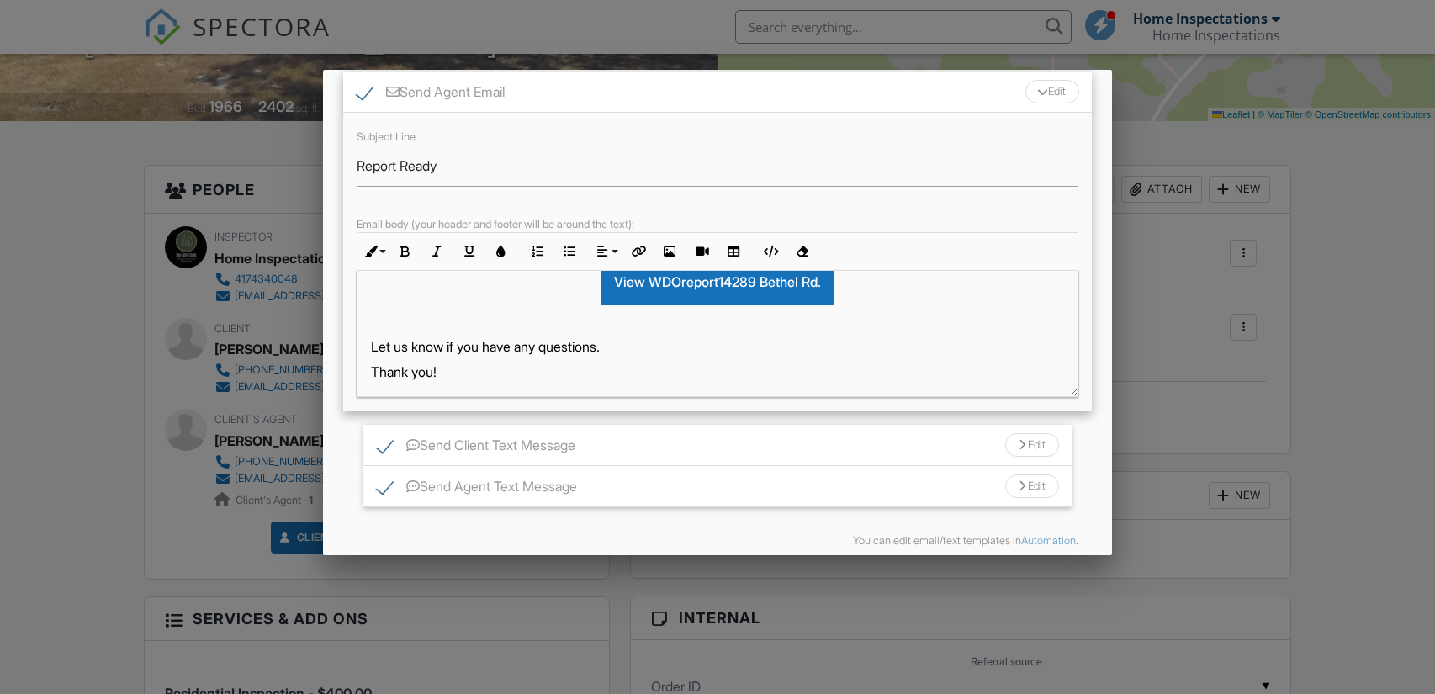
scroll to position [192, 0]
click at [616, 348] on p "Let us know if you have any questions." at bounding box center [717, 341] width 693 height 19
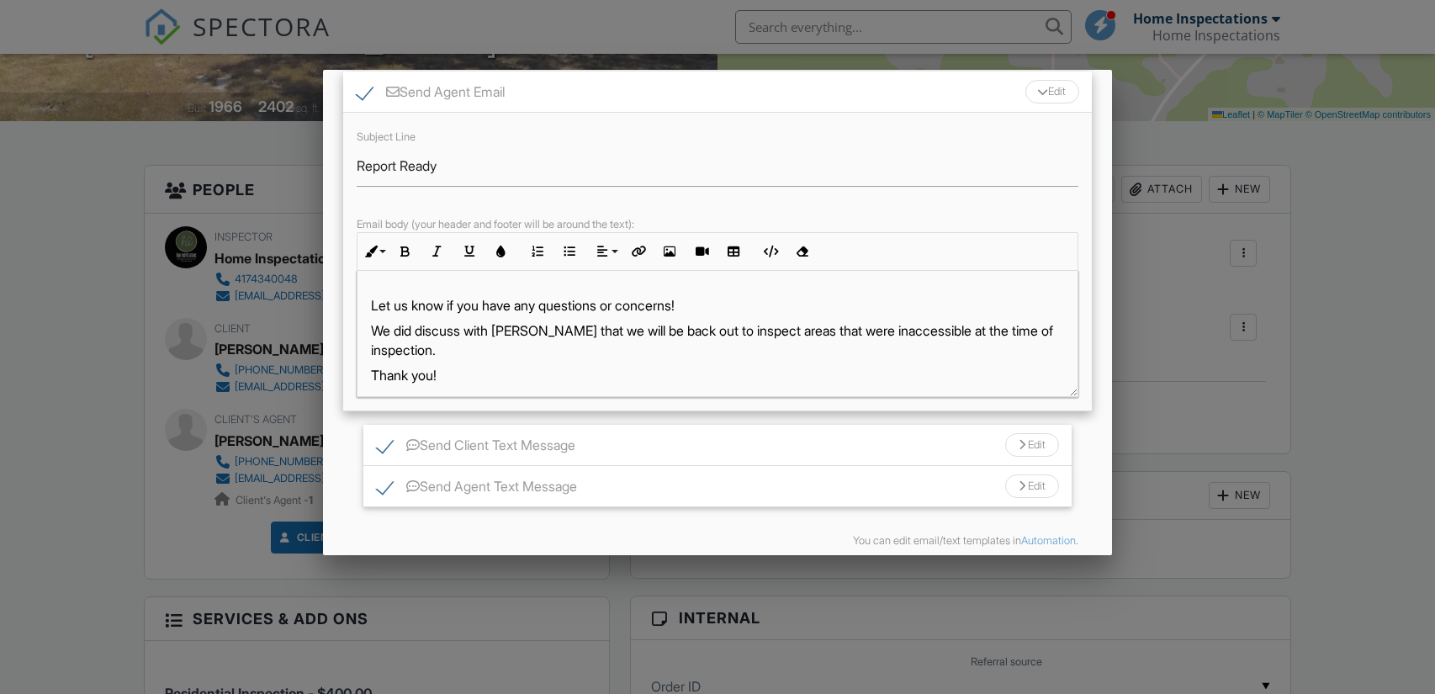
scroll to position [236, 0]
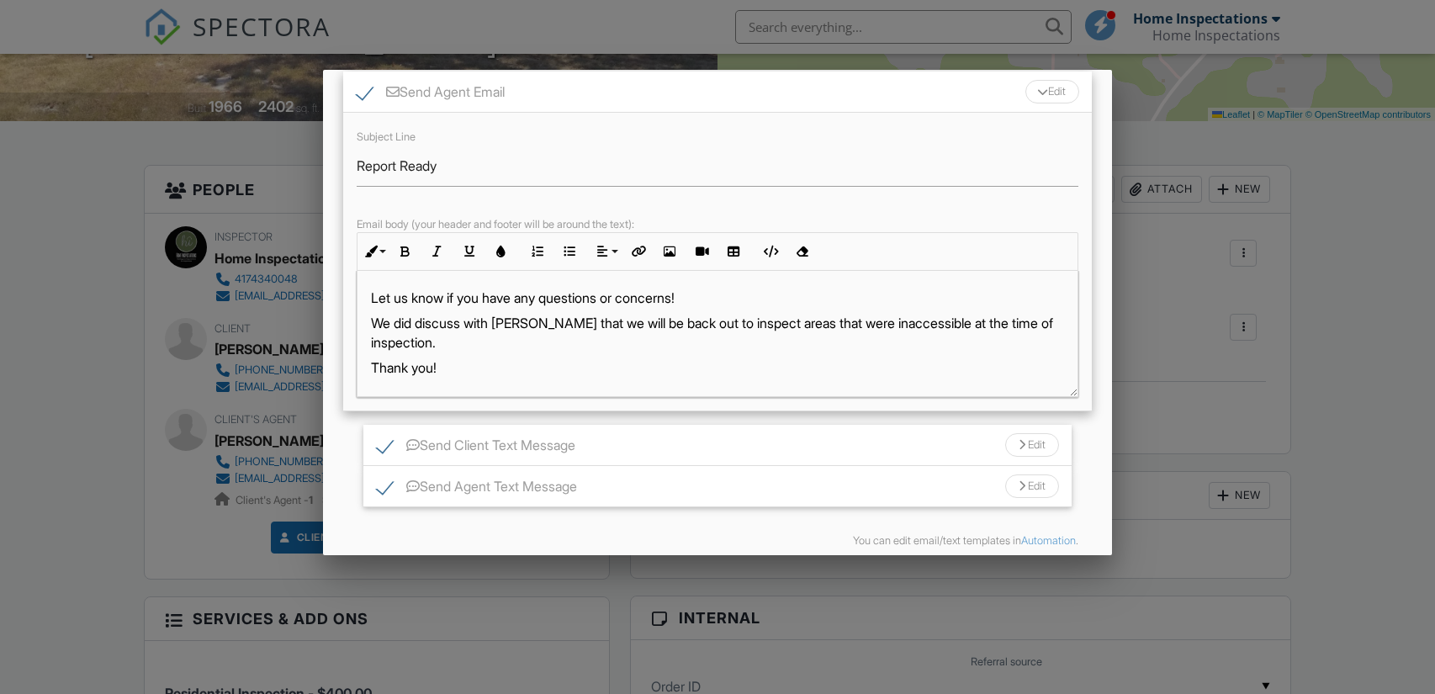
click at [456, 367] on p "Thank you!" at bounding box center [717, 367] width 693 height 19
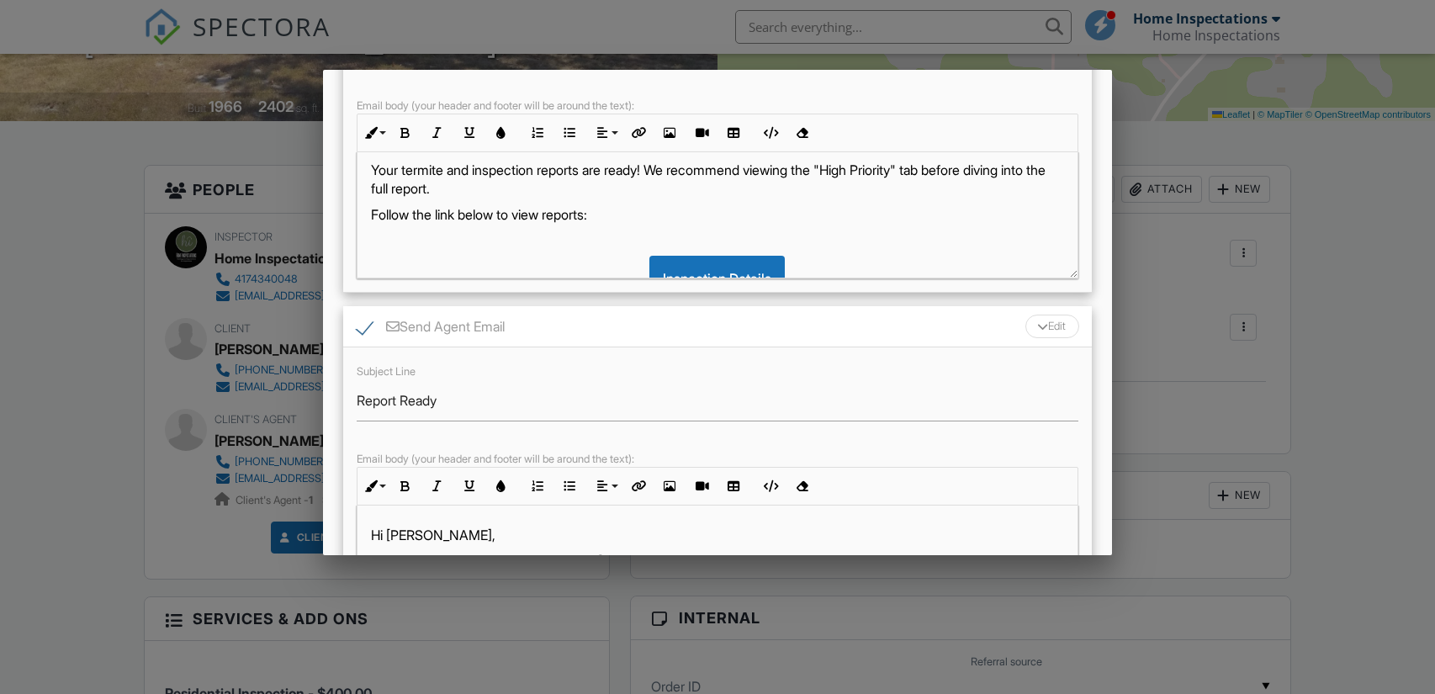
scroll to position [35, 0]
click at [505, 193] on p "Your termite and inspection reports are ready! We recommend viewing the "High P…" at bounding box center [717, 182] width 693 height 38
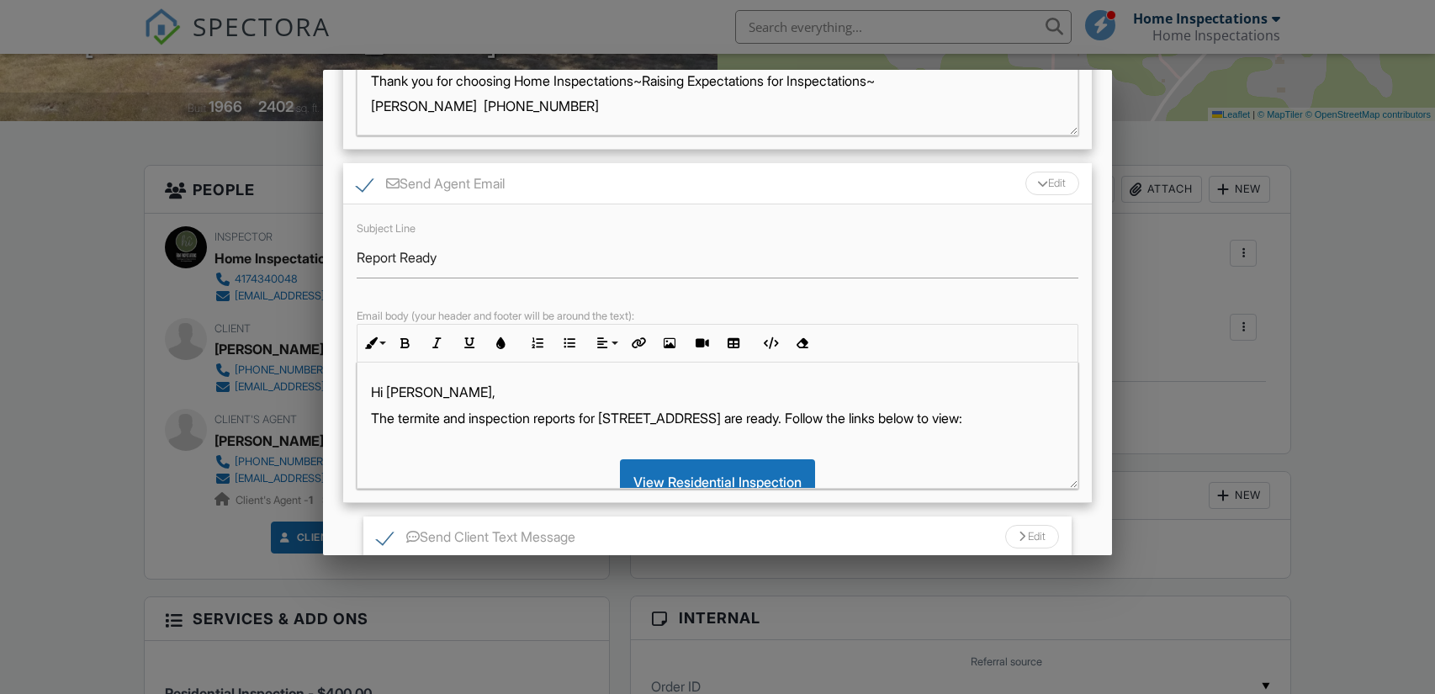
scroll to position [544, 0]
